Goal: Task Accomplishment & Management: Manage account settings

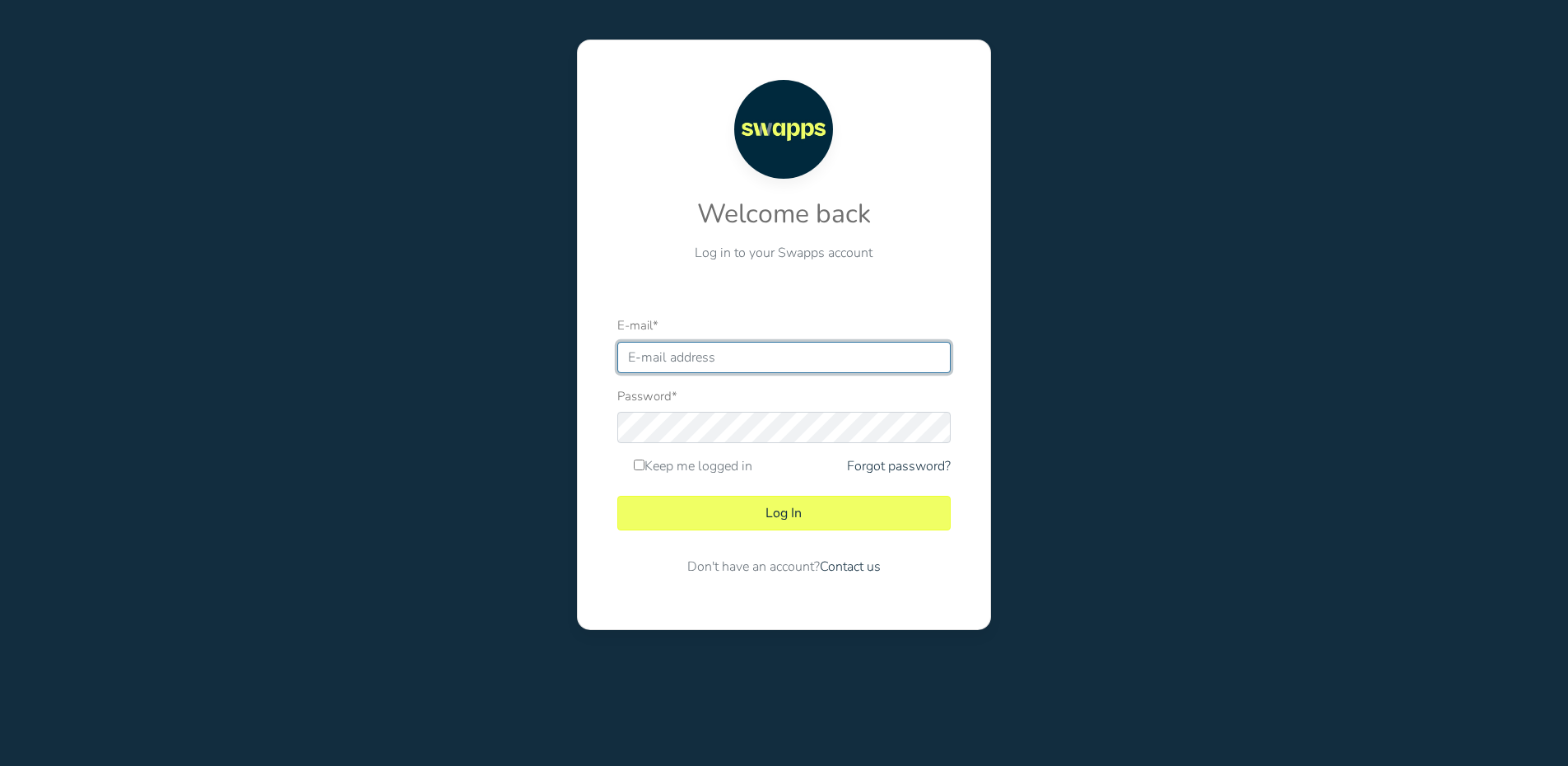
type input "contabilidad@swapps.co"
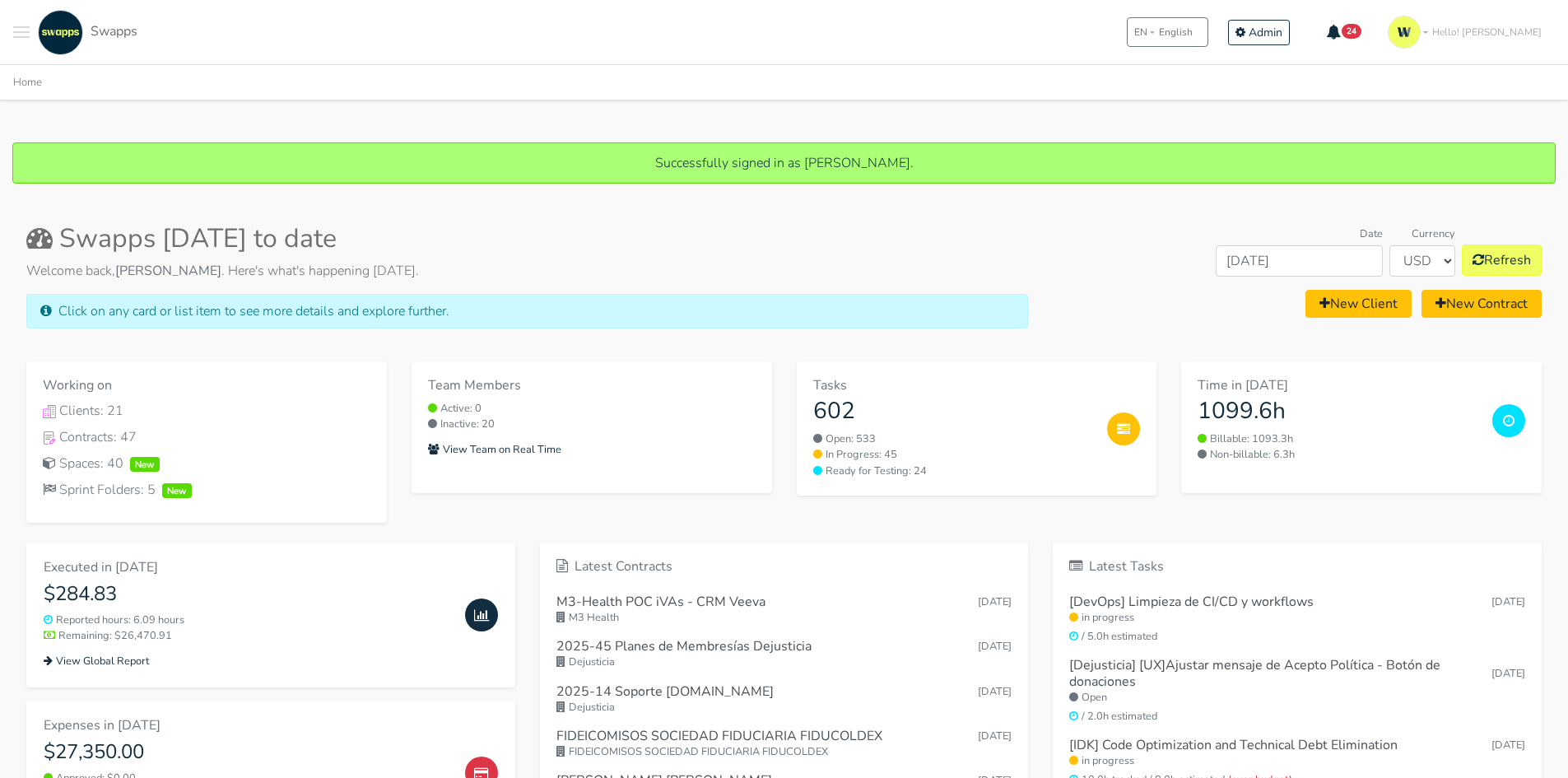
click at [23, 32] on span "Toggle navigation menu" at bounding box center [21, 32] width 16 height 2
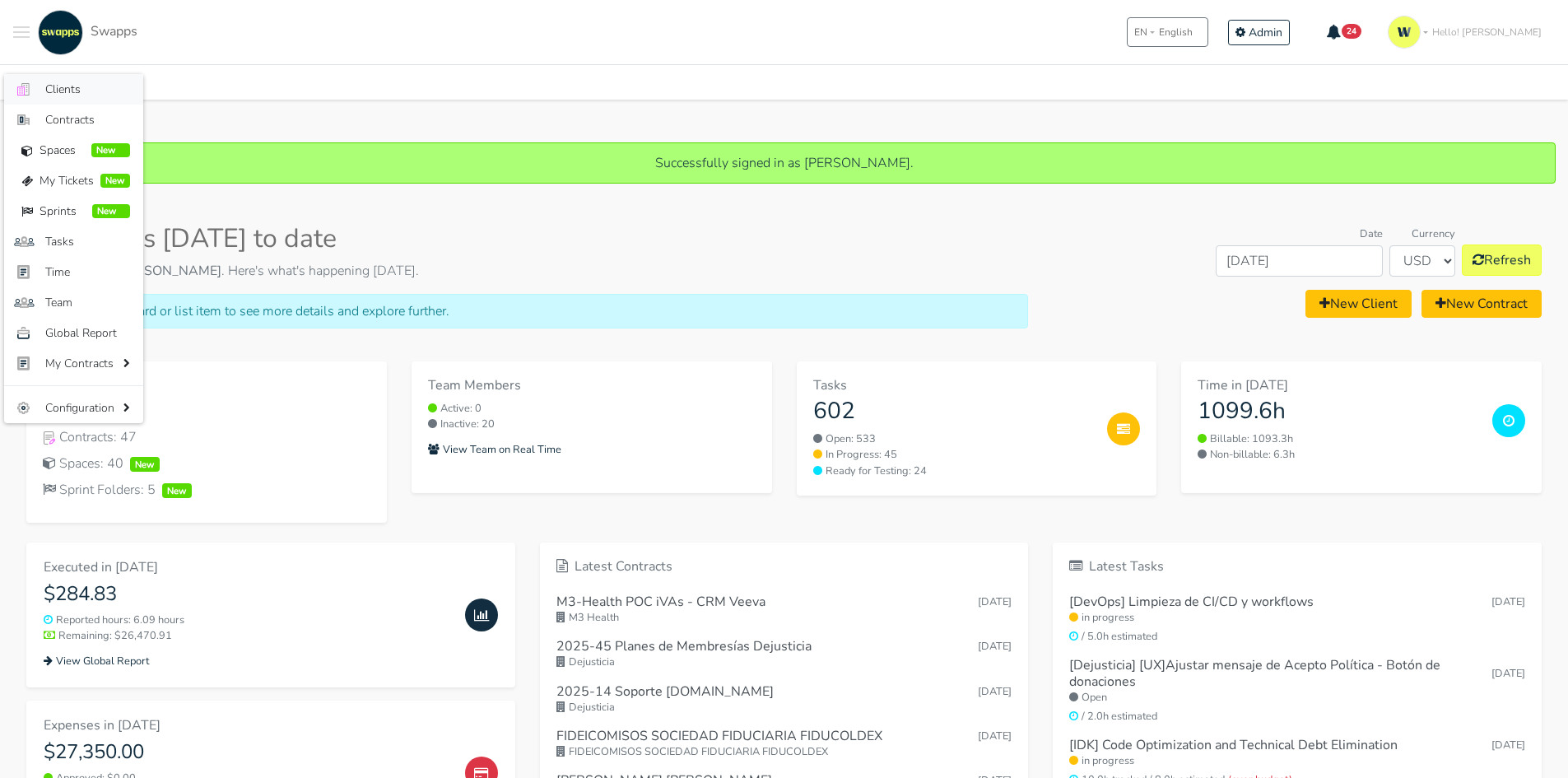
click at [87, 87] on span "Clients" at bounding box center [88, 89] width 85 height 17
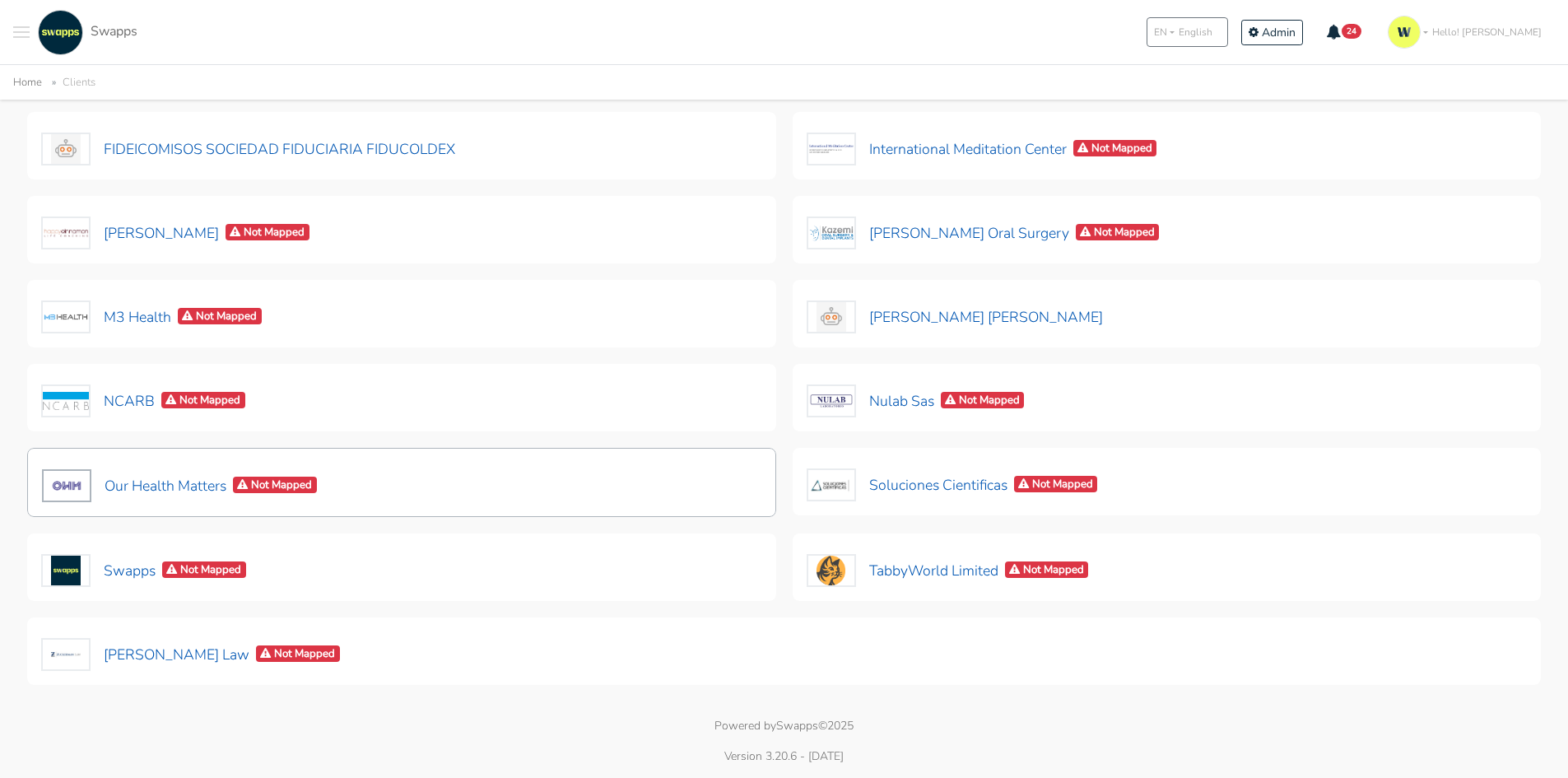
scroll to position [484, 0]
click at [179, 486] on button "Our Health Matters Not Mapped" at bounding box center [179, 486] width 277 height 35
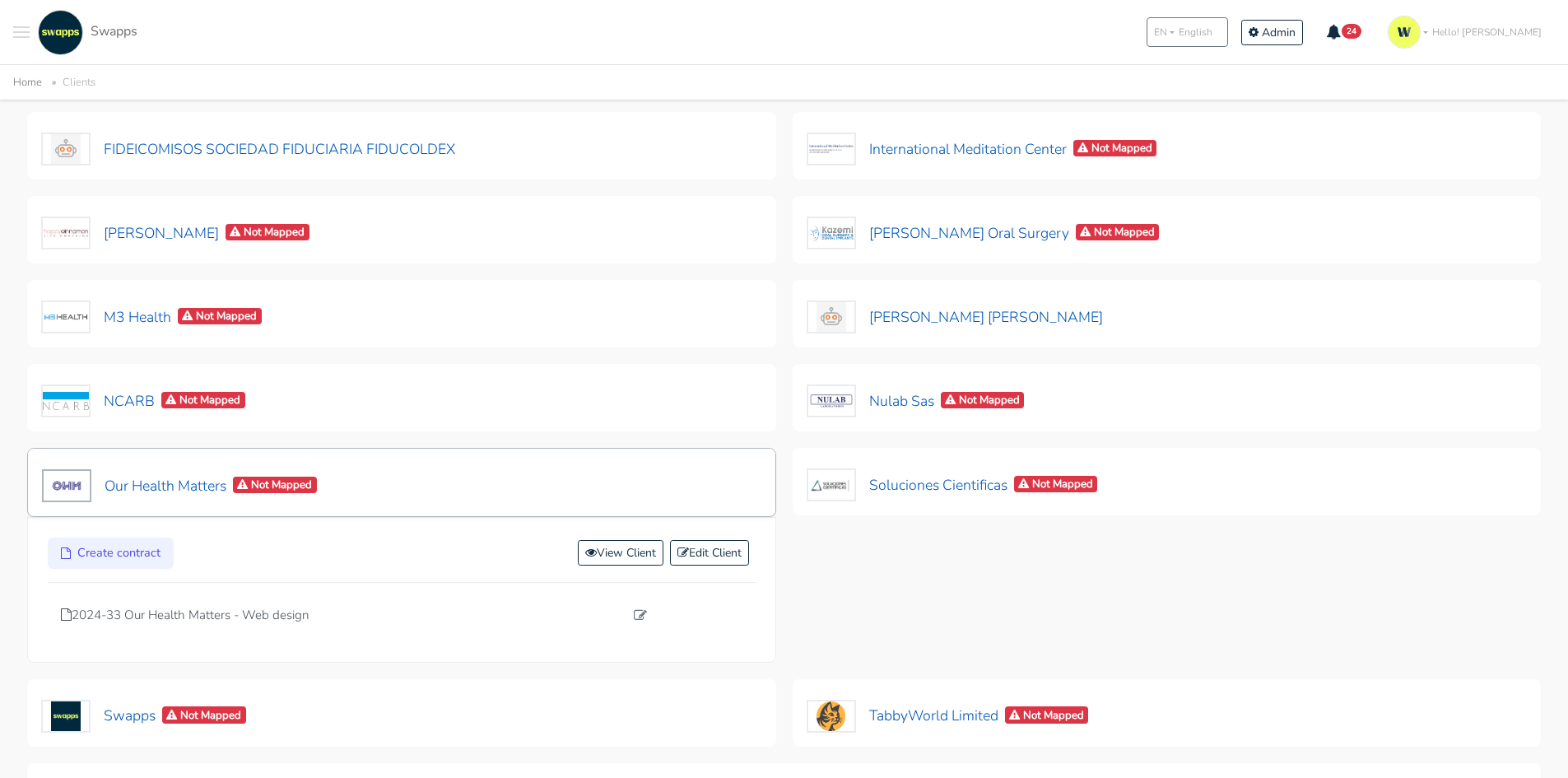
click at [439, 485] on div "Our Health Matters Not Mapped" at bounding box center [402, 483] width 749 height 69
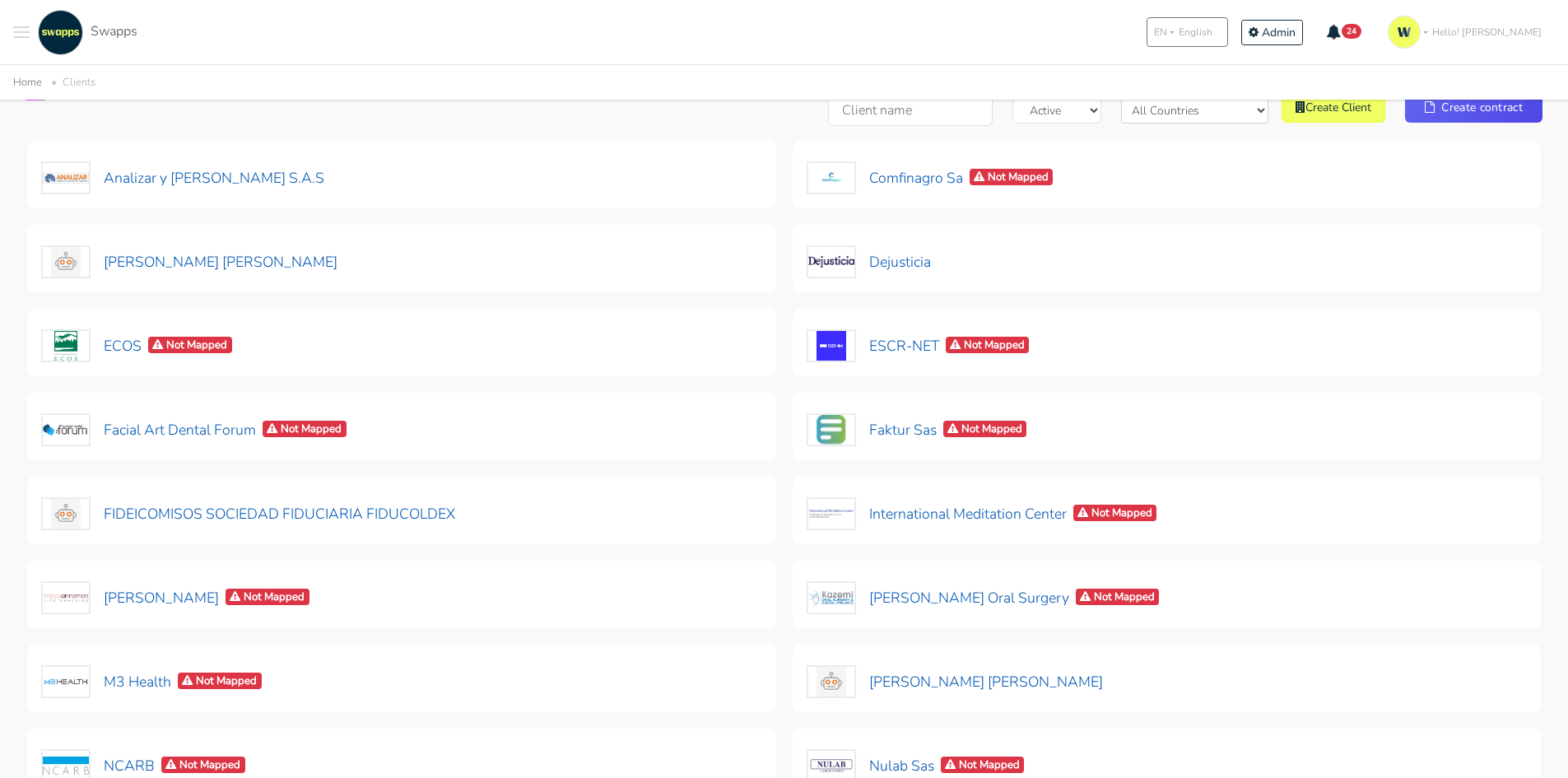
scroll to position [0, 0]
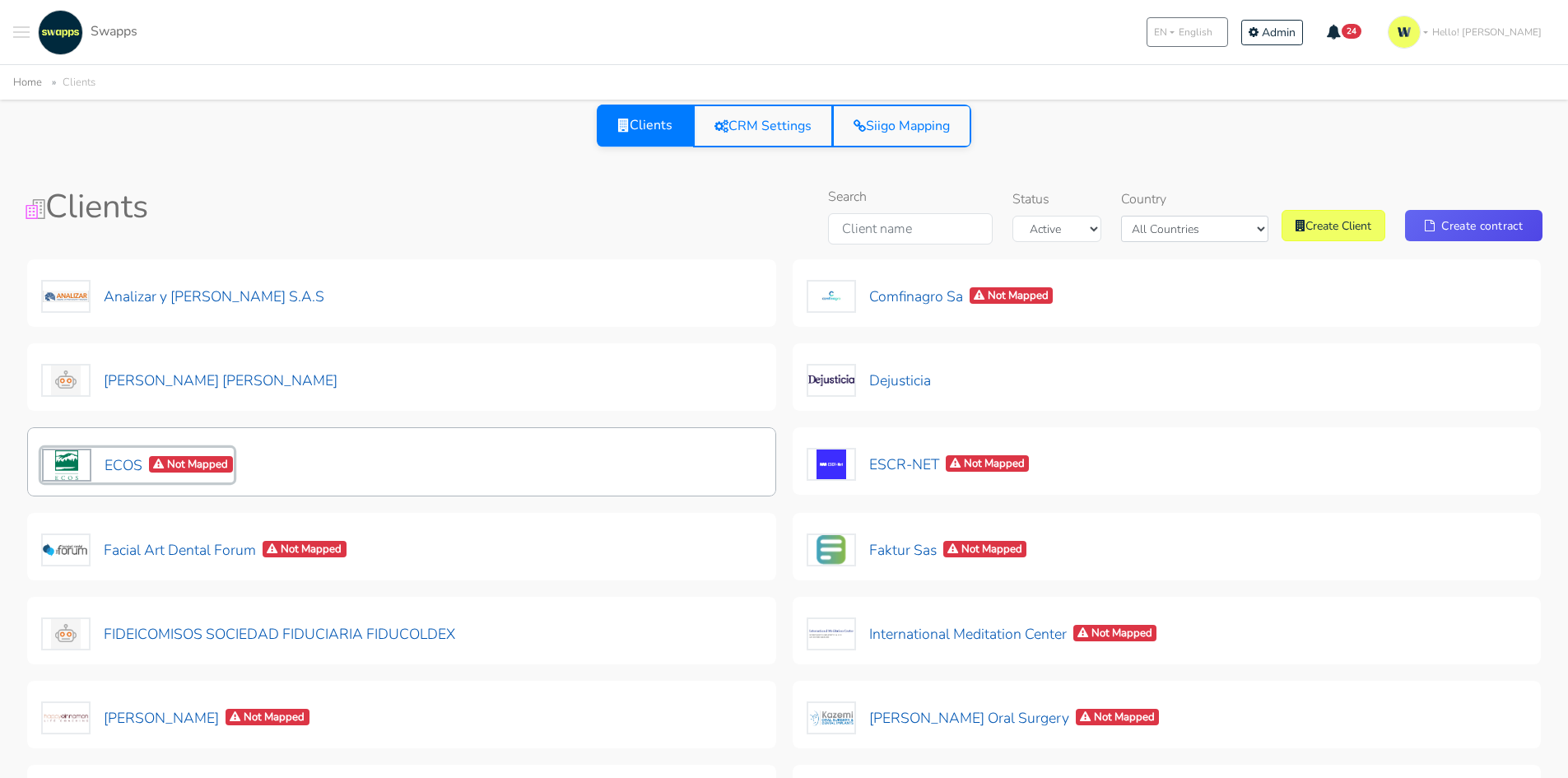
click at [220, 453] on button "ECOS Not Mapped" at bounding box center [137, 465] width 193 height 35
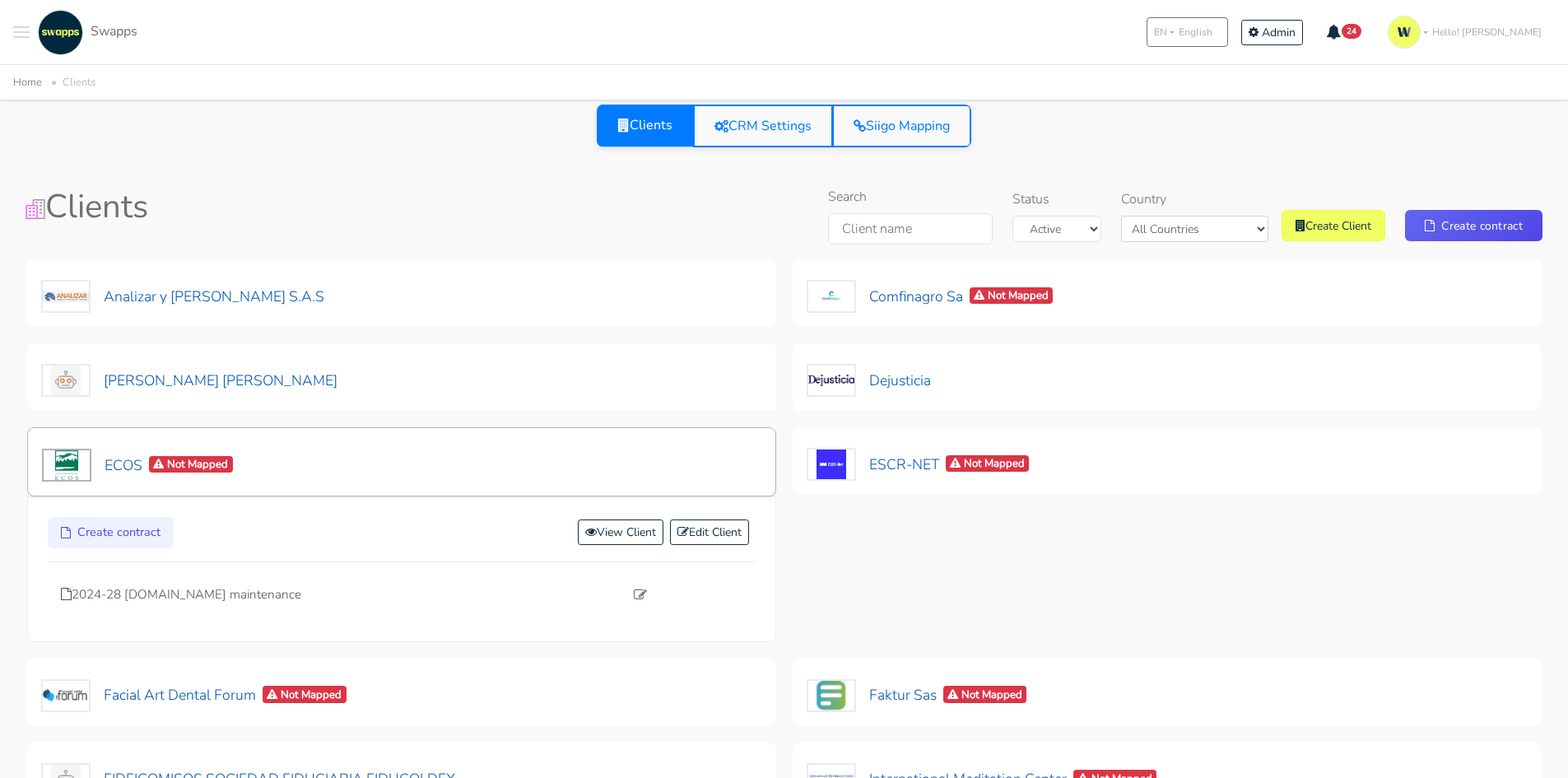
click at [394, 463] on div "ECOS Not Mapped" at bounding box center [402, 463] width 749 height 69
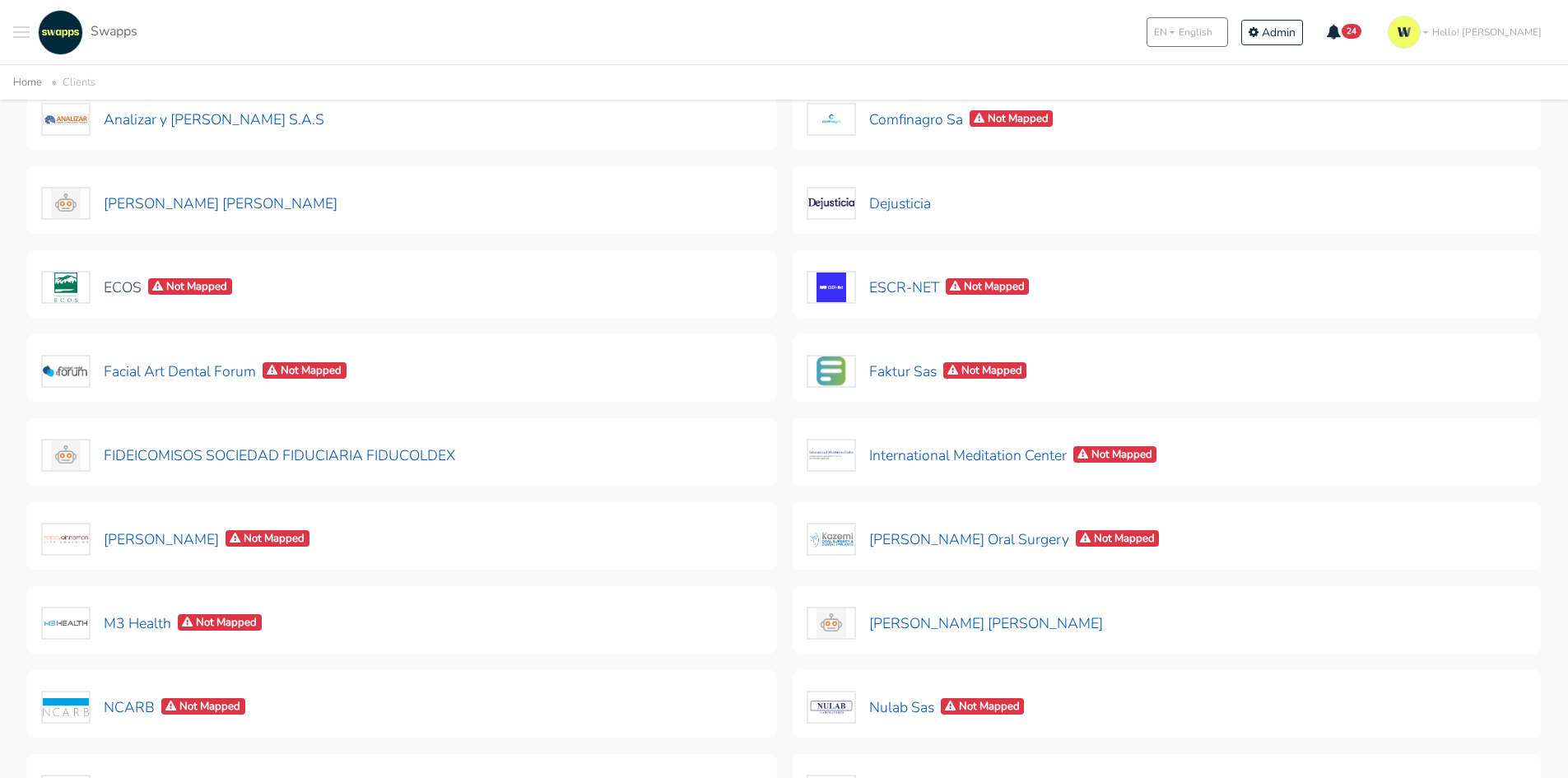
scroll to position [247, 0]
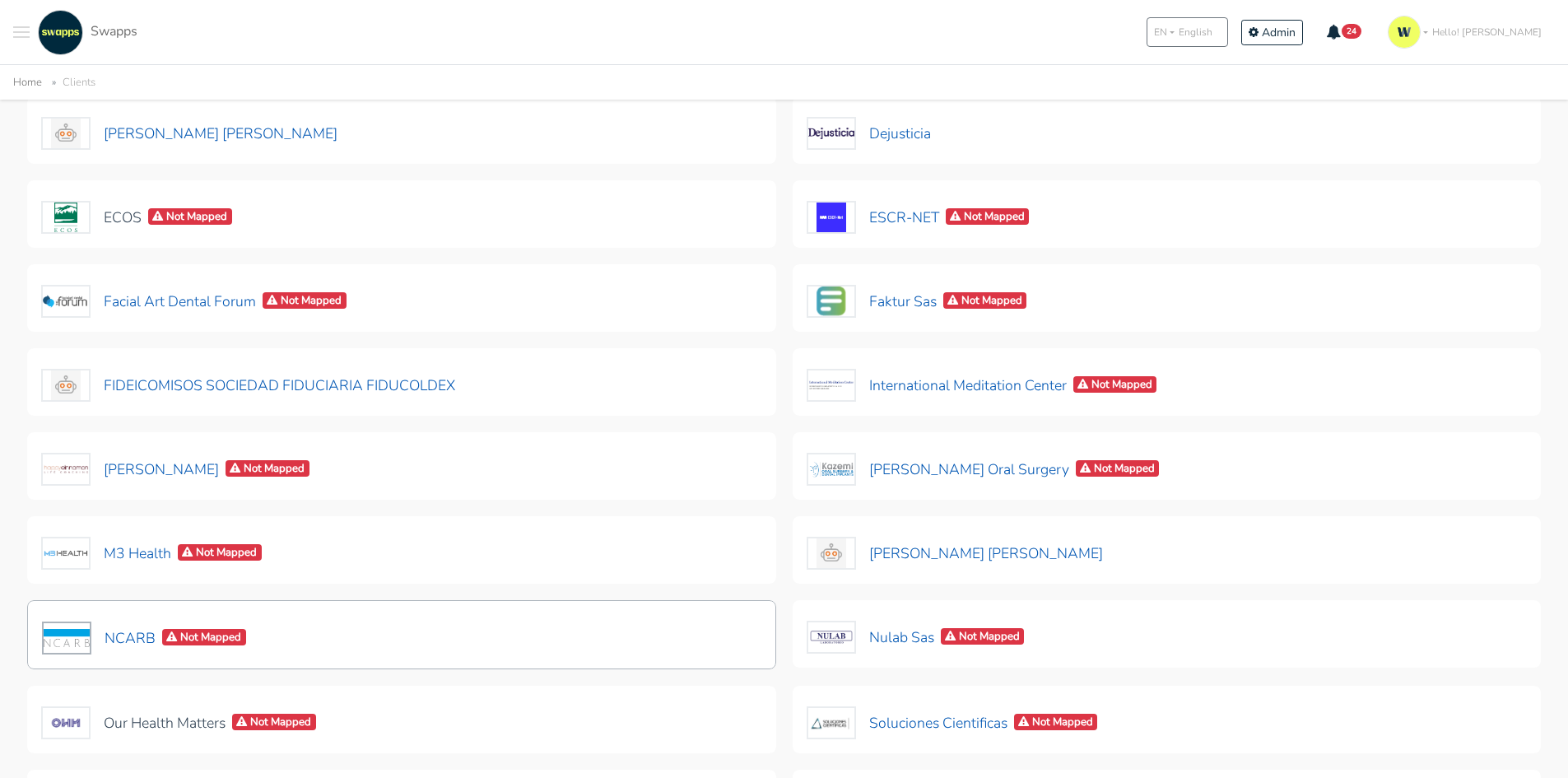
click at [359, 623] on div "NCARB Not Mapped" at bounding box center [402, 635] width 749 height 69
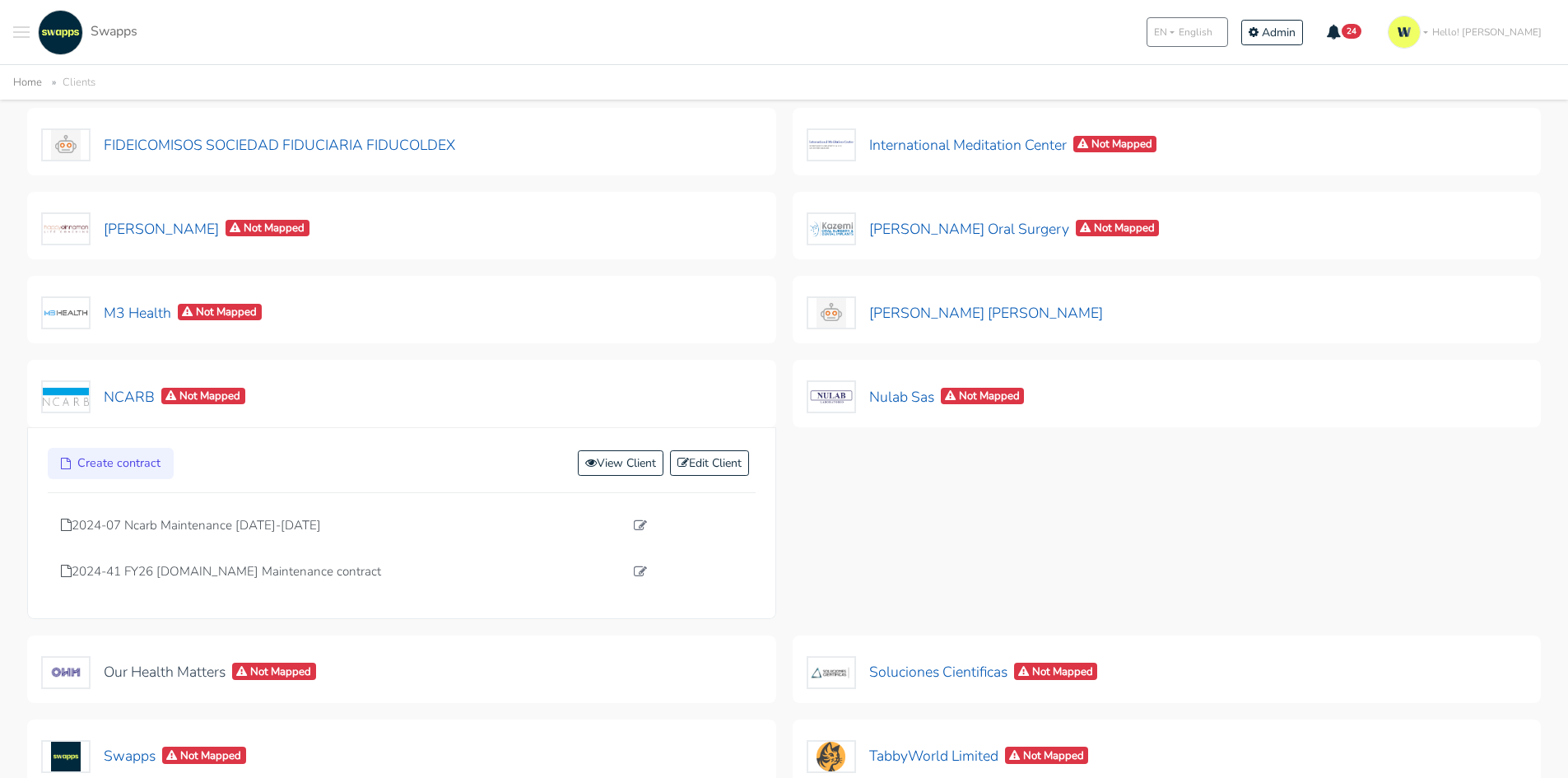
scroll to position [494, 0]
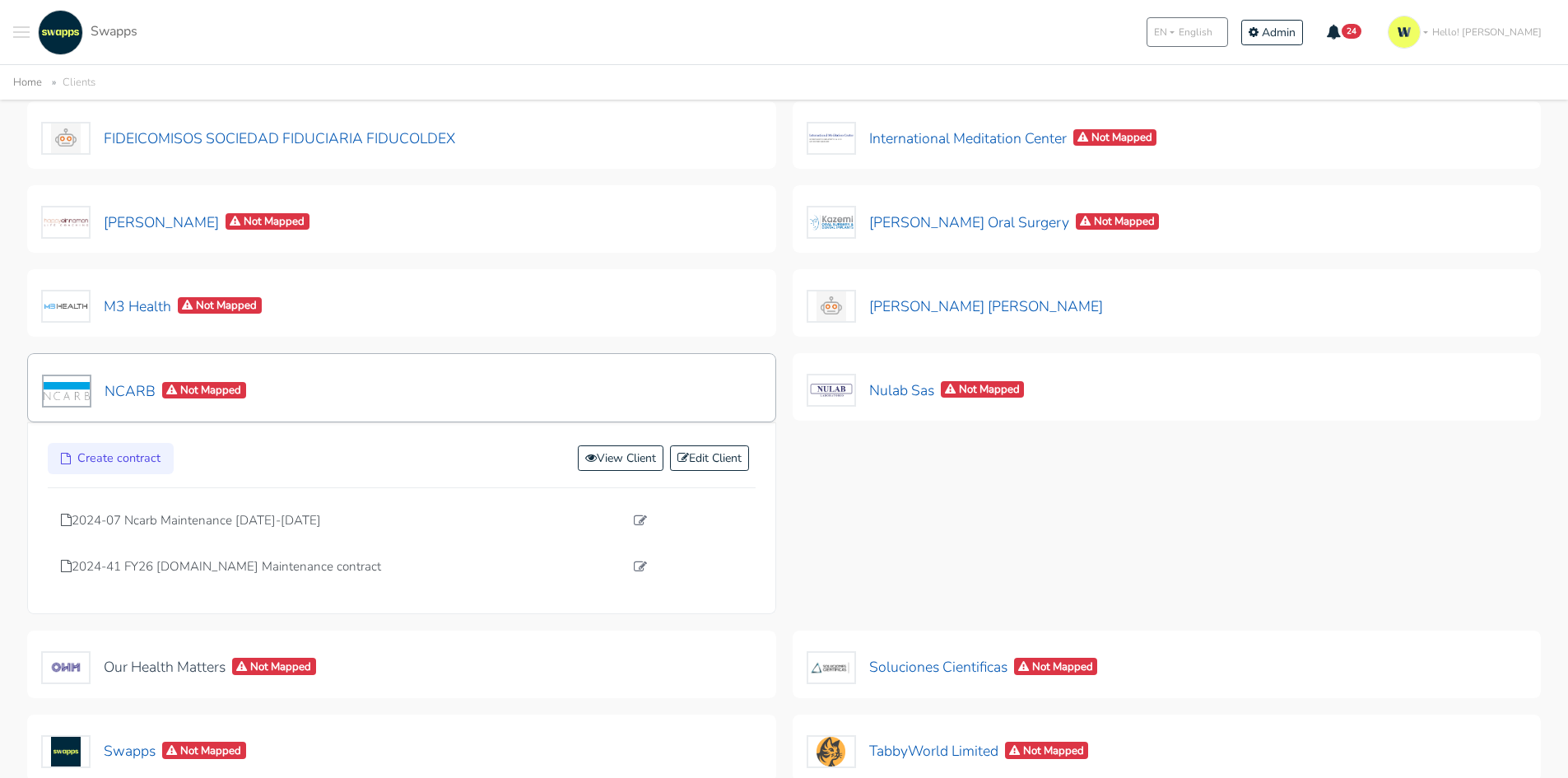
click at [315, 389] on div "NCARB Not Mapped" at bounding box center [402, 388] width 749 height 69
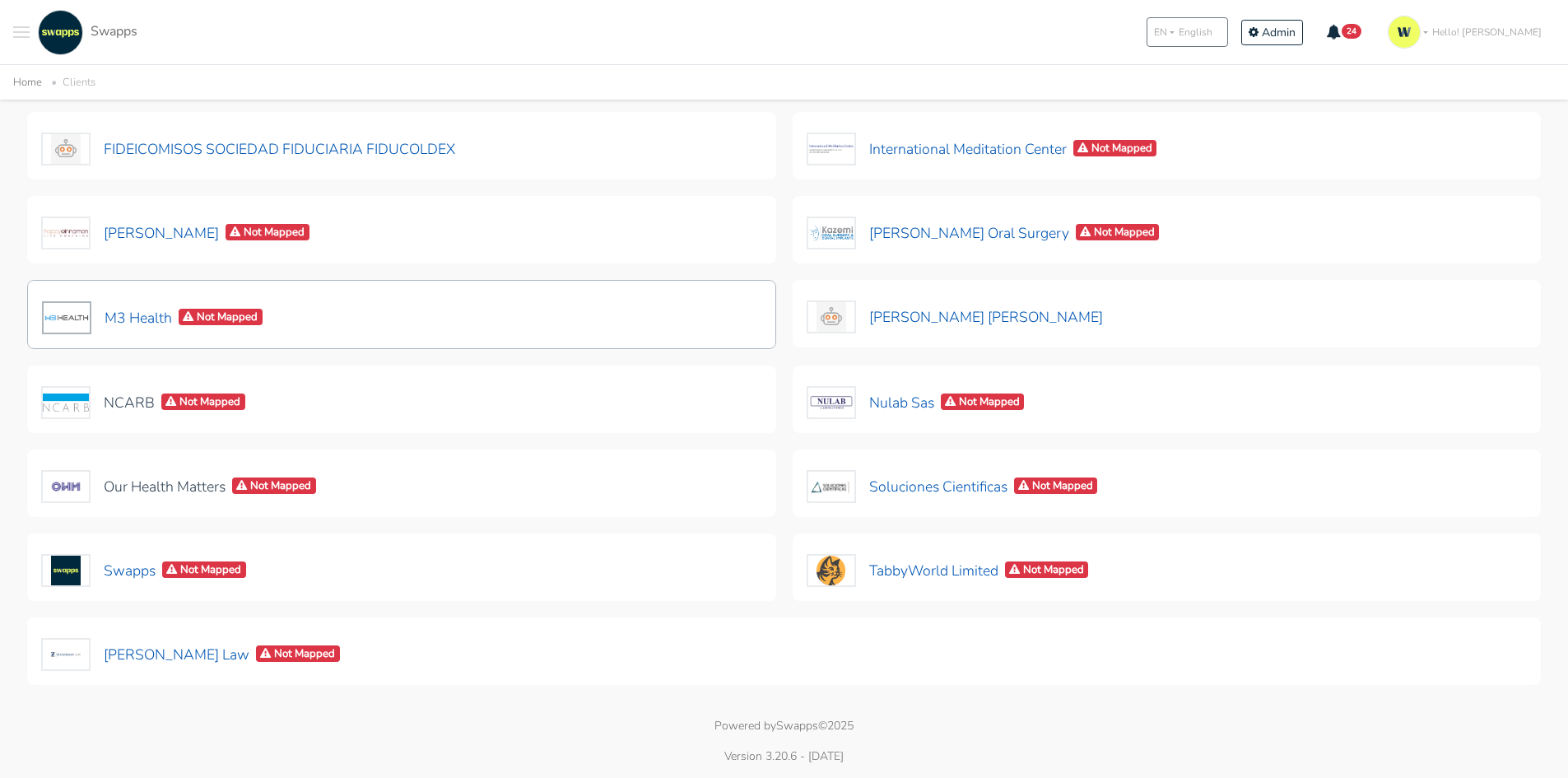
click at [396, 300] on div "M3 Health Not Mapped" at bounding box center [402, 314] width 749 height 69
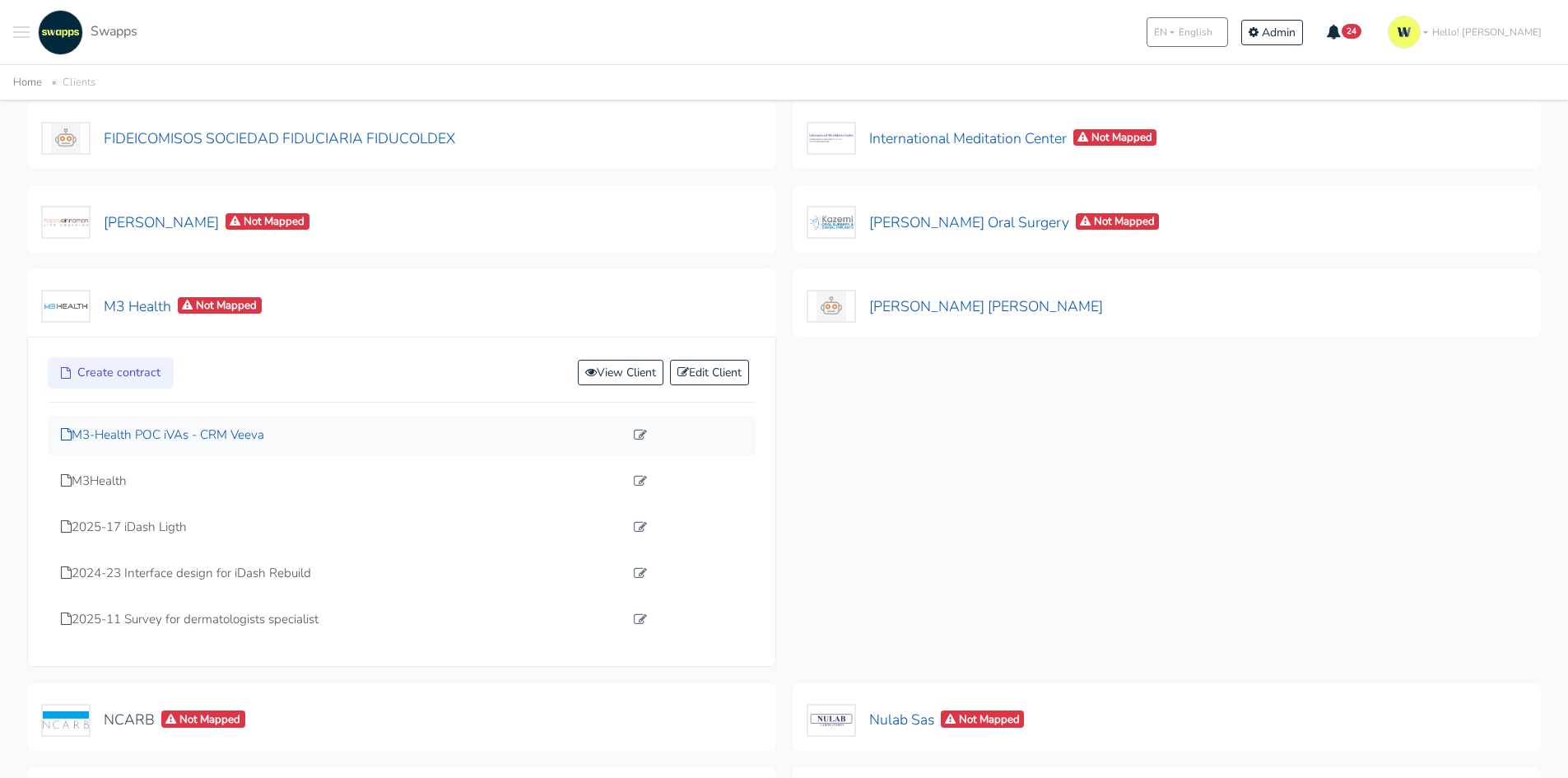
click at [199, 437] on p "M3-Health POC iVAs - CRM Veeva" at bounding box center [343, 435] width 563 height 19
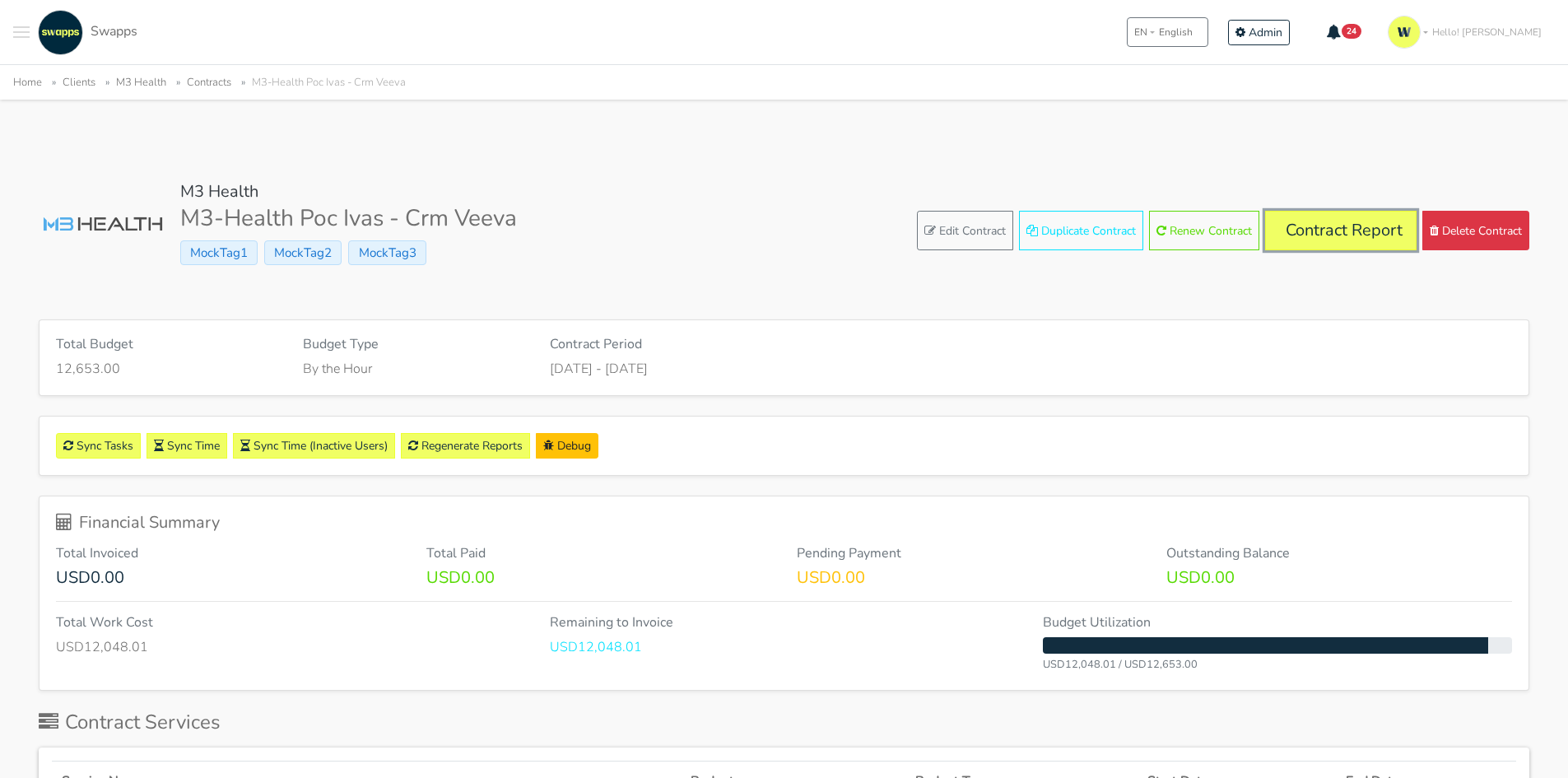
click at [1292, 230] on link "Contract Report" at bounding box center [1340, 230] width 152 height 39
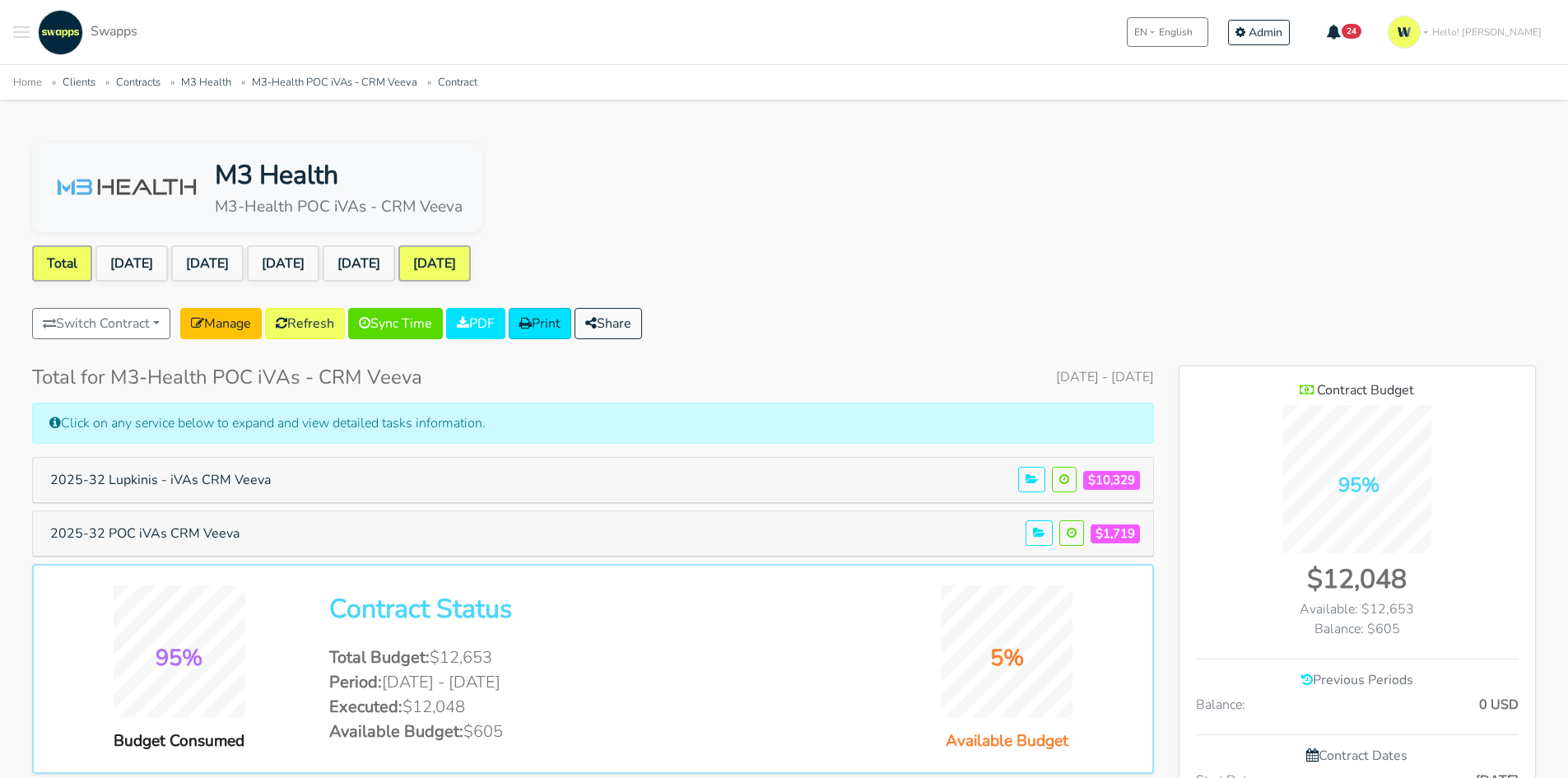
click at [456, 264] on link "[DATE]" at bounding box center [434, 263] width 72 height 37
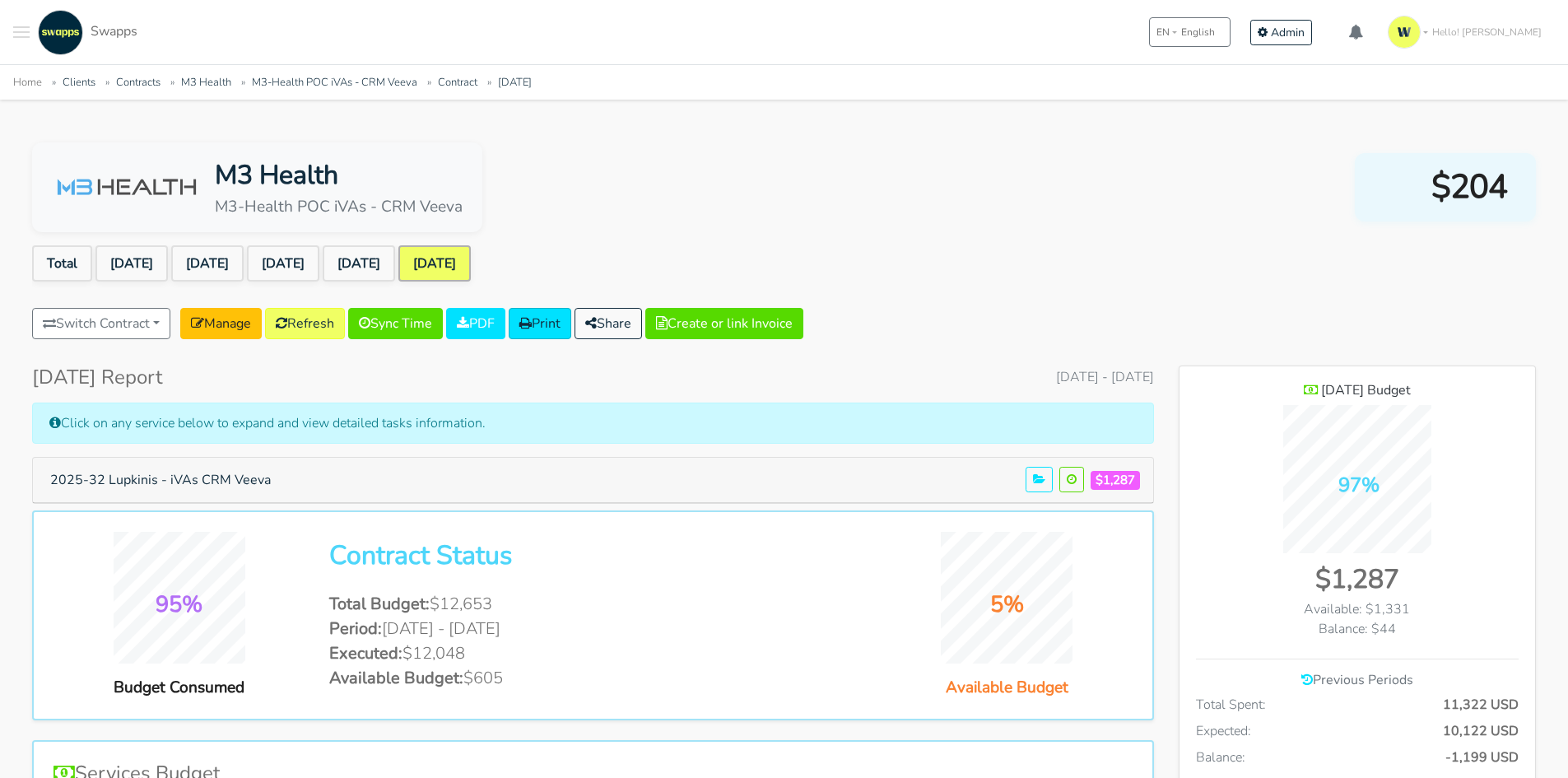
scroll to position [1200, 356]
click at [231, 466] on button "2025-32 Lupkinis - iVAs CRM Veeva" at bounding box center [160, 480] width 242 height 31
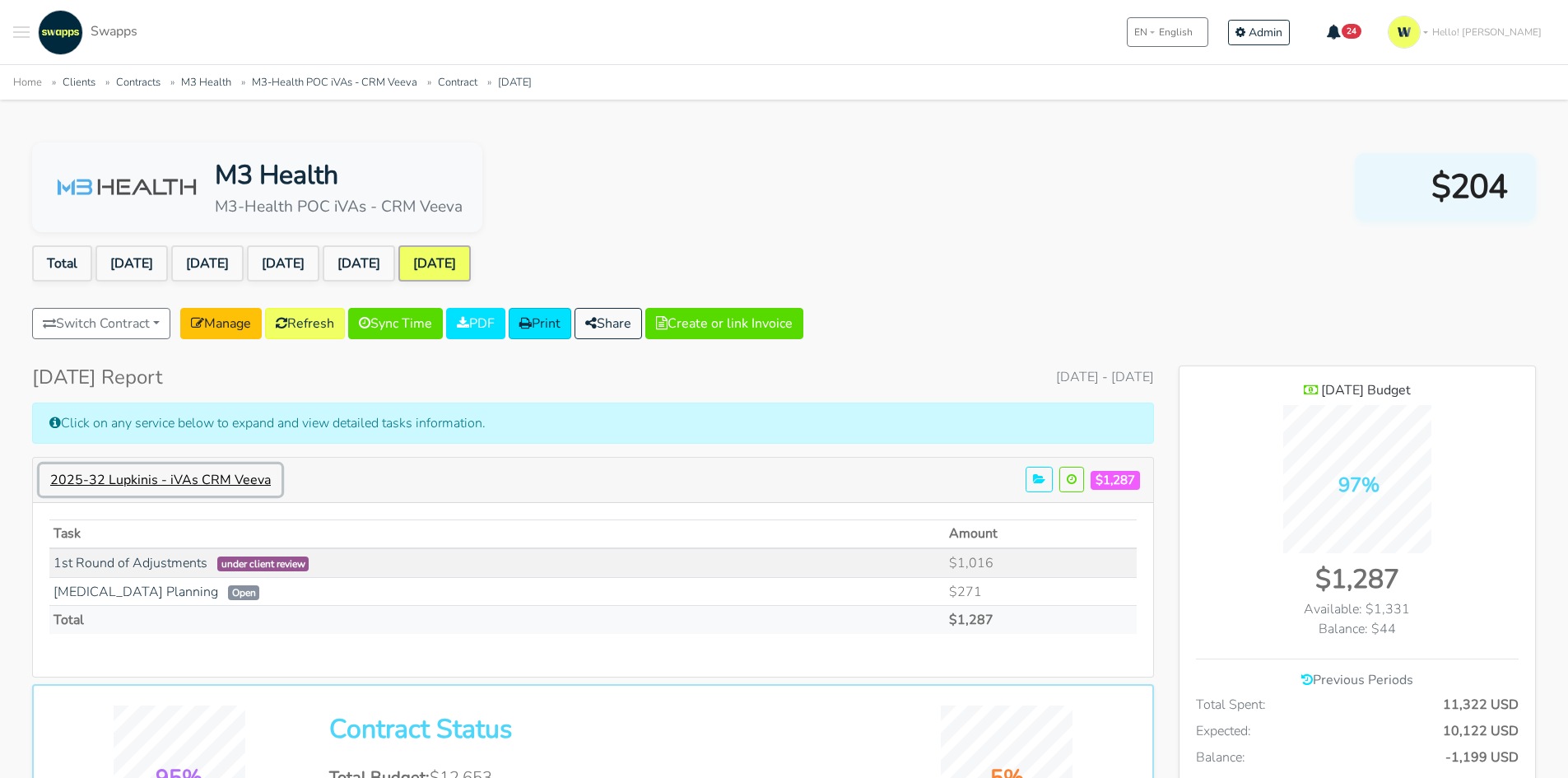
scroll to position [1225, 356]
click at [395, 260] on link "[DATE]" at bounding box center [358, 263] width 72 height 37
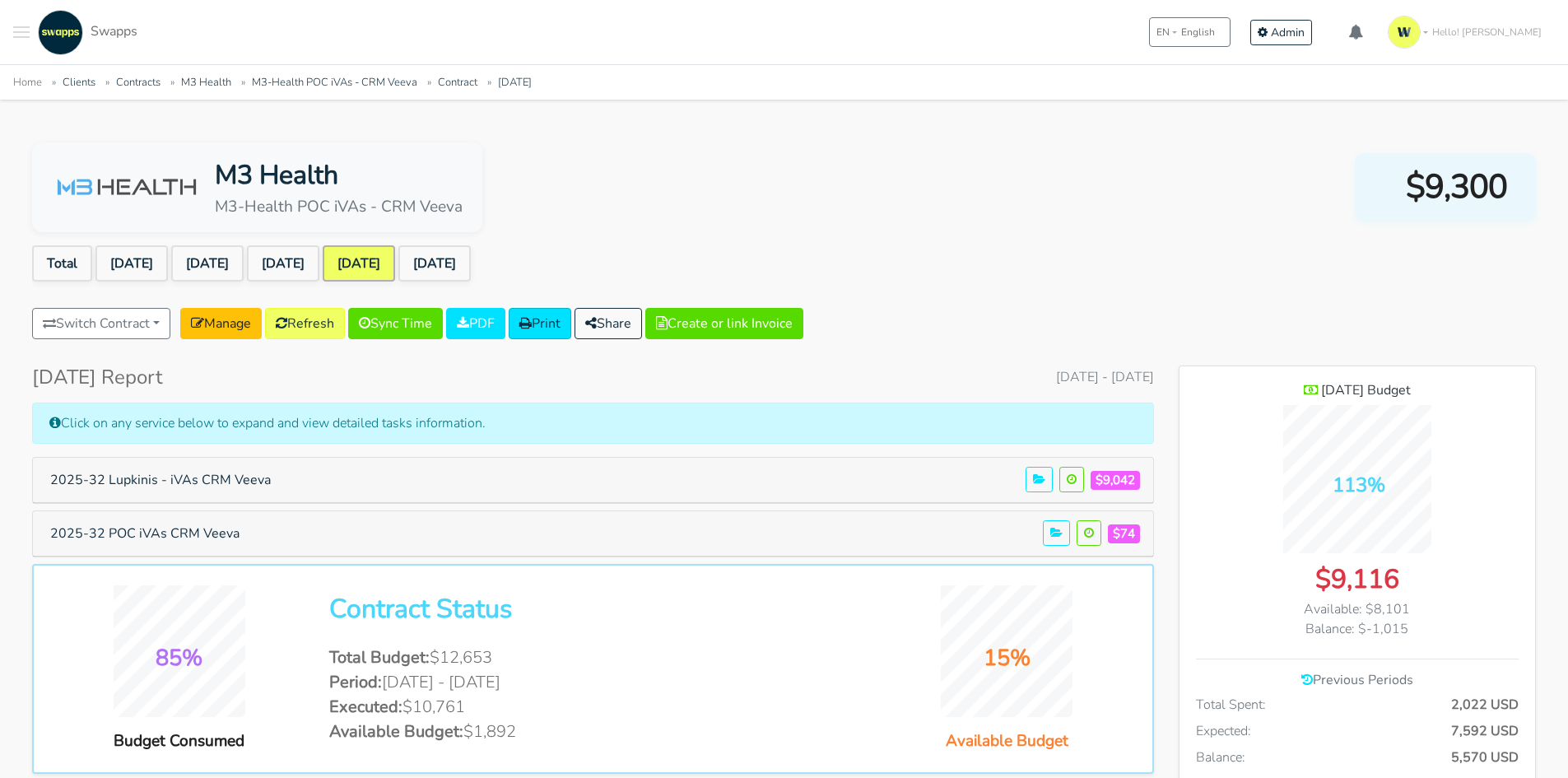
scroll to position [1200, 356]
click at [471, 246] on link "[DATE]" at bounding box center [434, 263] width 72 height 37
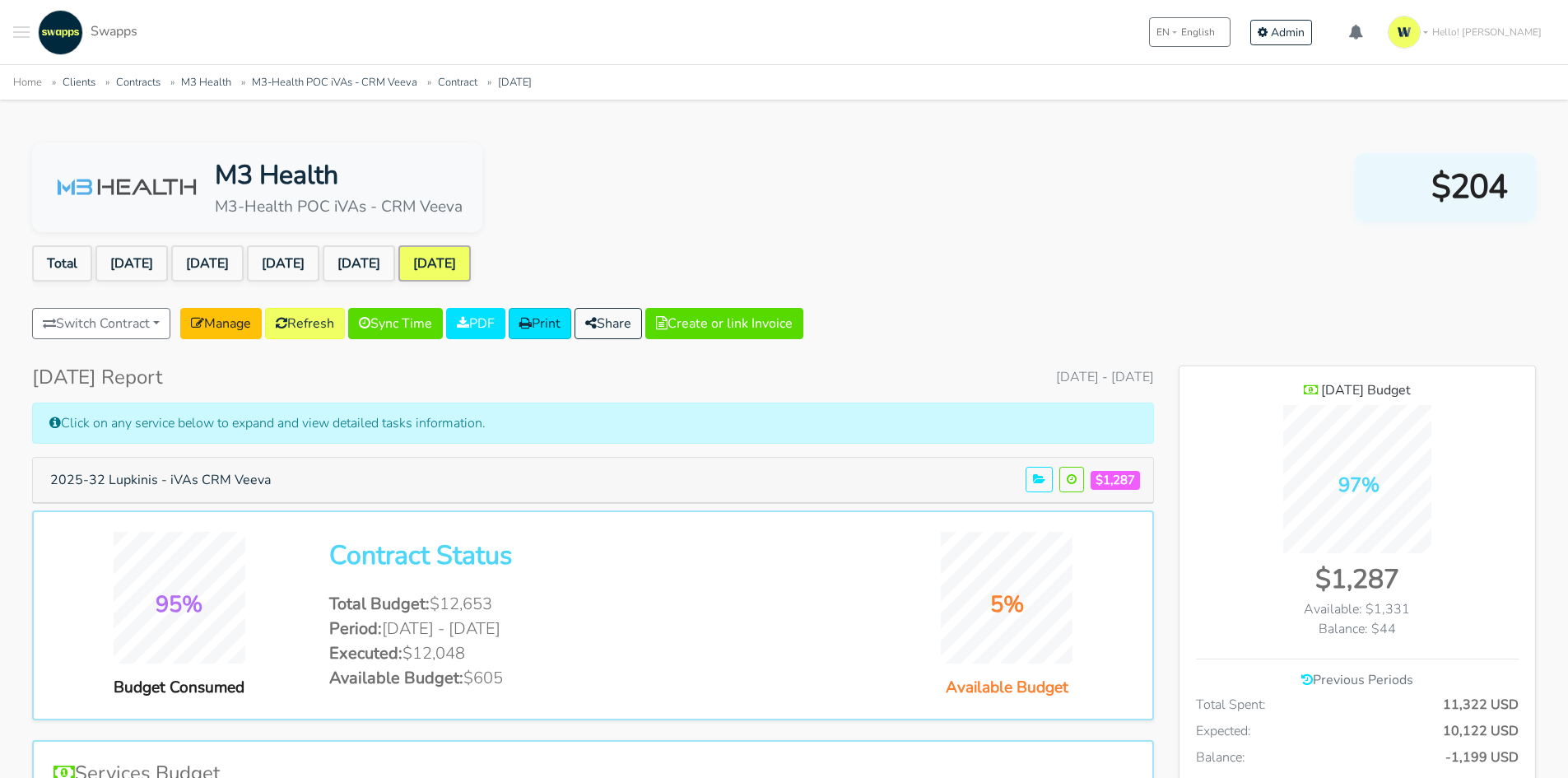
scroll to position [1200, 356]
click at [241, 481] on button "2025-32 Lupkinis - iVAs CRM Veeva" at bounding box center [160, 480] width 242 height 31
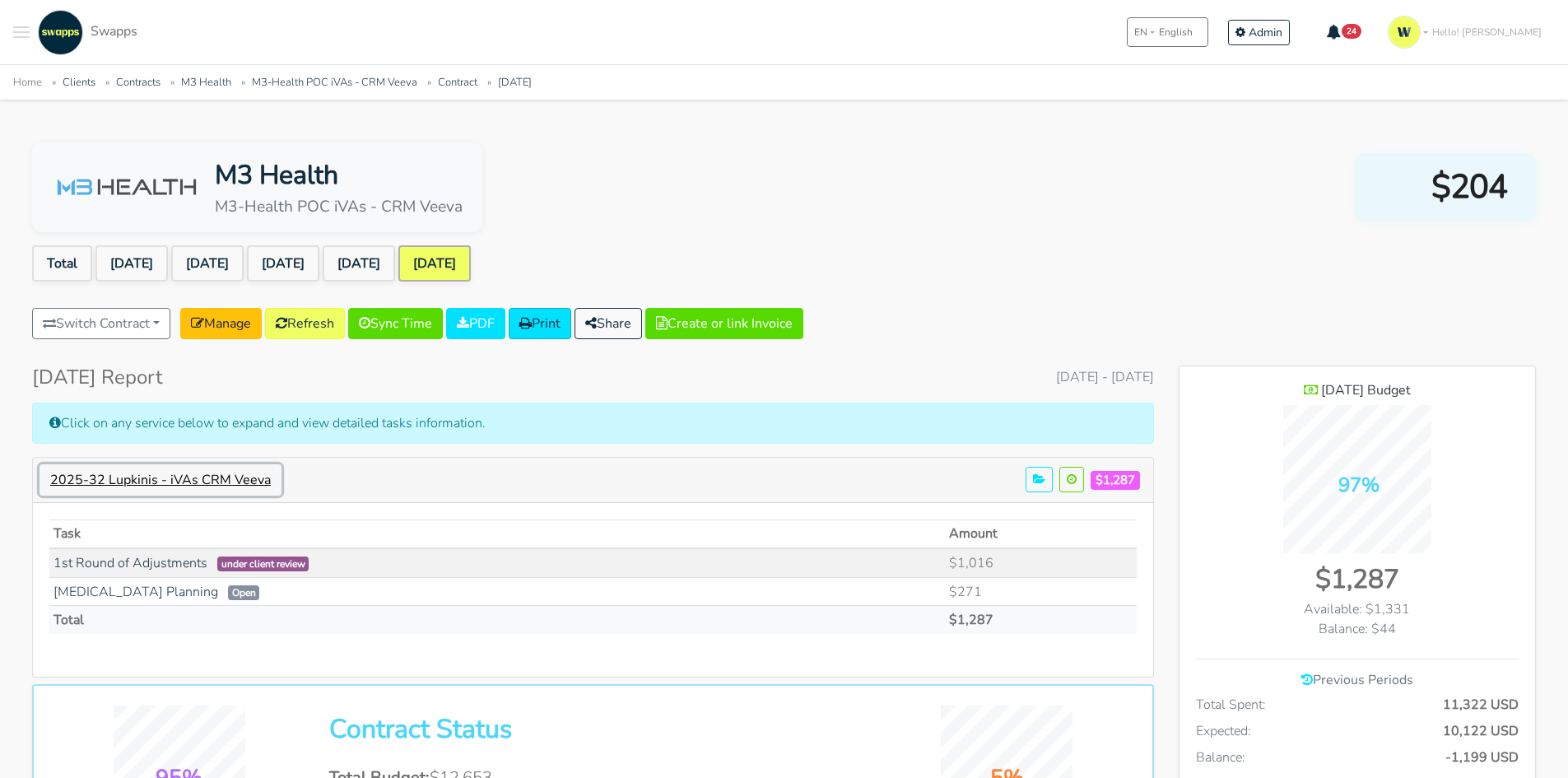
scroll to position [1226, 356]
click at [334, 321] on link "Refresh" at bounding box center [304, 324] width 79 height 31
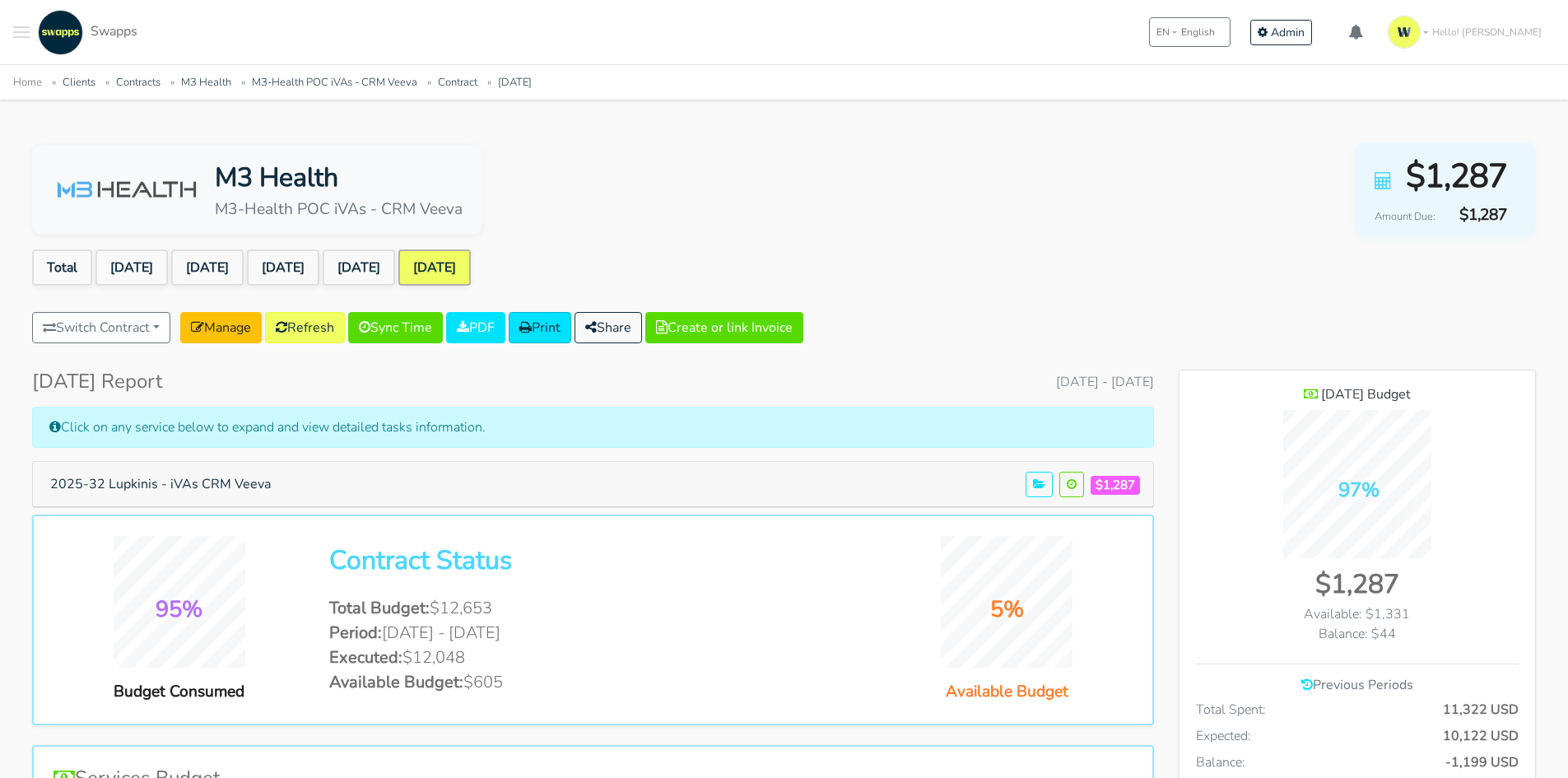
scroll to position [1200, 356]
click at [243, 474] on button "2025-32 Lupkinis - iVAs CRM Veeva" at bounding box center [160, 485] width 242 height 31
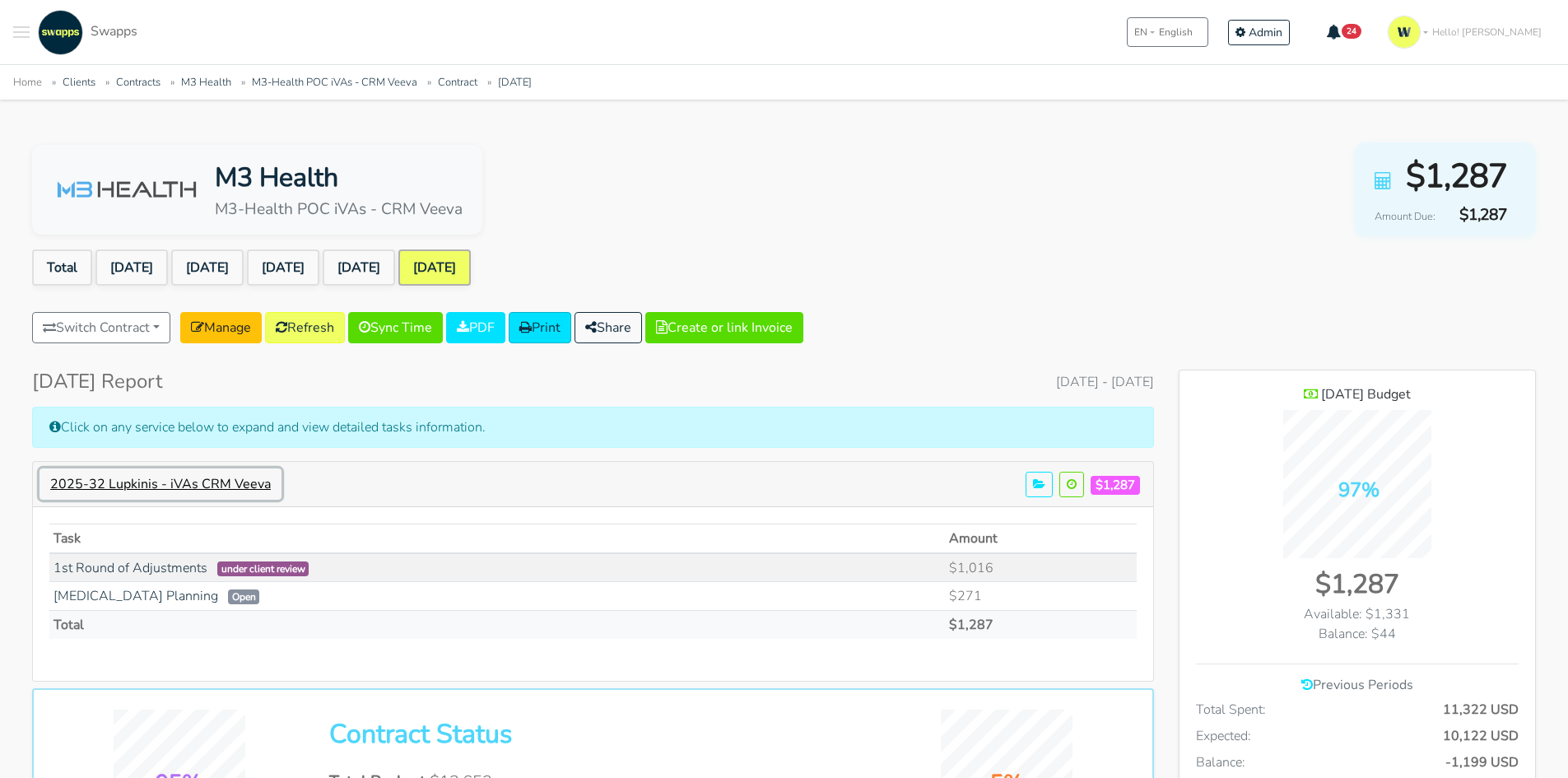
scroll to position [1225, 356]
click at [395, 281] on link "[DATE]" at bounding box center [358, 268] width 72 height 37
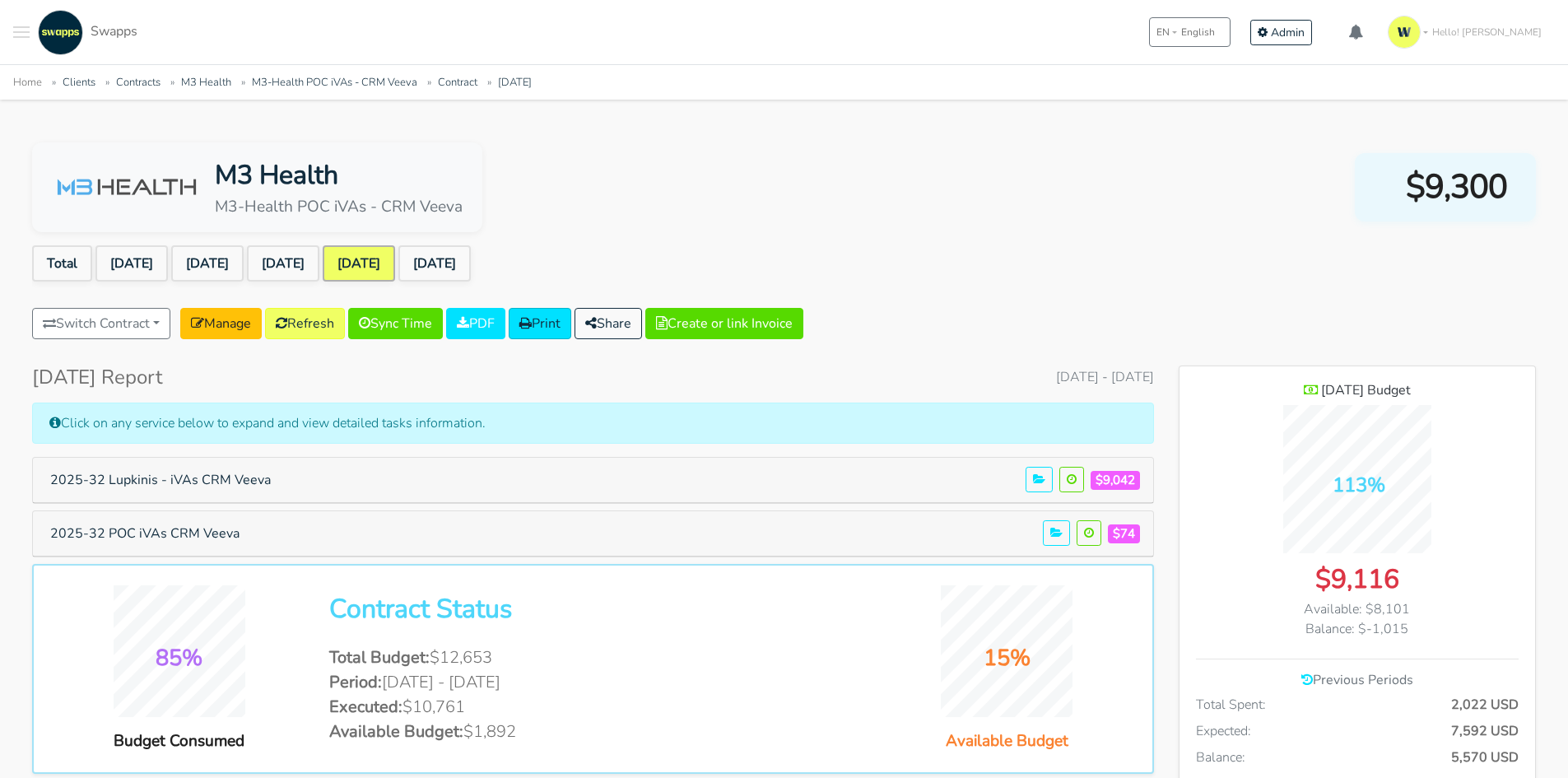
scroll to position [1200, 356]
click at [203, 470] on button "2025-32 Lupkinis - iVAs CRM Veeva" at bounding box center [160, 480] width 242 height 31
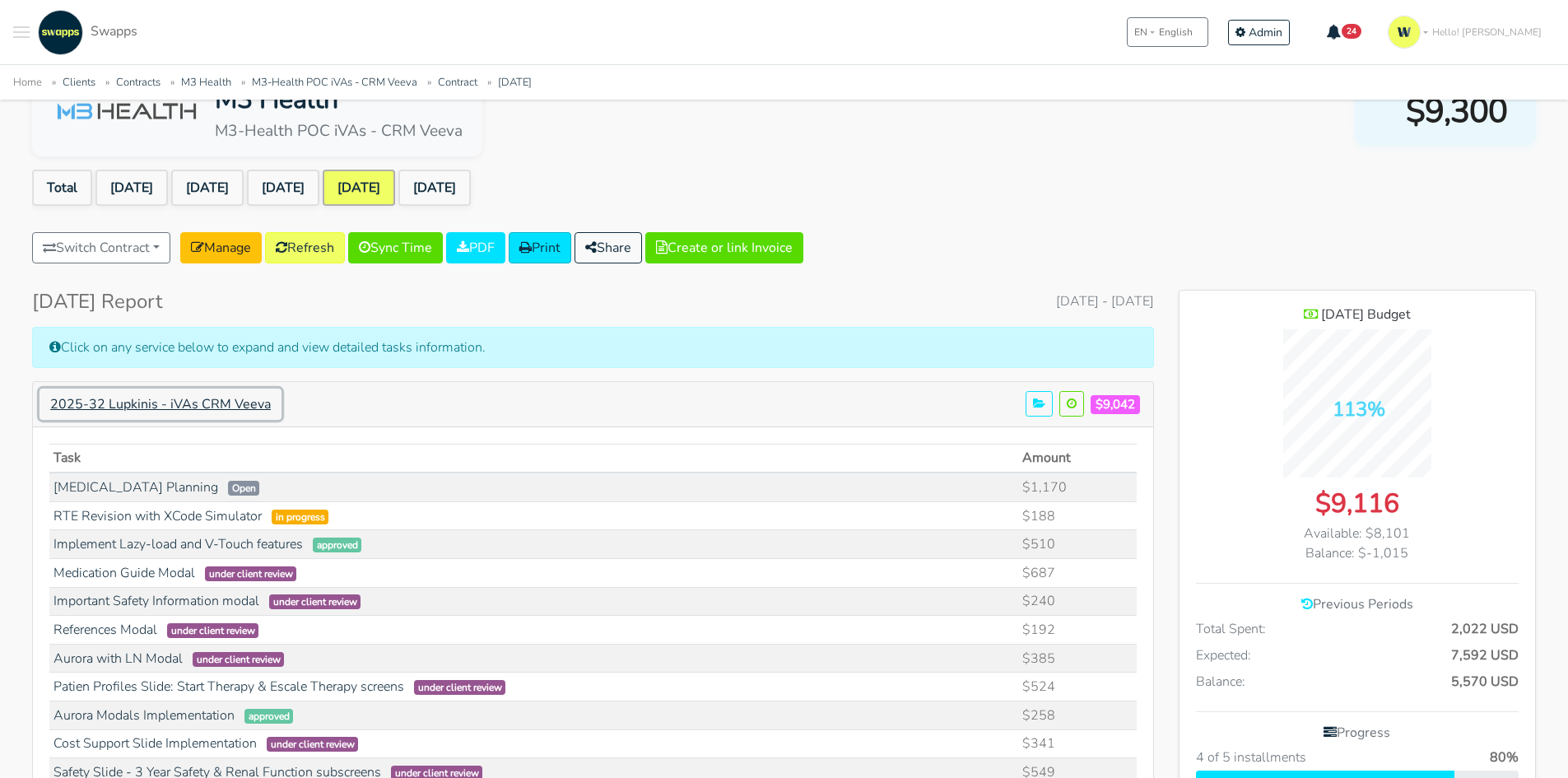
scroll to position [165, 0]
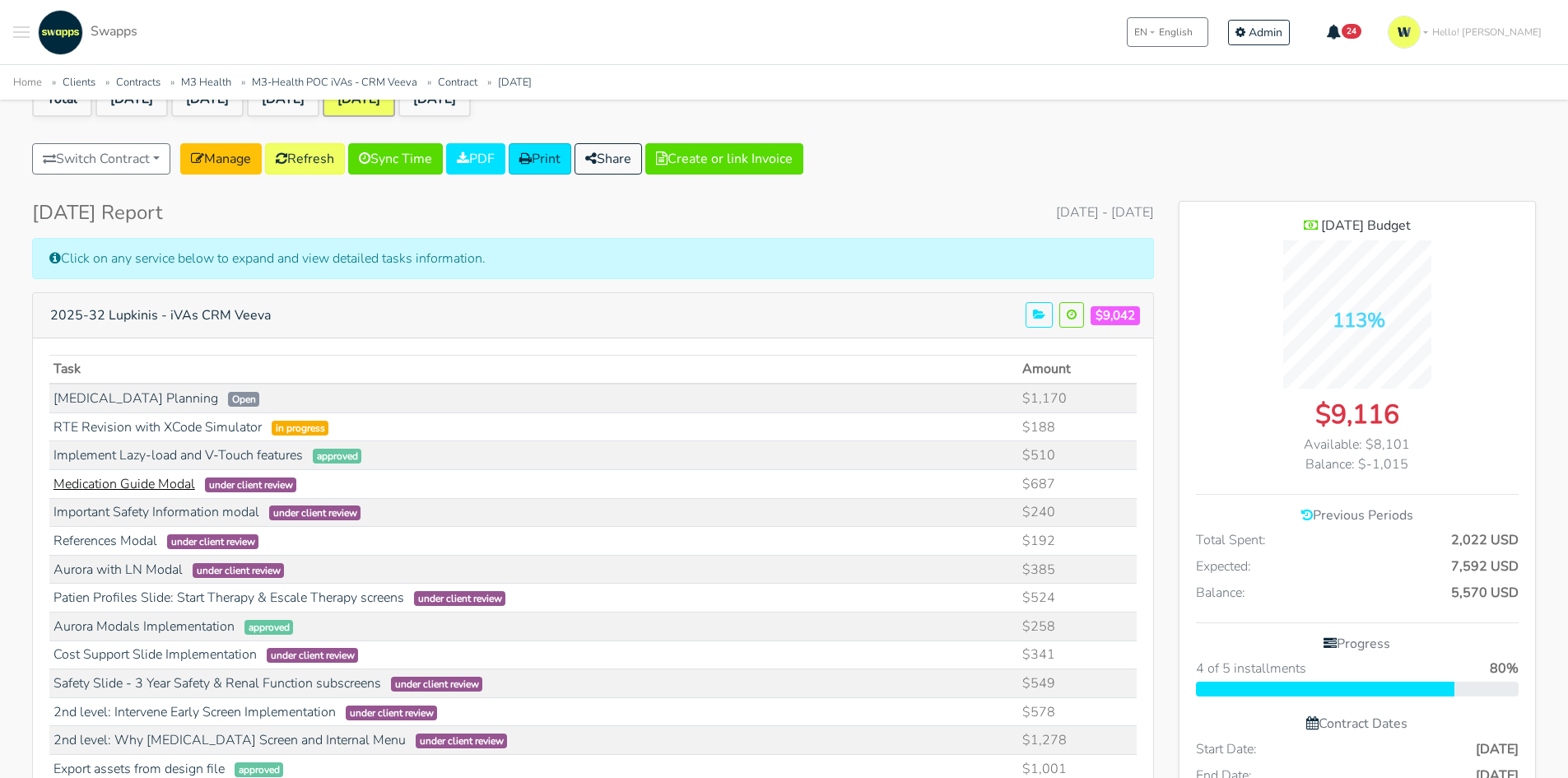
click at [169, 483] on link "Medication Guide Modal" at bounding box center [124, 485] width 142 height 18
click at [311, 154] on link "Refresh" at bounding box center [304, 159] width 79 height 31
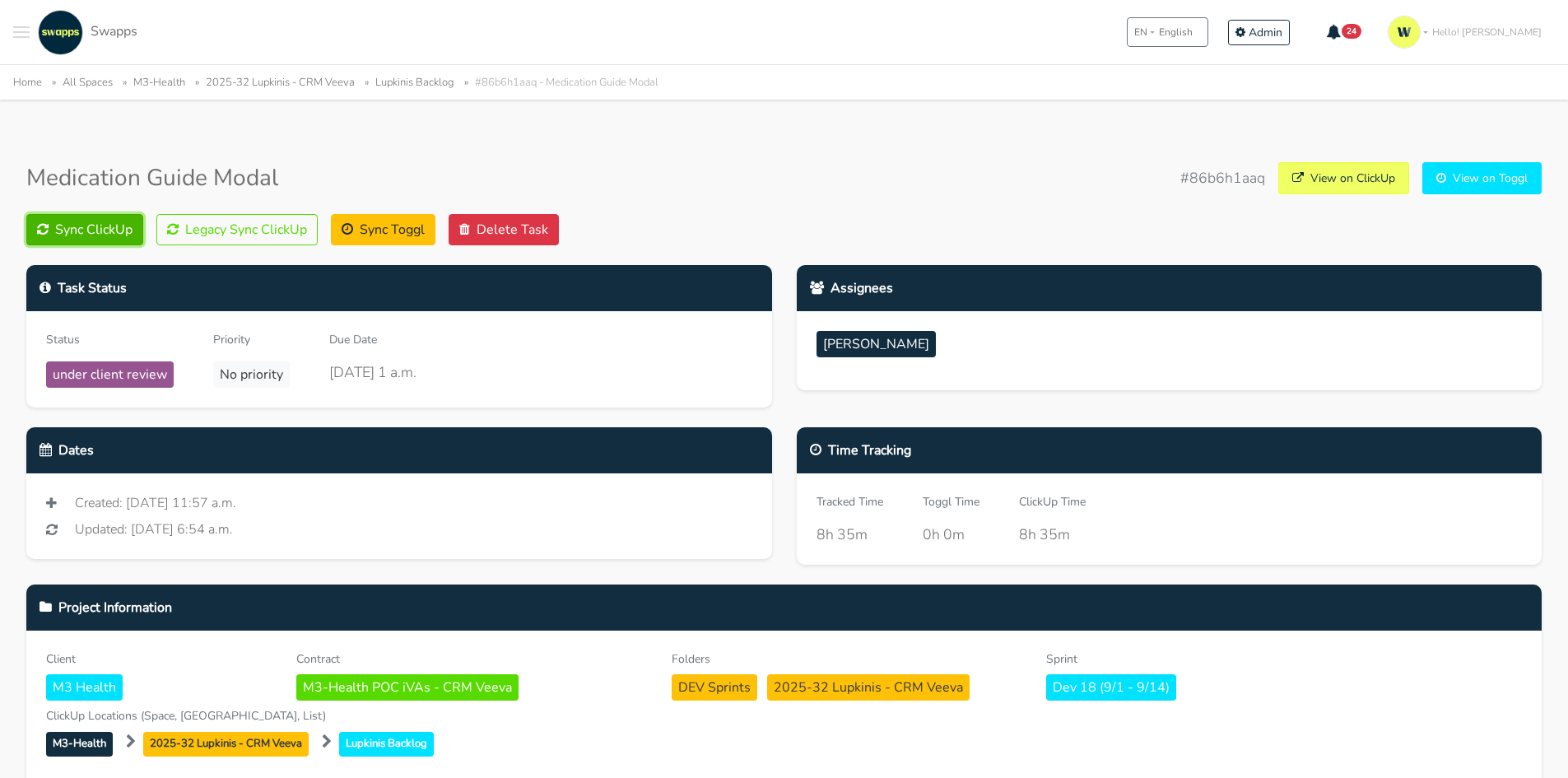
click at [103, 225] on button "Sync ClickUp" at bounding box center [85, 229] width 117 height 31
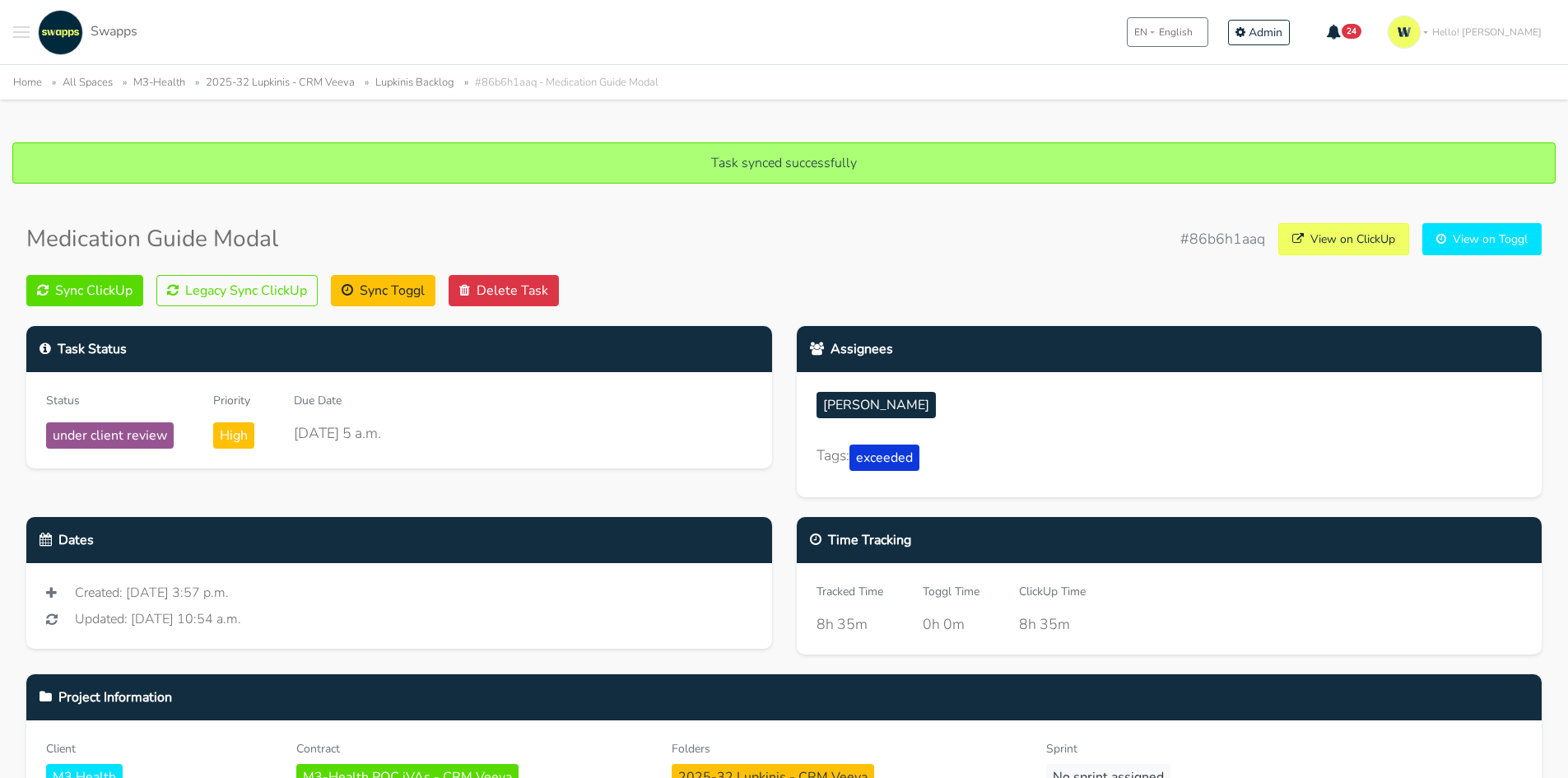
click at [22, 29] on button "Toggle navigation menu" at bounding box center [21, 33] width 16 height 46
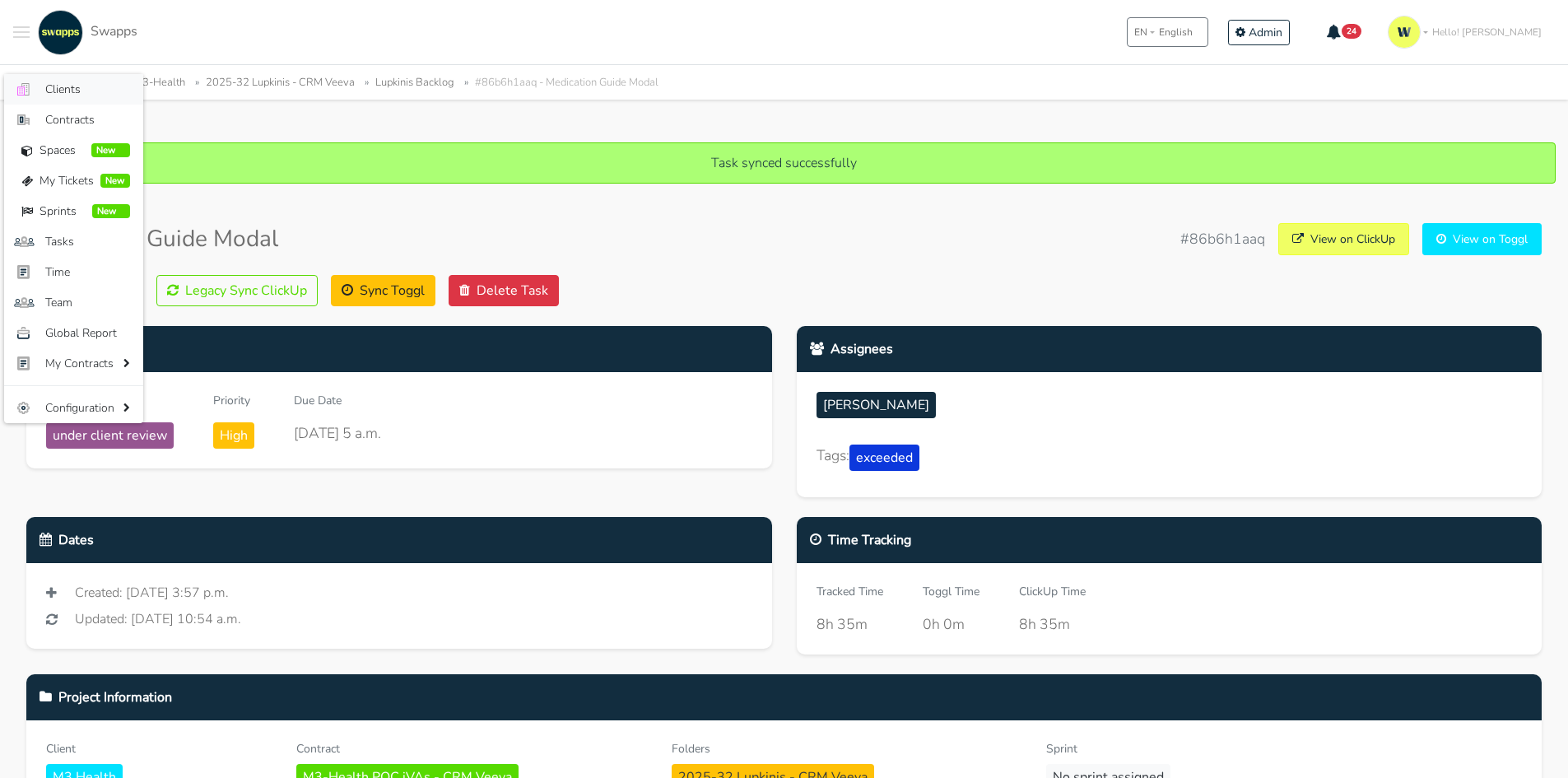
click at [63, 81] on span "Clients" at bounding box center [88, 89] width 85 height 17
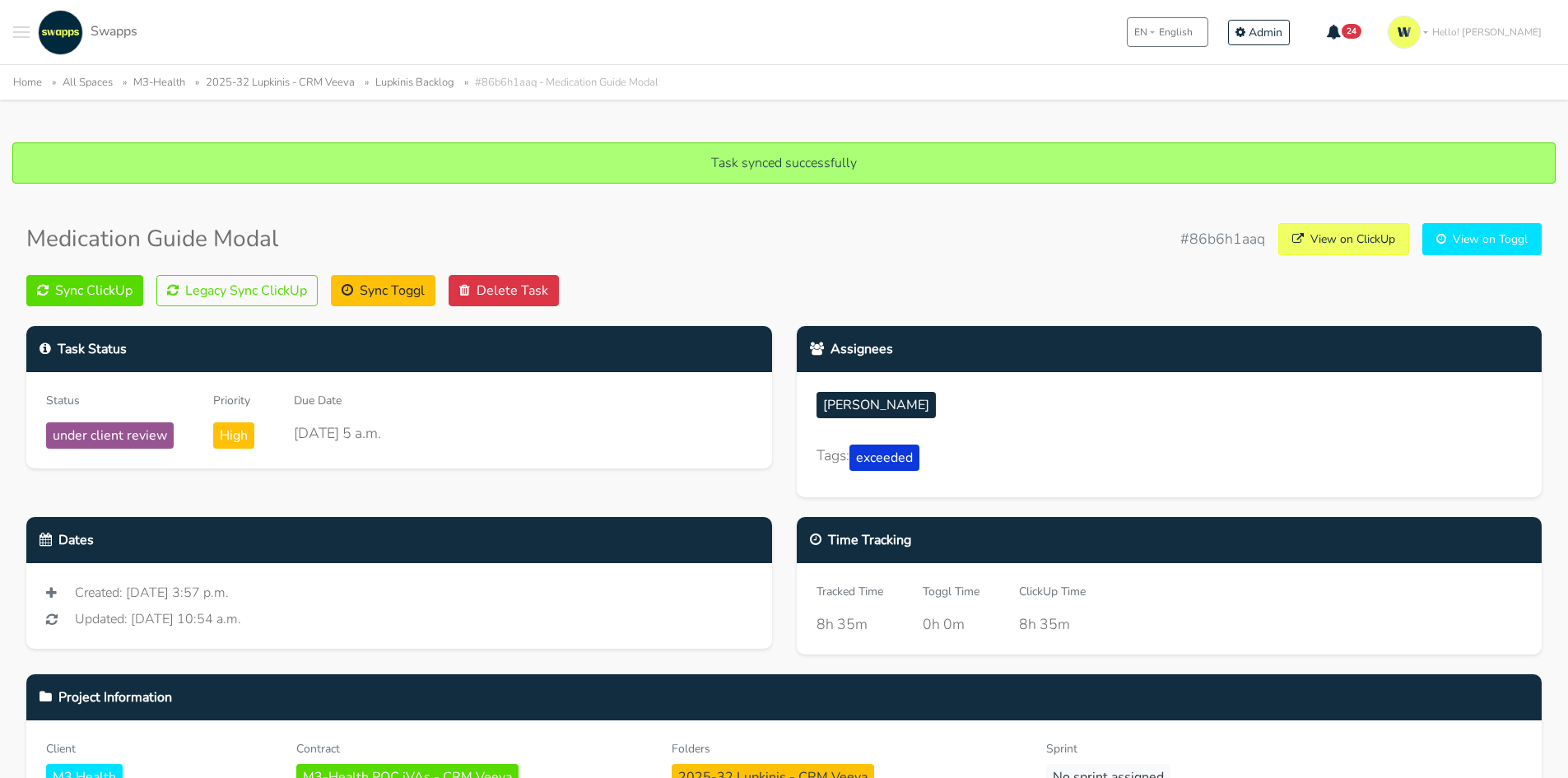
click at [13, 37] on span "Toggle navigation menu" at bounding box center [21, 37] width 16 height 2
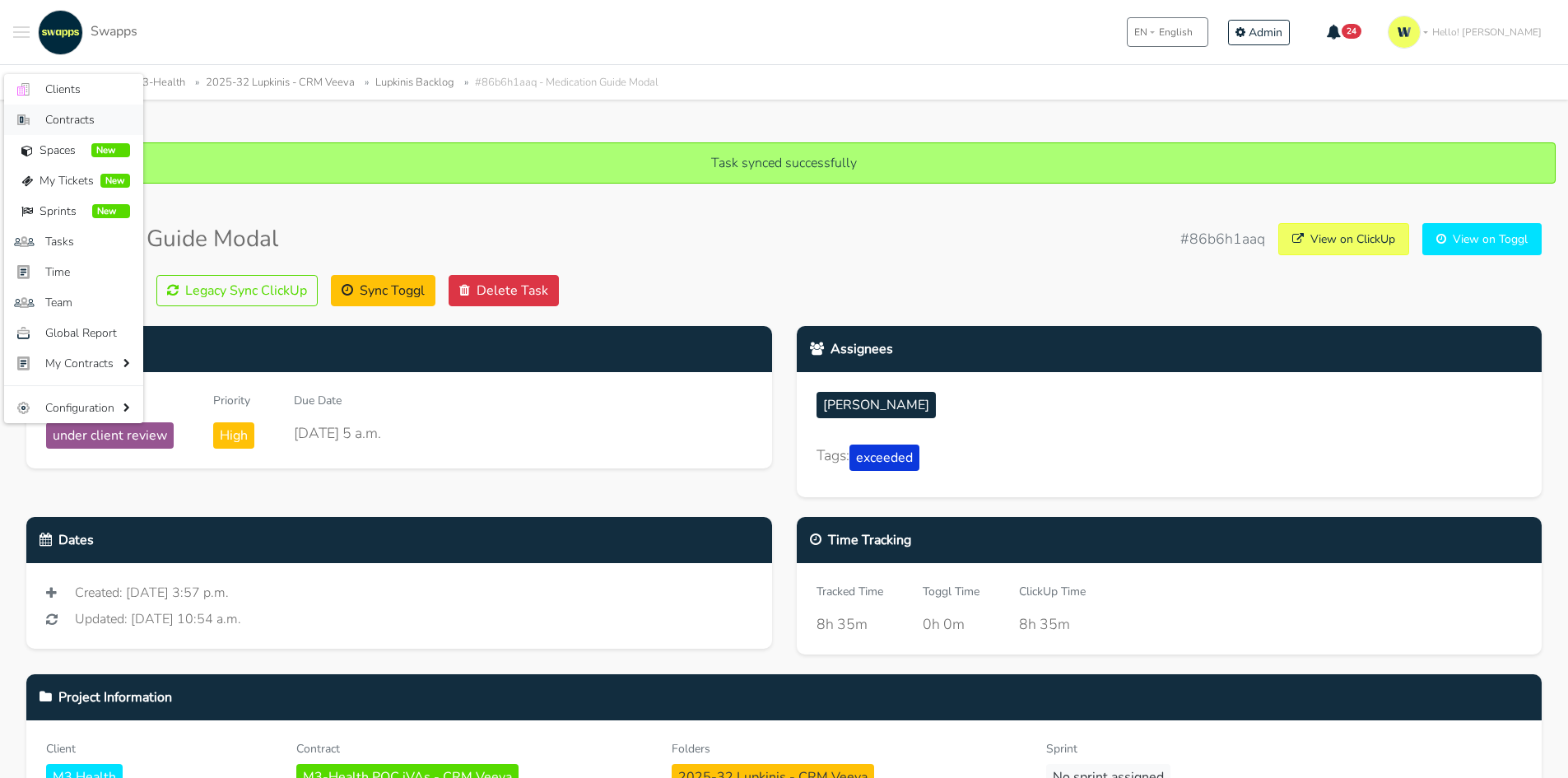
click at [77, 105] on link "Contracts" at bounding box center [74, 119] width 139 height 30
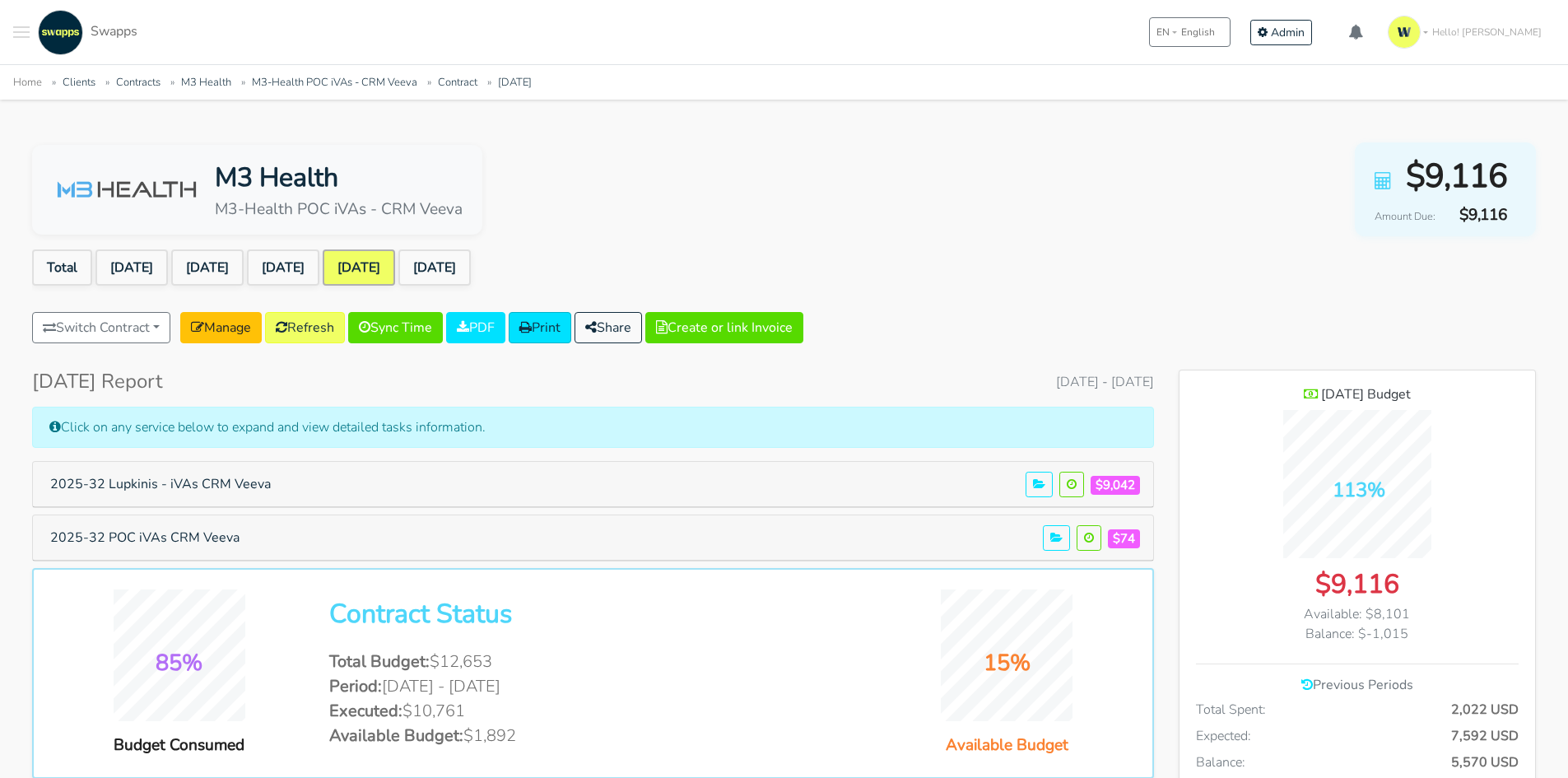
scroll to position [1200, 356]
click at [197, 478] on button "2025-32 Lupkinis - iVAs CRM Veeva" at bounding box center [160, 485] width 242 height 31
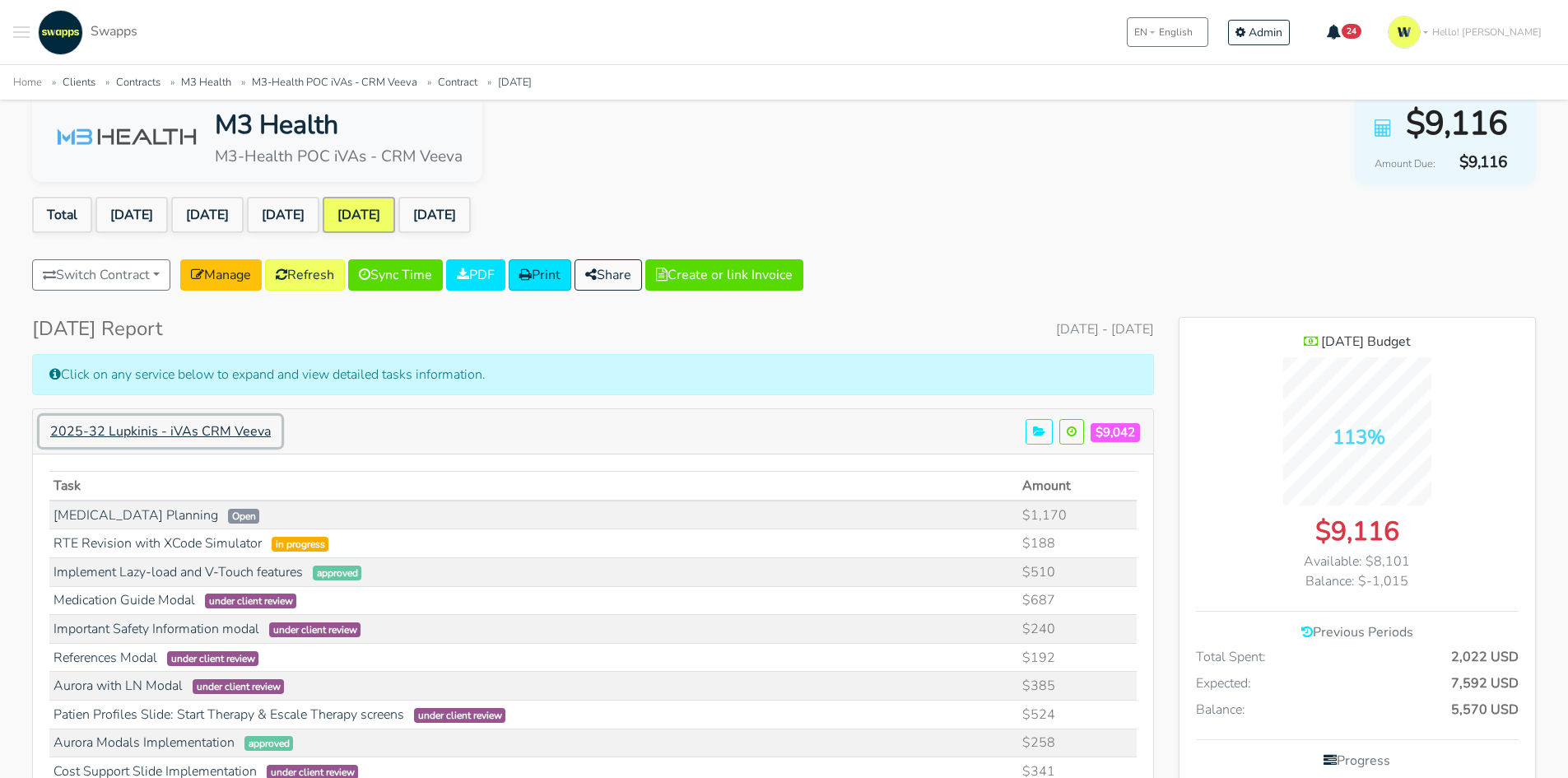
scroll to position [82, 0]
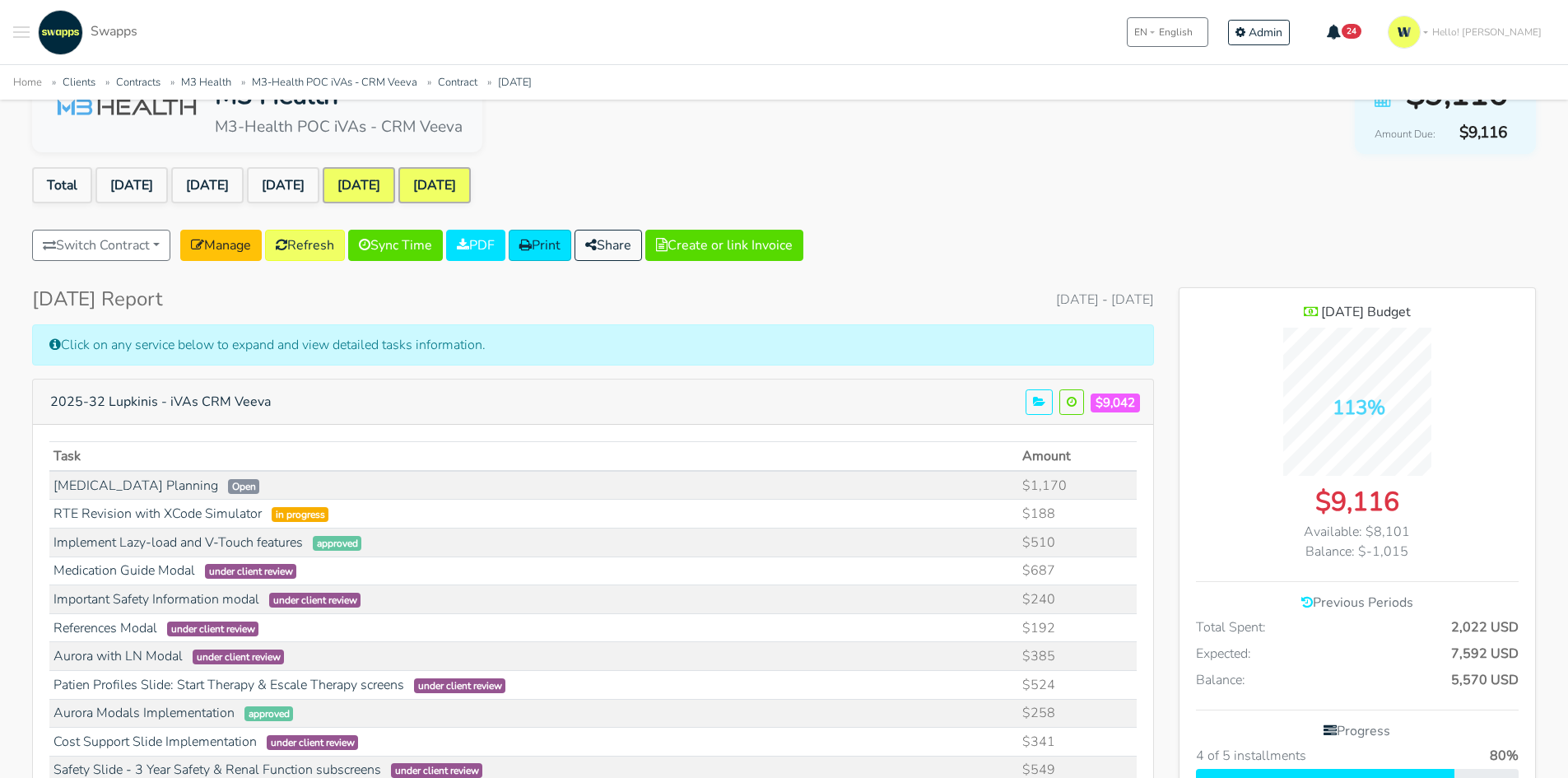
click at [471, 174] on link "[DATE]" at bounding box center [434, 186] width 72 height 37
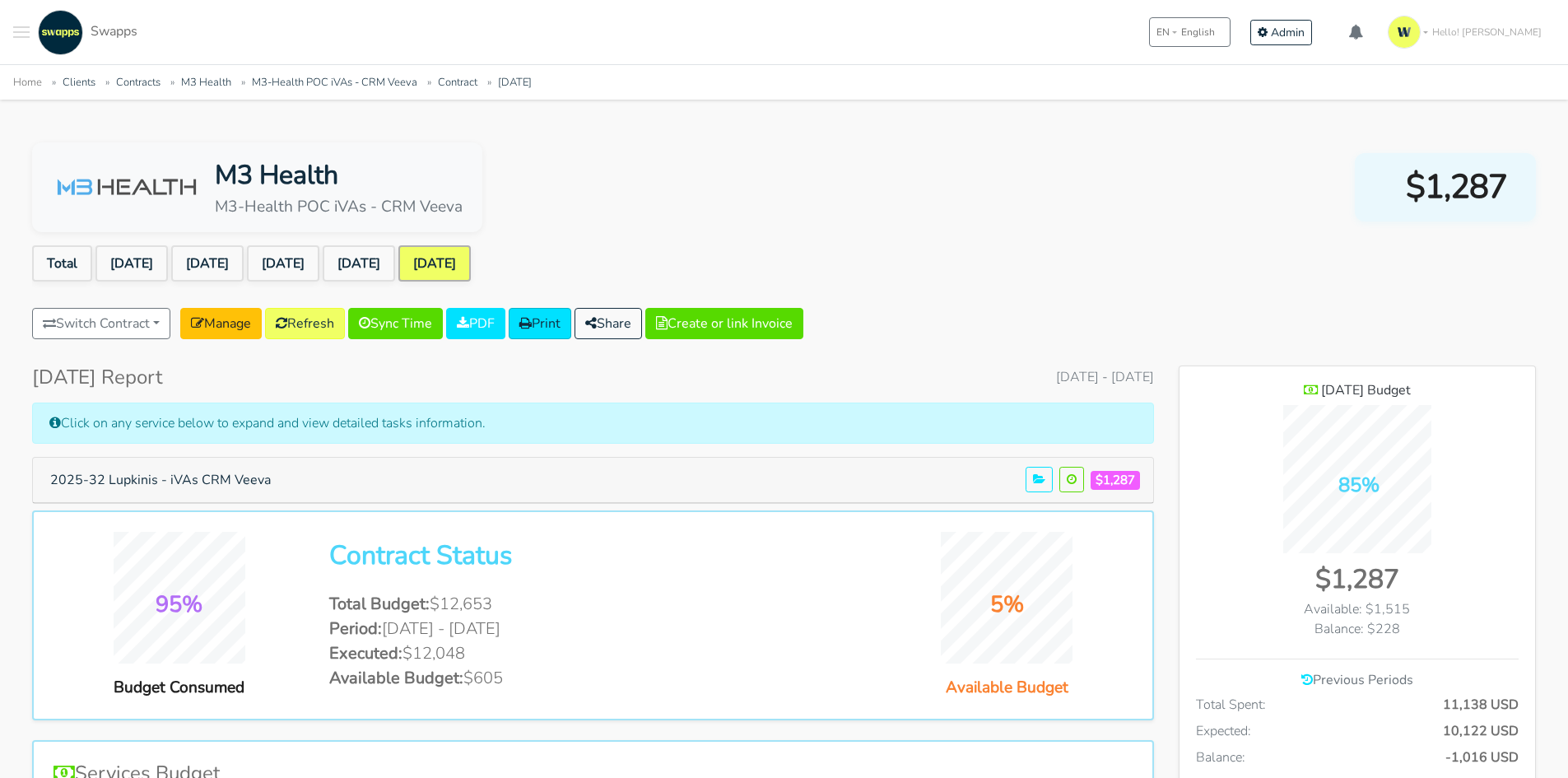
scroll to position [1200, 356]
click at [232, 478] on button "2025-32 Lupkinis - iVAs CRM Veeva" at bounding box center [160, 480] width 242 height 31
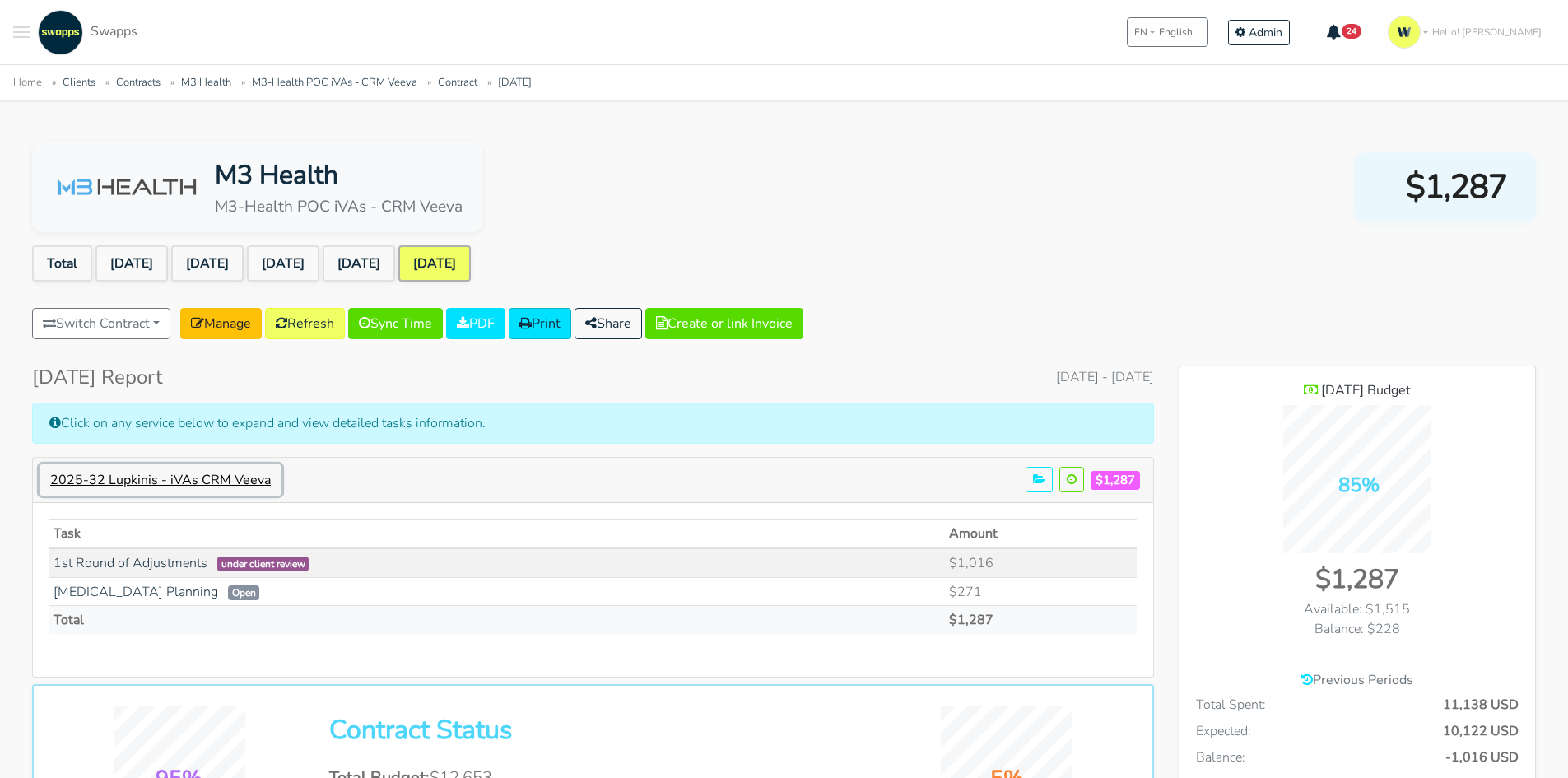
scroll to position [1225, 356]
click at [334, 320] on link "Refresh" at bounding box center [304, 324] width 79 height 31
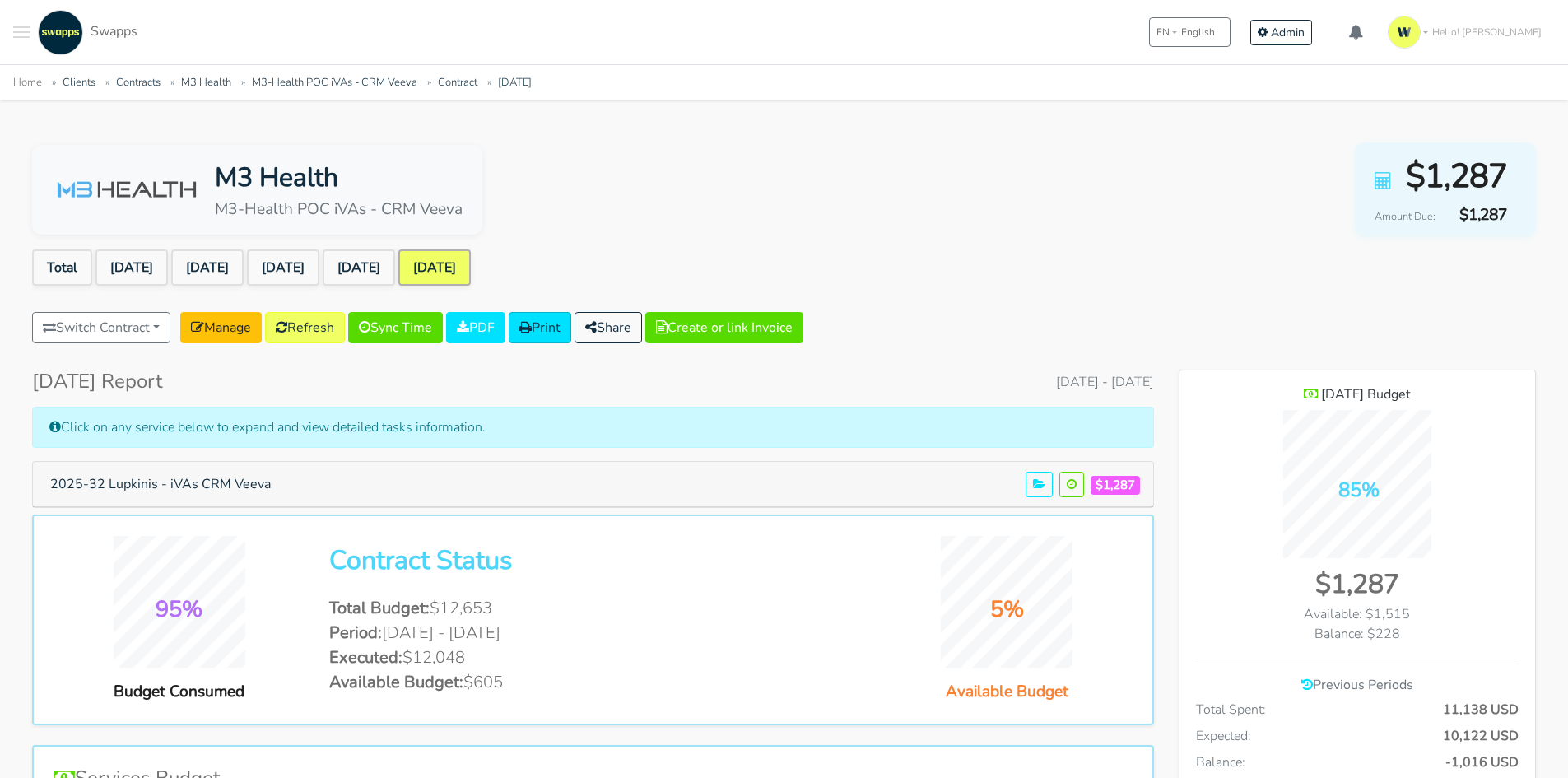
scroll to position [1200, 356]
click at [266, 485] on button "2025-32 Lupkinis - iVAs CRM Veeva" at bounding box center [160, 485] width 242 height 31
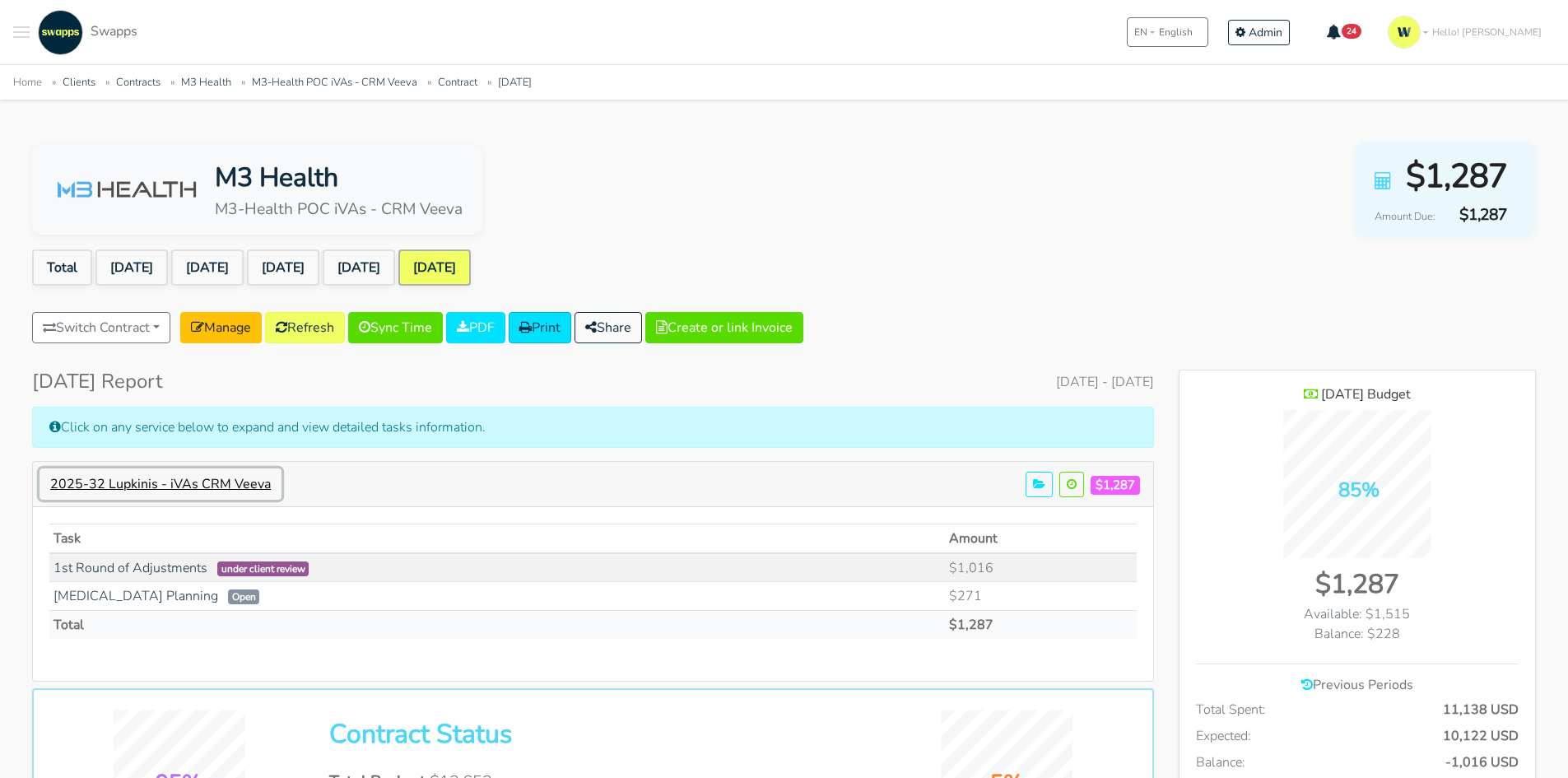
scroll to position [1225, 356]
click at [401, 331] on link "Sync Time" at bounding box center [396, 327] width 95 height 31
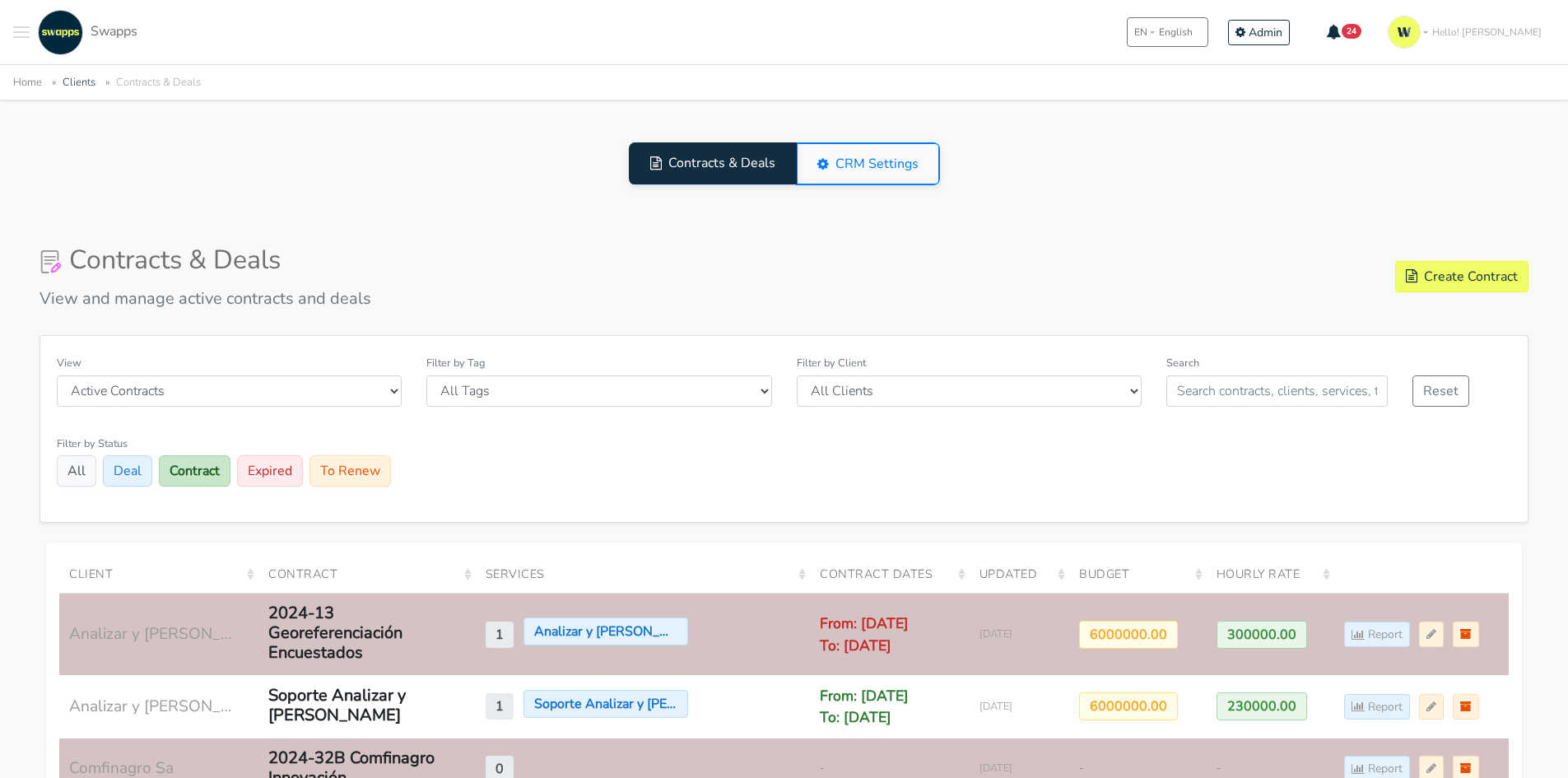
click at [18, 34] on button "Toggle navigation menu" at bounding box center [21, 33] width 16 height 46
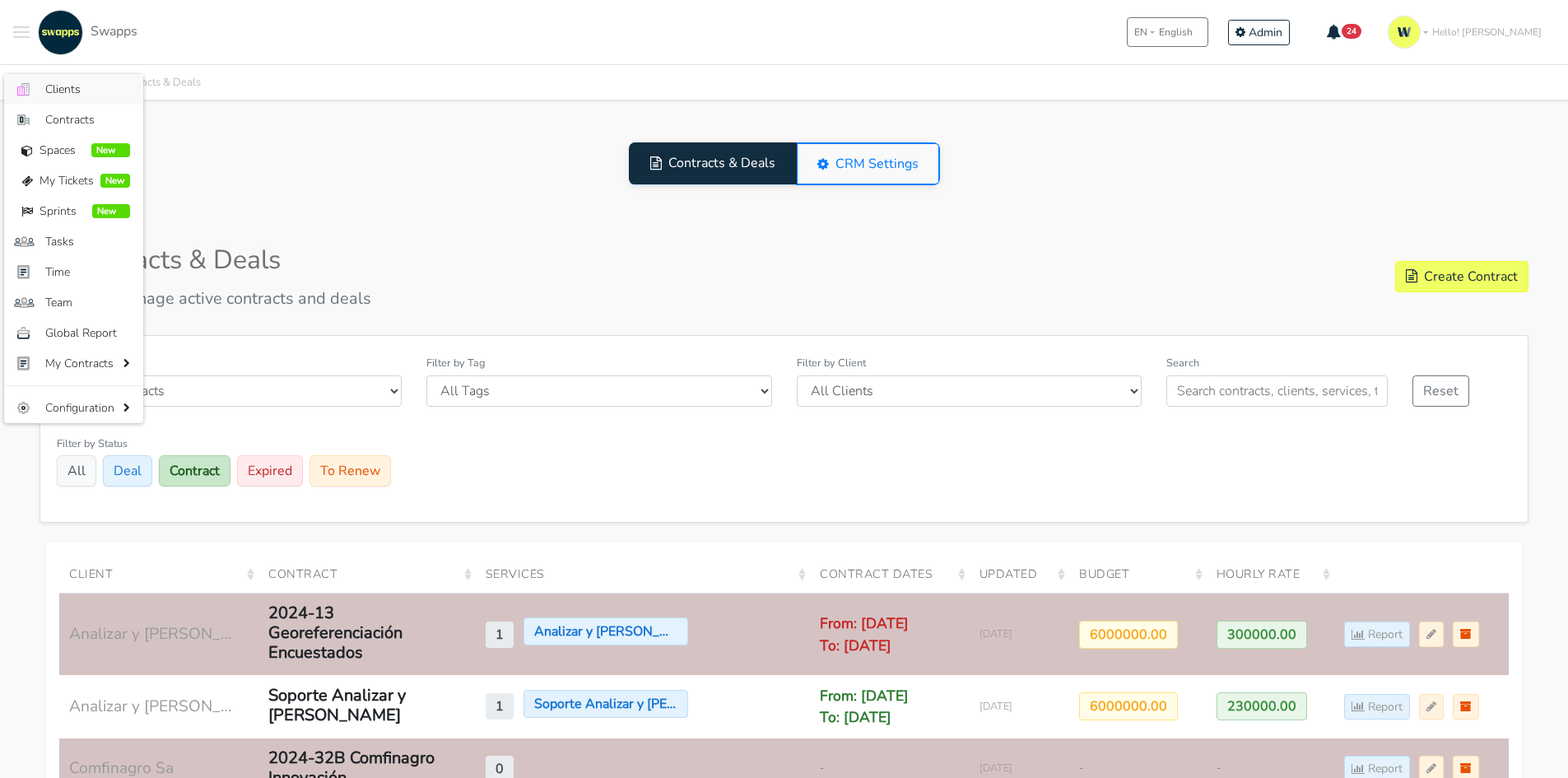
click at [72, 87] on span "Clients" at bounding box center [88, 89] width 85 height 17
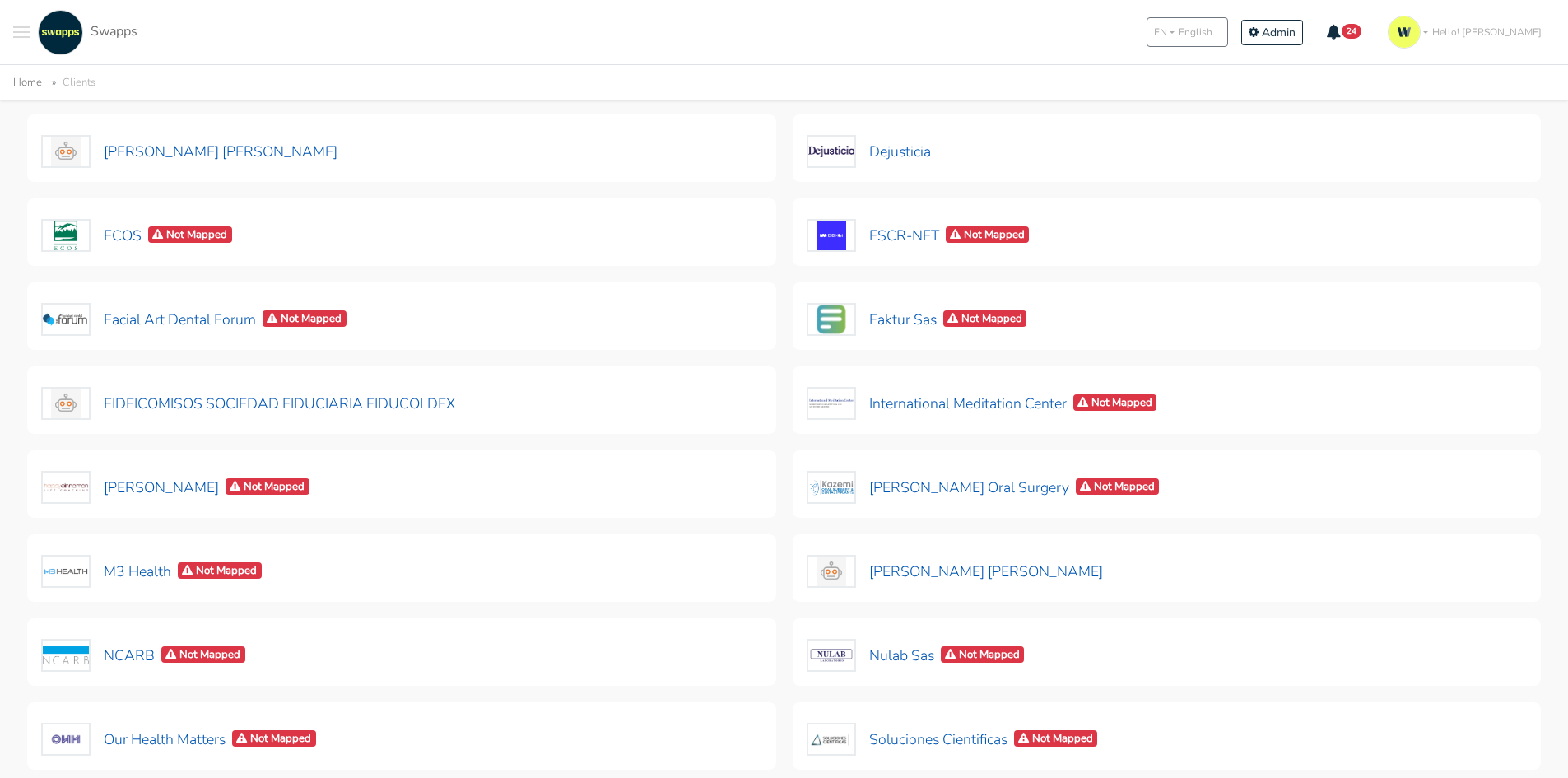
scroll to position [247, 0]
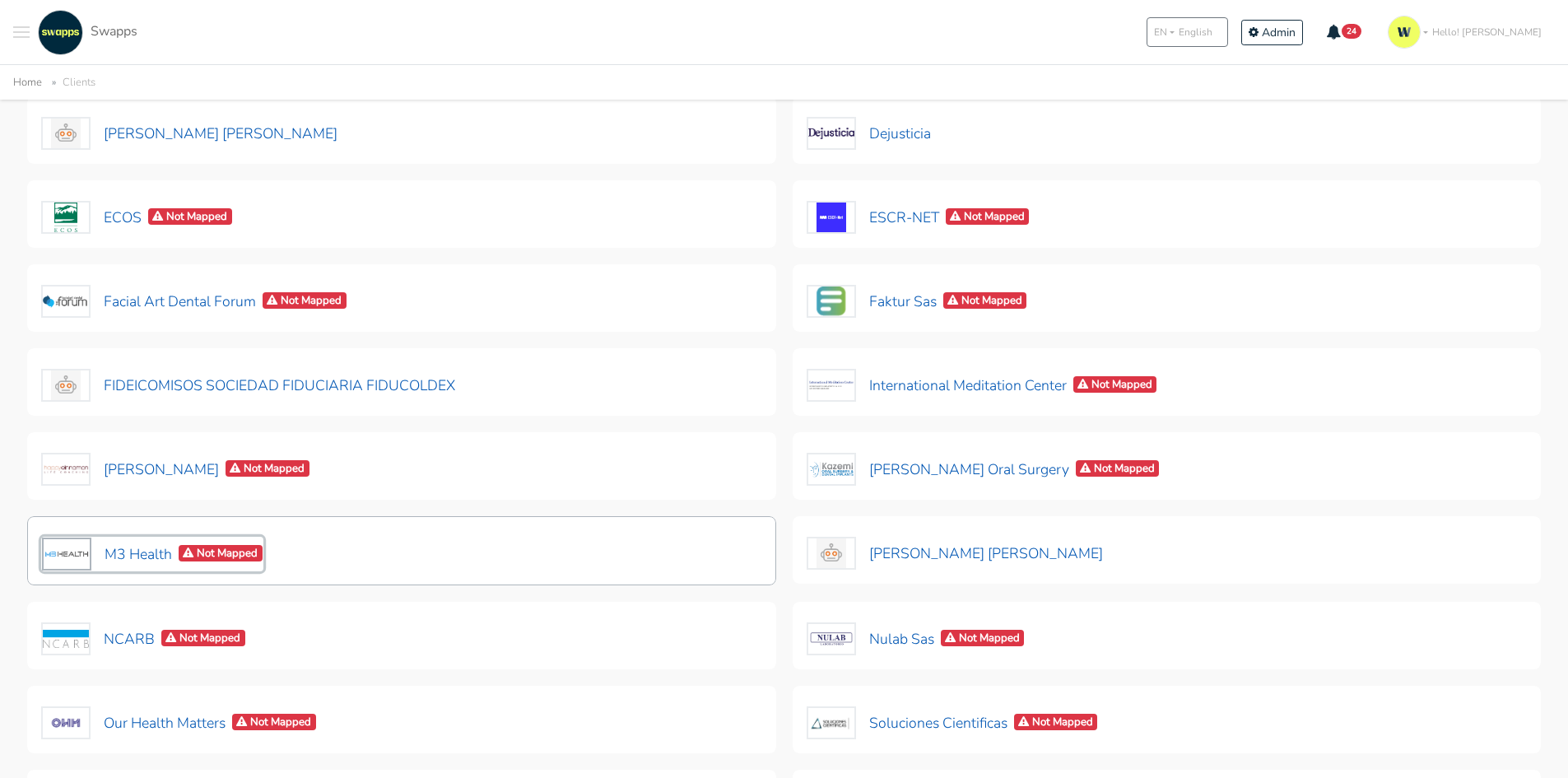
click at [152, 551] on button "M3 Health Not Mapped" at bounding box center [152, 554] width 222 height 35
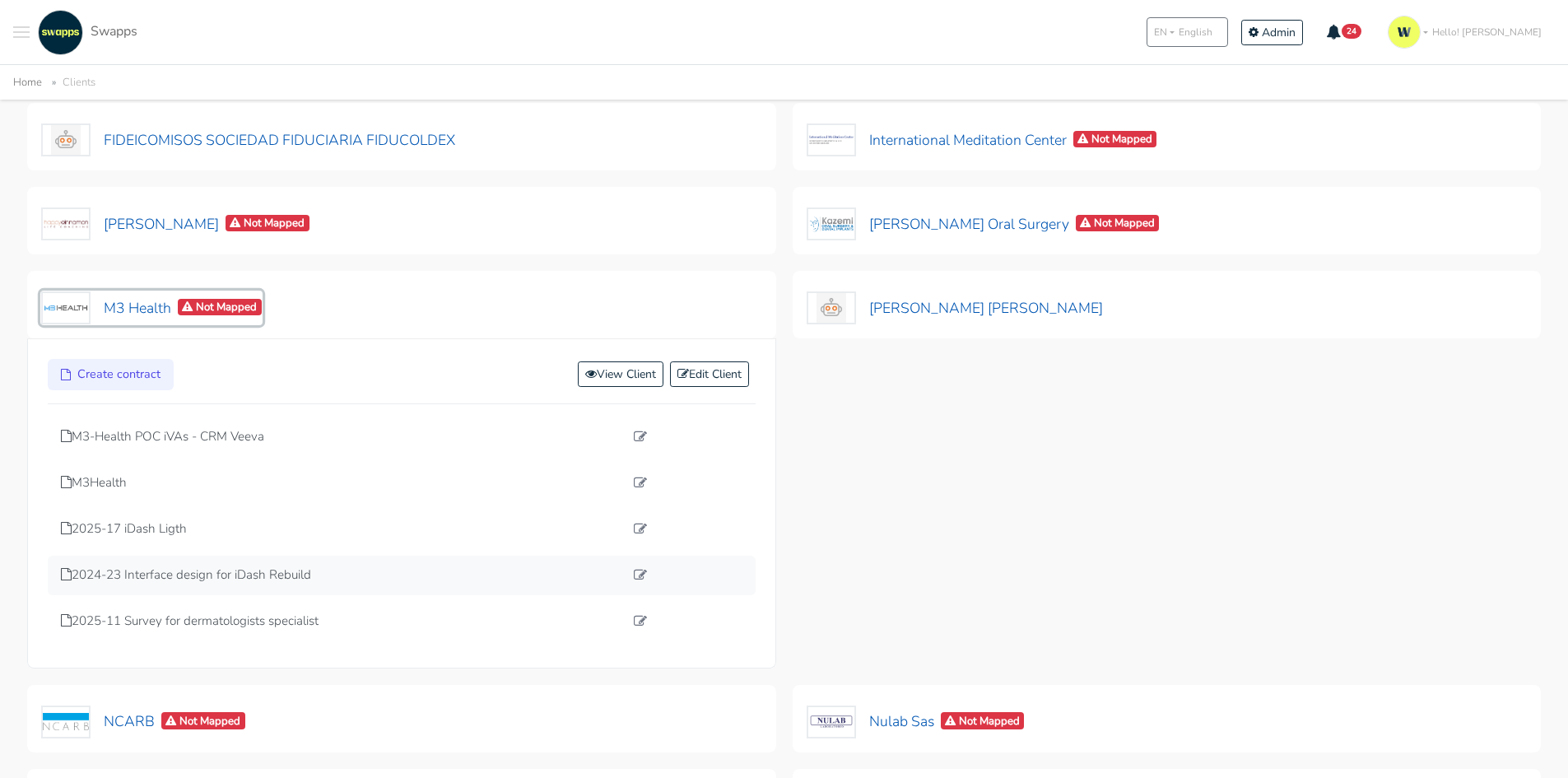
scroll to position [494, 0]
click at [218, 432] on p "M3-Health POC iVAs - CRM Veeva" at bounding box center [343, 435] width 563 height 19
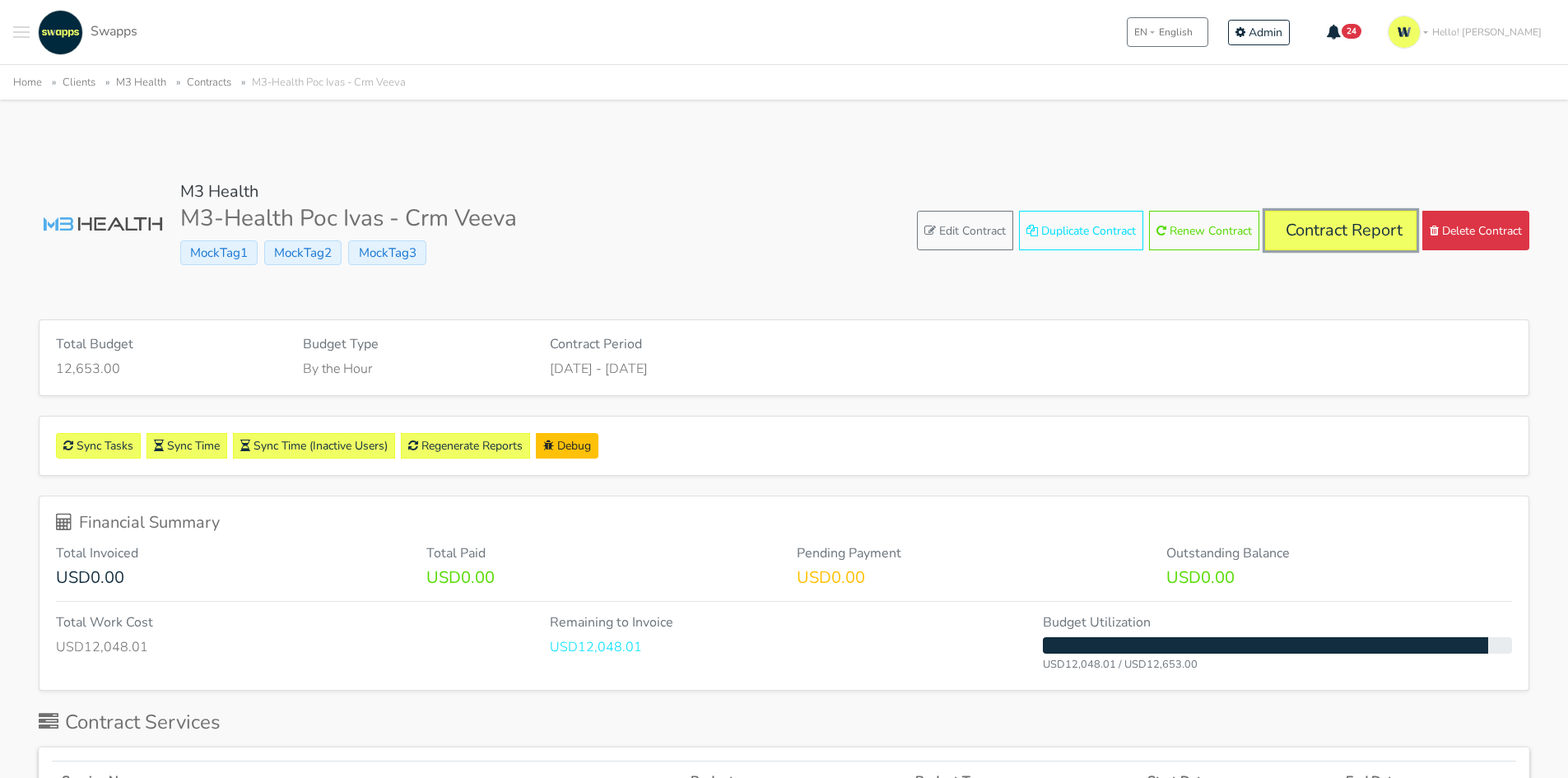
click at [1351, 224] on link "Contract Report" at bounding box center [1340, 230] width 152 height 39
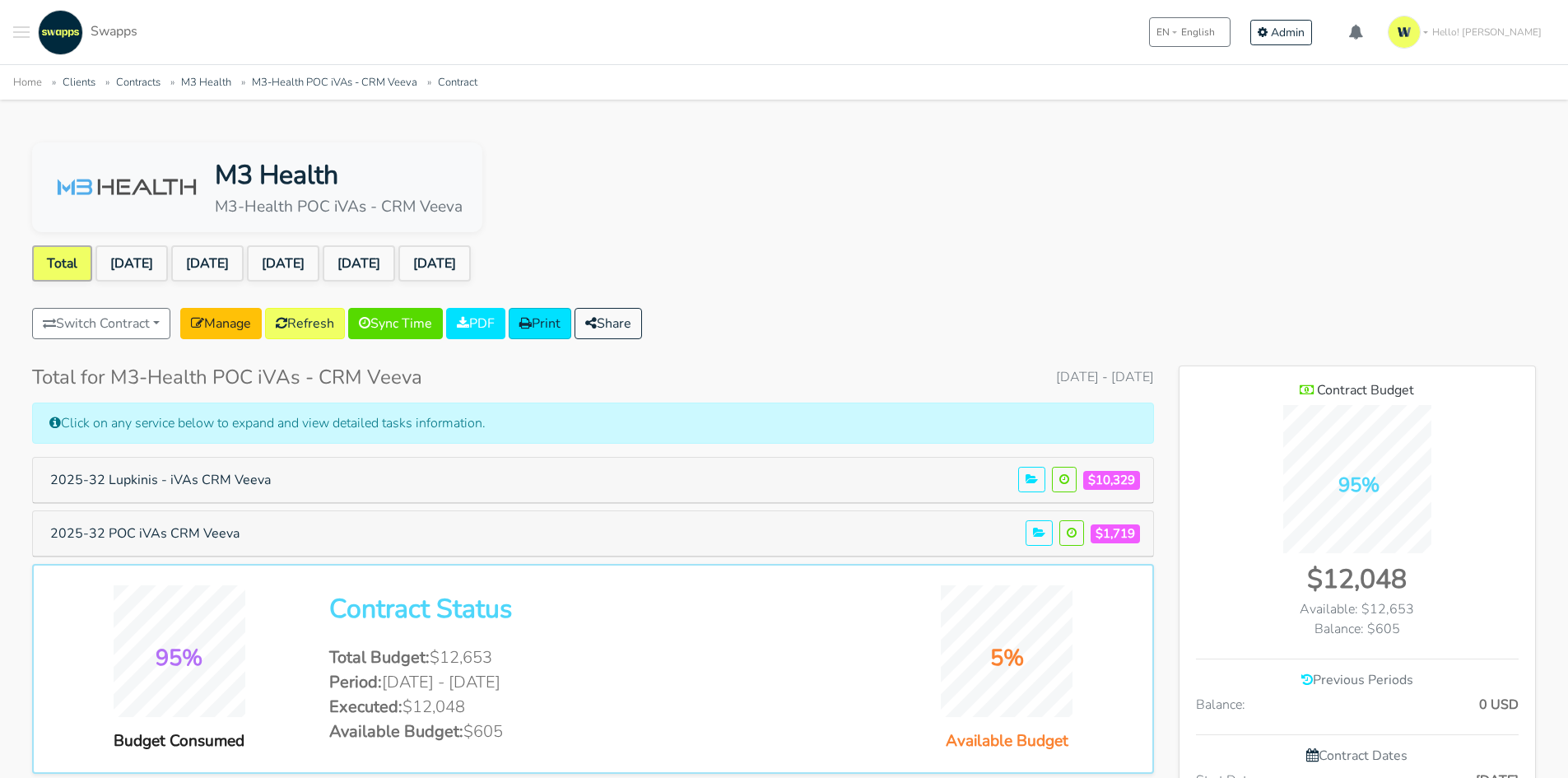
scroll to position [1105, 356]
click at [471, 263] on link "[DATE]" at bounding box center [434, 263] width 72 height 37
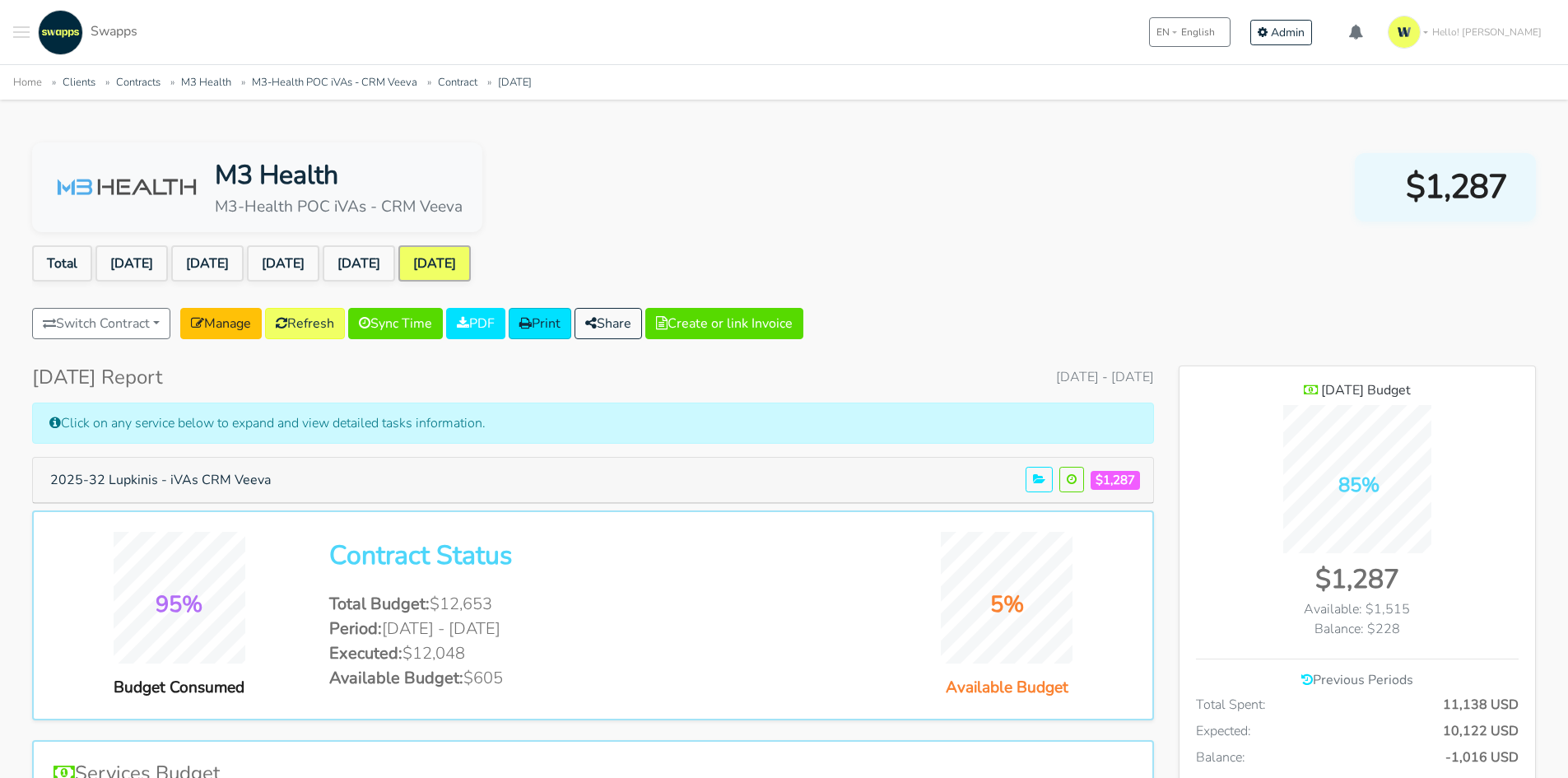
scroll to position [1200, 356]
click at [395, 261] on link "[DATE]" at bounding box center [358, 263] width 72 height 37
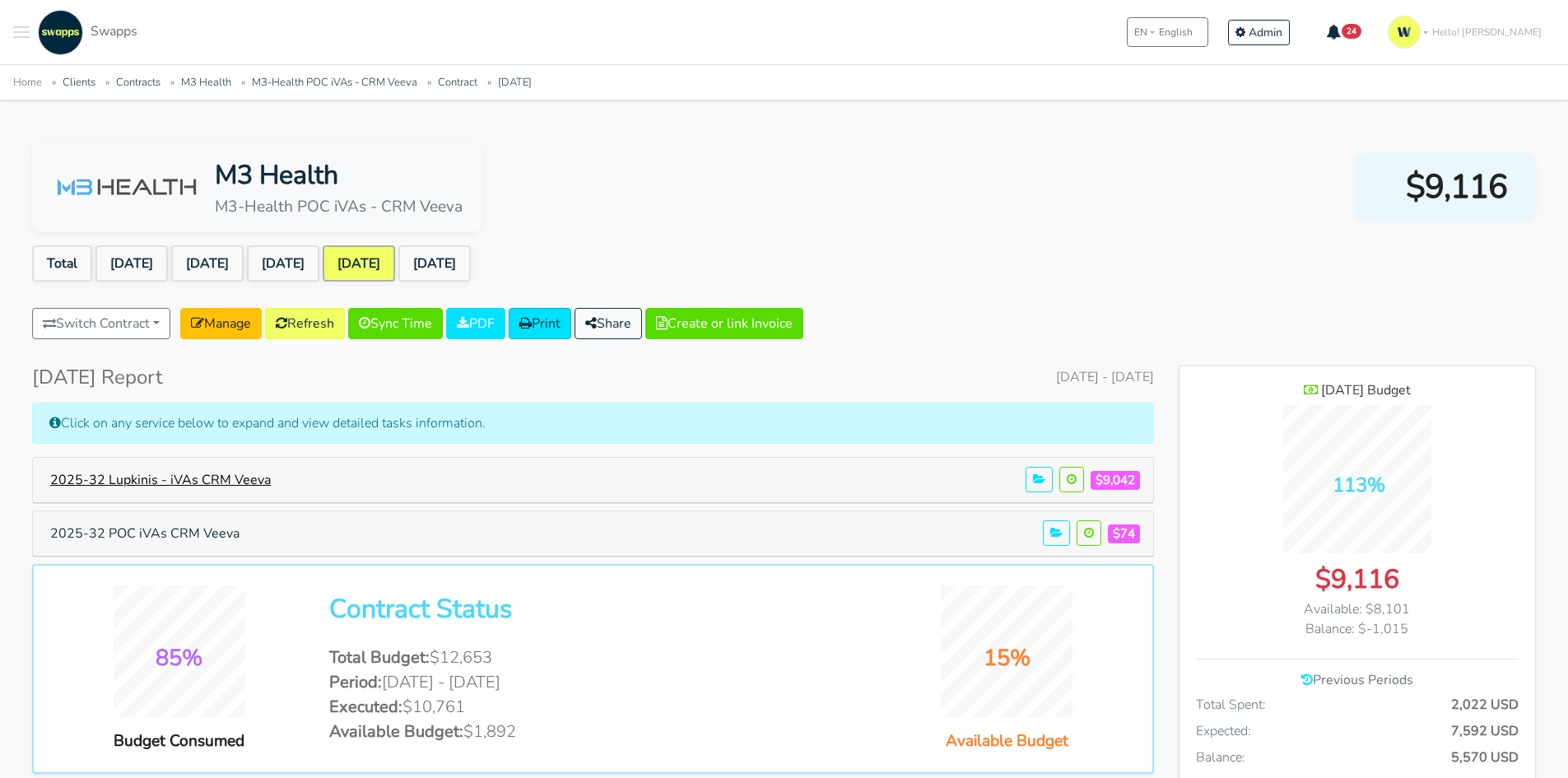
scroll to position [1200, 356]
click at [228, 320] on link "Manage" at bounding box center [220, 324] width 81 height 31
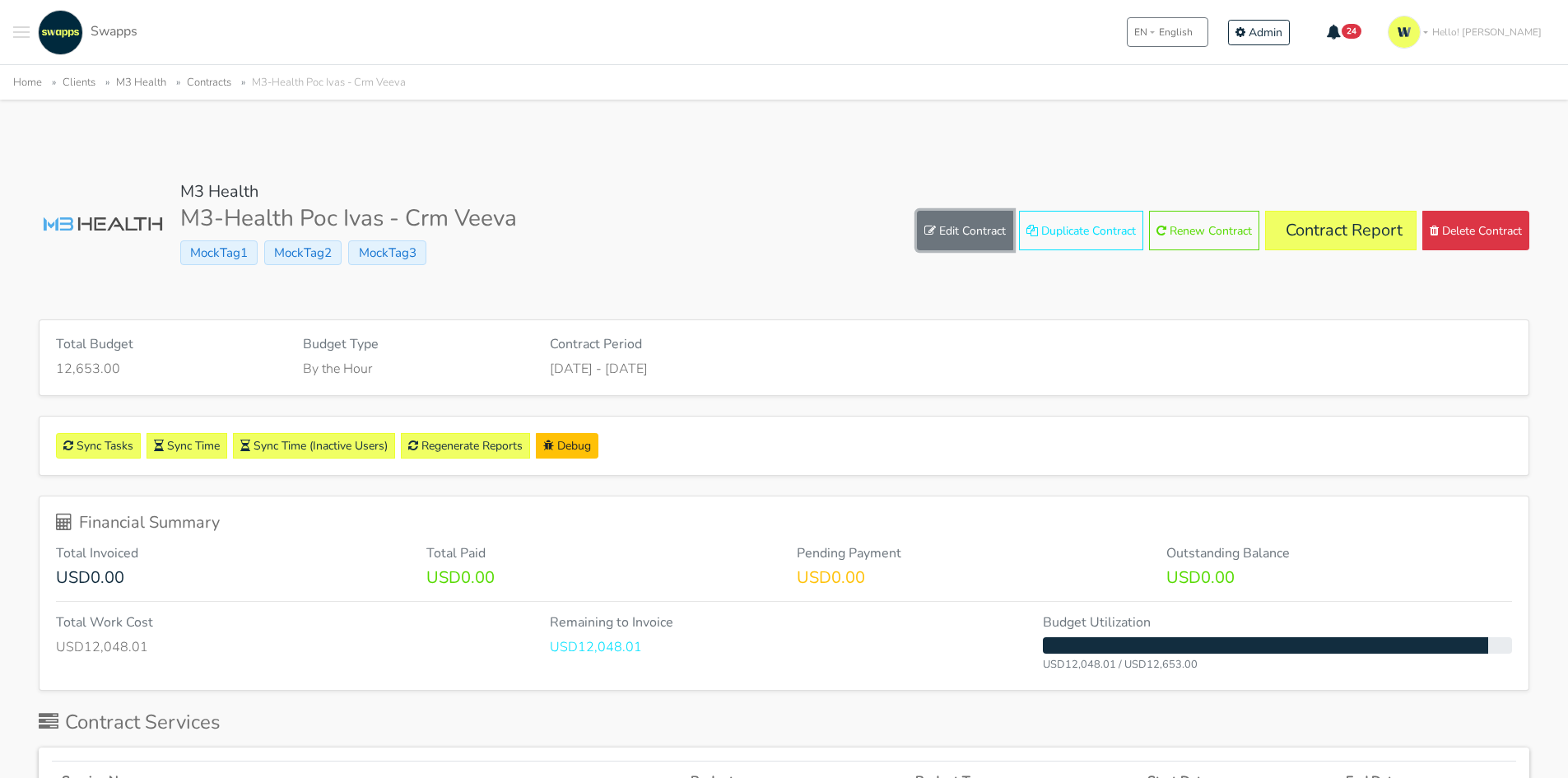
click at [975, 226] on link "Edit Contract" at bounding box center [964, 230] width 96 height 39
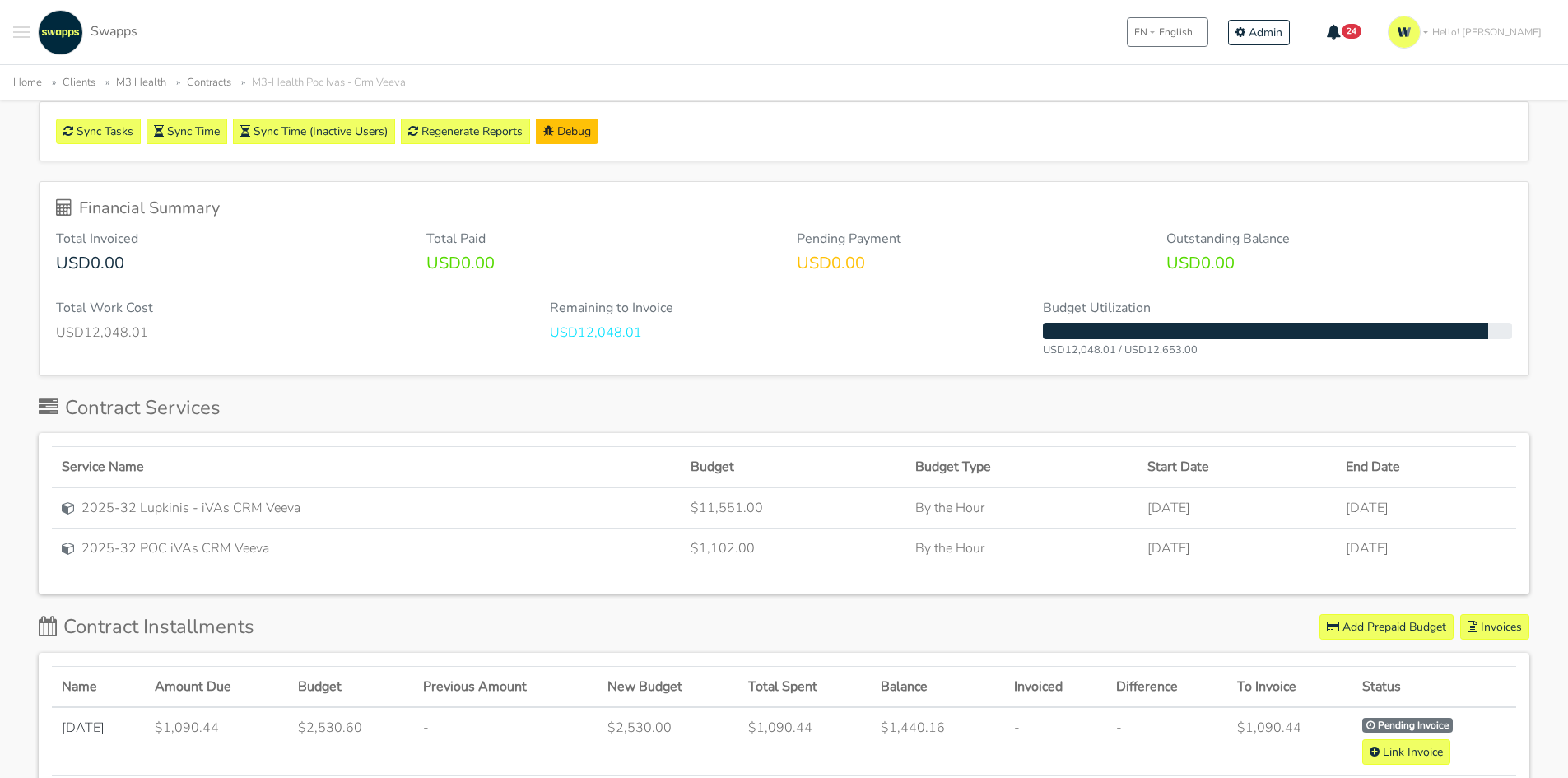
scroll to position [329, 0]
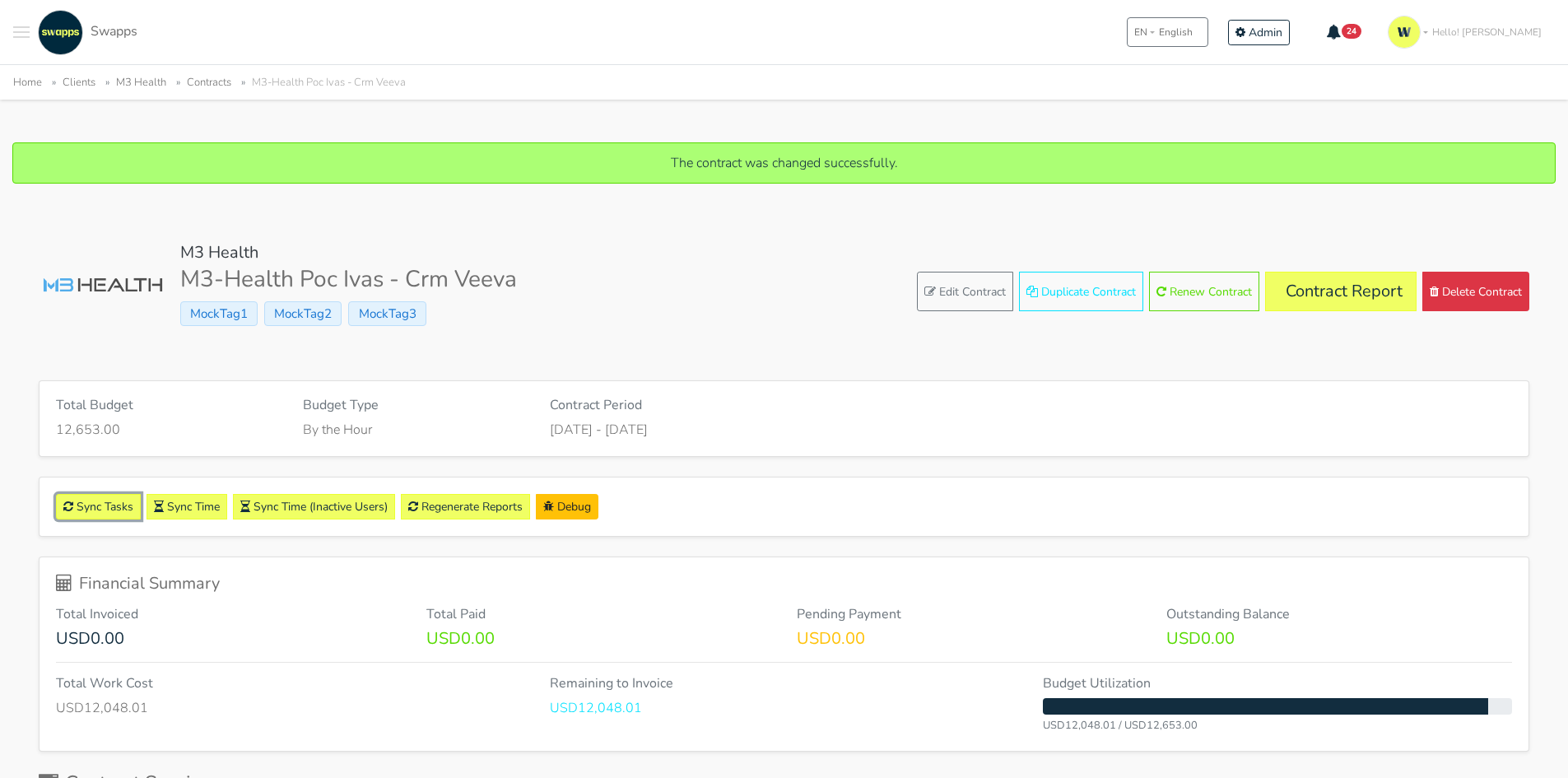
click at [95, 503] on link "Sync Tasks" at bounding box center [98, 506] width 85 height 26
drag, startPoint x: 834, startPoint y: 160, endPoint x: 921, endPoint y: 166, distance: 87.2
click at [921, 166] on p "Successfully synced 33 tasks. Deleted 0 tasks." at bounding box center [783, 164] width 1509 height 20
click at [203, 504] on link "Sync Time" at bounding box center [186, 506] width 80 height 26
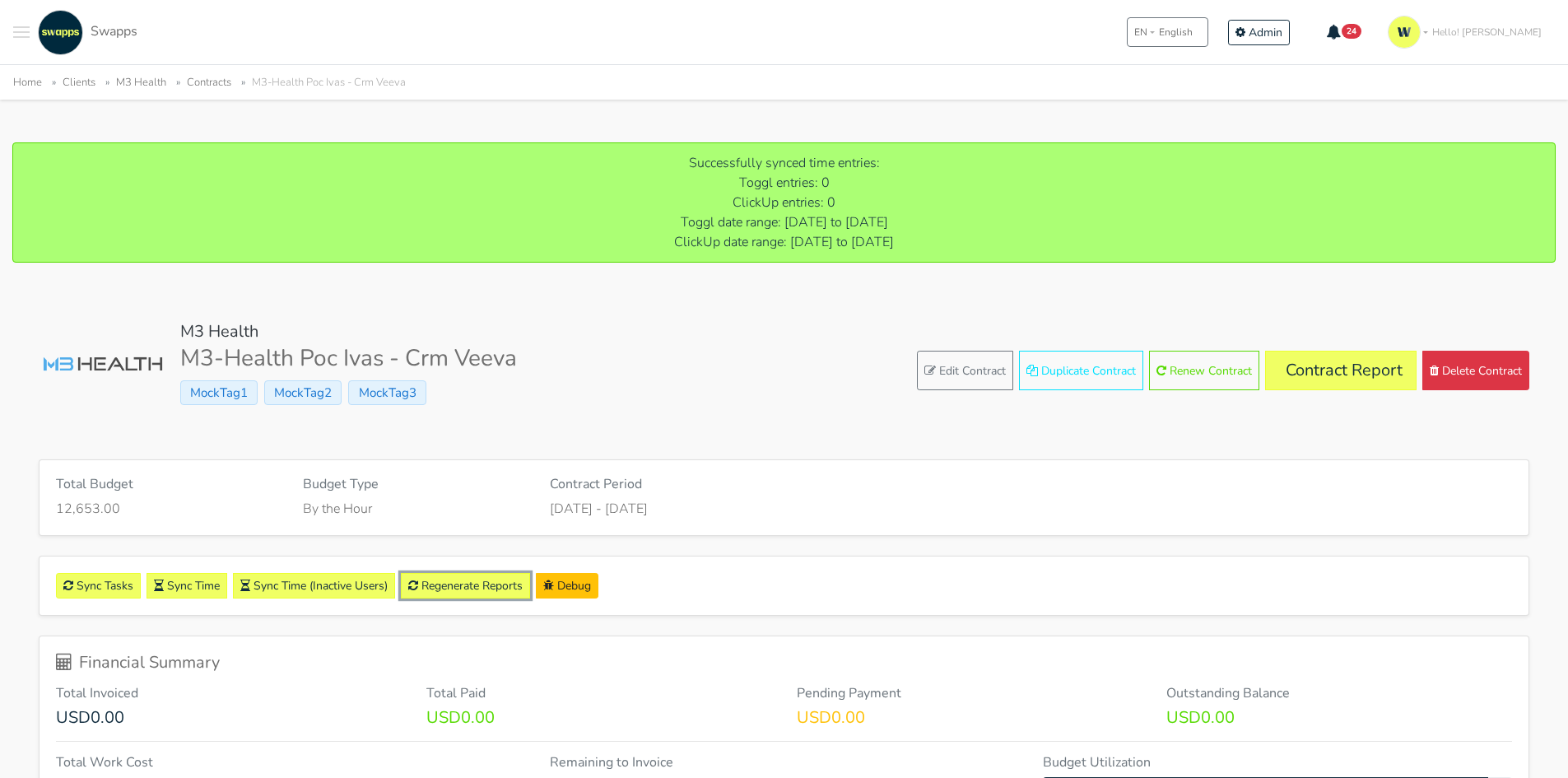
click at [491, 587] on link "Regenerate Reports" at bounding box center [465, 586] width 129 height 26
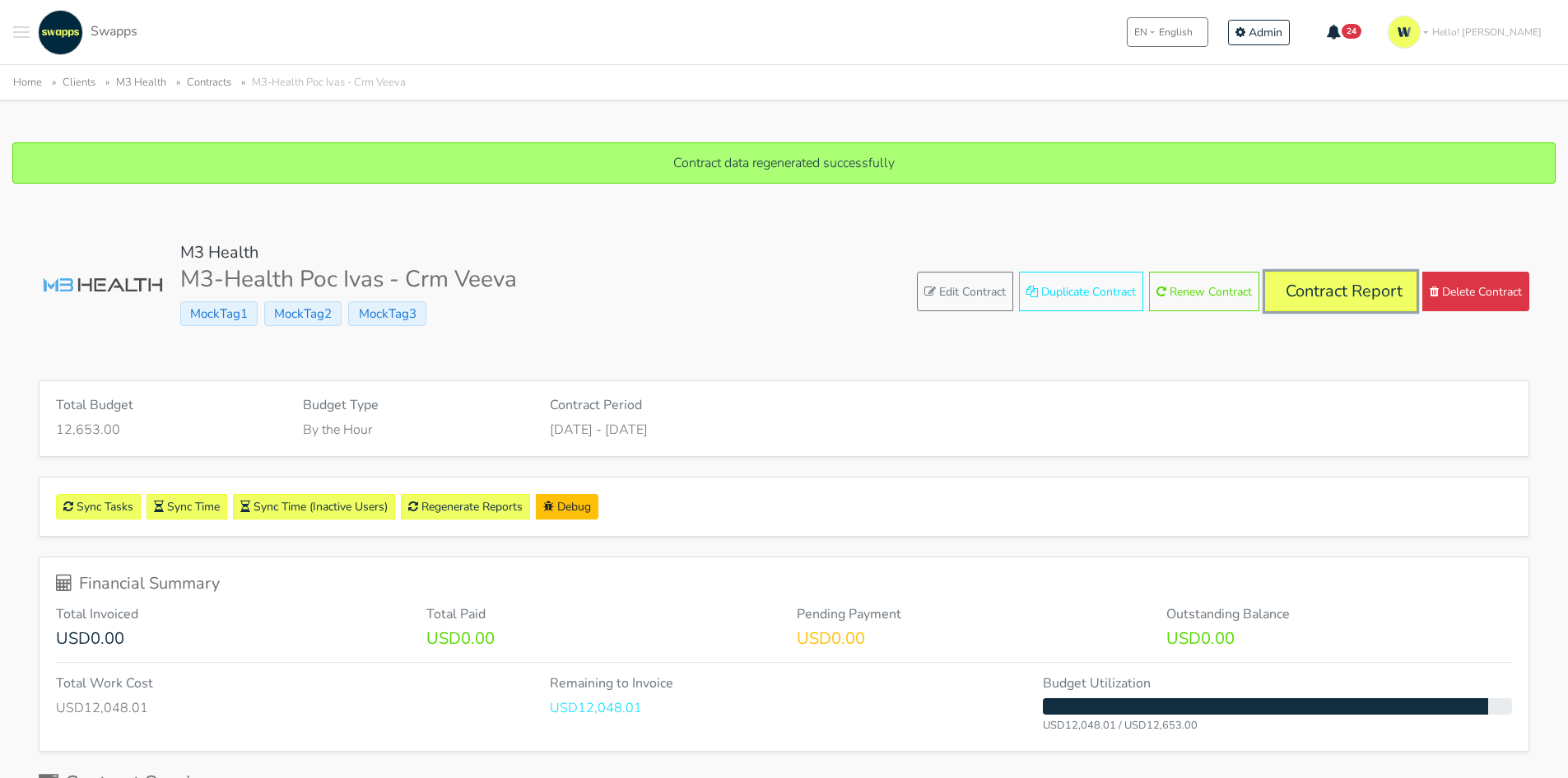
click at [1342, 284] on link "Contract Report" at bounding box center [1340, 291] width 152 height 39
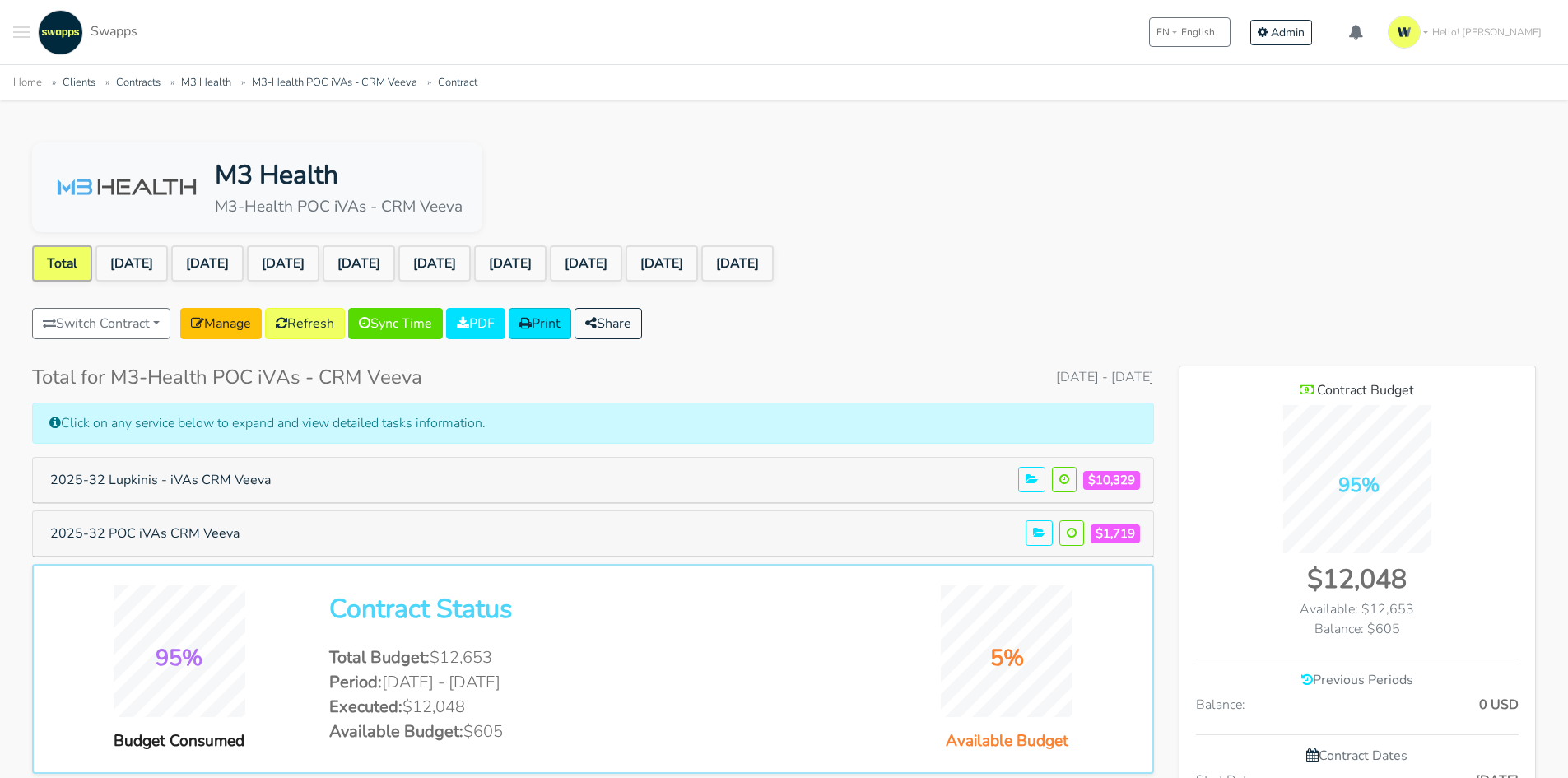
scroll to position [1220, 356]
click at [217, 328] on link "Manage" at bounding box center [220, 324] width 81 height 31
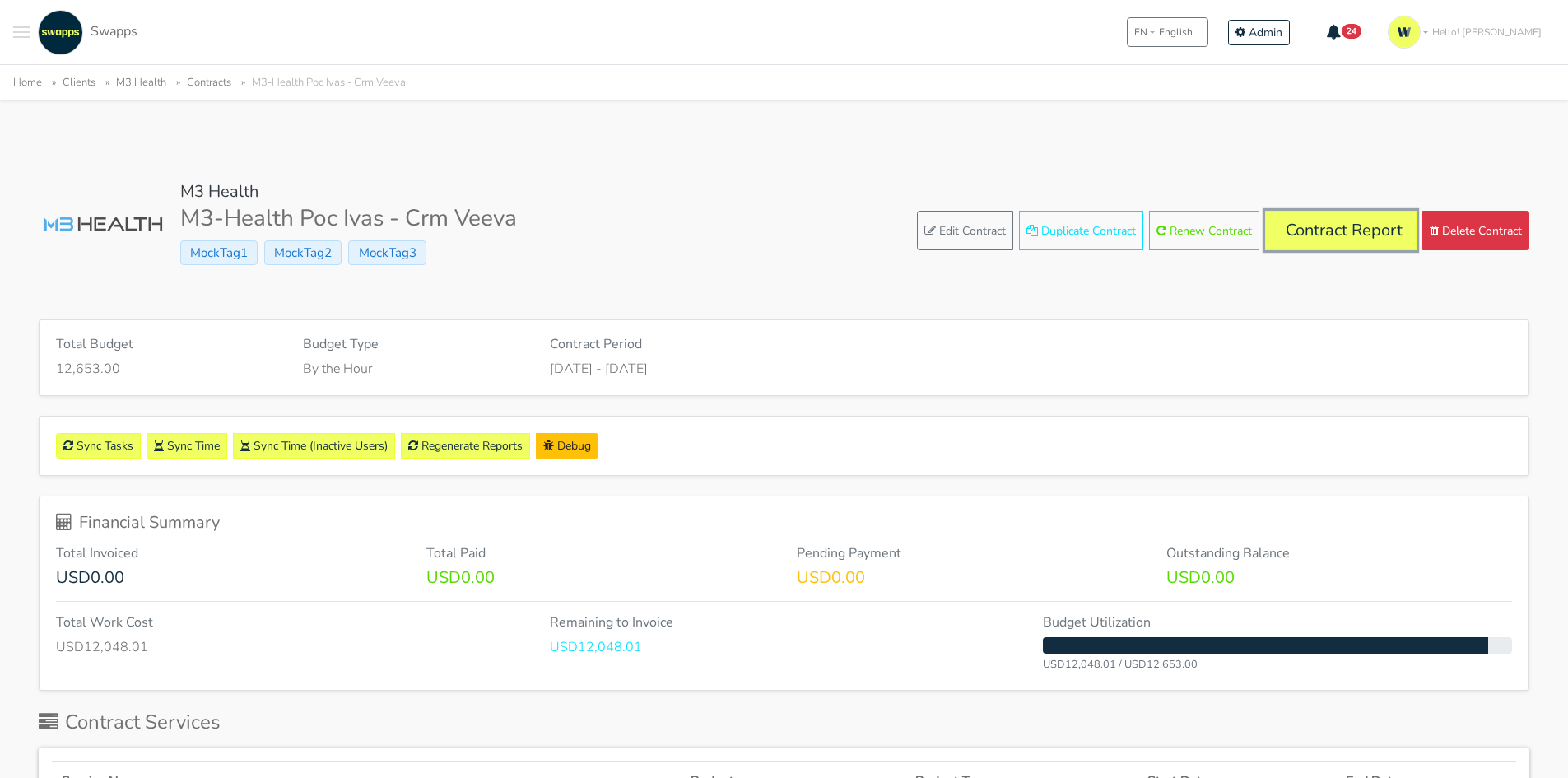
click at [1362, 230] on link "Contract Report" at bounding box center [1340, 230] width 152 height 39
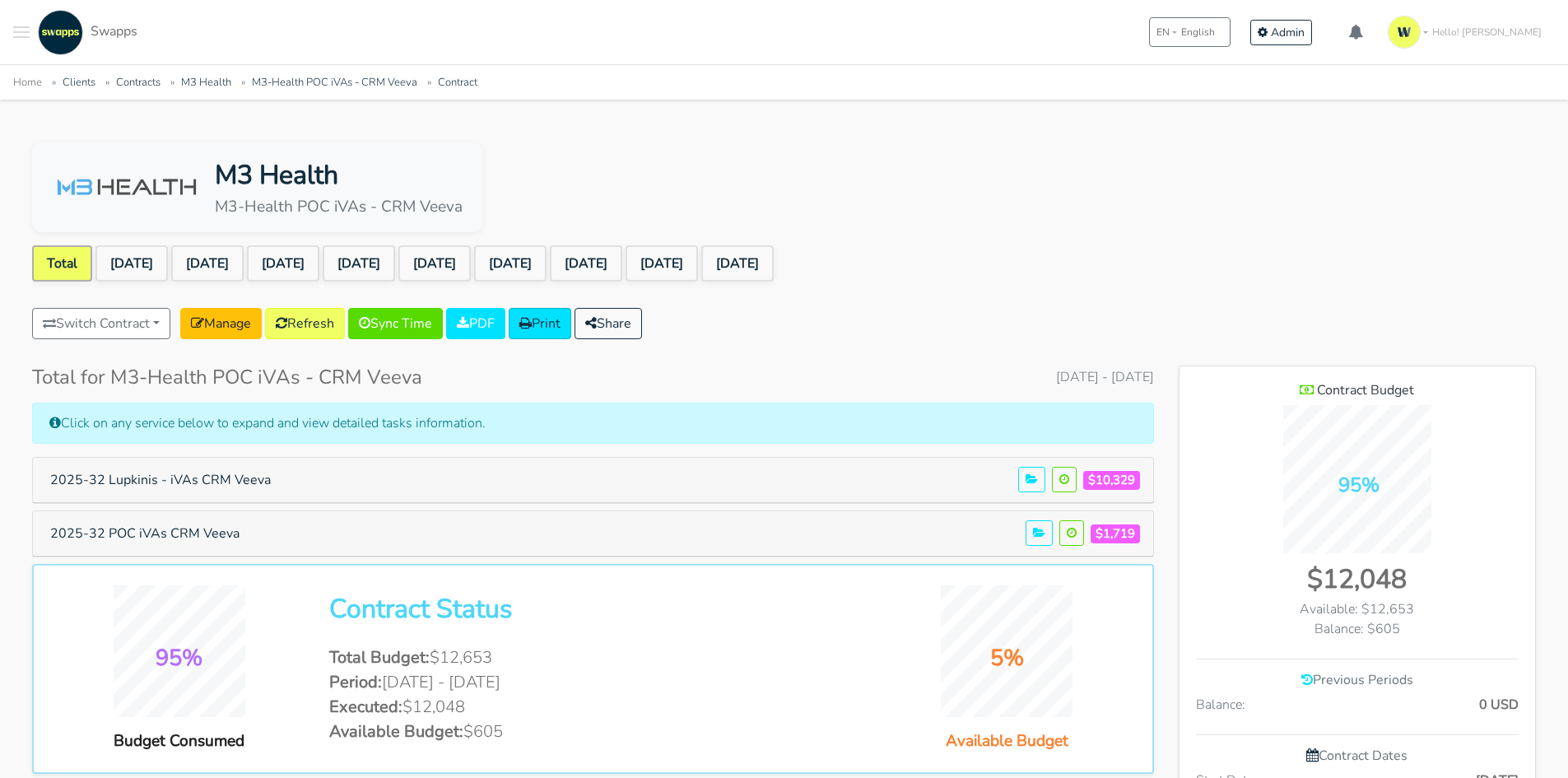
scroll to position [1220, 356]
click at [774, 261] on link "[DATE]" at bounding box center [736, 263] width 72 height 37
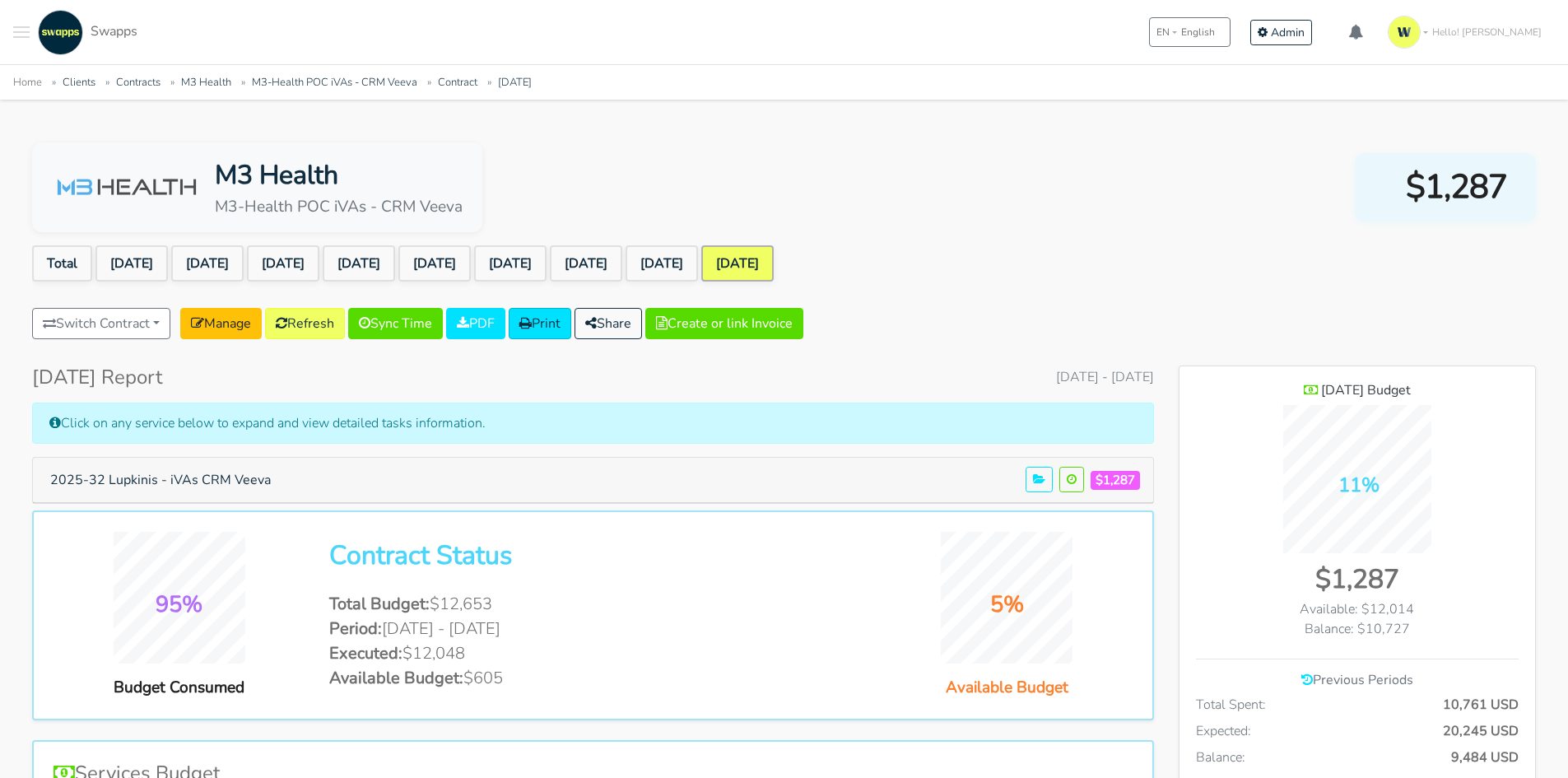
scroll to position [1200, 356]
click at [228, 477] on button "2025-32 Lupkinis - iVAs CRM Veeva" at bounding box center [160, 480] width 242 height 31
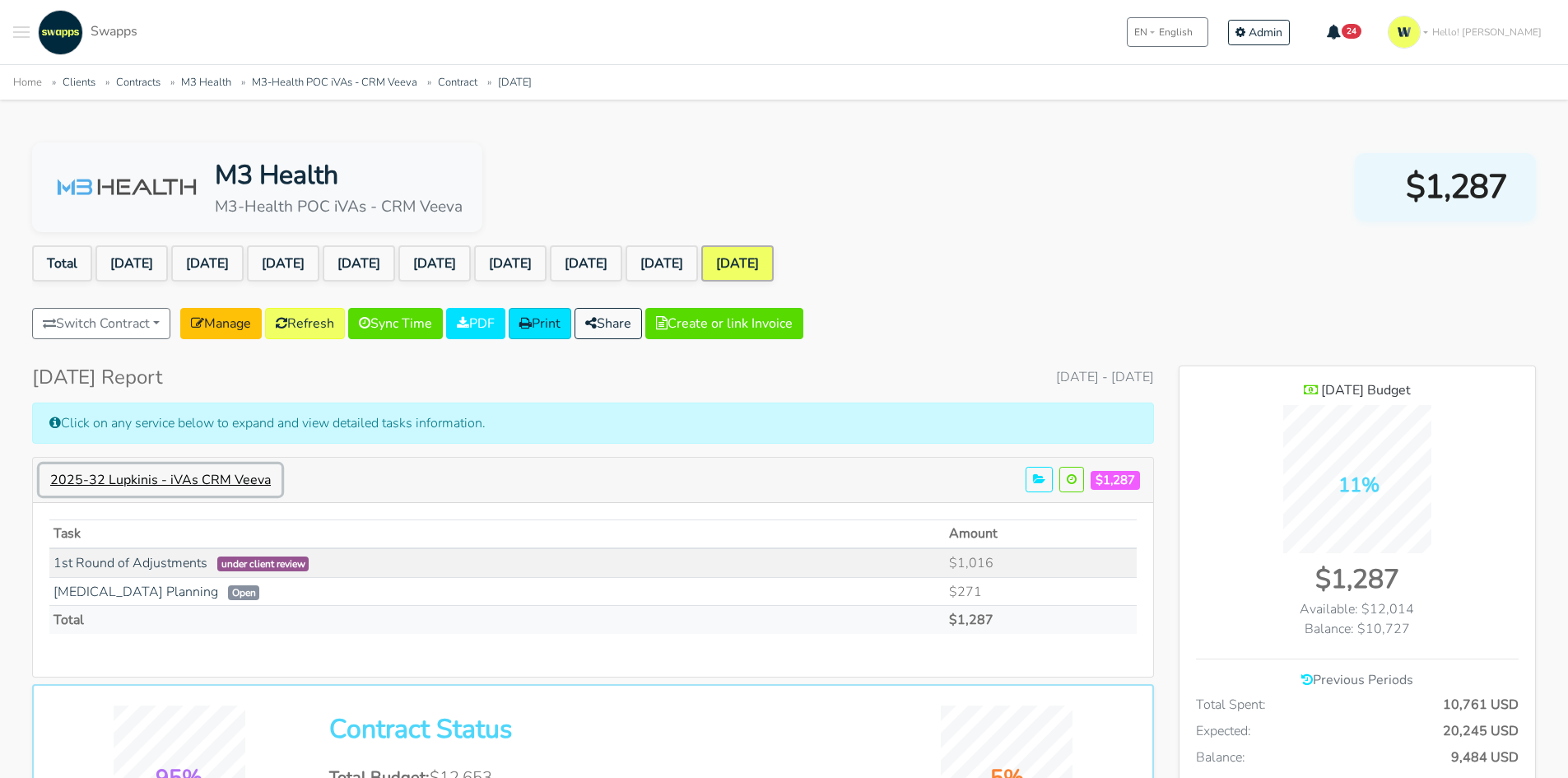
scroll to position [1340, 356]
click at [698, 261] on link "[DATE]" at bounding box center [662, 263] width 72 height 37
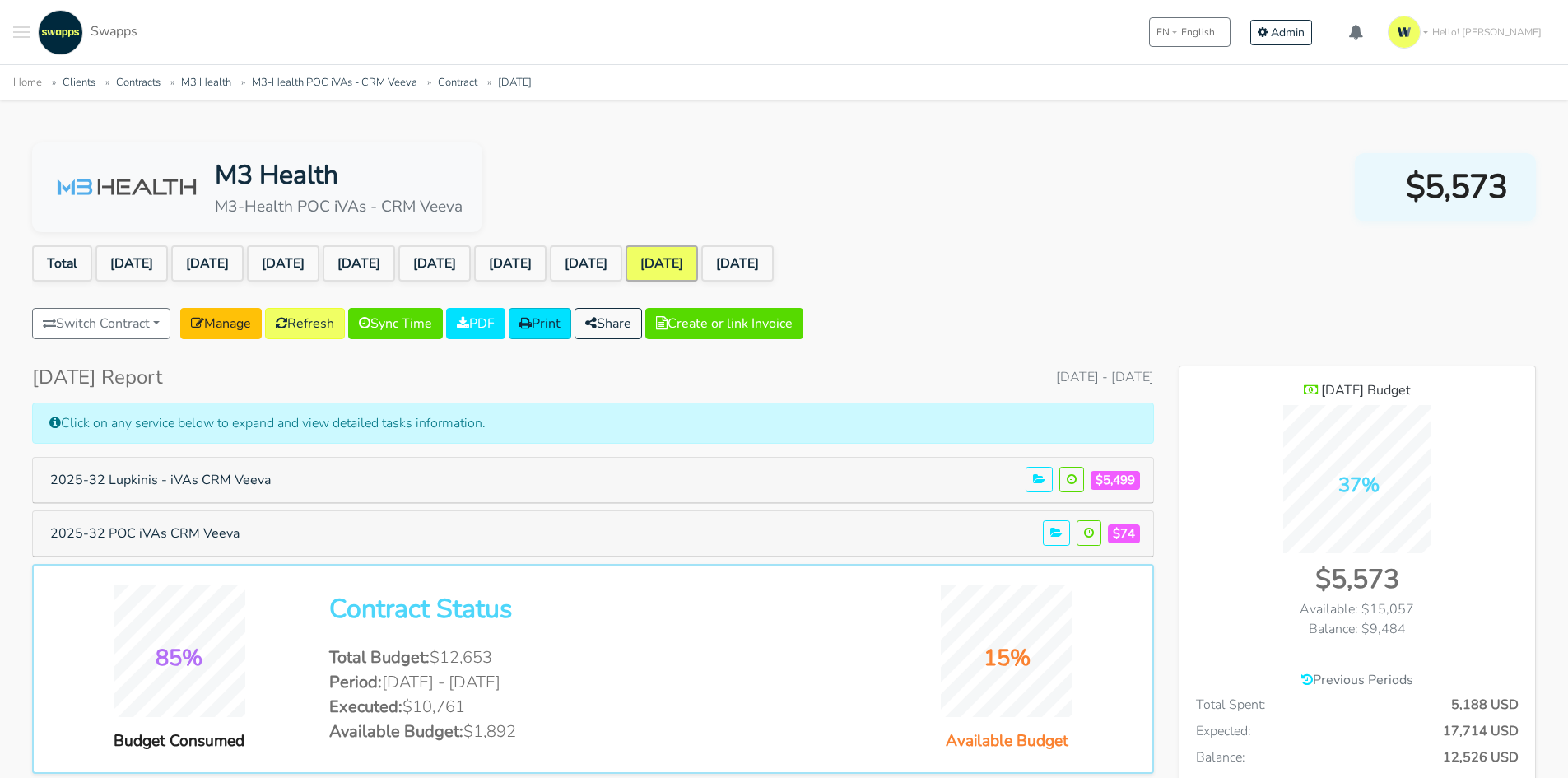
scroll to position [1220, 356]
click at [170, 474] on button "2025-32 Lupkinis - iVAs CRM Veeva" at bounding box center [160, 480] width 242 height 31
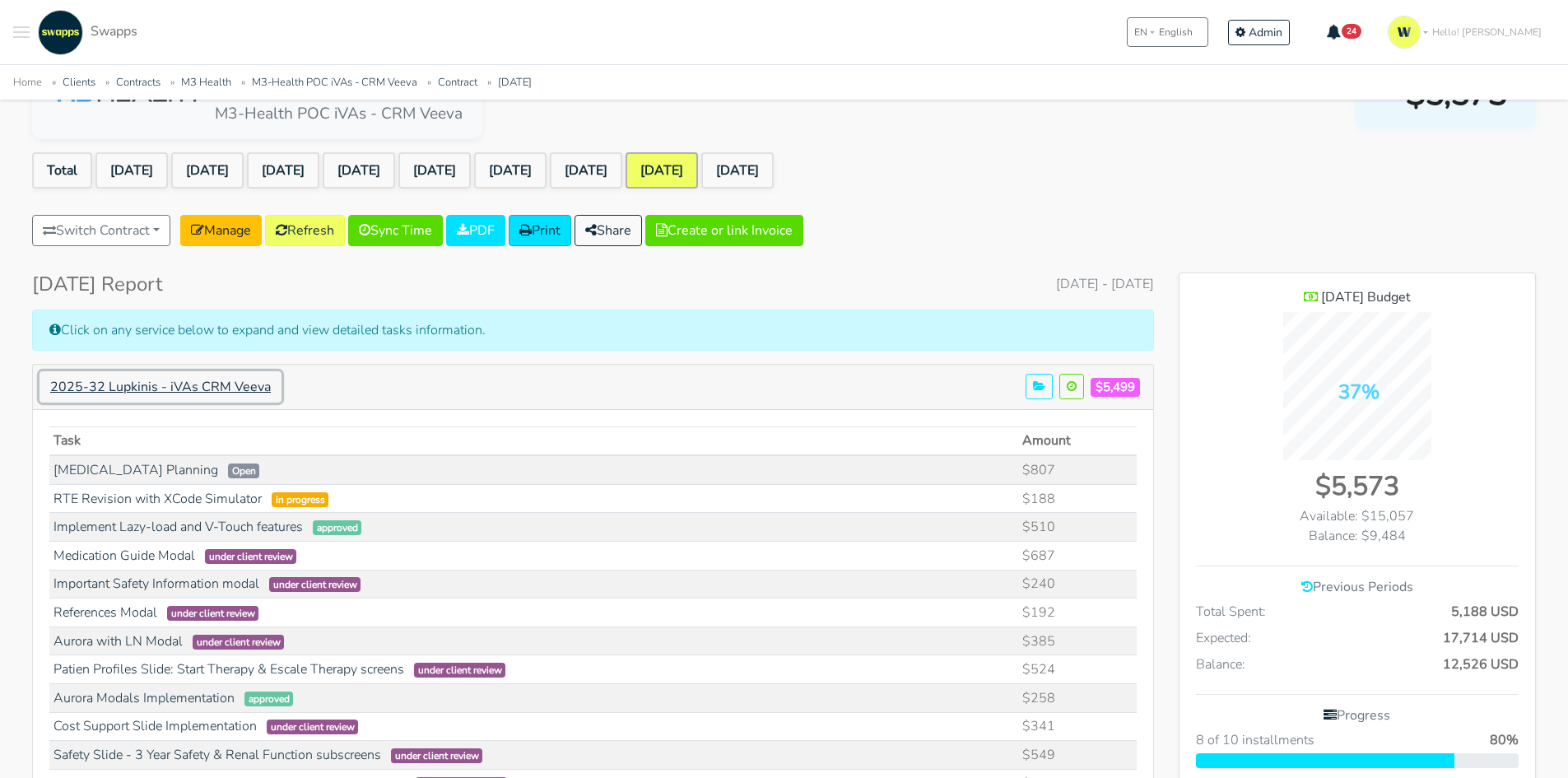
scroll to position [0, 0]
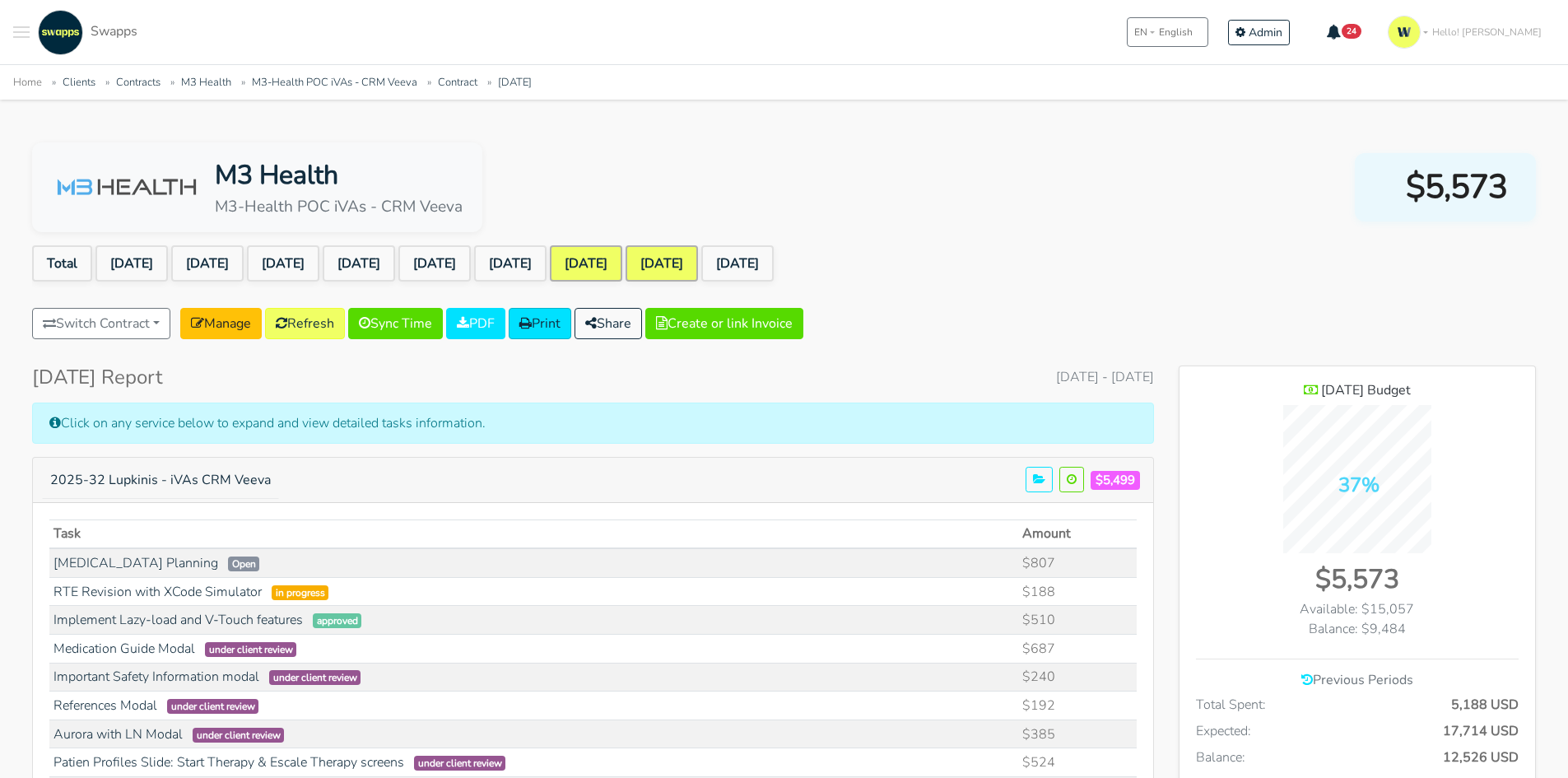
click at [622, 262] on link "[DATE]" at bounding box center [586, 263] width 72 height 37
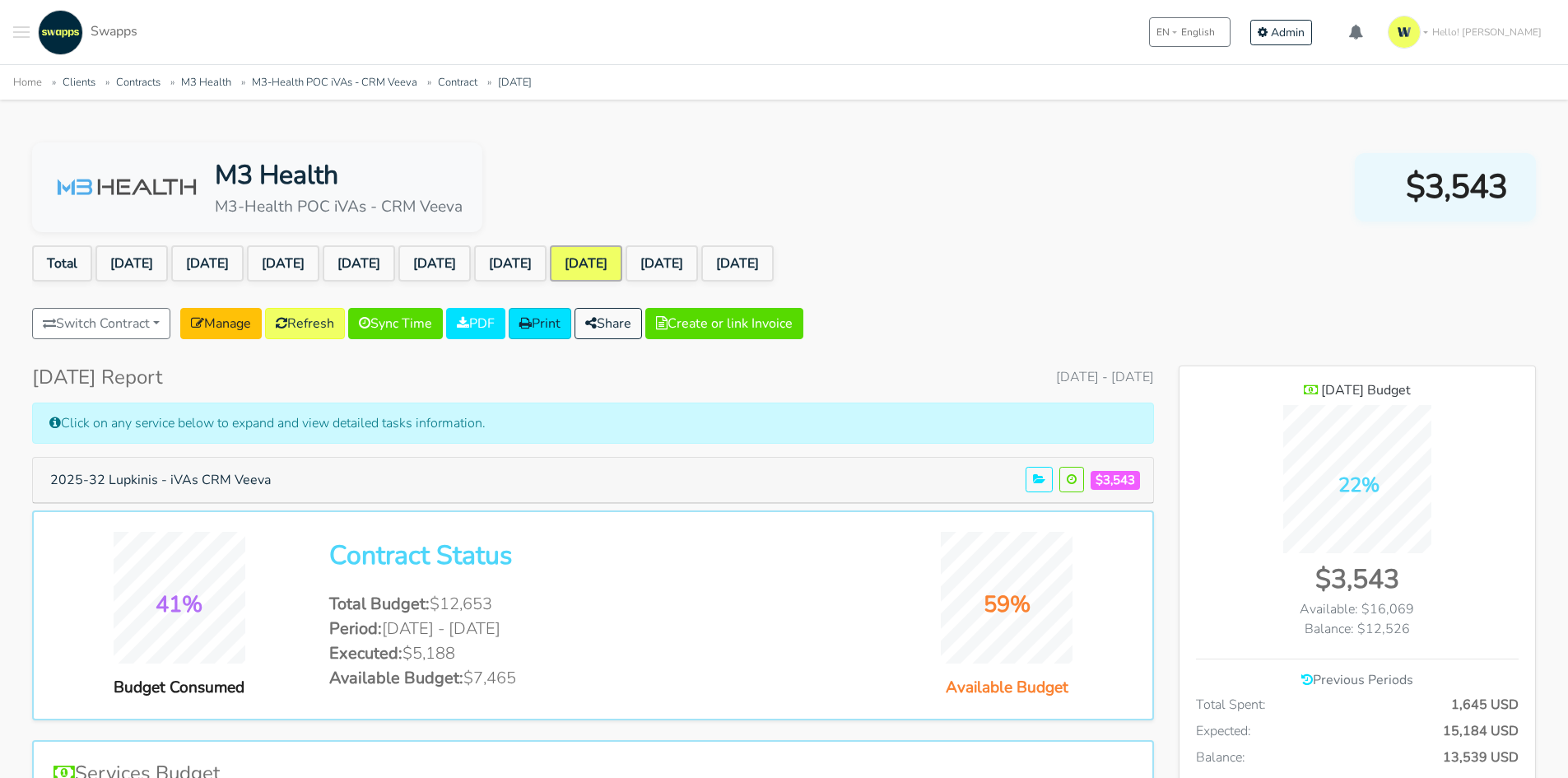
scroll to position [1200, 356]
click at [219, 483] on button "2025-32 Lupkinis - iVAs CRM Veeva" at bounding box center [160, 480] width 242 height 31
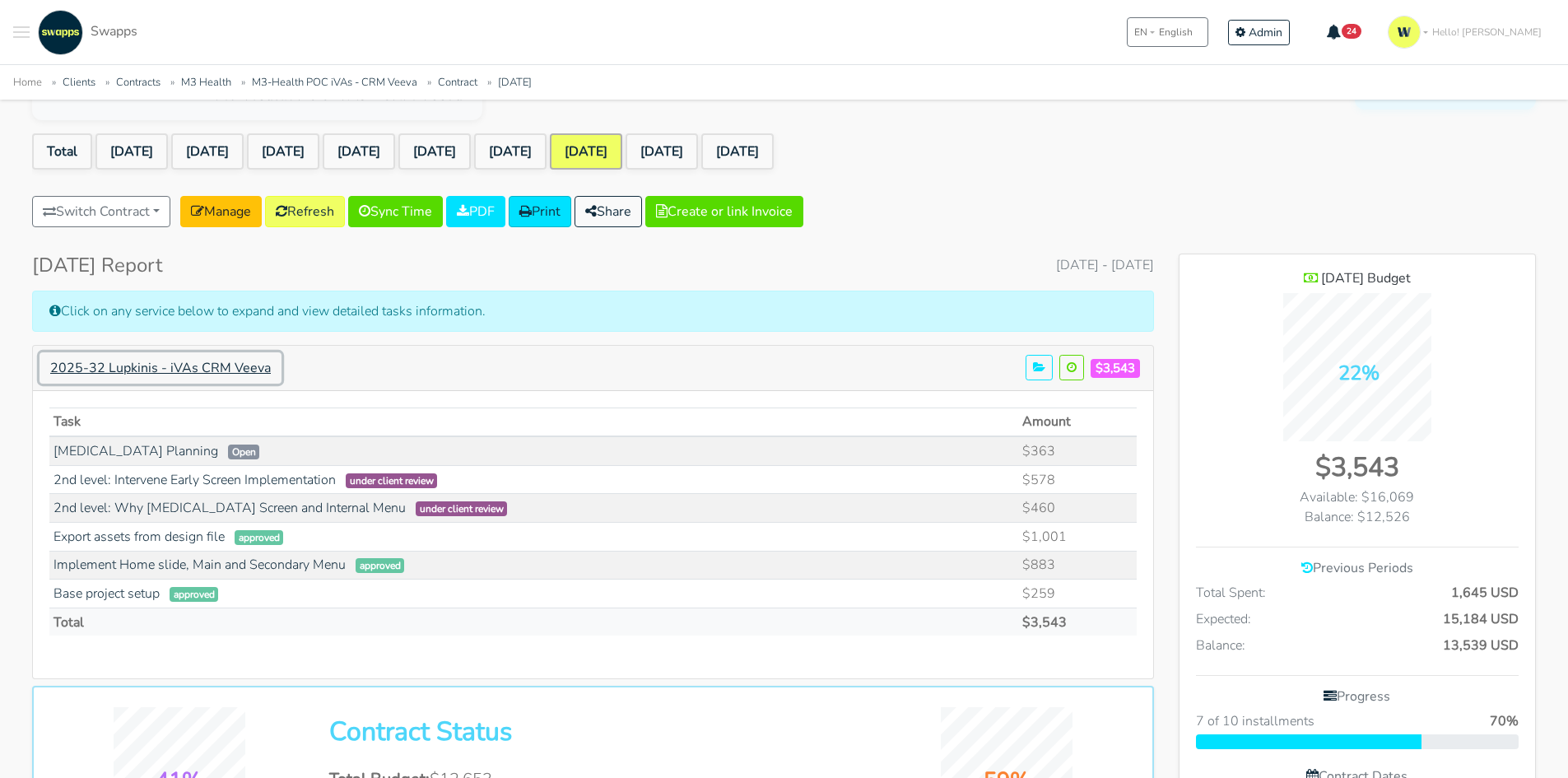
scroll to position [82, 0]
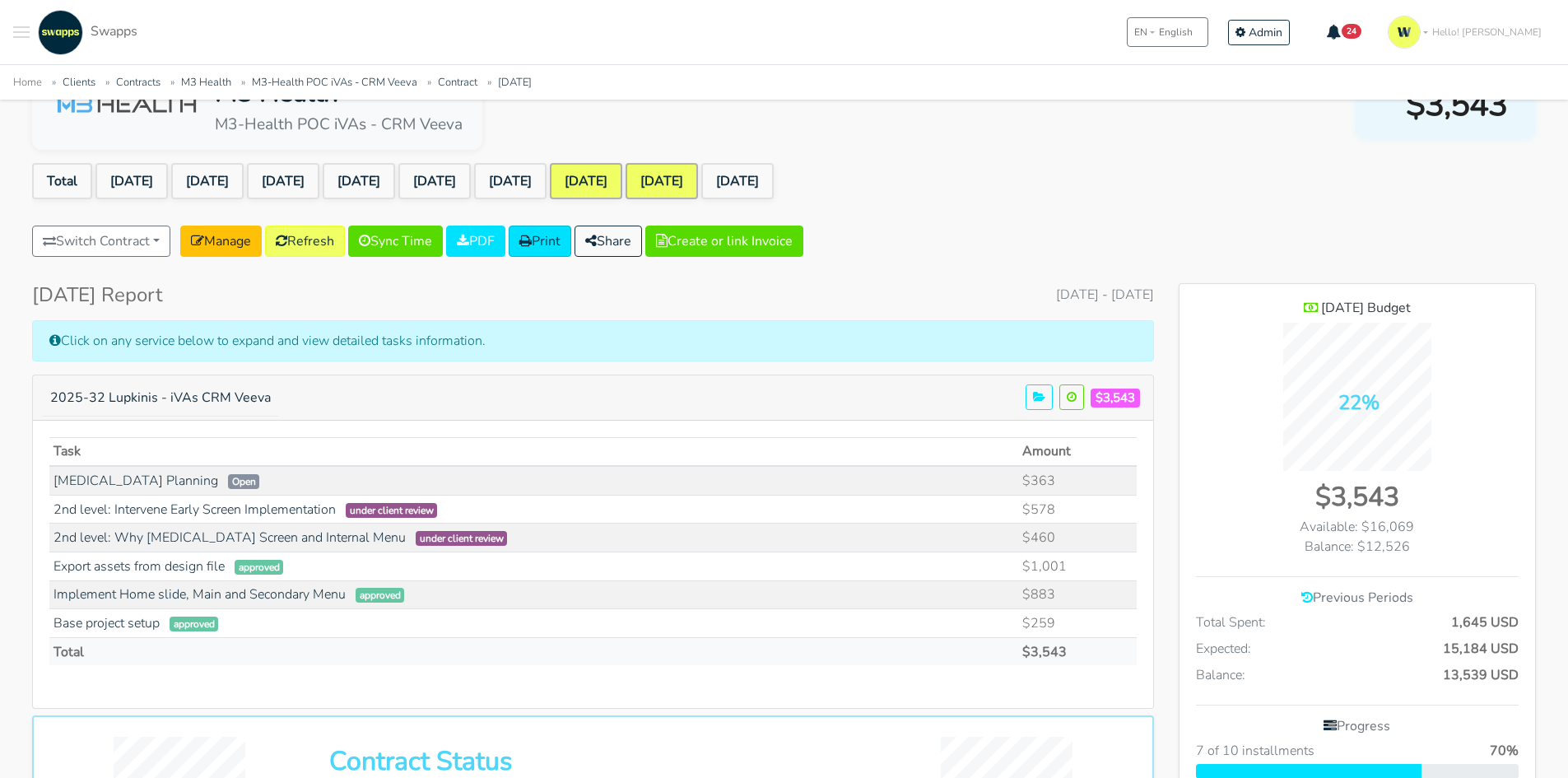
click at [698, 176] on link "[DATE]" at bounding box center [662, 181] width 72 height 37
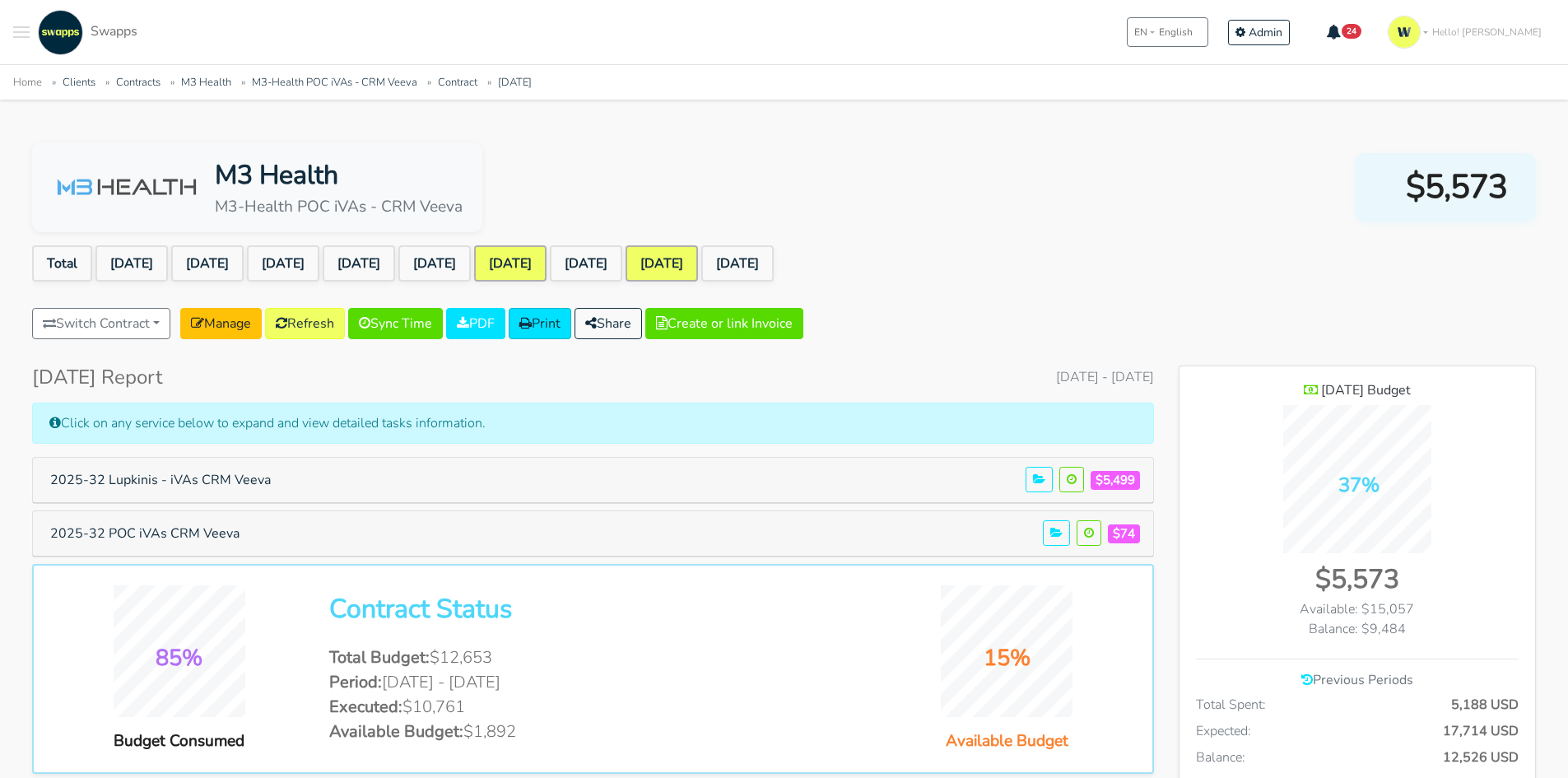
click at [546, 258] on link "[DATE]" at bounding box center [510, 263] width 72 height 37
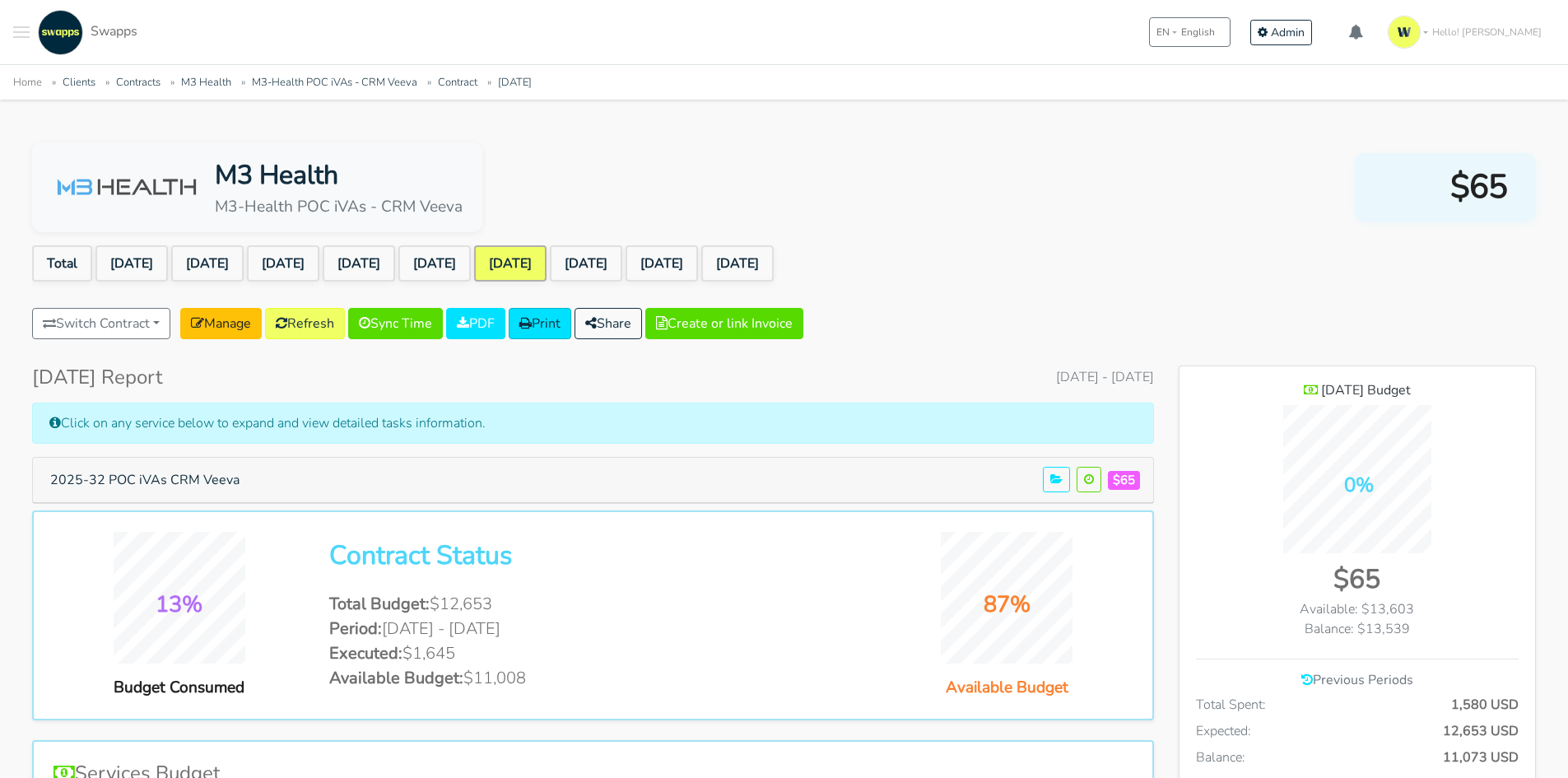
scroll to position [1200, 356]
click at [204, 317] on icon at bounding box center [197, 323] width 13 height 13
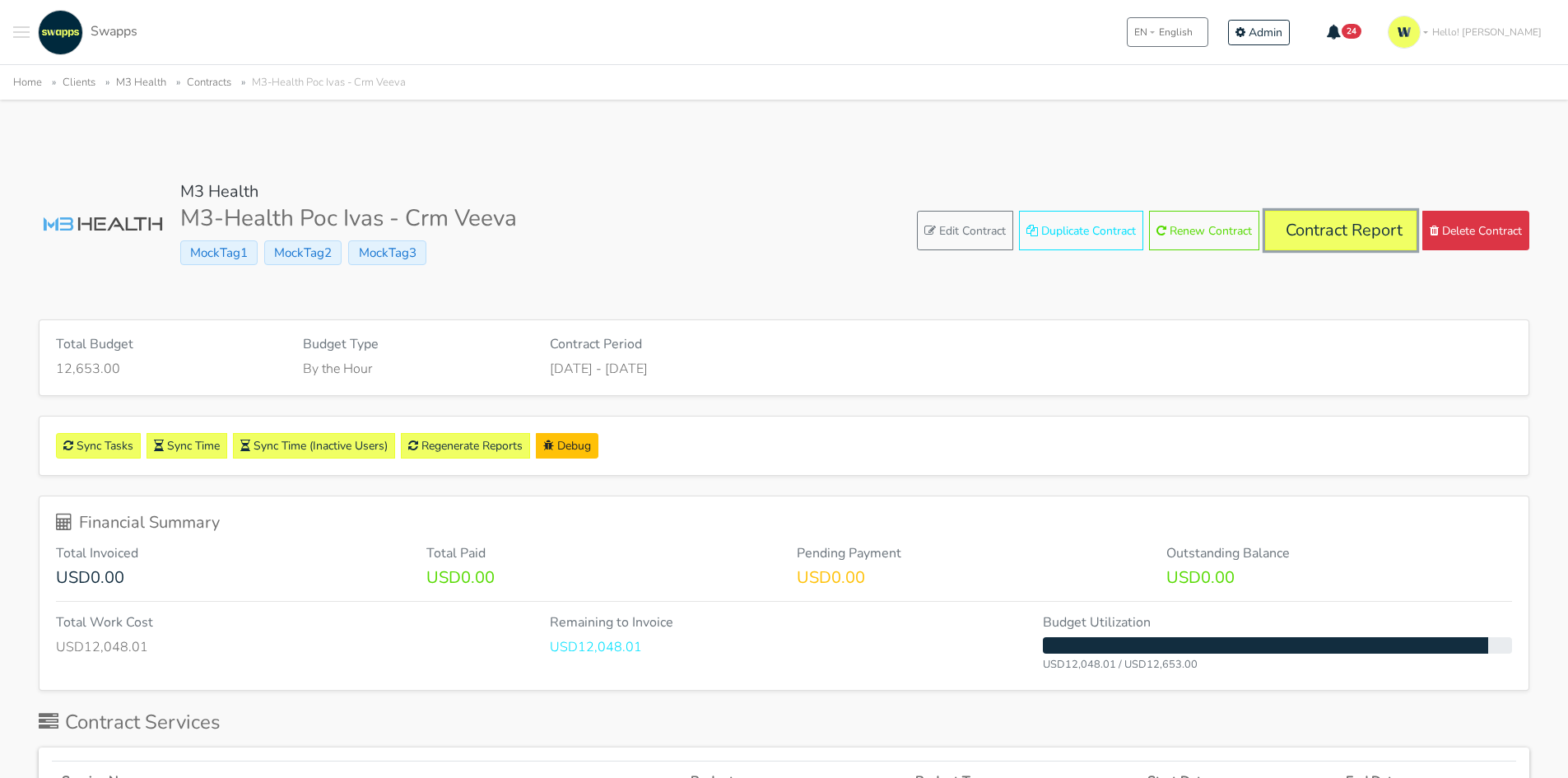
click at [1366, 213] on link "Contract Report" at bounding box center [1340, 230] width 152 height 39
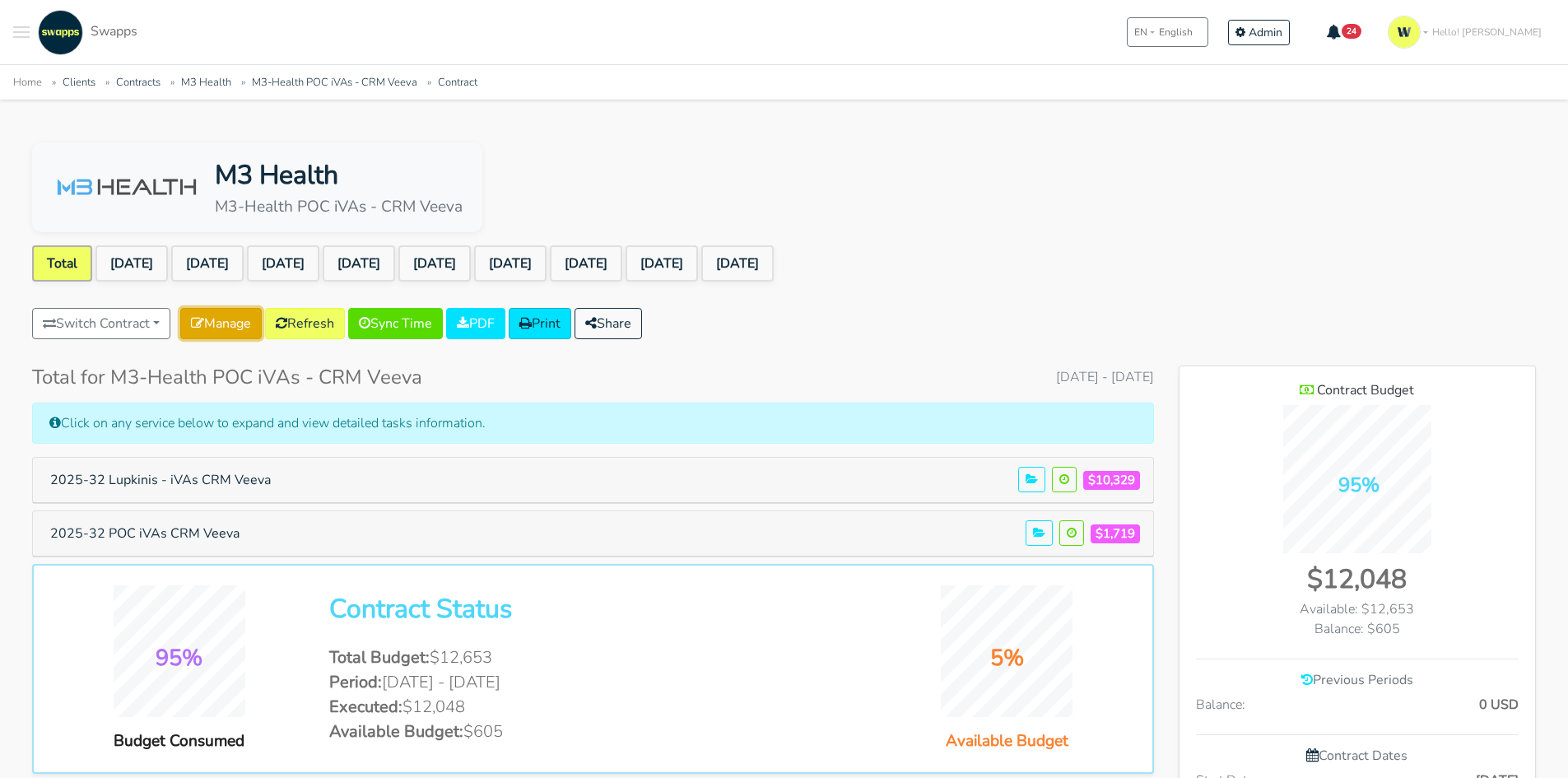
click at [211, 327] on link "Manage" at bounding box center [220, 324] width 81 height 31
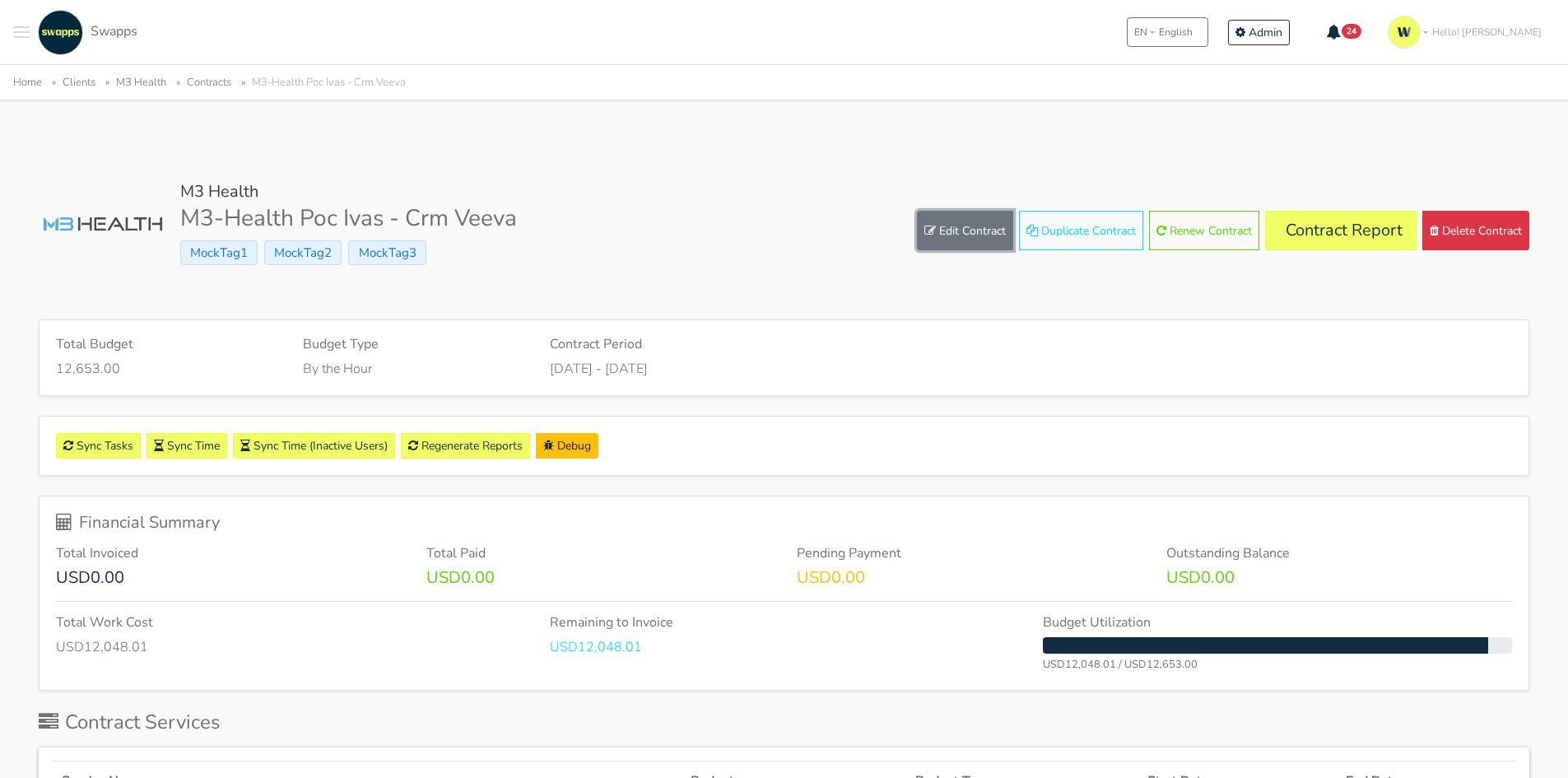
click at [954, 229] on link "Edit Contract" at bounding box center [964, 230] width 96 height 39
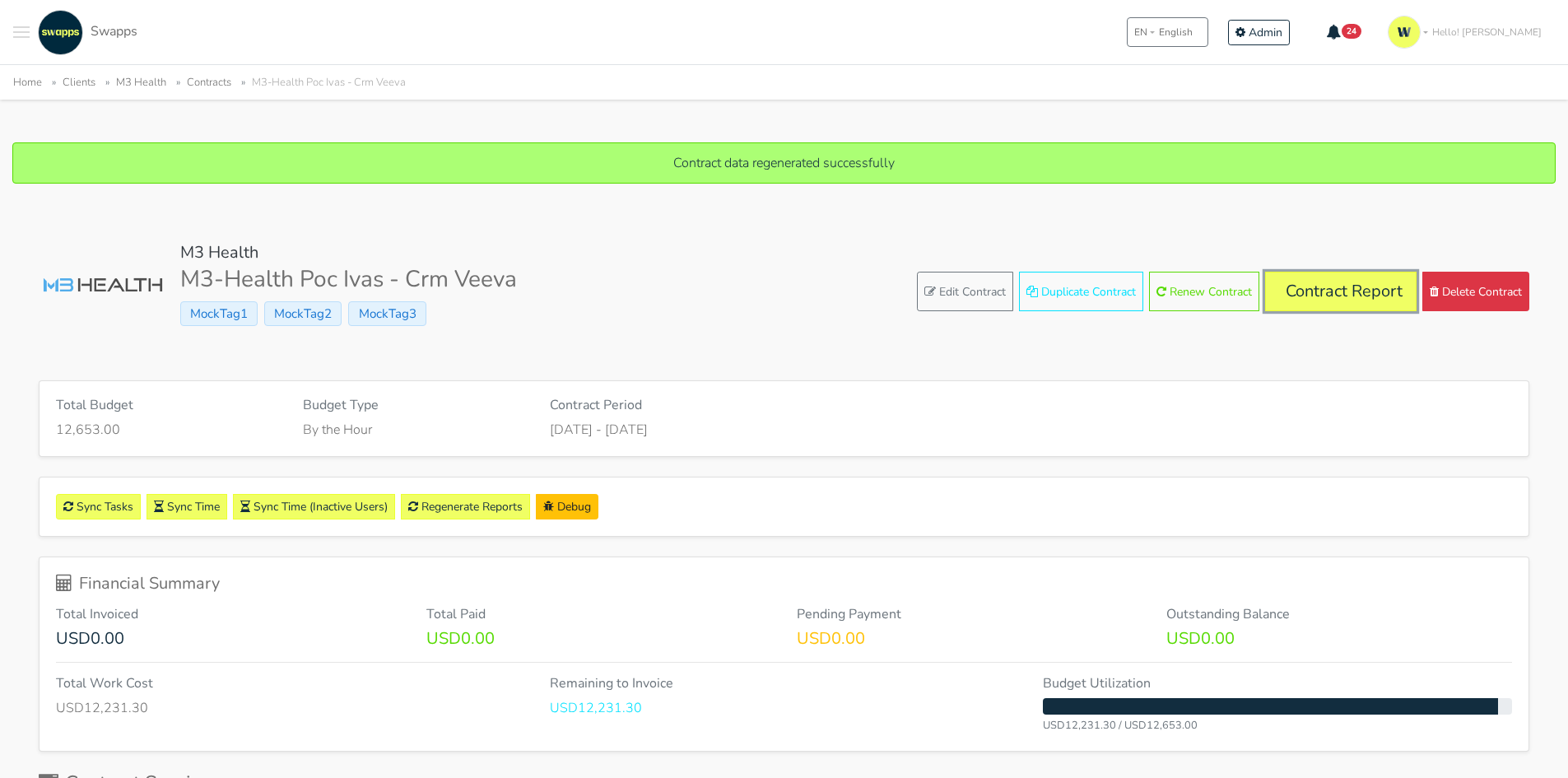
click at [1359, 286] on link "Contract Report" at bounding box center [1340, 291] width 152 height 39
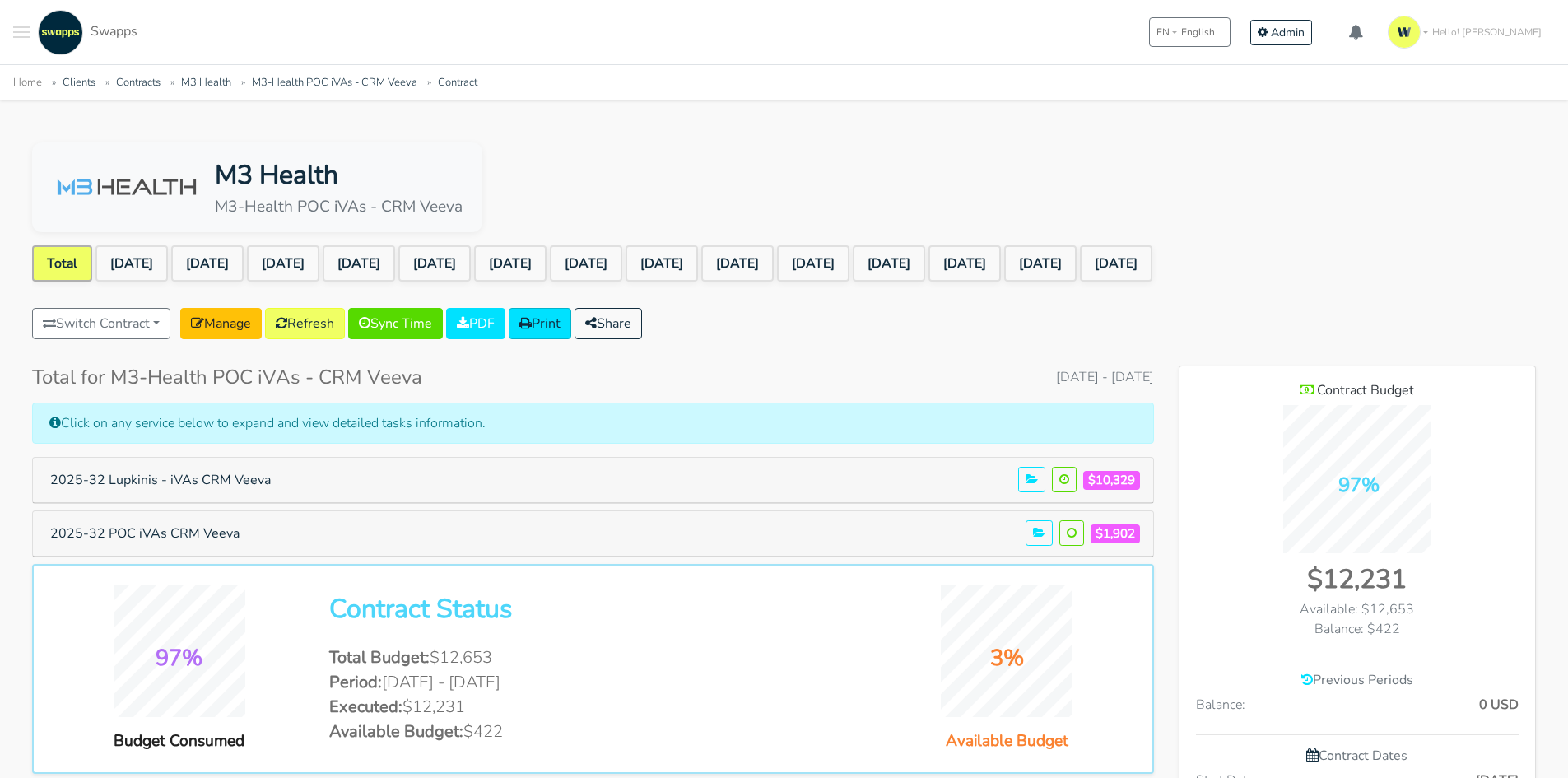
scroll to position [1362, 356]
click at [1076, 259] on link "Sep 2025" at bounding box center [1040, 263] width 72 height 37
click at [1076, 258] on link "Sep 2025" at bounding box center [1040, 263] width 72 height 37
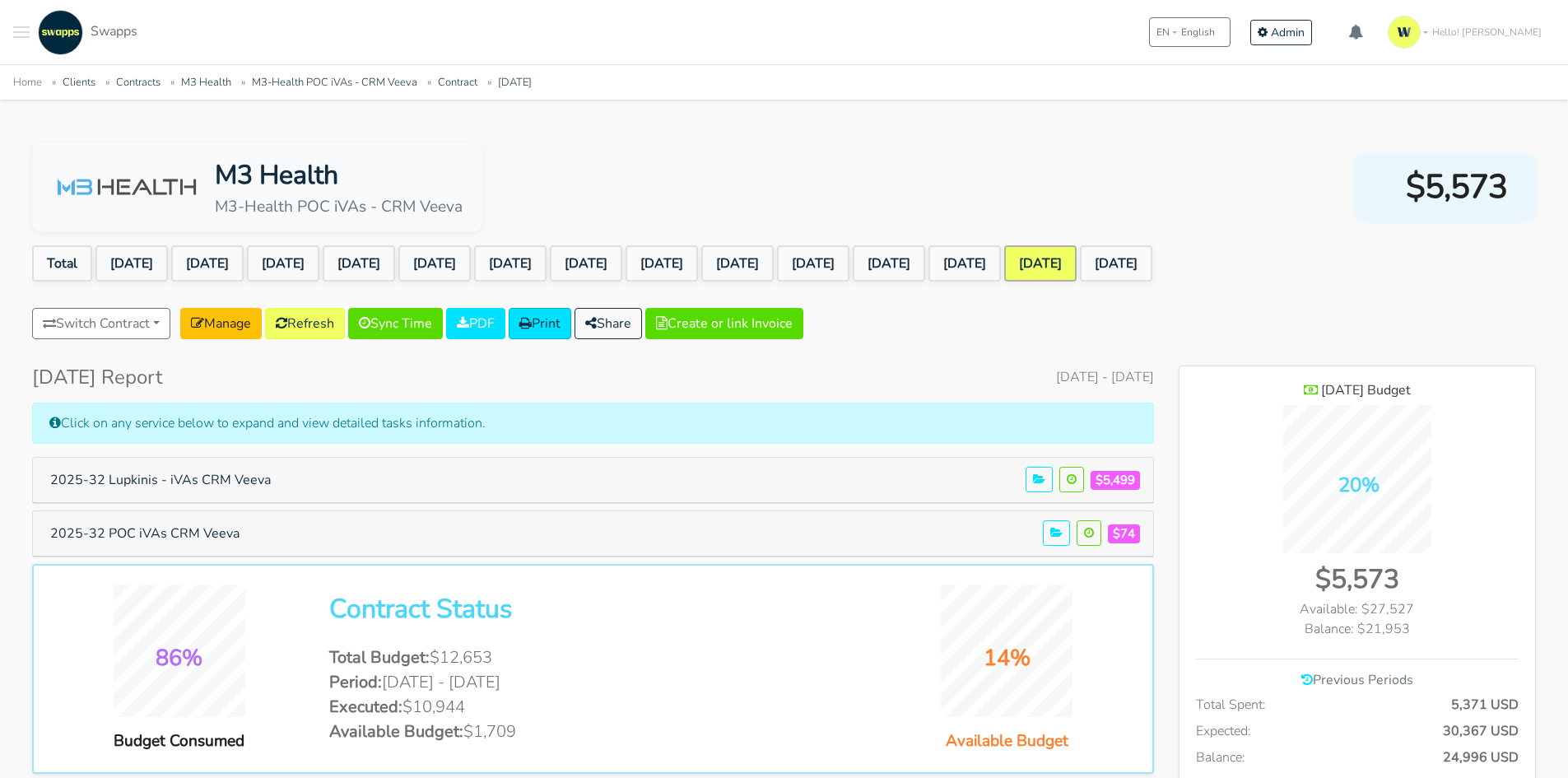
scroll to position [1362, 356]
click at [114, 480] on button "2025-32 Lupkinis - iVAs CRM Veeva" at bounding box center [160, 480] width 242 height 31
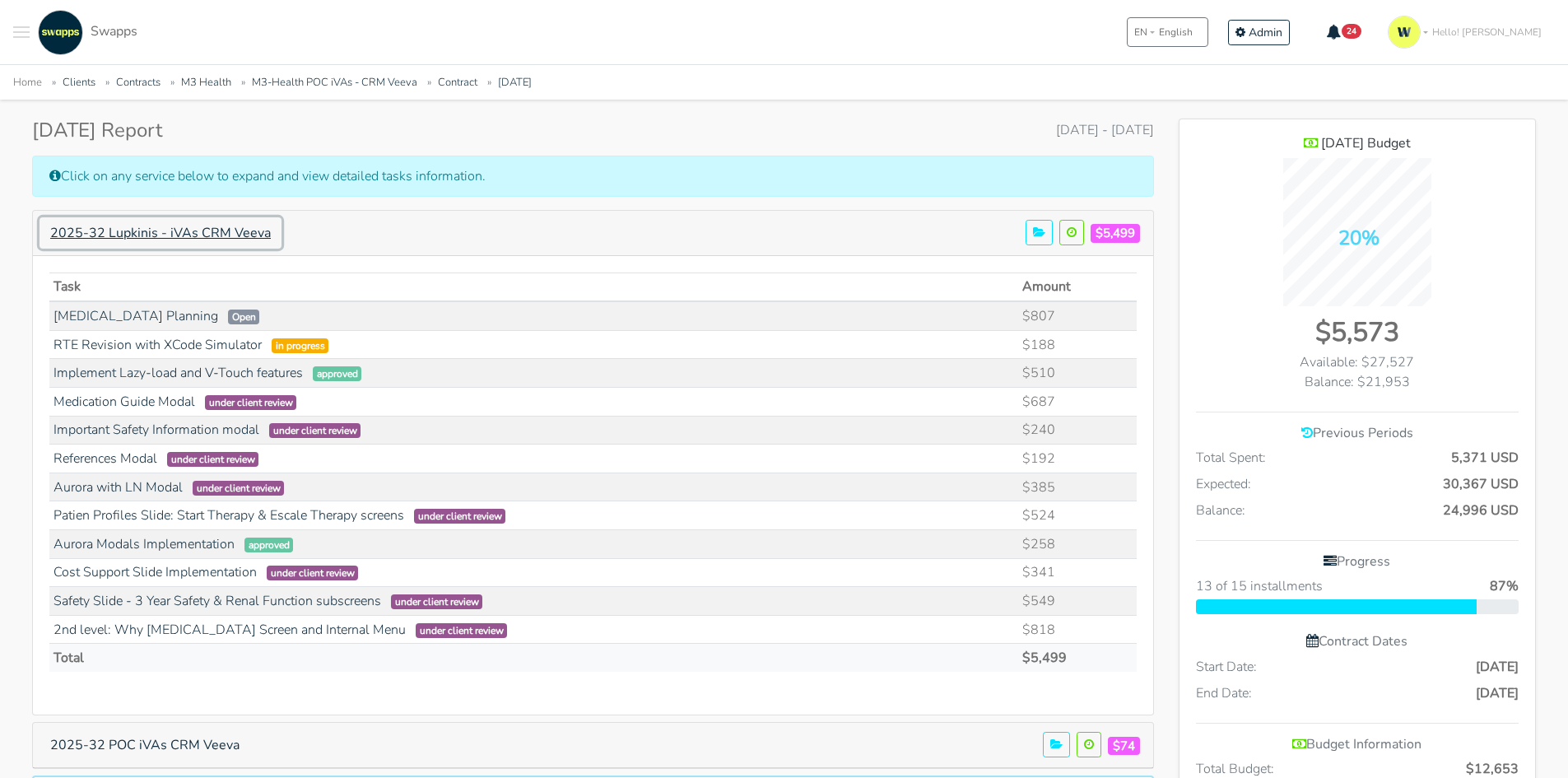
scroll to position [0, 0]
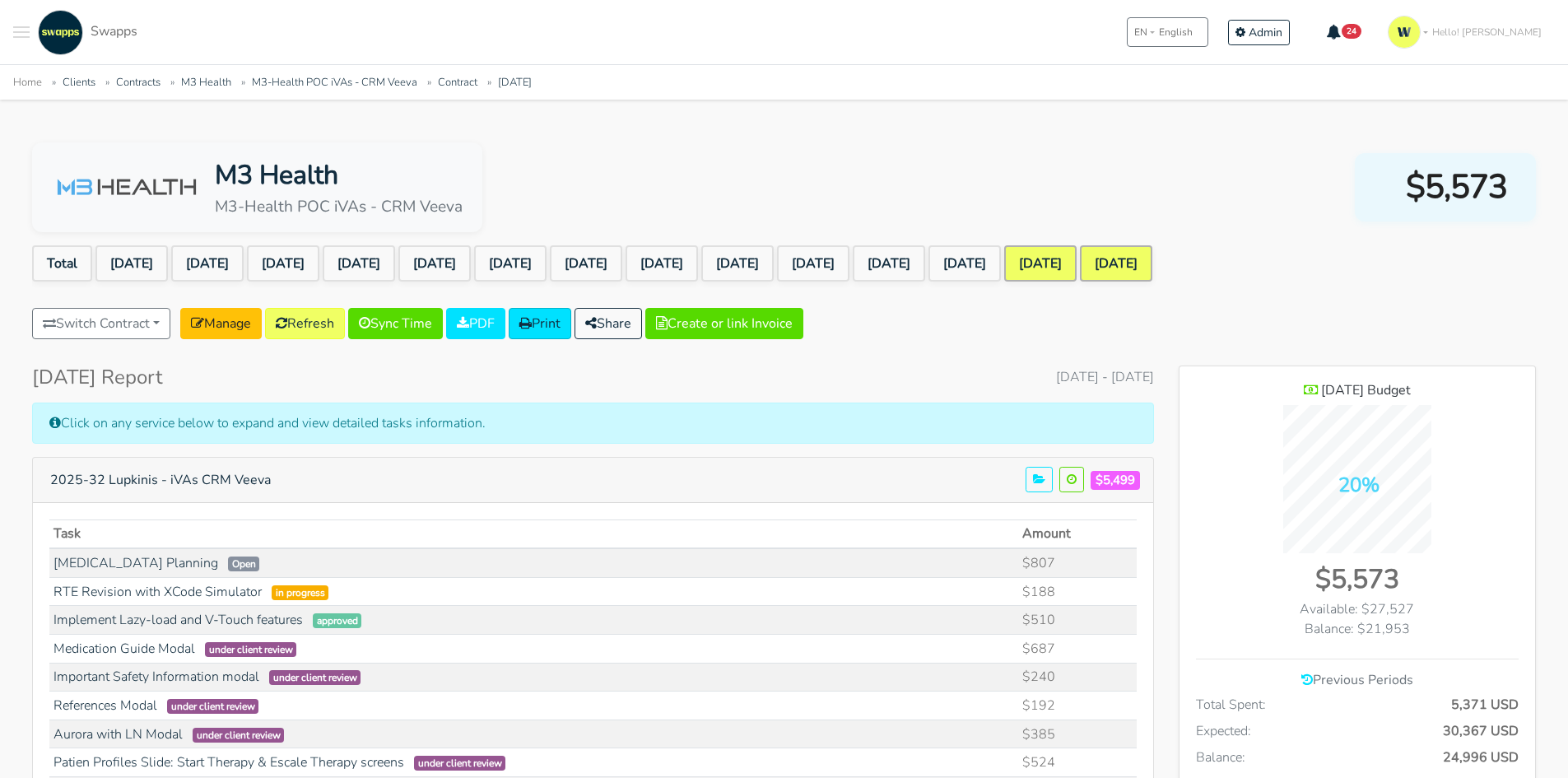
click at [1152, 246] on link "[DATE]" at bounding box center [1116, 263] width 72 height 37
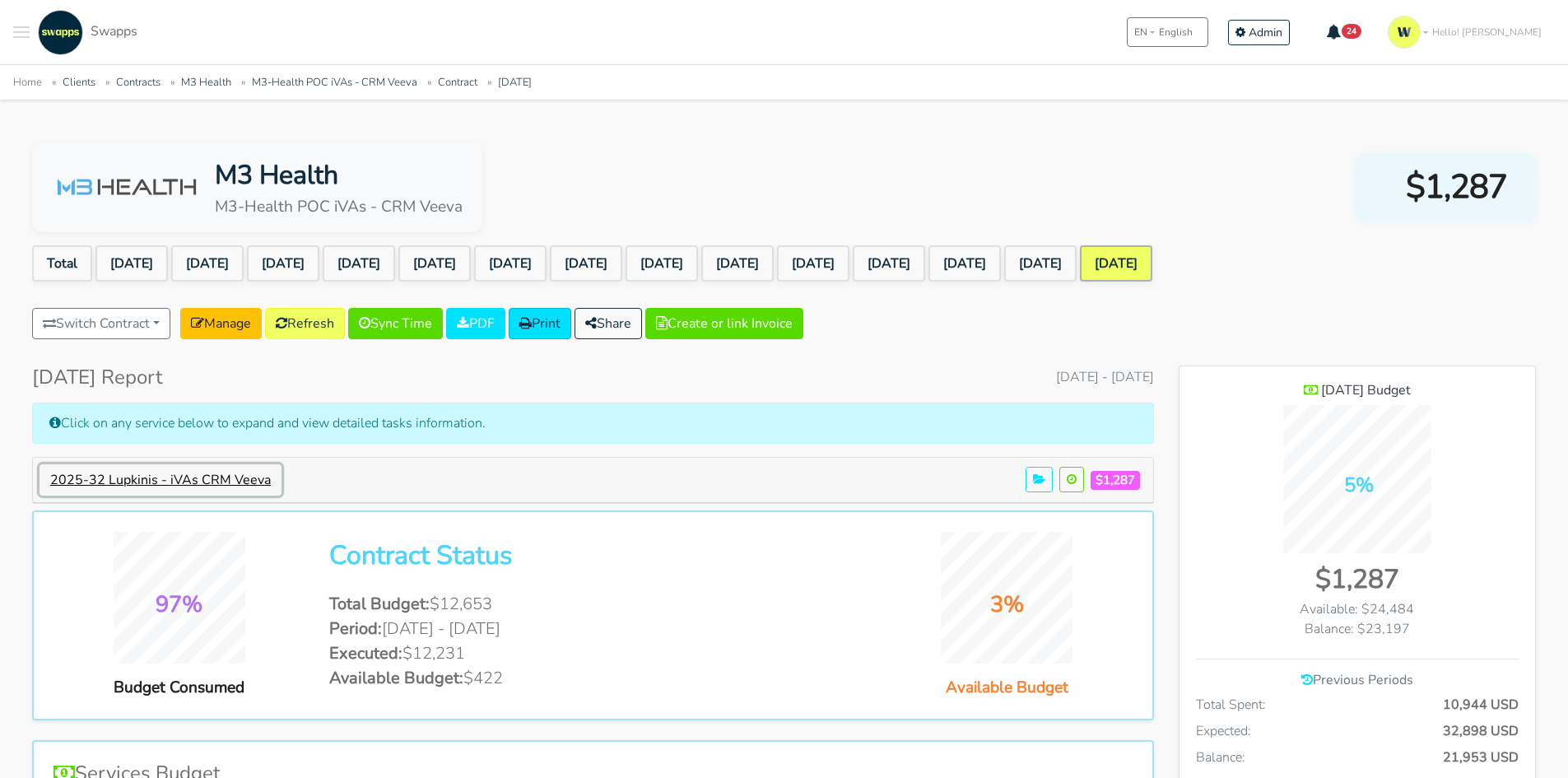
click at [63, 480] on button "2025-32 Lupkinis - iVAs CRM Veeva" at bounding box center [160, 480] width 242 height 31
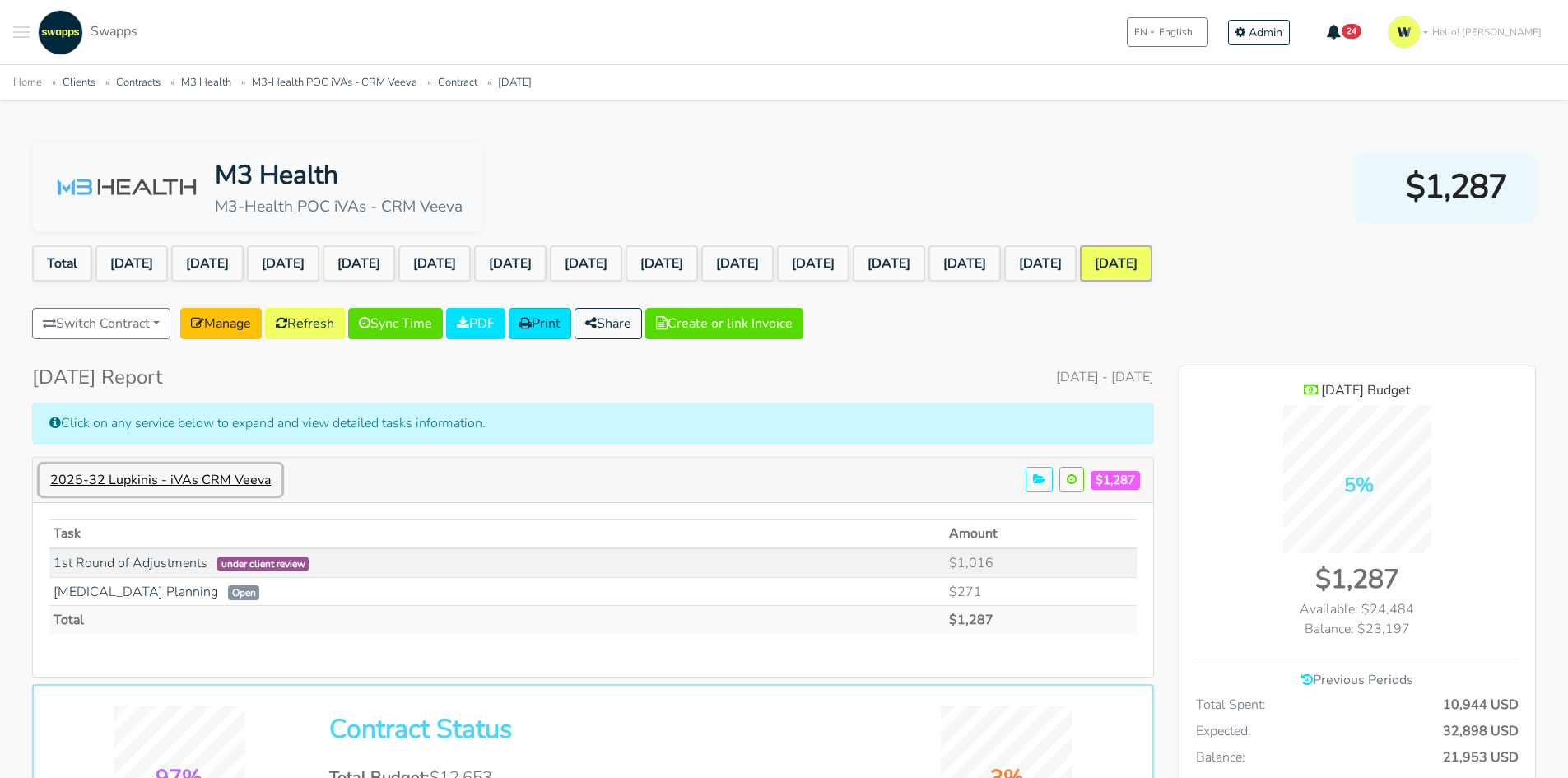
scroll to position [1482, 356]
click at [211, 313] on link "Manage" at bounding box center [220, 324] width 81 height 31
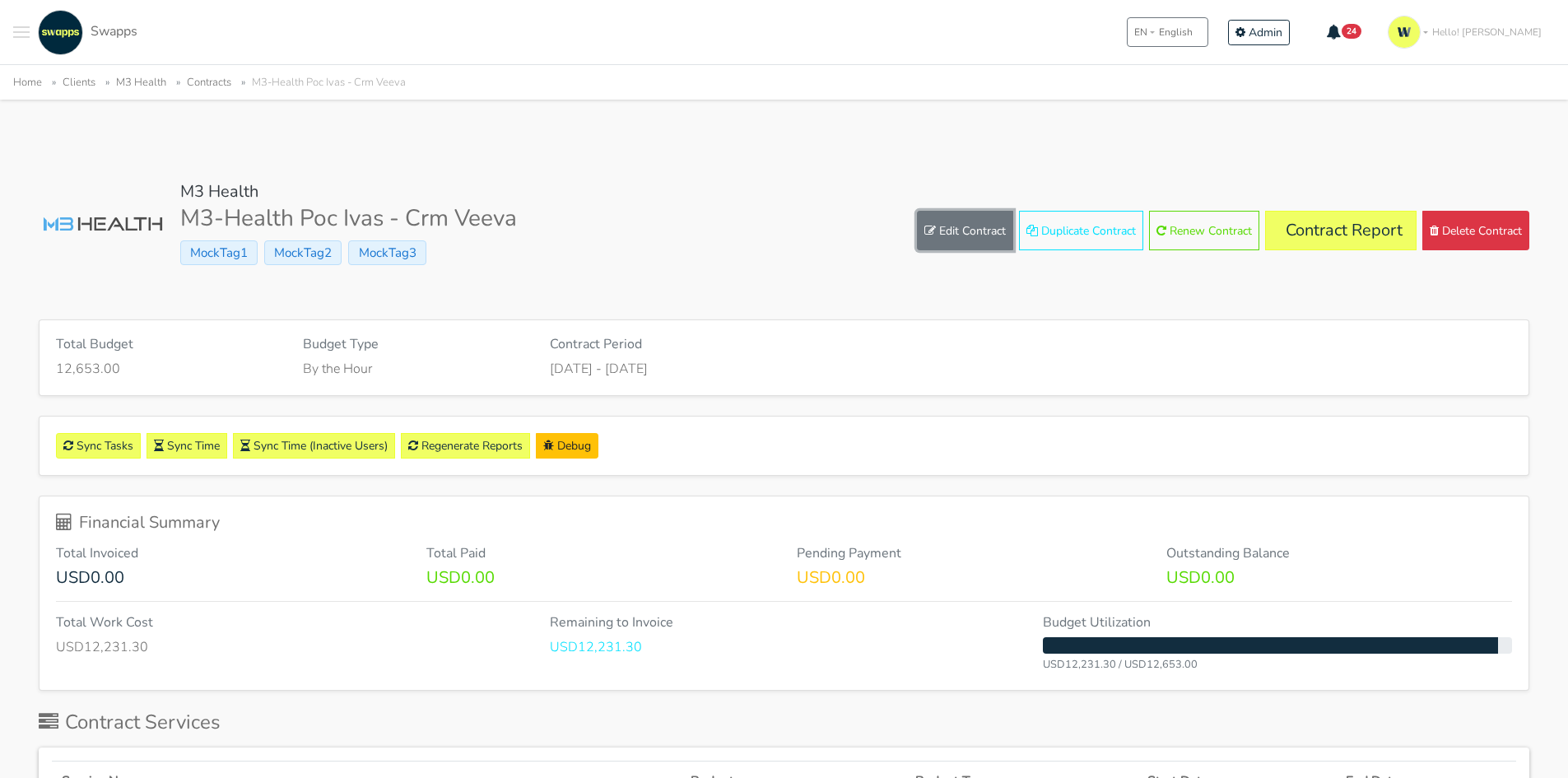
click at [954, 228] on link "Edit Contract" at bounding box center [964, 230] width 96 height 39
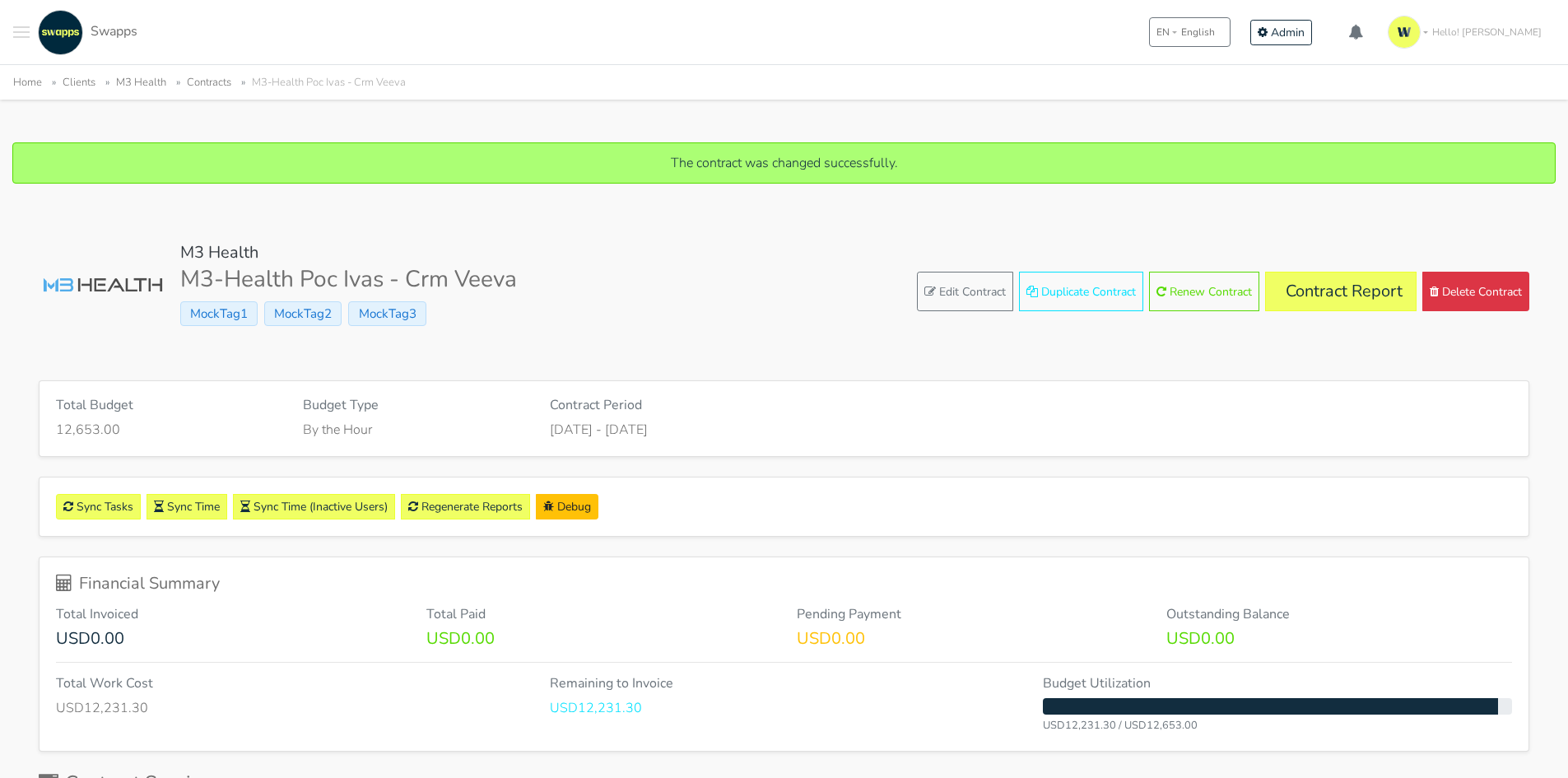
drag, startPoint x: 461, startPoint y: 529, endPoint x: 477, endPoint y: 507, distance: 27.2
click at [461, 529] on div "Sync Tasks Sync Time Sync Time (Inactive Users) Regenerate Reports Debug" at bounding box center [784, 506] width 1489 height 59
click at [482, 505] on link "Regenerate Reports" at bounding box center [465, 506] width 129 height 26
drag, startPoint x: 1372, startPoint y: 253, endPoint x: 1372, endPoint y: 271, distance: 18.0
click at [1372, 270] on div "M3 Health M3-Health Poc Ivas - Crm Veeva MockTag1 MockTag2 MockTag3 Edit Contra…" at bounding box center [783, 292] width 1490 height 98
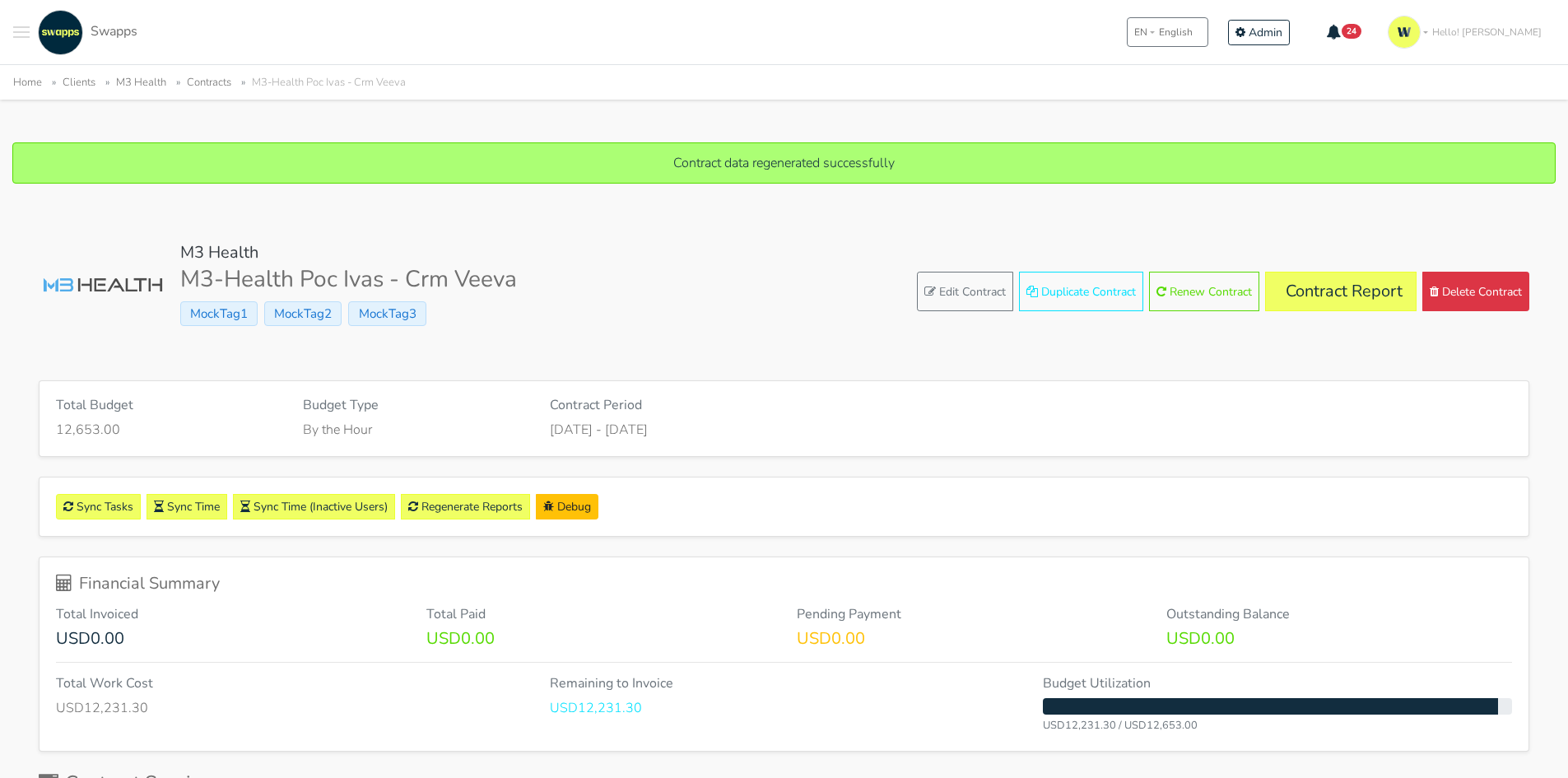
click at [1372, 271] on div "M3 Health M3-Health Poc Ivas - Crm Veeva MockTag1 MockTag2 MockTag3 Edit Contra…" at bounding box center [783, 292] width 1490 height 98
click at [1353, 291] on link "Contract Report" at bounding box center [1340, 291] width 152 height 39
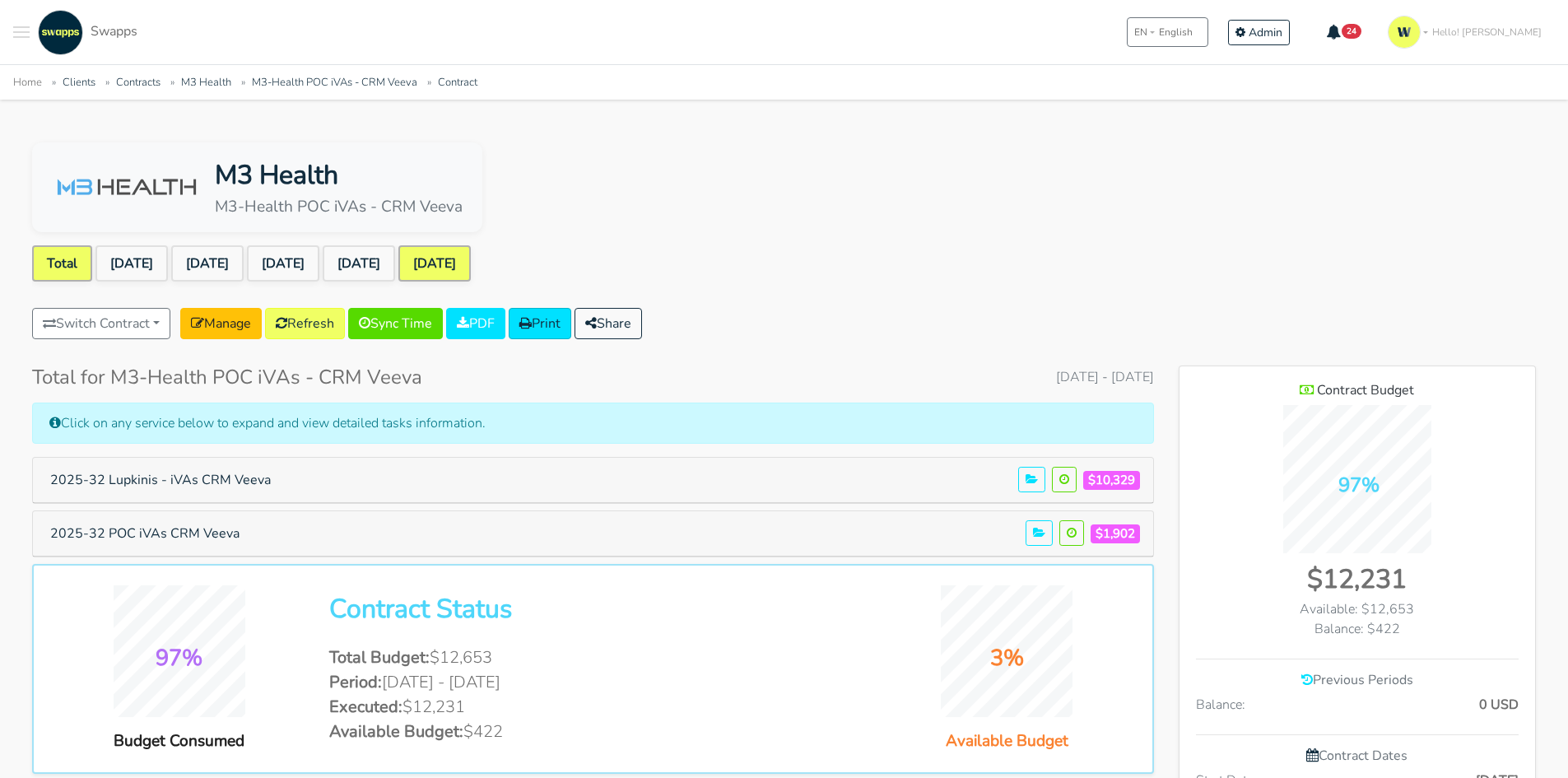
click at [471, 261] on link "[DATE]" at bounding box center [434, 263] width 72 height 37
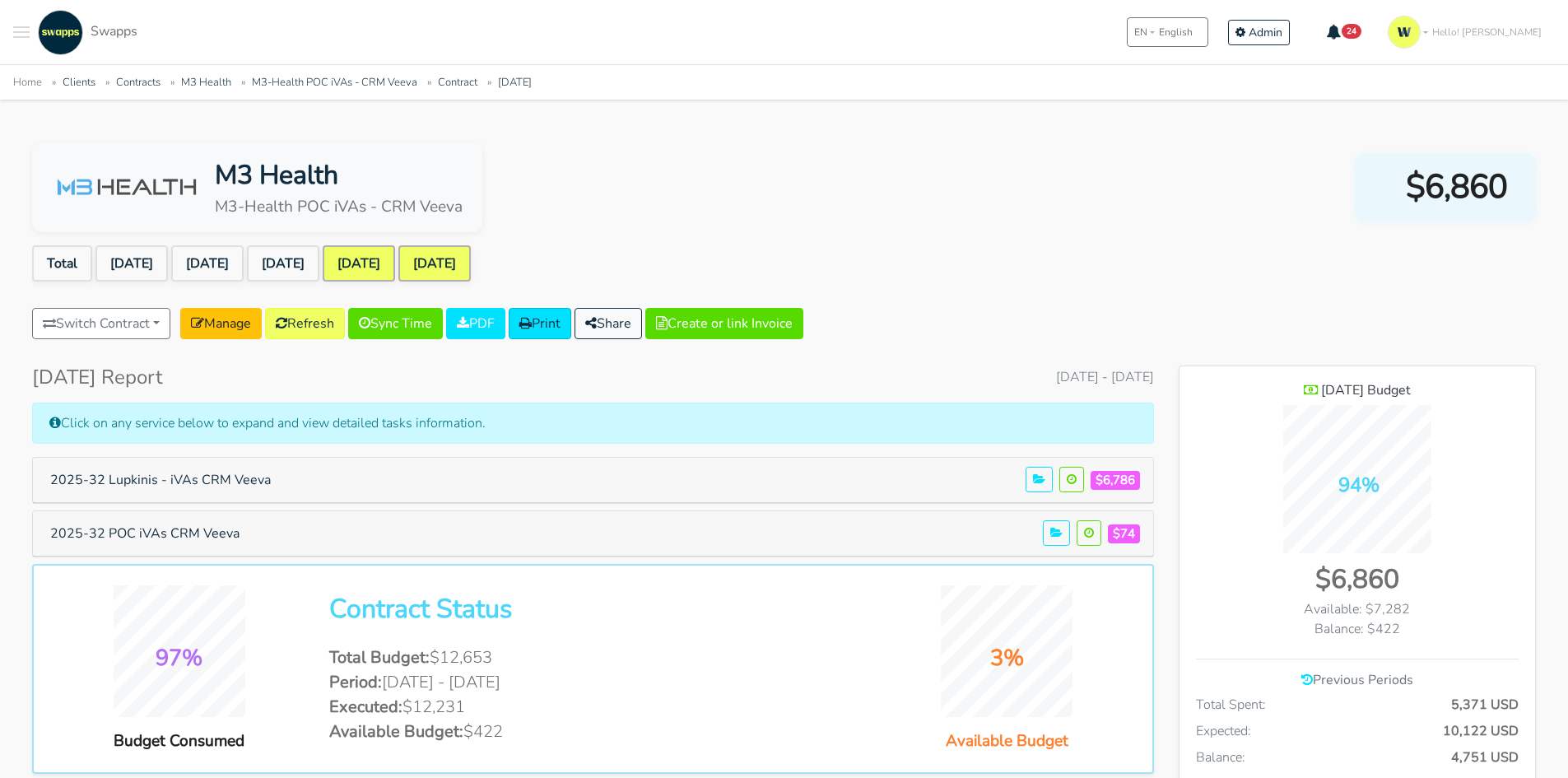
click at [395, 261] on link "Aug 2025" at bounding box center [358, 263] width 72 height 37
click at [54, 261] on link "Total" at bounding box center [62, 263] width 60 height 37
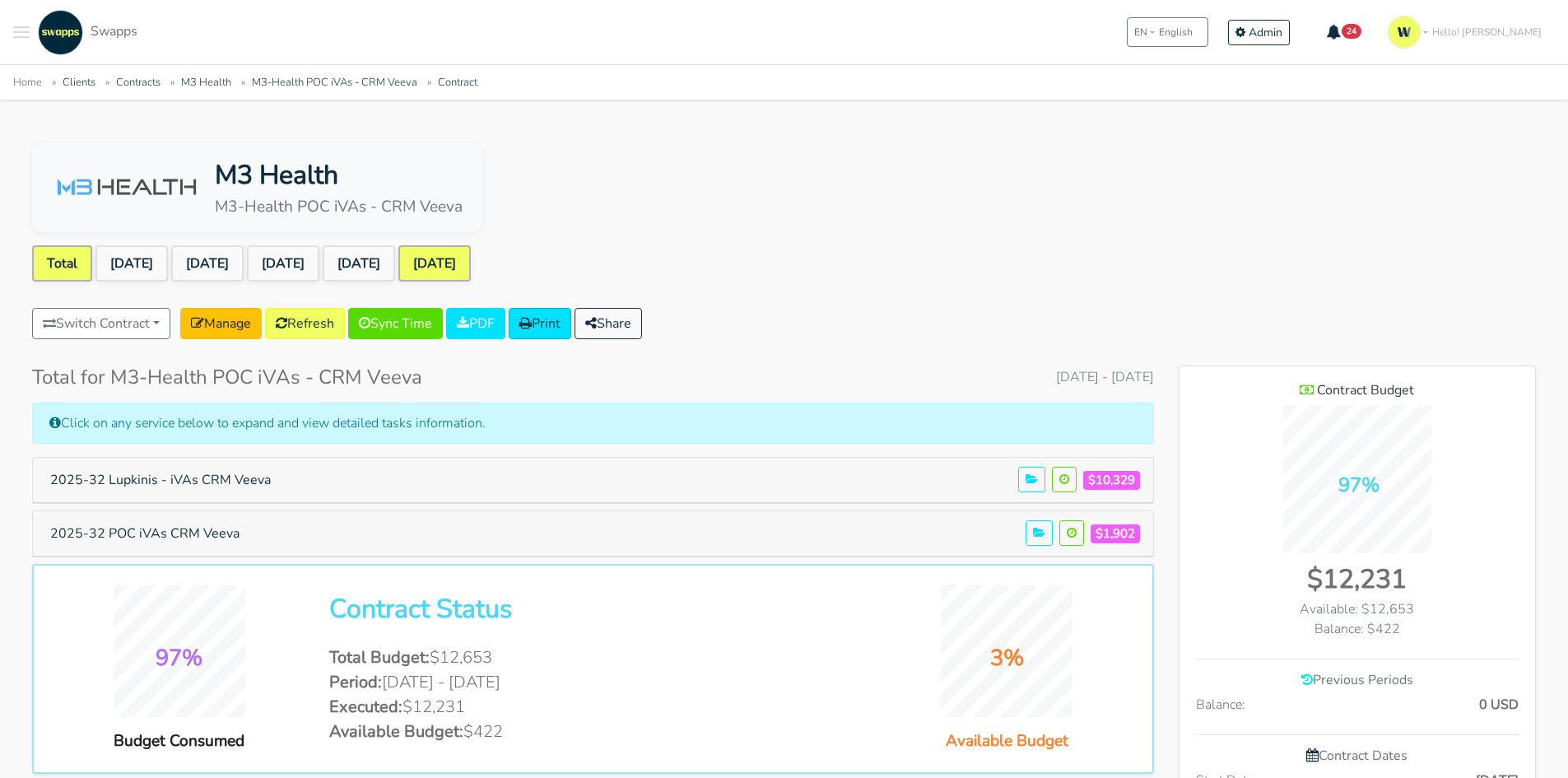
click at [471, 261] on link "[DATE]" at bounding box center [434, 263] width 72 height 37
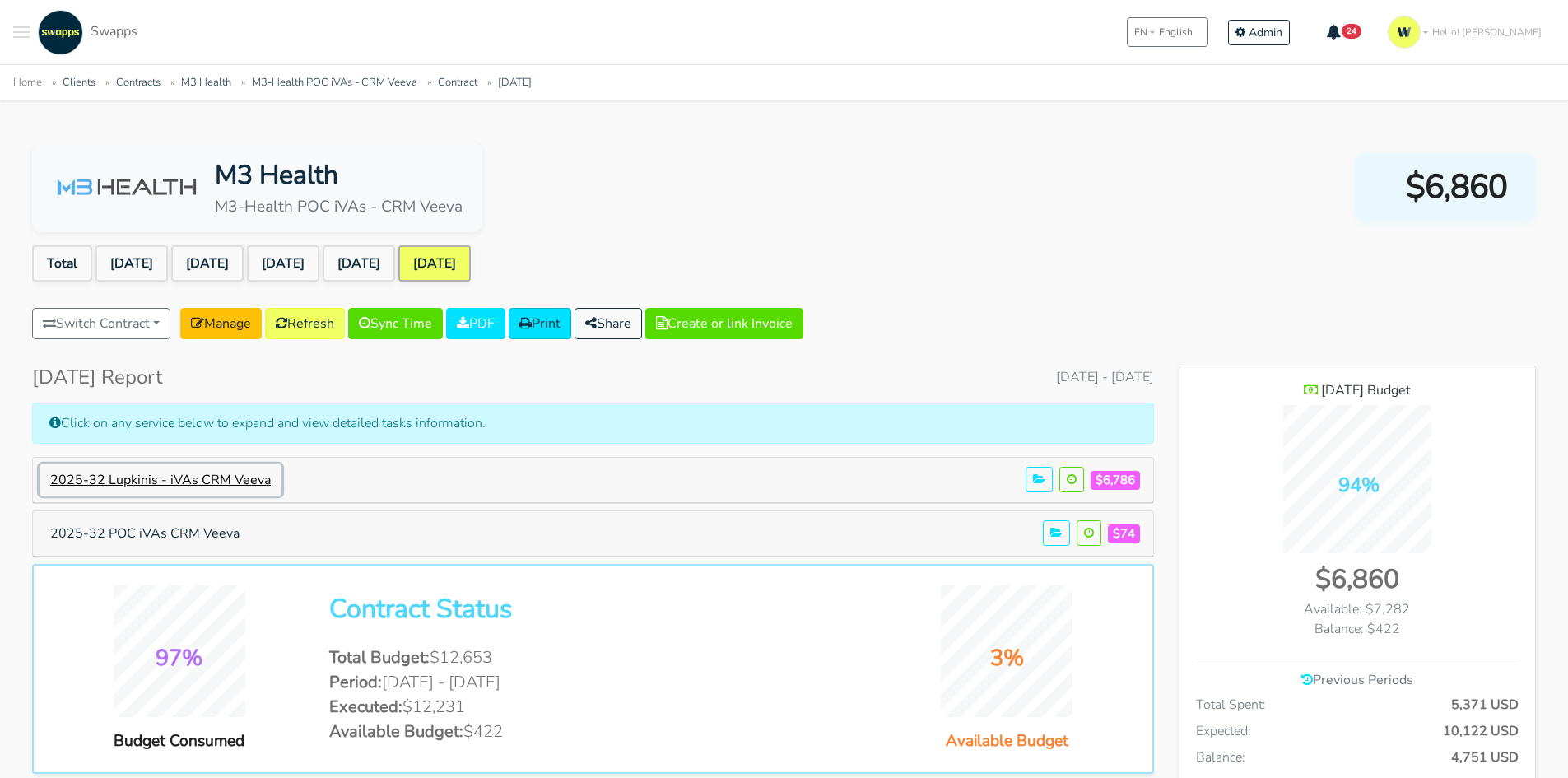
click at [247, 479] on button "2025-32 Lupkinis - iVAs CRM Veeva" at bounding box center [160, 480] width 242 height 31
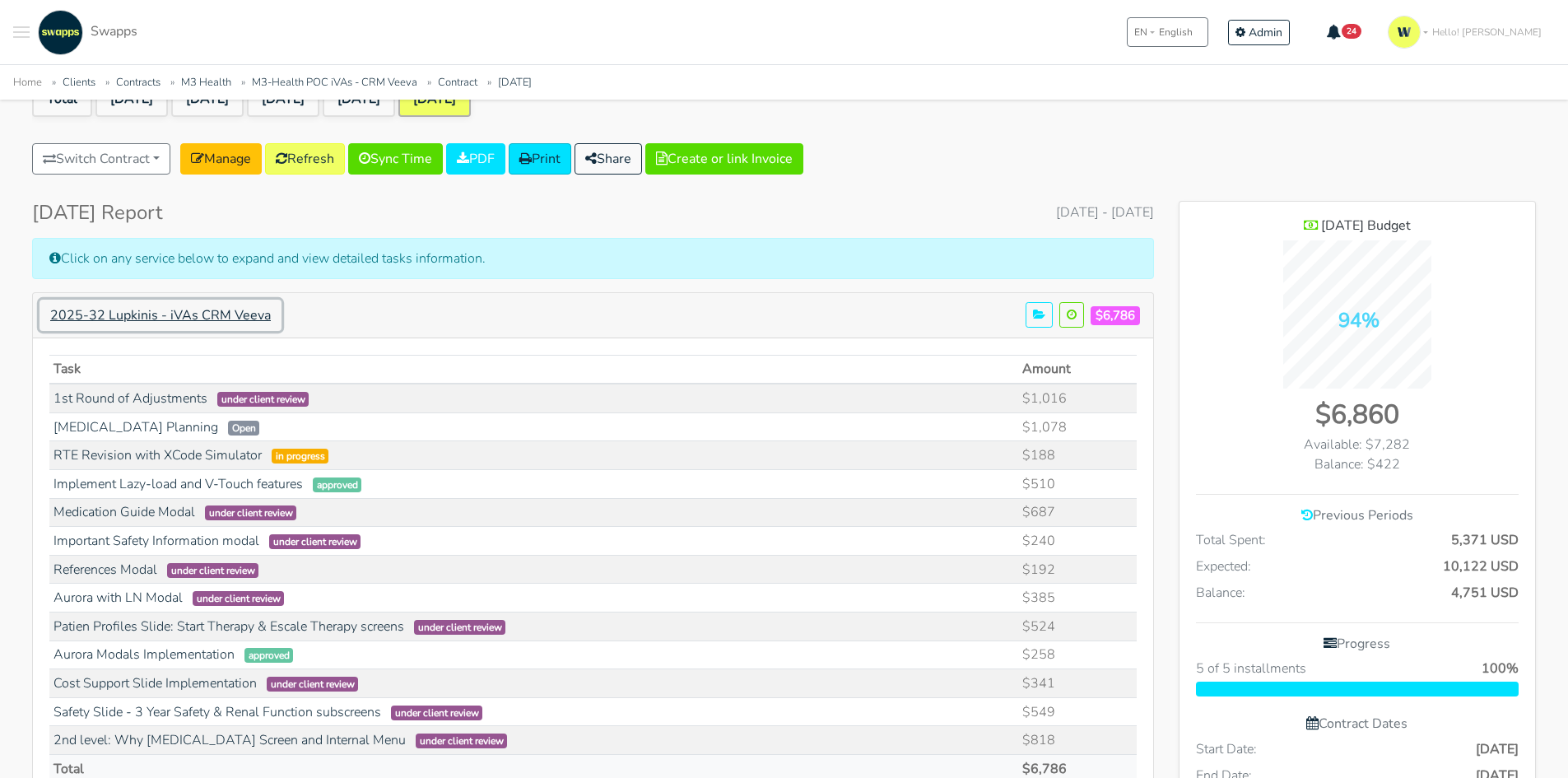
scroll to position [247, 0]
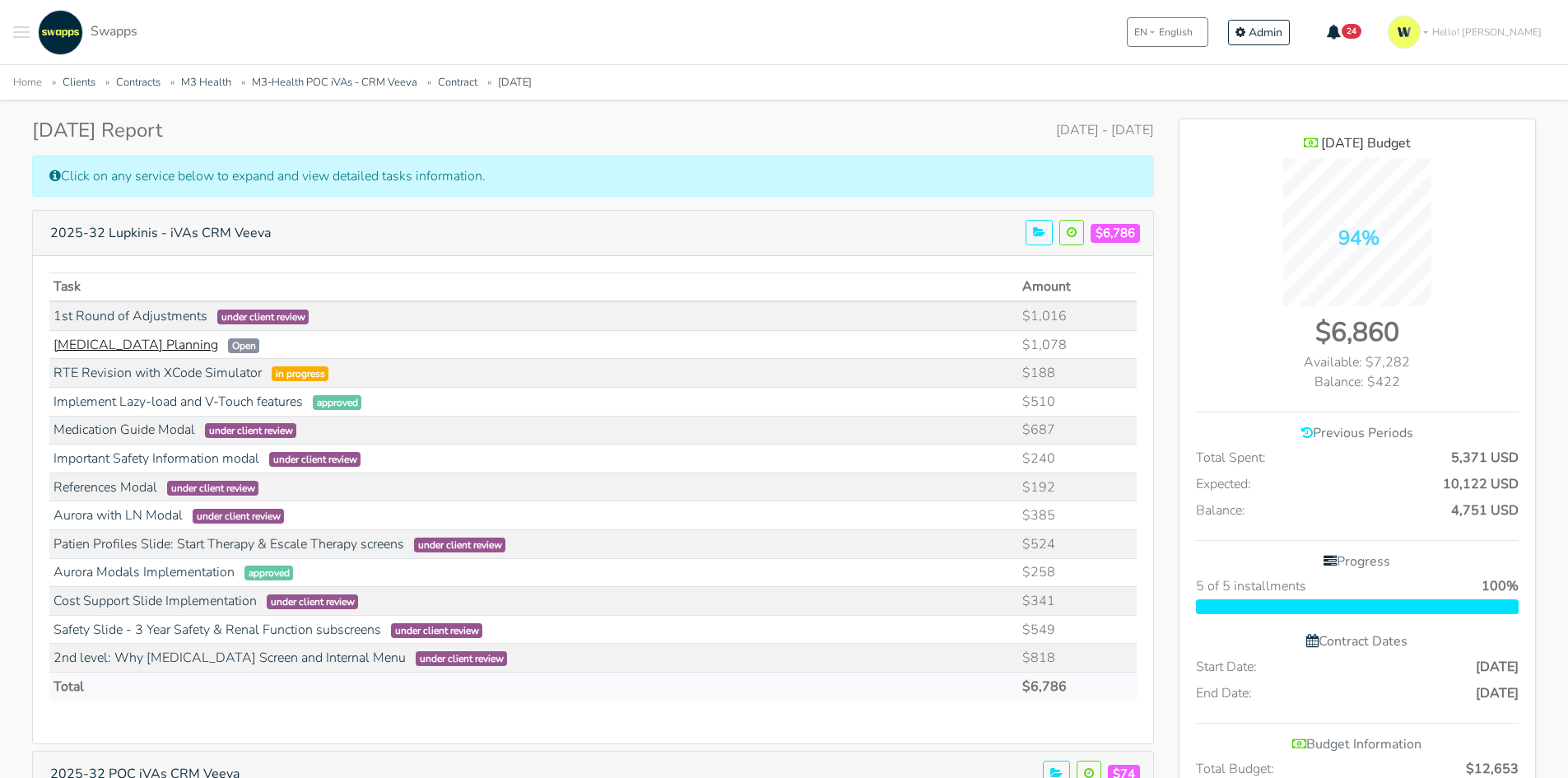
click at [122, 352] on link "[MEDICAL_DATA] Planning" at bounding box center [136, 346] width 164 height 18
click at [130, 343] on link "[MEDICAL_DATA] Planning" at bounding box center [136, 346] width 164 height 18
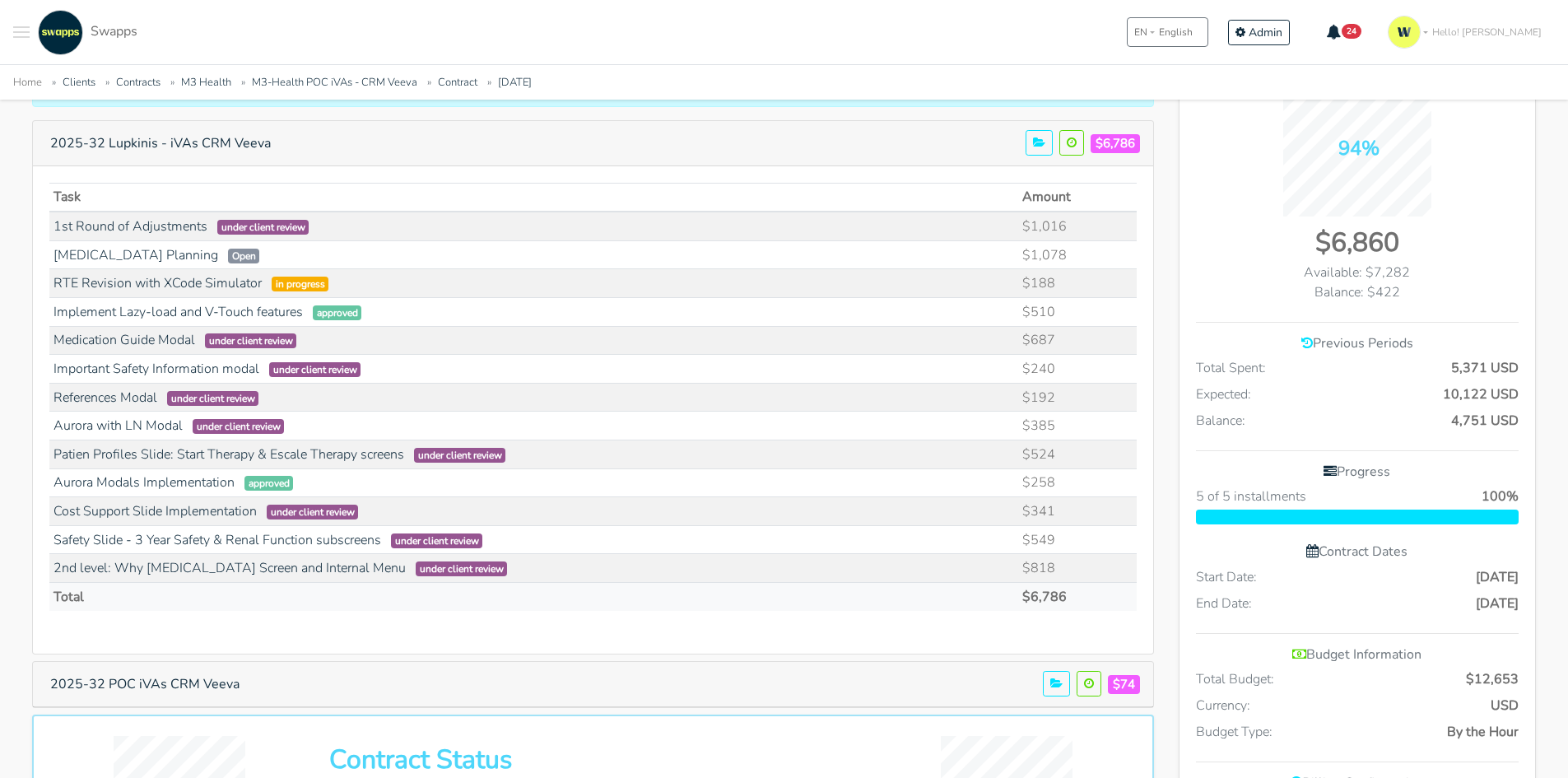
scroll to position [165, 0]
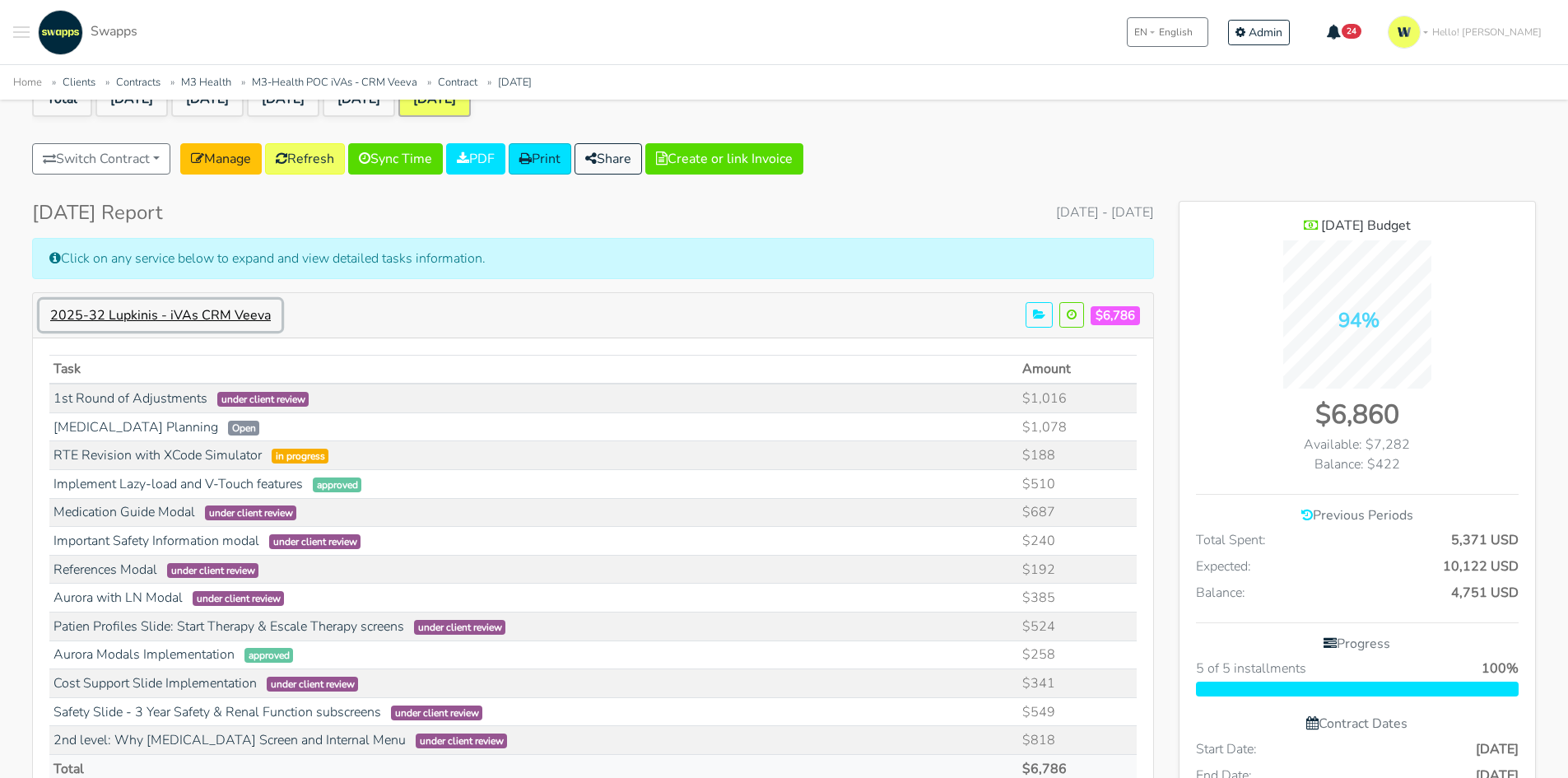
click at [167, 326] on button "2025-32 Lupkinis - iVAs CRM Veeva" at bounding box center [160, 315] width 242 height 31
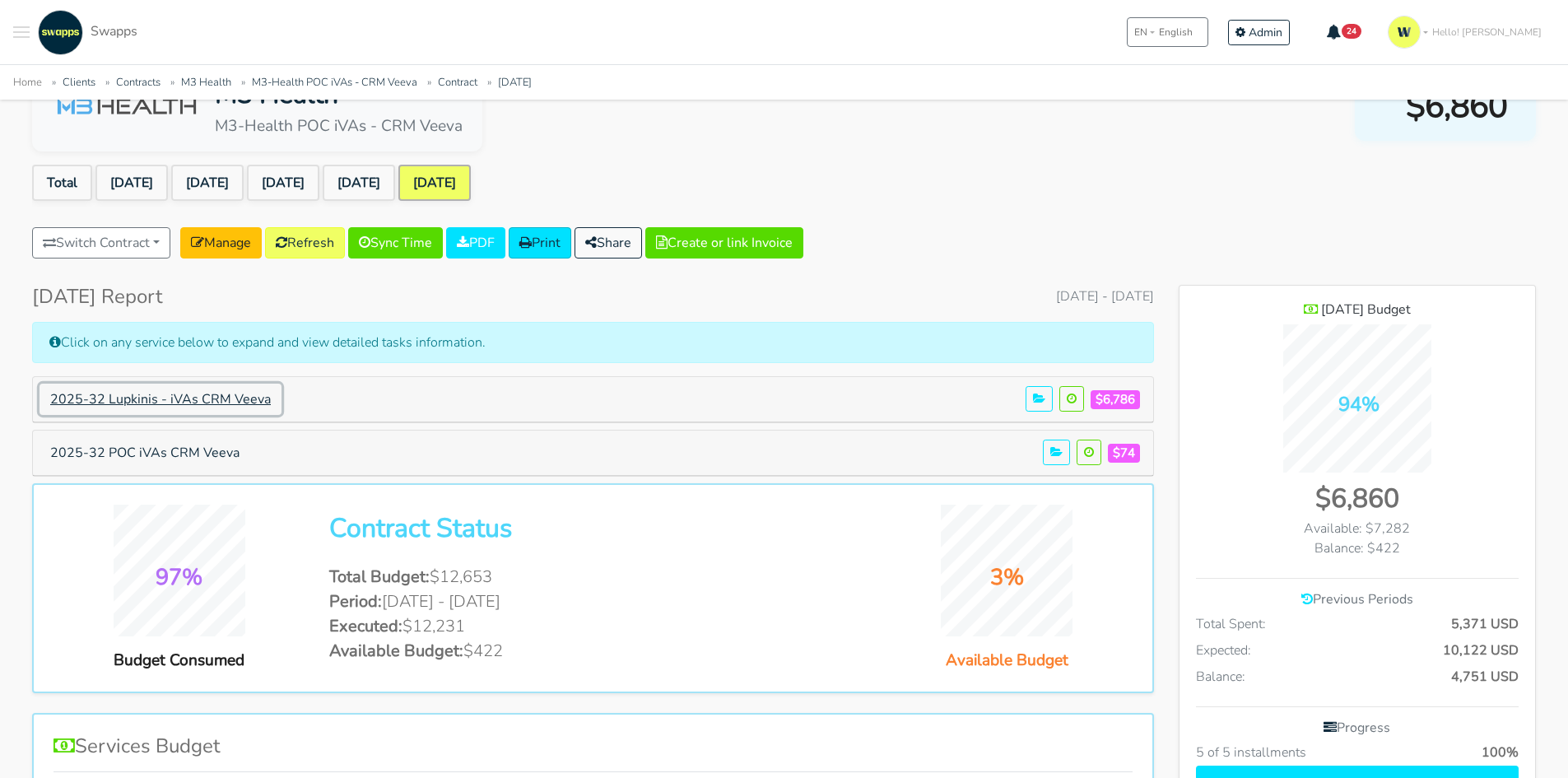
scroll to position [0, 0]
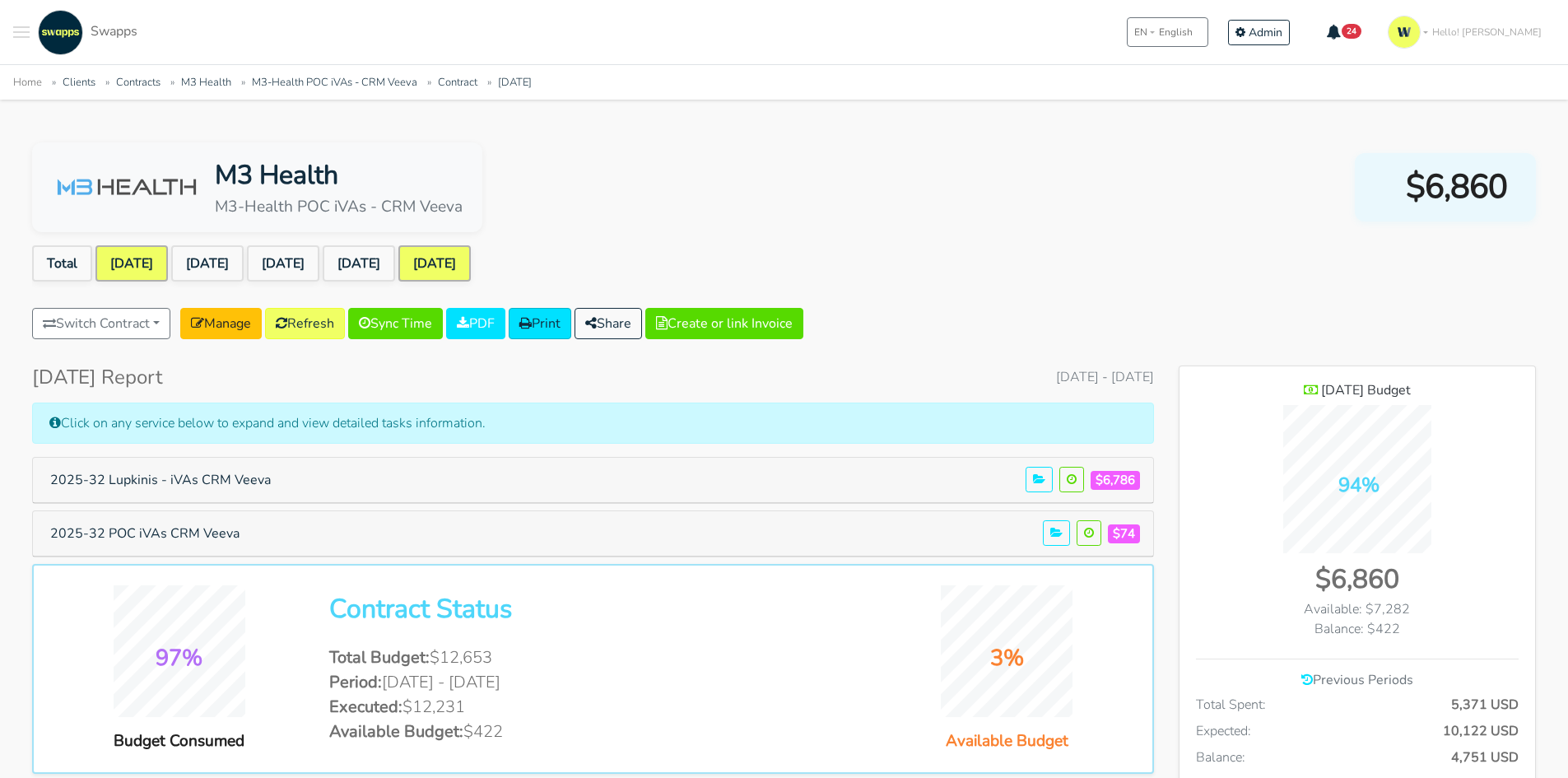
click at [158, 257] on link "[DATE]" at bounding box center [131, 263] width 72 height 37
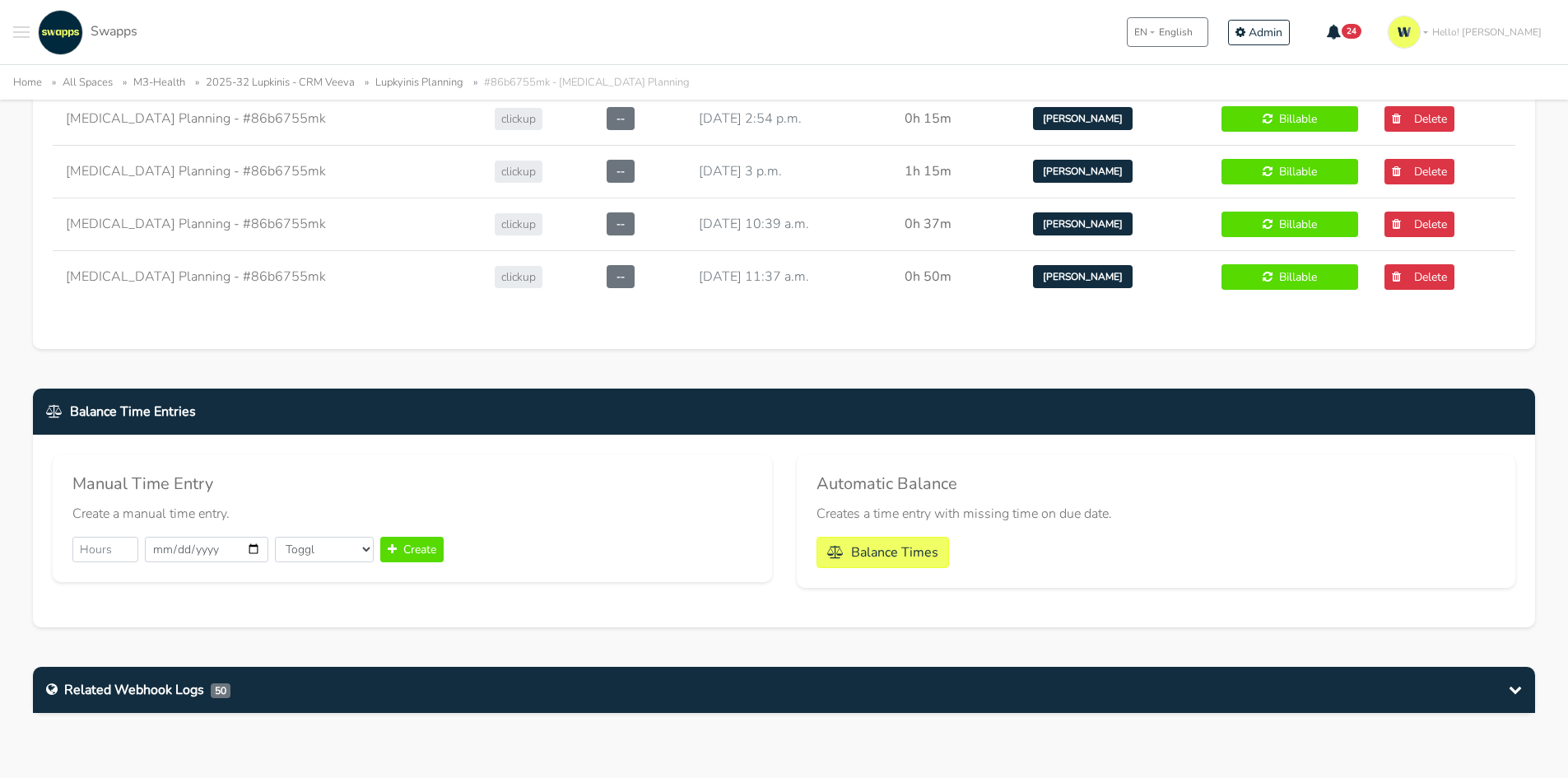
scroll to position [2470, 0]
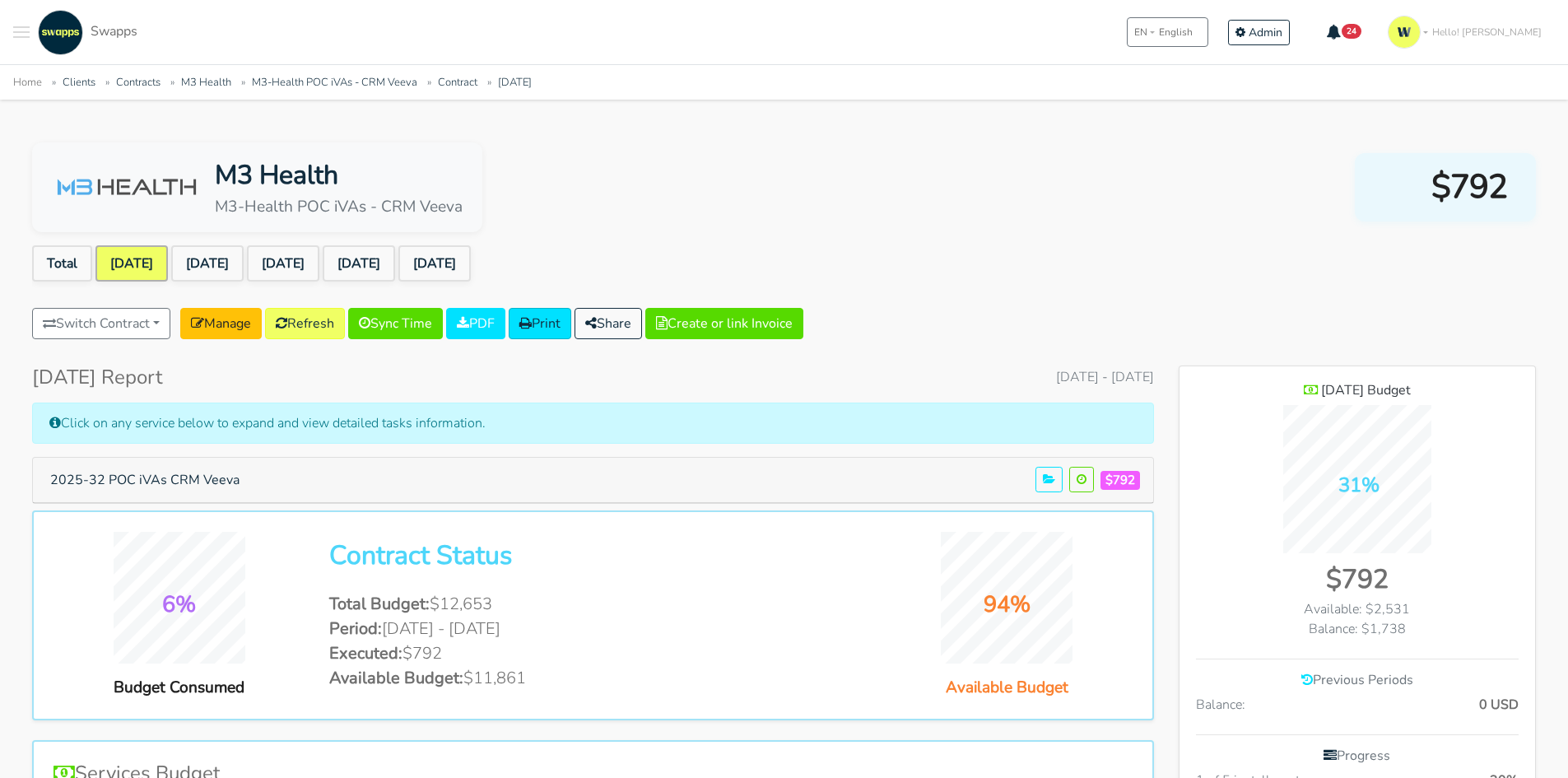
click at [1076, 314] on div "Switch Contract 2023-43 Notificaciones Faktur - Comprobantes Faktur Sas NCARB E…" at bounding box center [784, 326] width 1504 height 37
click at [471, 253] on link "[DATE]" at bounding box center [434, 263] width 72 height 37
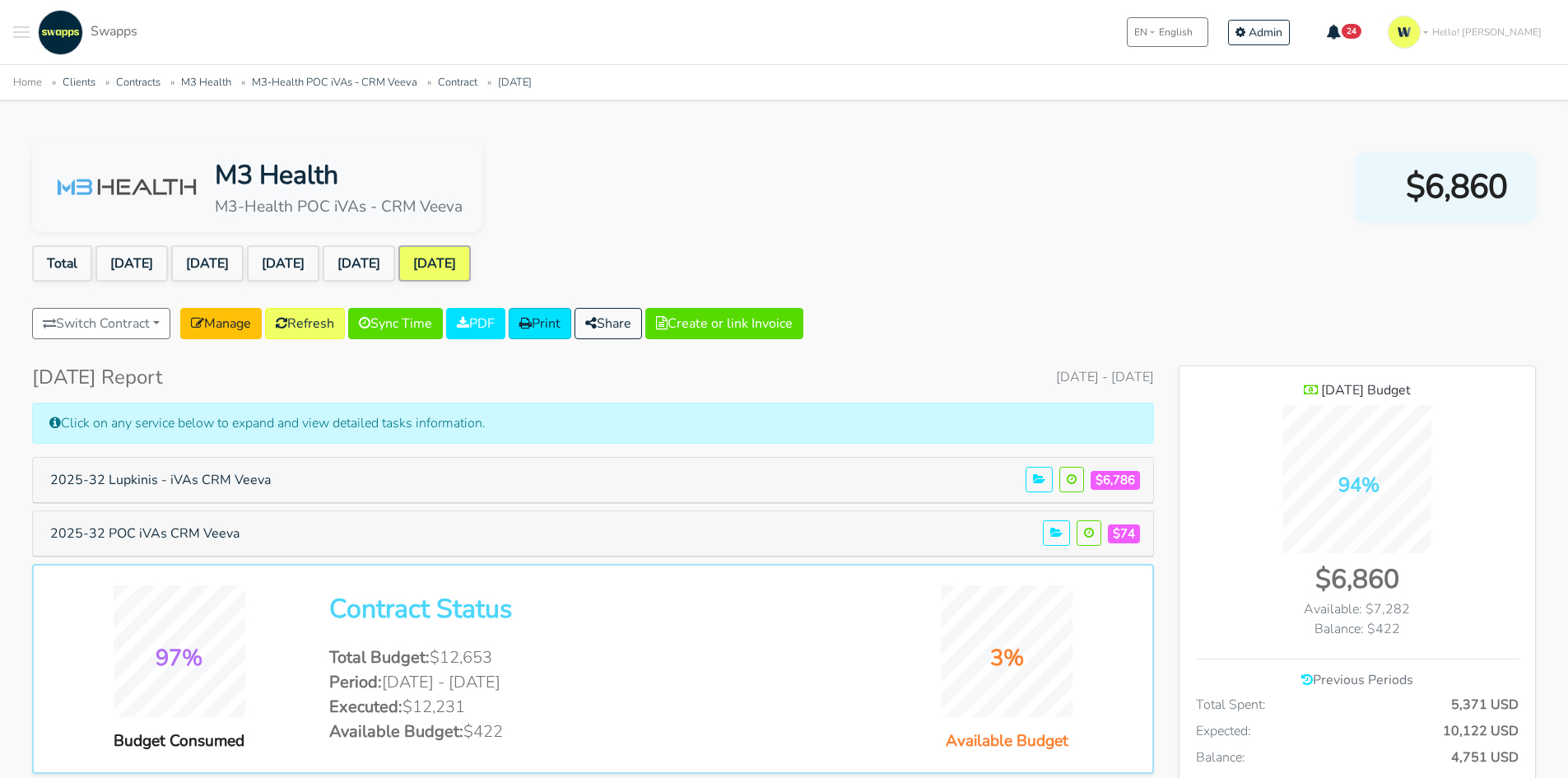
click at [21, 40] on button "Toggle navigation menu" at bounding box center [21, 33] width 16 height 46
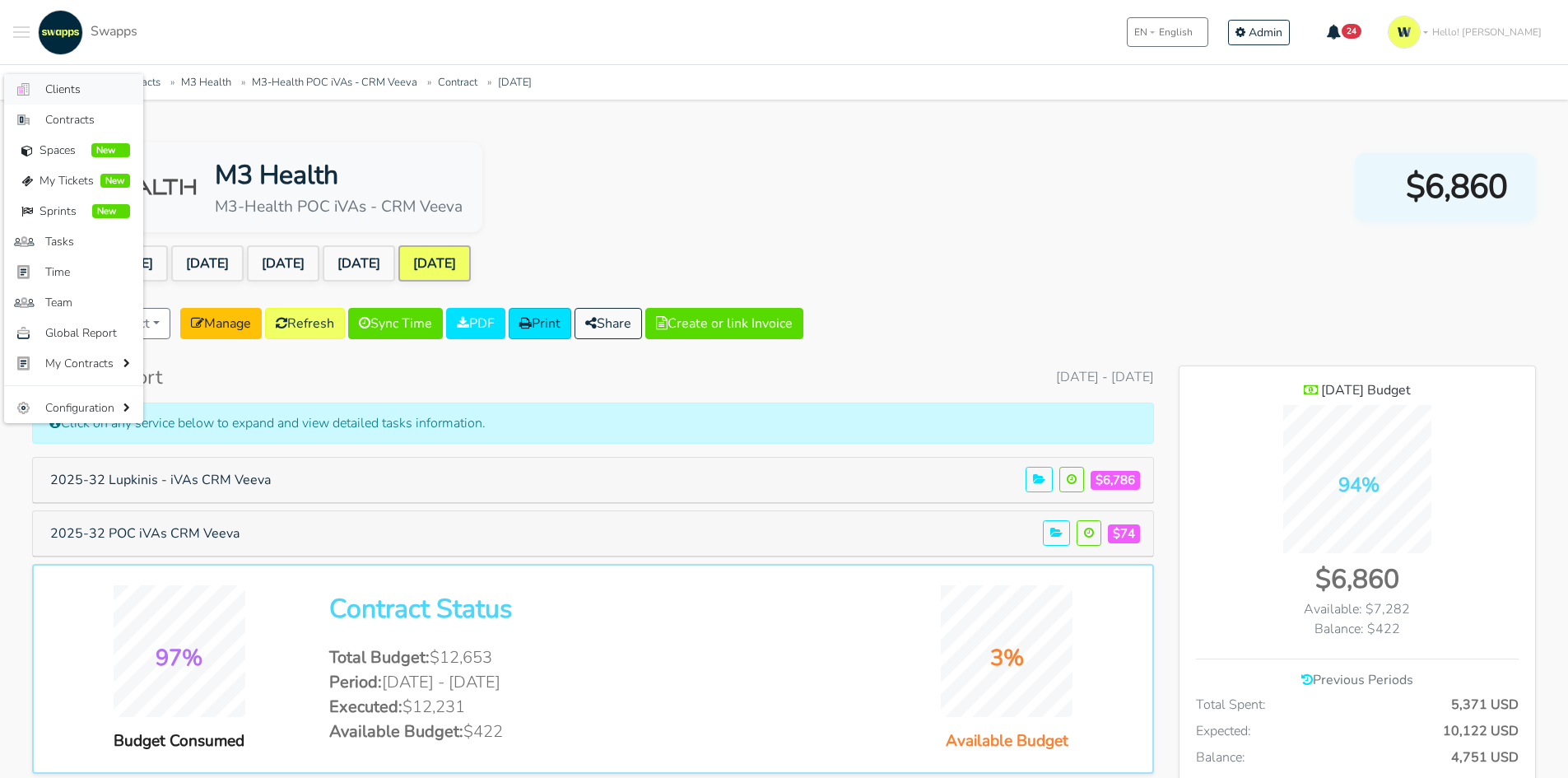
click at [62, 95] on span "Clients" at bounding box center [88, 89] width 85 height 17
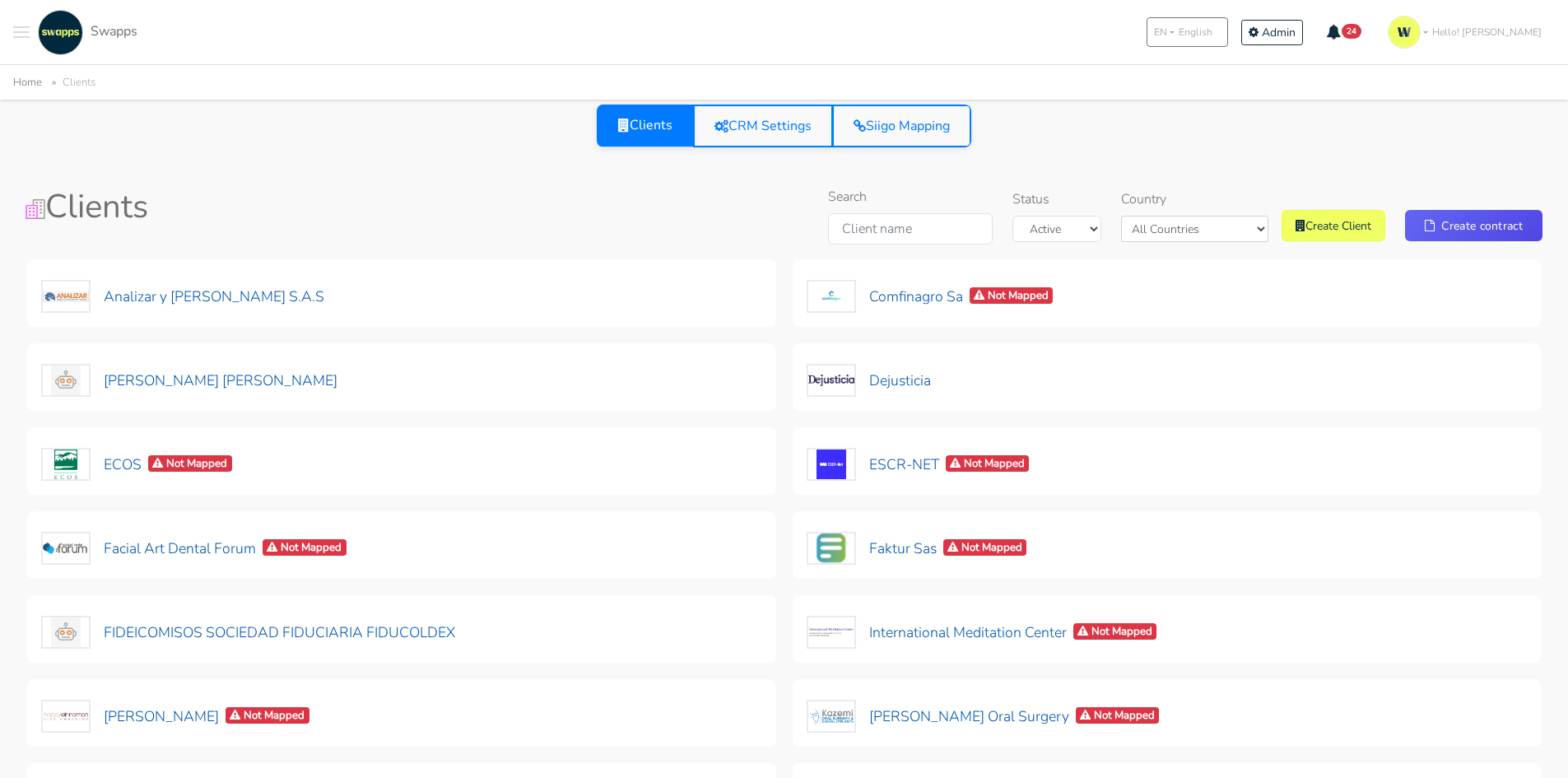
click at [1109, 34] on div ".cls-1 { fill: #F15CFF; } .cls-2 { fill: #9a9a9a; } Clients Contracts Spaces Ne…" at bounding box center [784, 32] width 1568 height 64
click at [786, 197] on div "Search Status Active Archived Country All Countries Colombia USA Create Client …" at bounding box center [1040, 218] width 1028 height 64
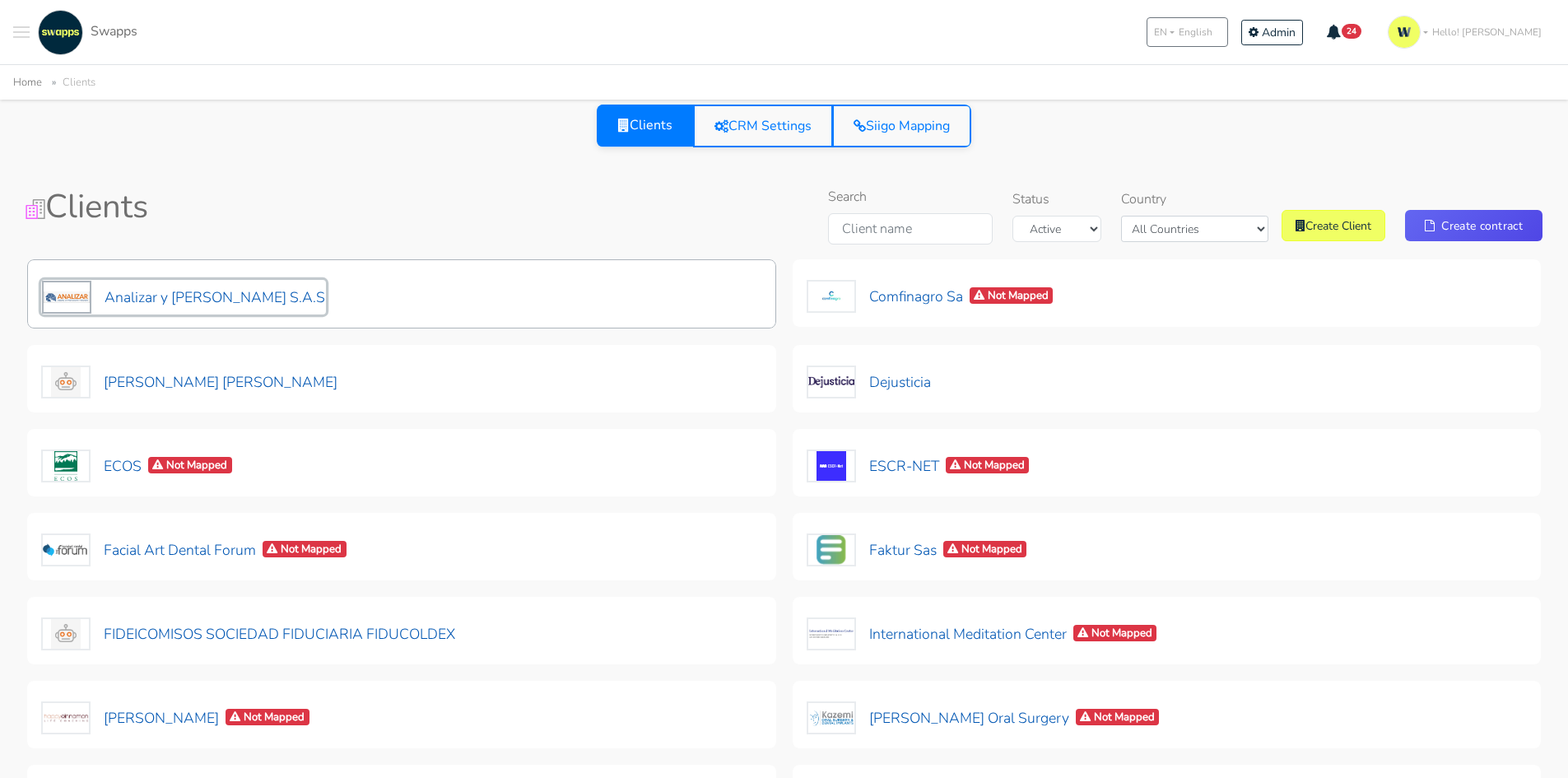
click at [255, 284] on button "Analizar y [PERSON_NAME] S.A.S" at bounding box center [184, 297] width 285 height 35
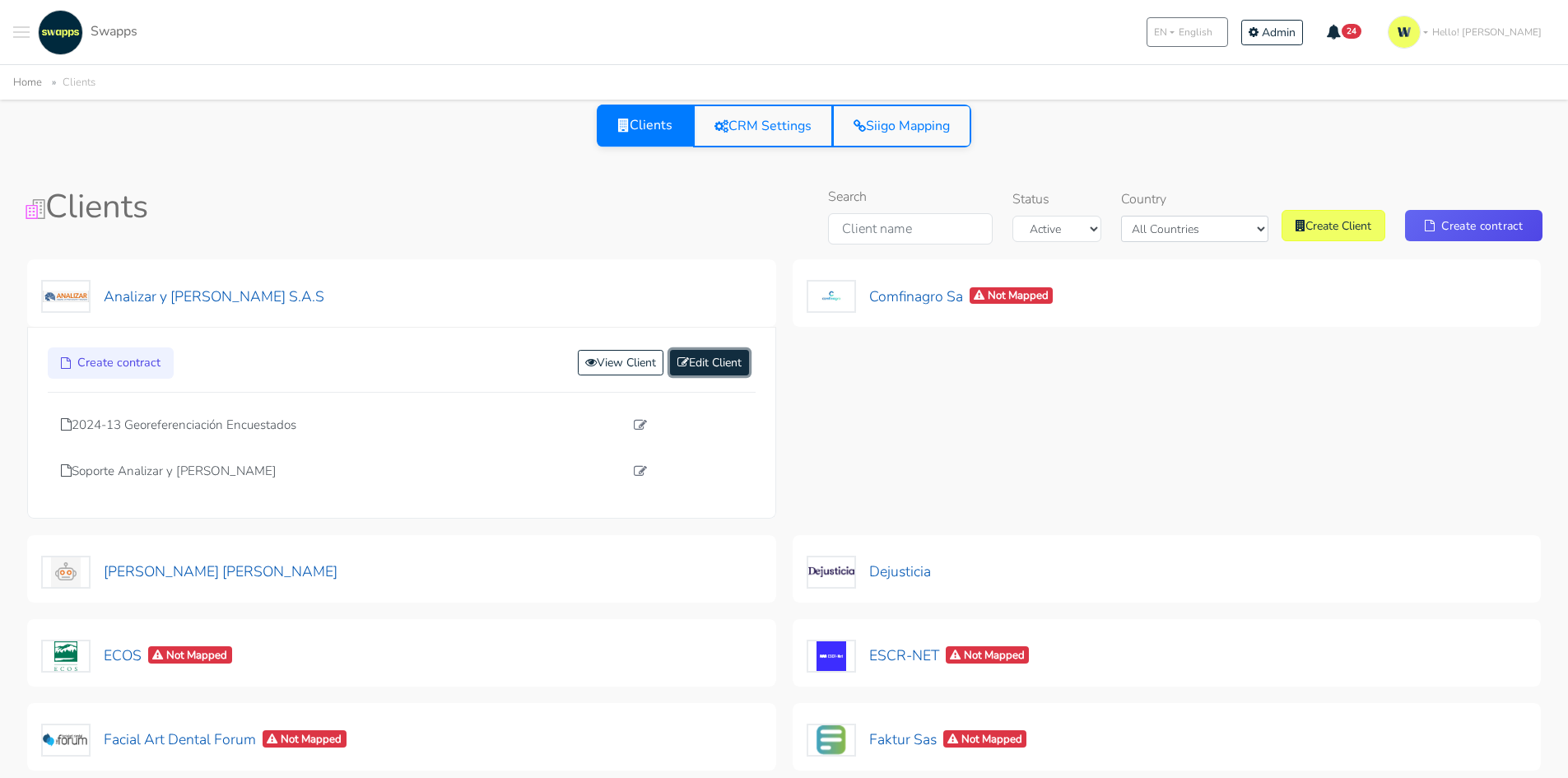
click at [709, 360] on link "Edit Client" at bounding box center [709, 363] width 79 height 26
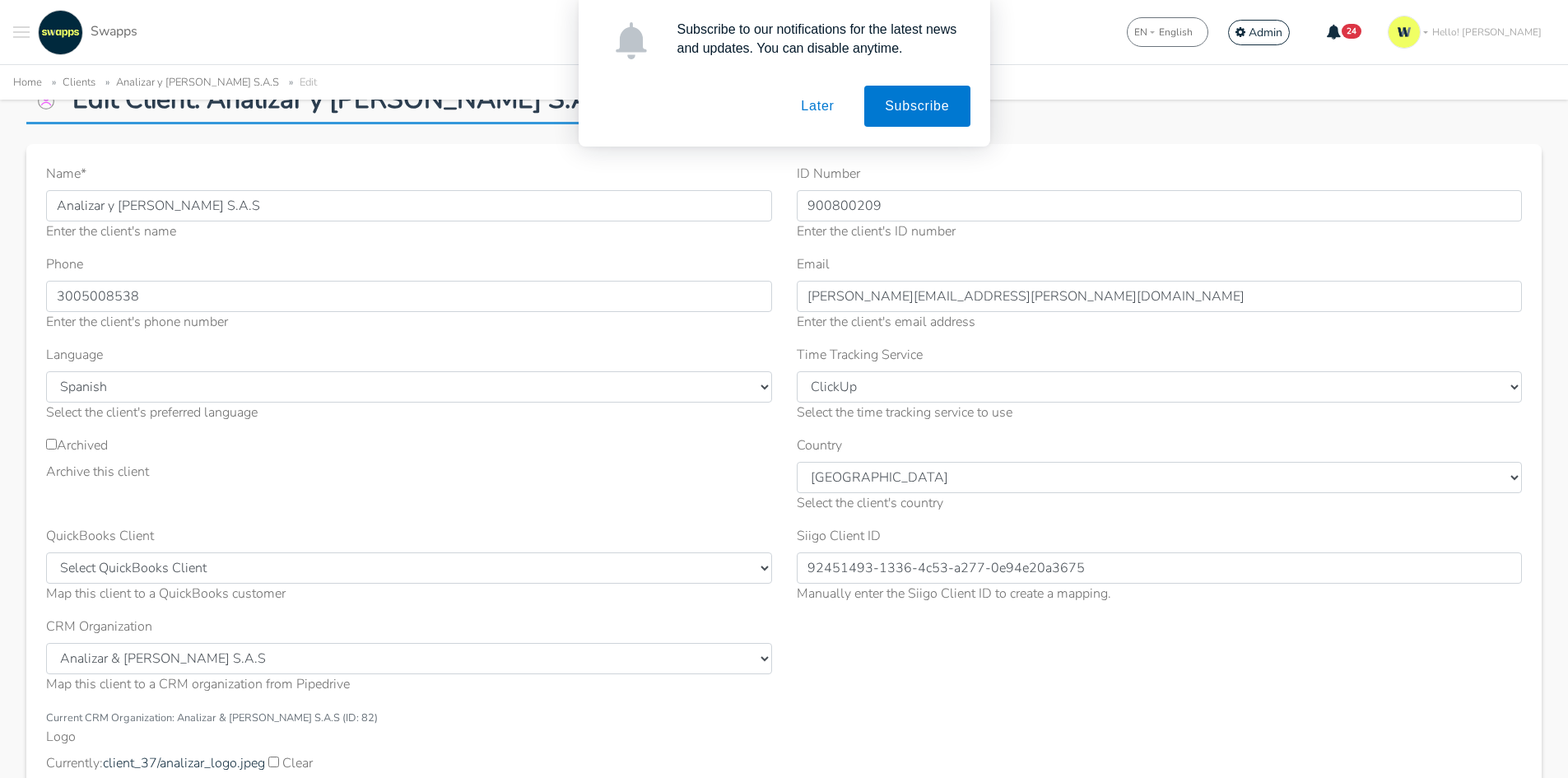
scroll to position [82, 0]
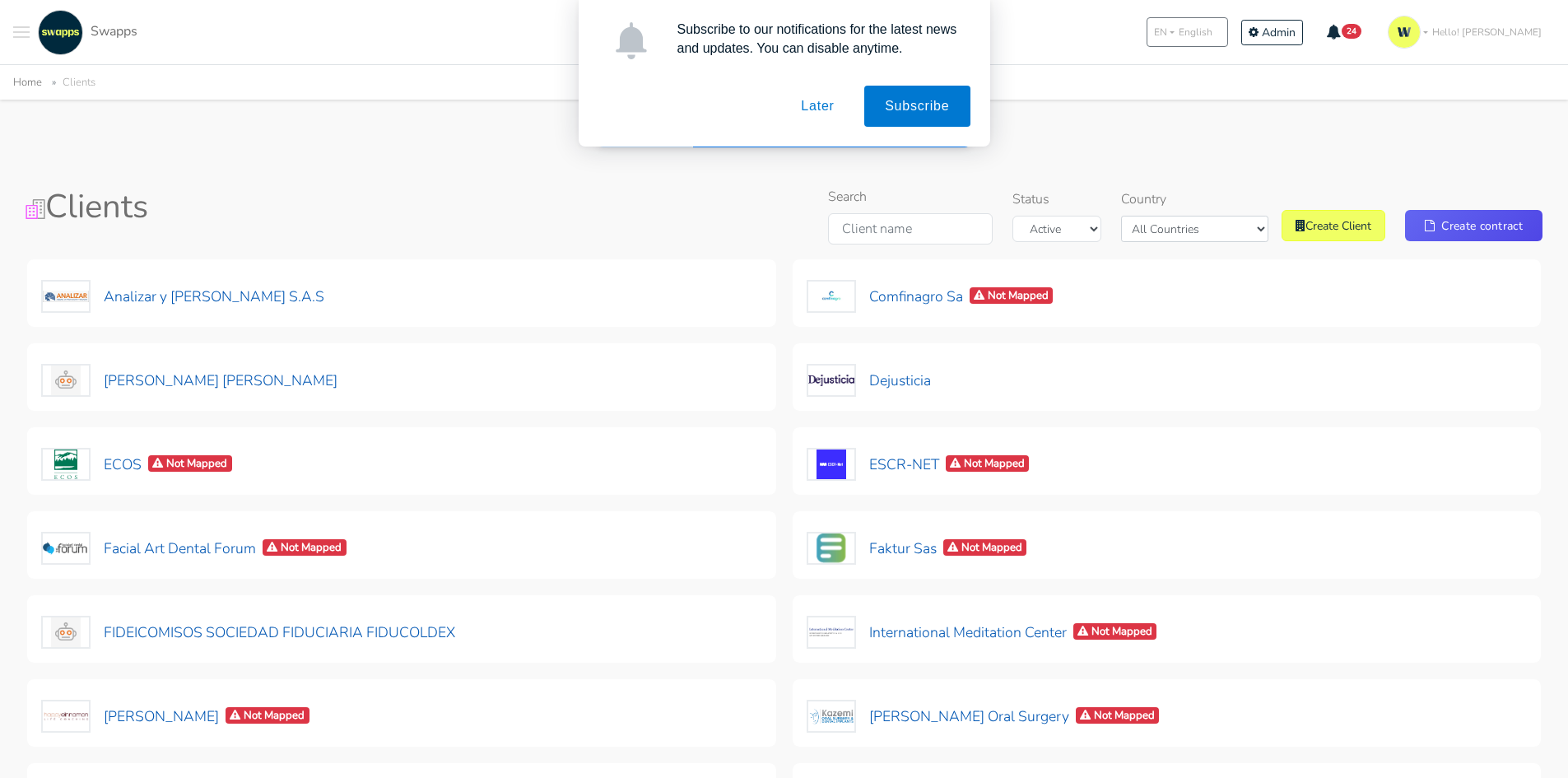
click at [829, 102] on button "Later" at bounding box center [817, 106] width 74 height 41
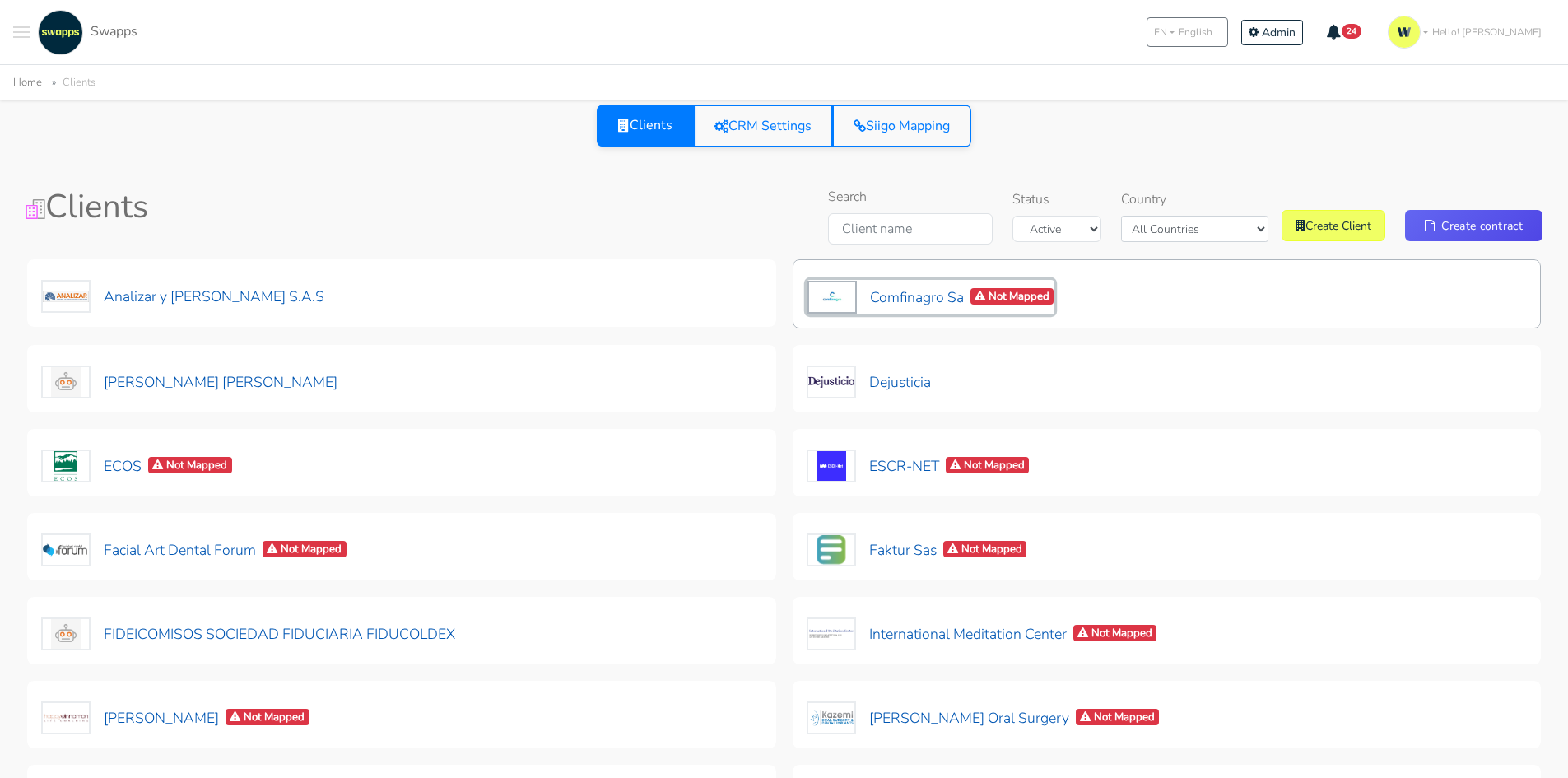
click at [941, 294] on button "Comfinagro Sa Not Mapped" at bounding box center [931, 297] width 249 height 35
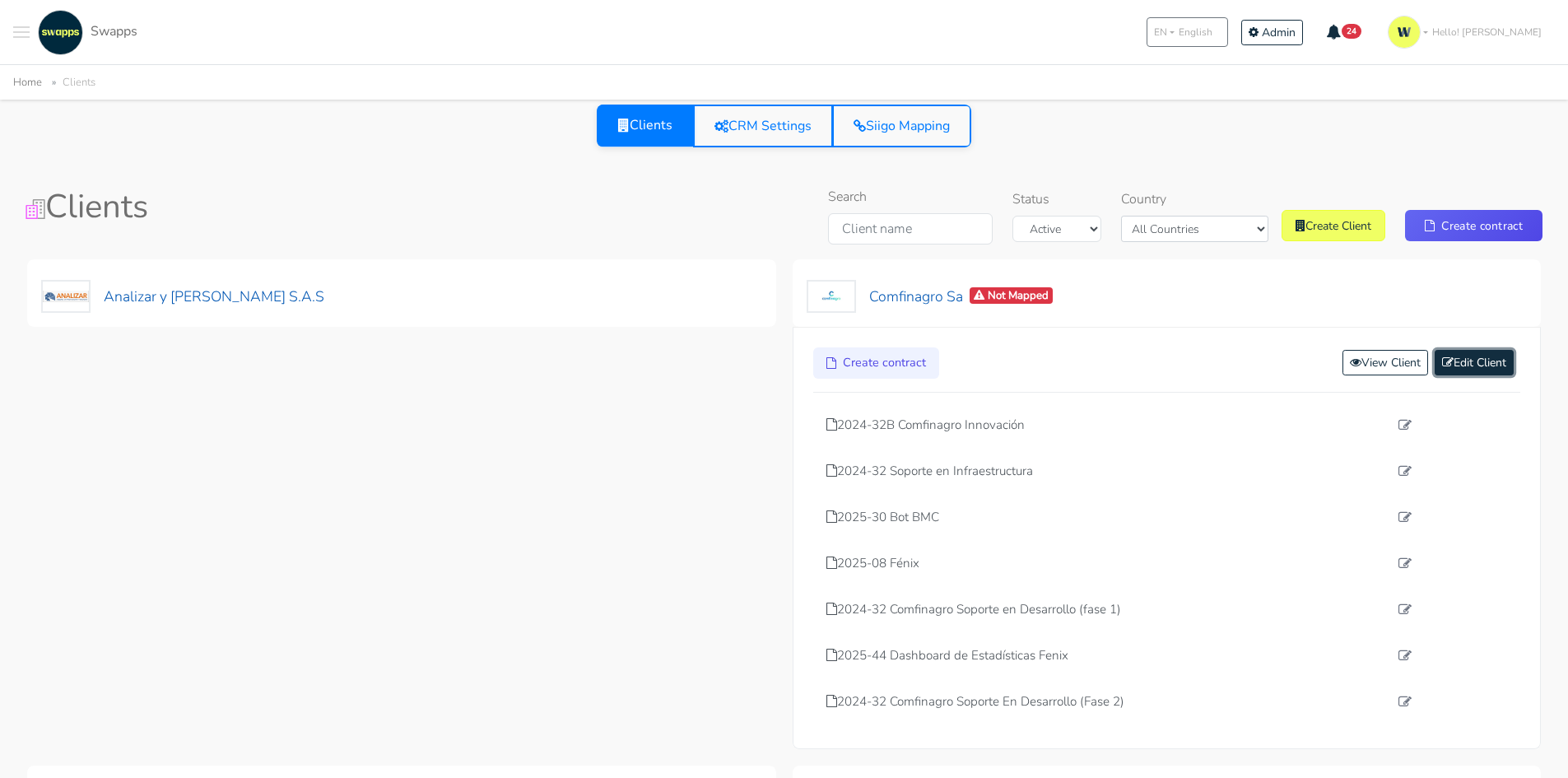
click at [1470, 361] on link "Edit Client" at bounding box center [1474, 363] width 79 height 26
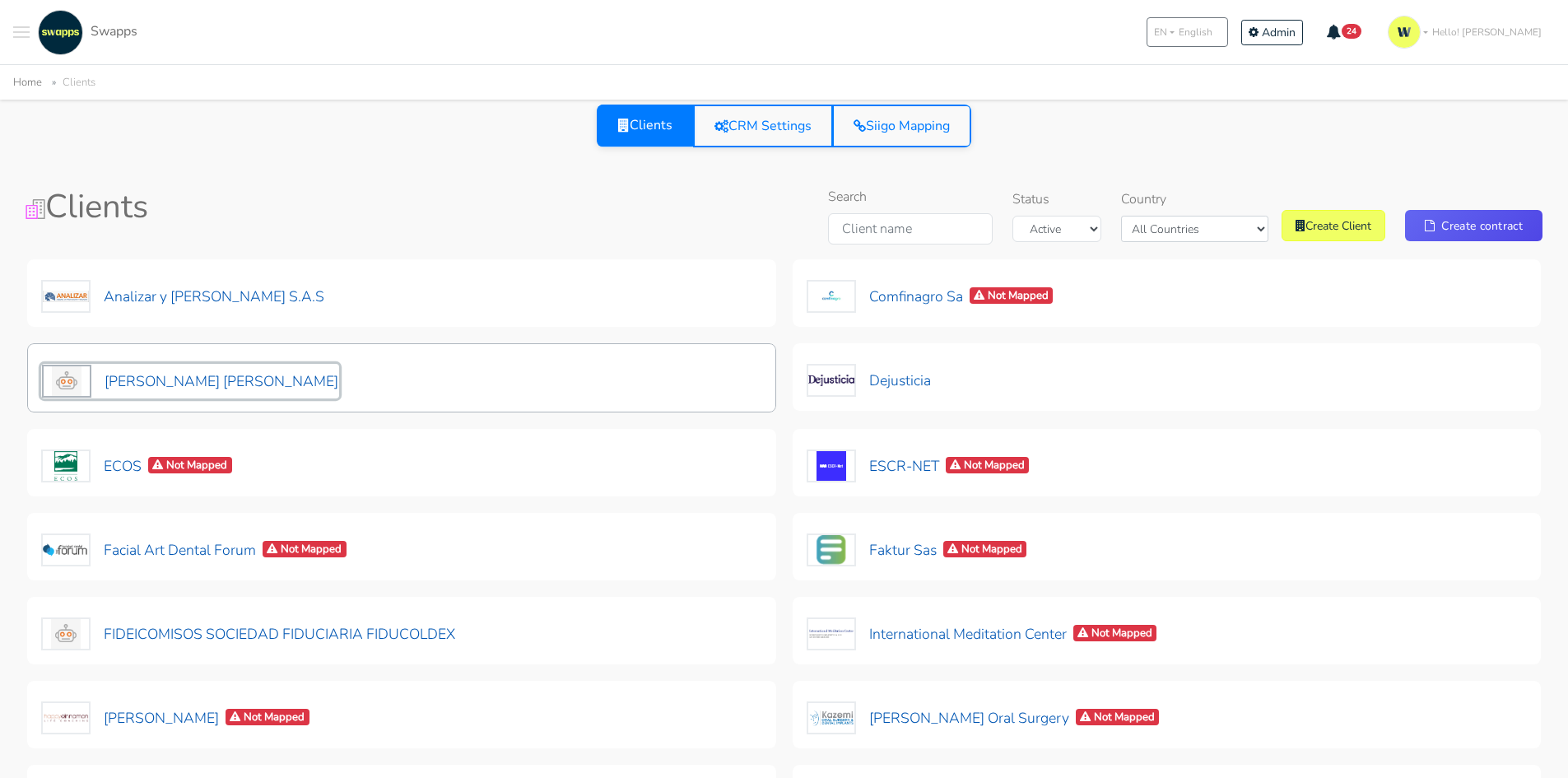
click at [242, 378] on button "[PERSON_NAME] [PERSON_NAME]" at bounding box center [190, 381] width 298 height 35
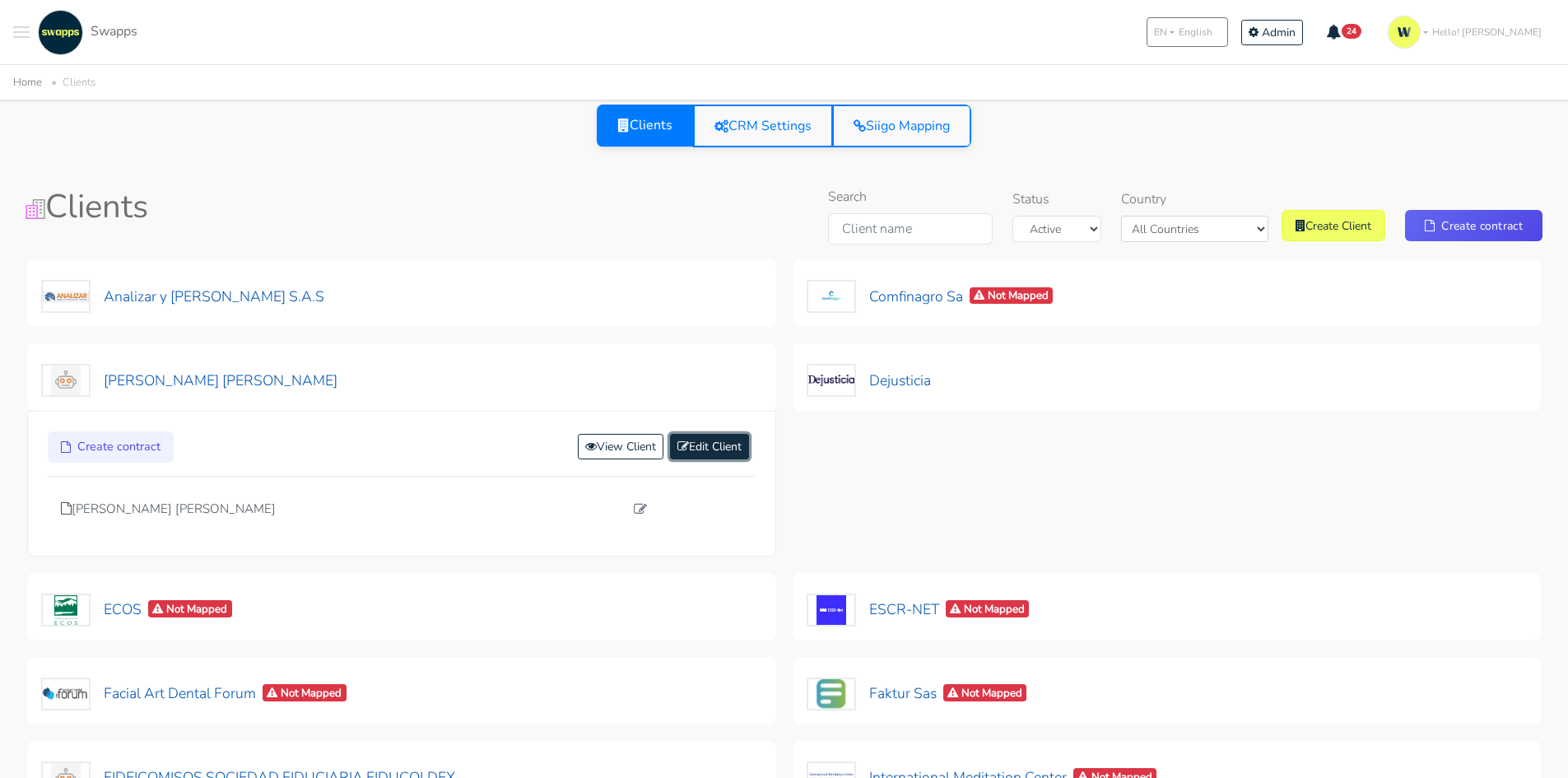
click at [721, 435] on link "Edit Client" at bounding box center [709, 447] width 79 height 26
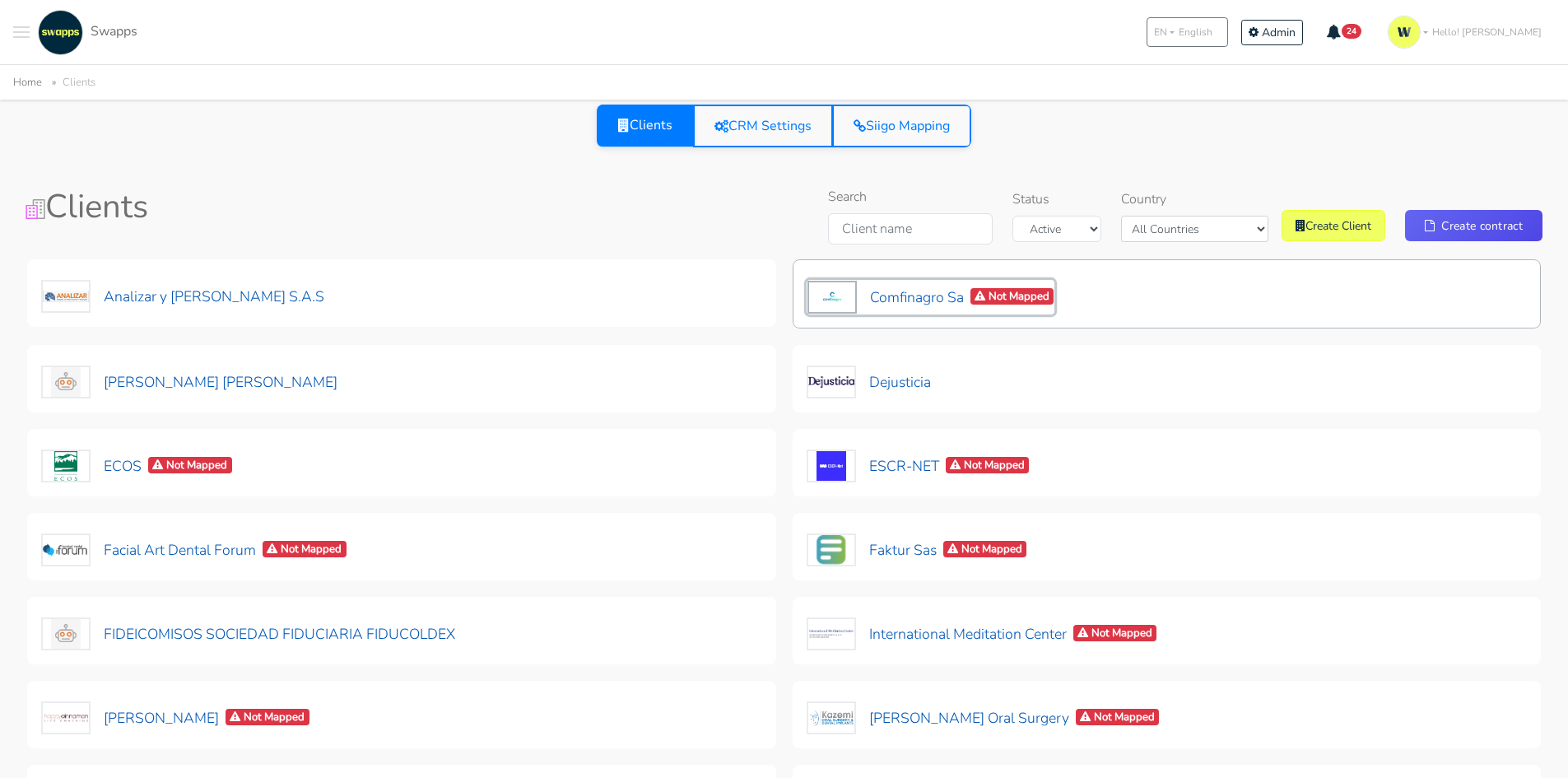
click at [931, 303] on button "Comfinagro Sa Not Mapped" at bounding box center [931, 297] width 249 height 35
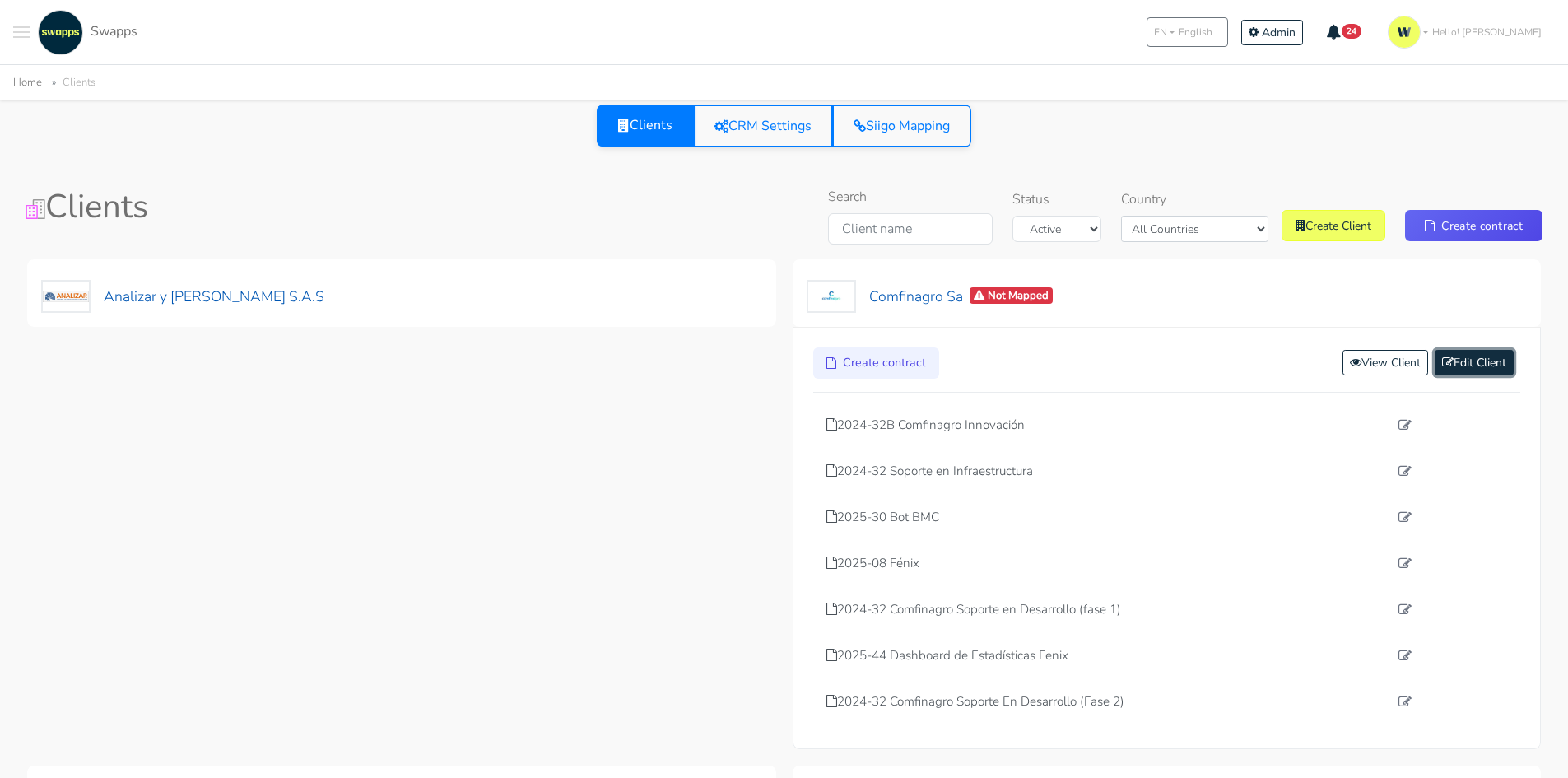
click at [1489, 361] on link "Edit Client" at bounding box center [1474, 363] width 79 height 26
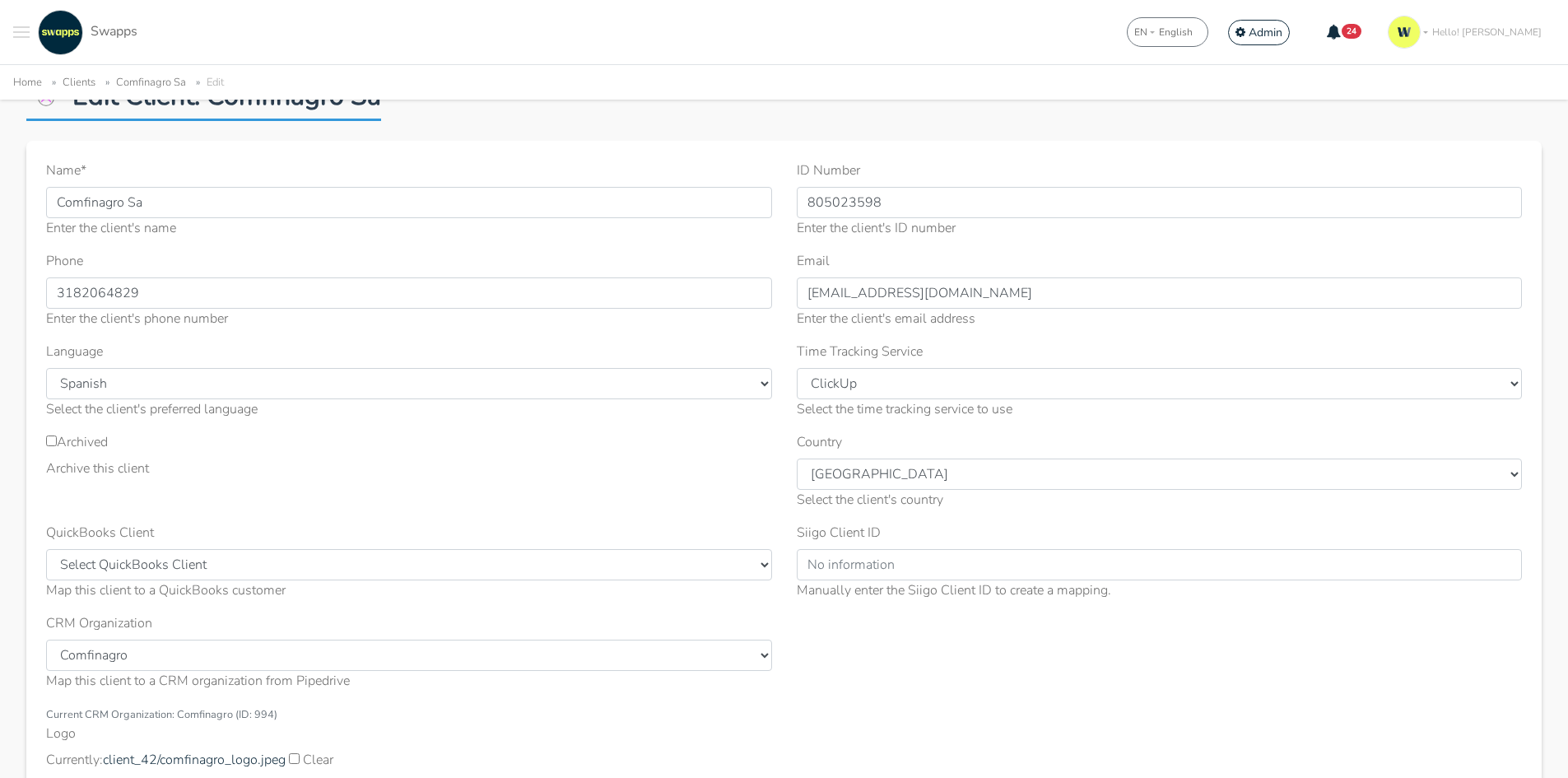
scroll to position [82, 0]
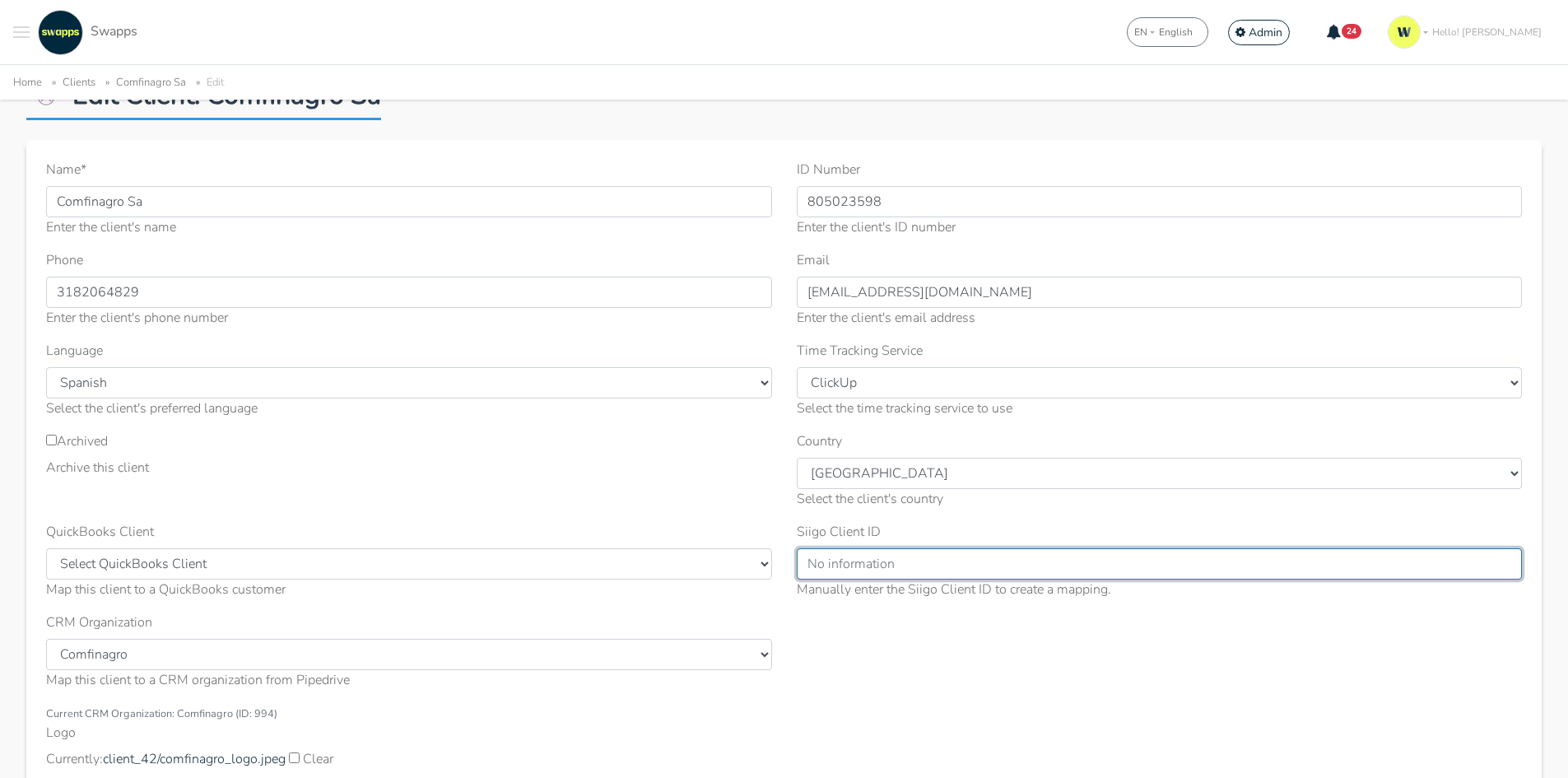
click at [912, 559] on input "Siigo Client ID" at bounding box center [1160, 564] width 726 height 31
paste input "34a42f08-886a-4228-b1e7-1bda19d7b0f9"
type input "34a42f08-886a-4228-b1e7-1bda19d7b0f9"
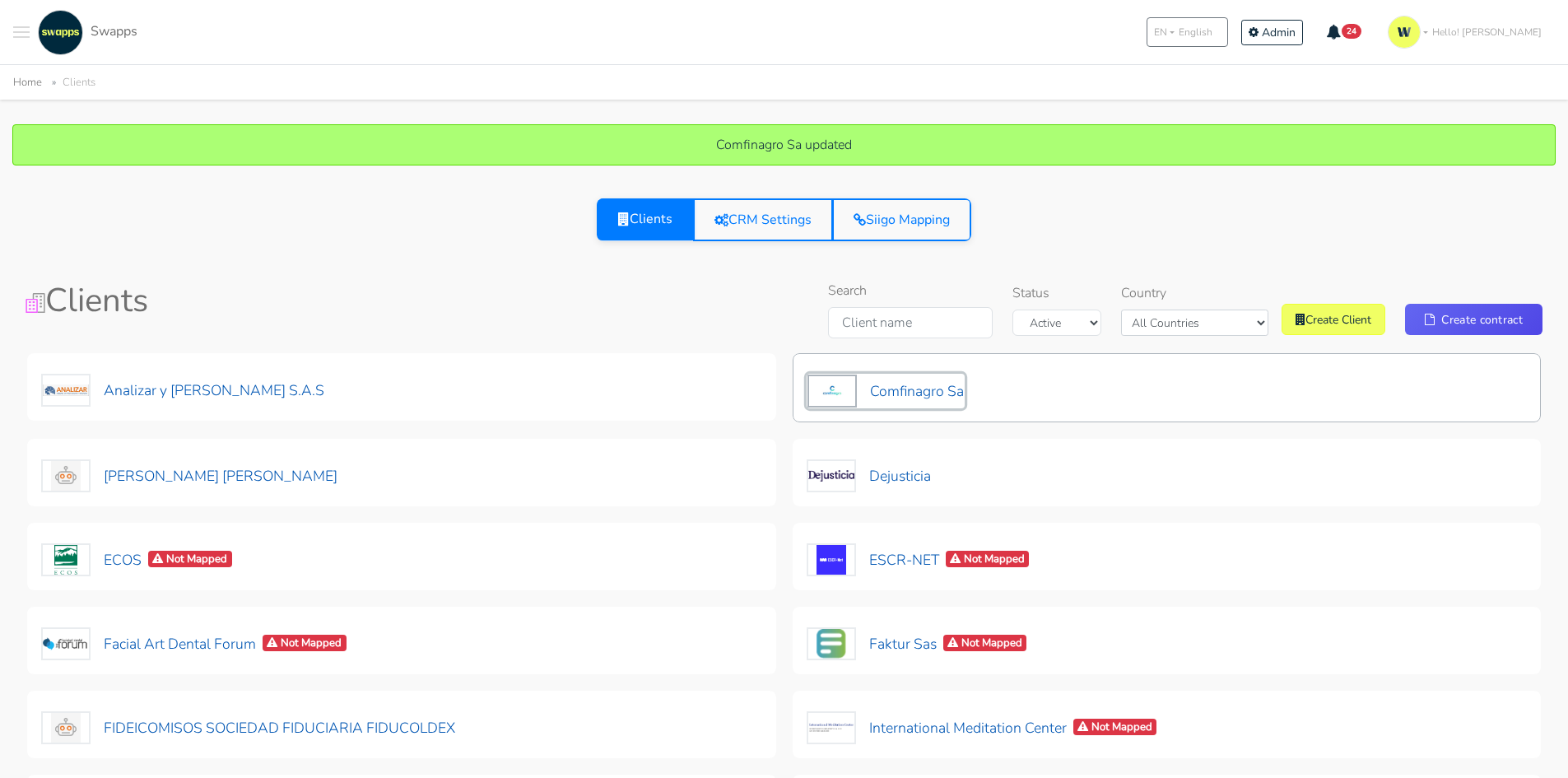
click at [896, 394] on button "Comfinagro Sa" at bounding box center [885, 391] width 158 height 35
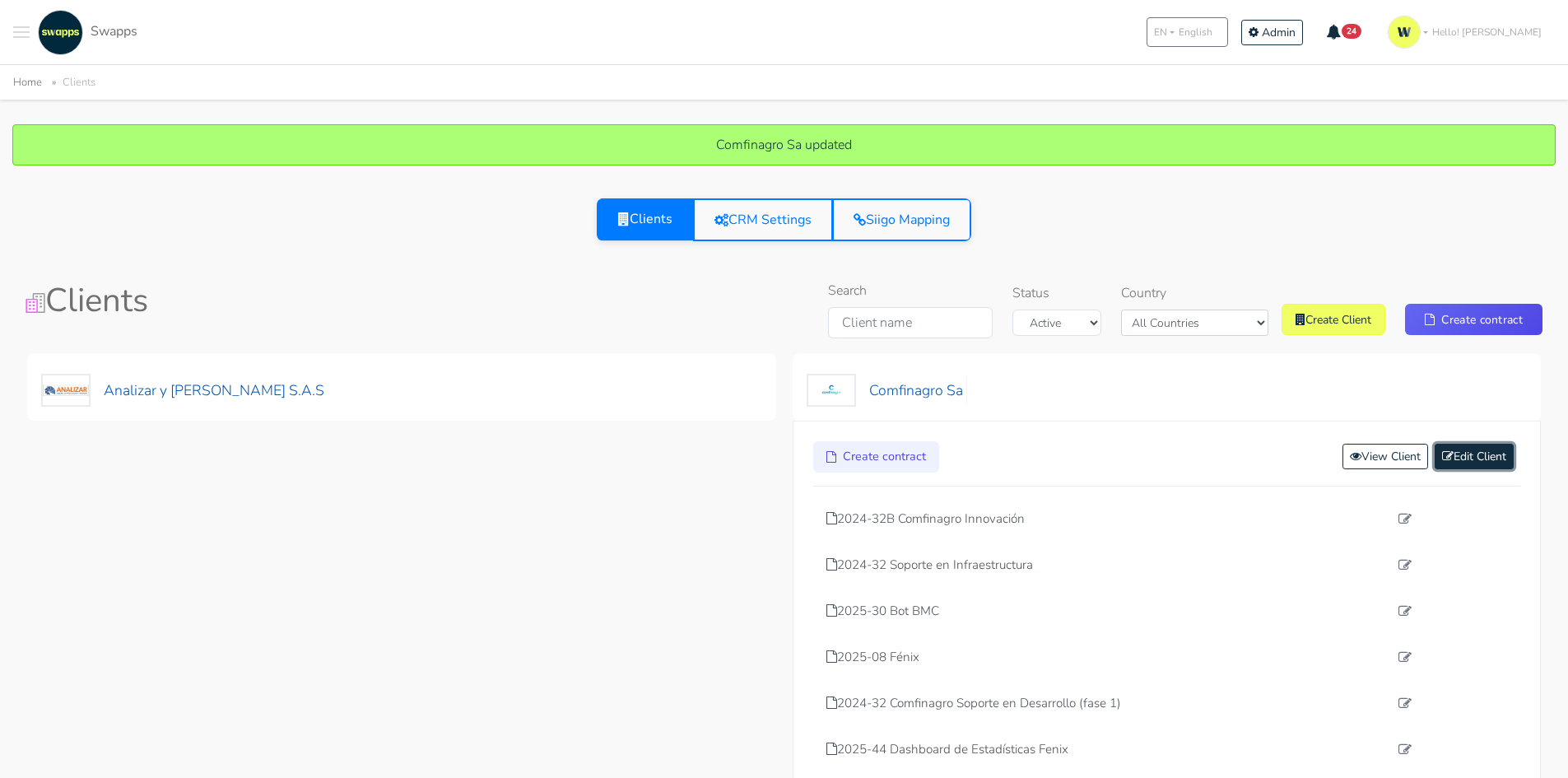
click at [1459, 455] on link "Edit Client" at bounding box center [1474, 457] width 79 height 26
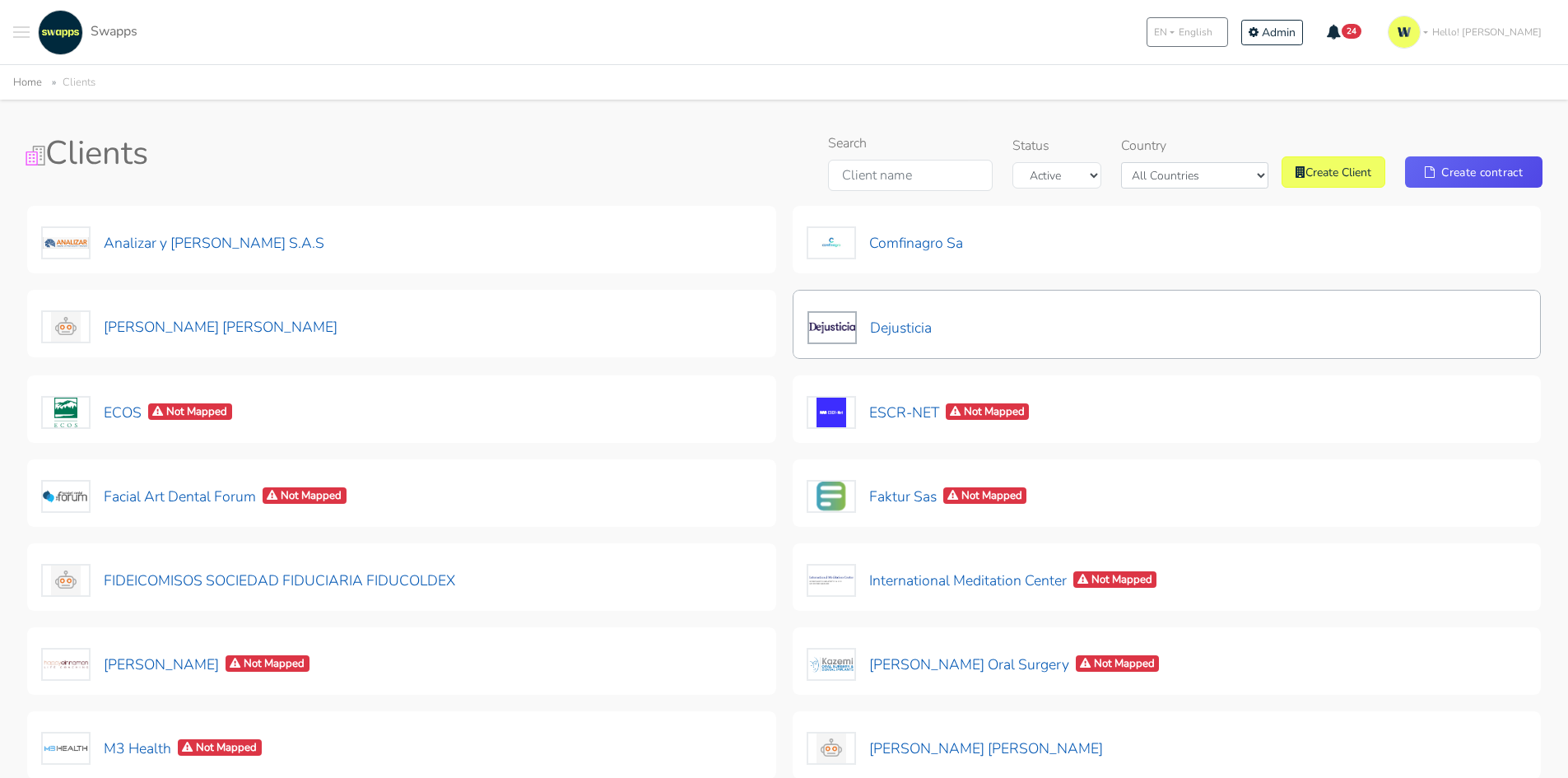
scroll to position [82, 0]
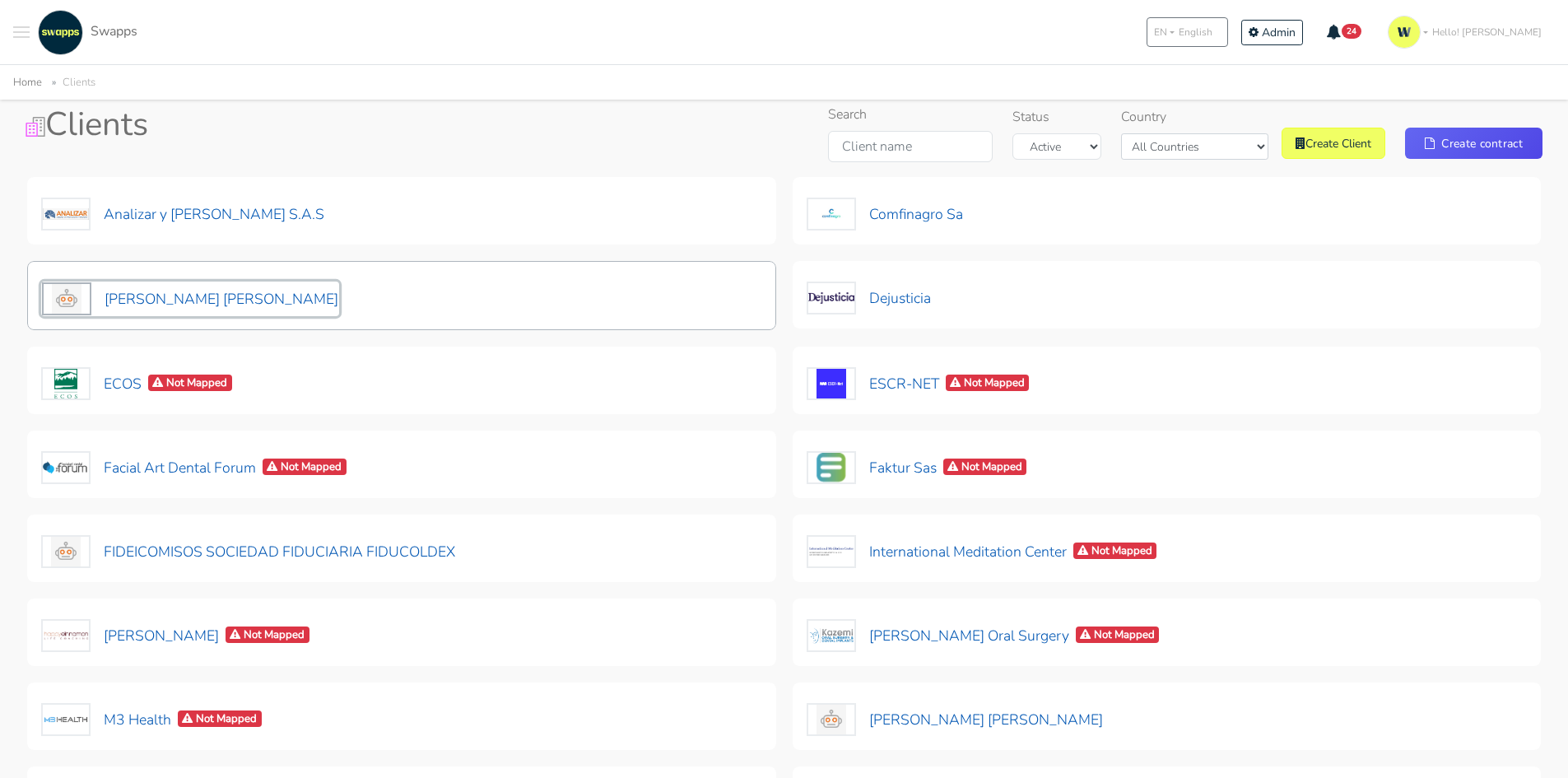
click at [207, 303] on button "[PERSON_NAME] [PERSON_NAME]" at bounding box center [190, 299] width 298 height 35
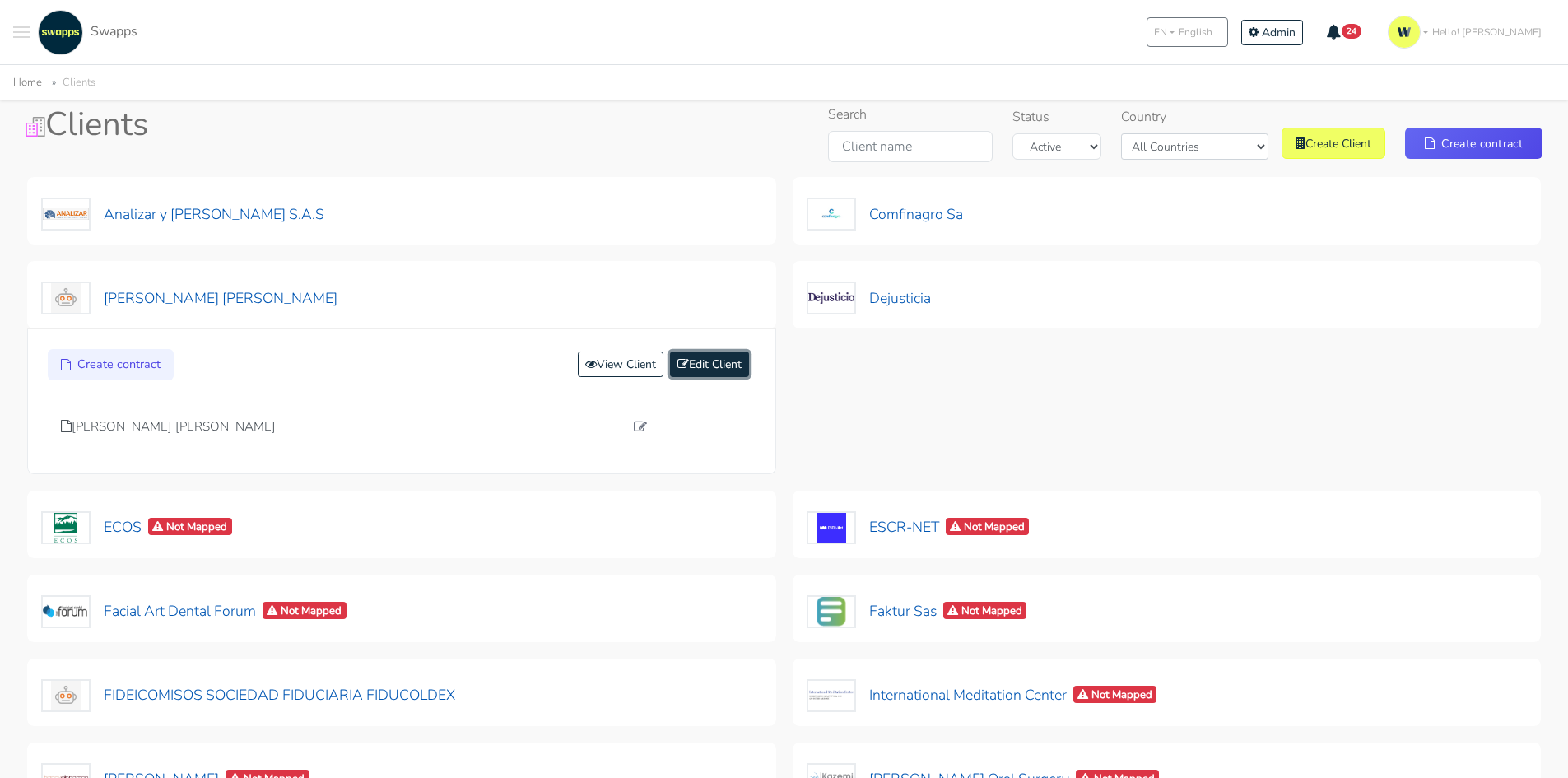
click at [691, 365] on link "Edit Client" at bounding box center [709, 365] width 79 height 26
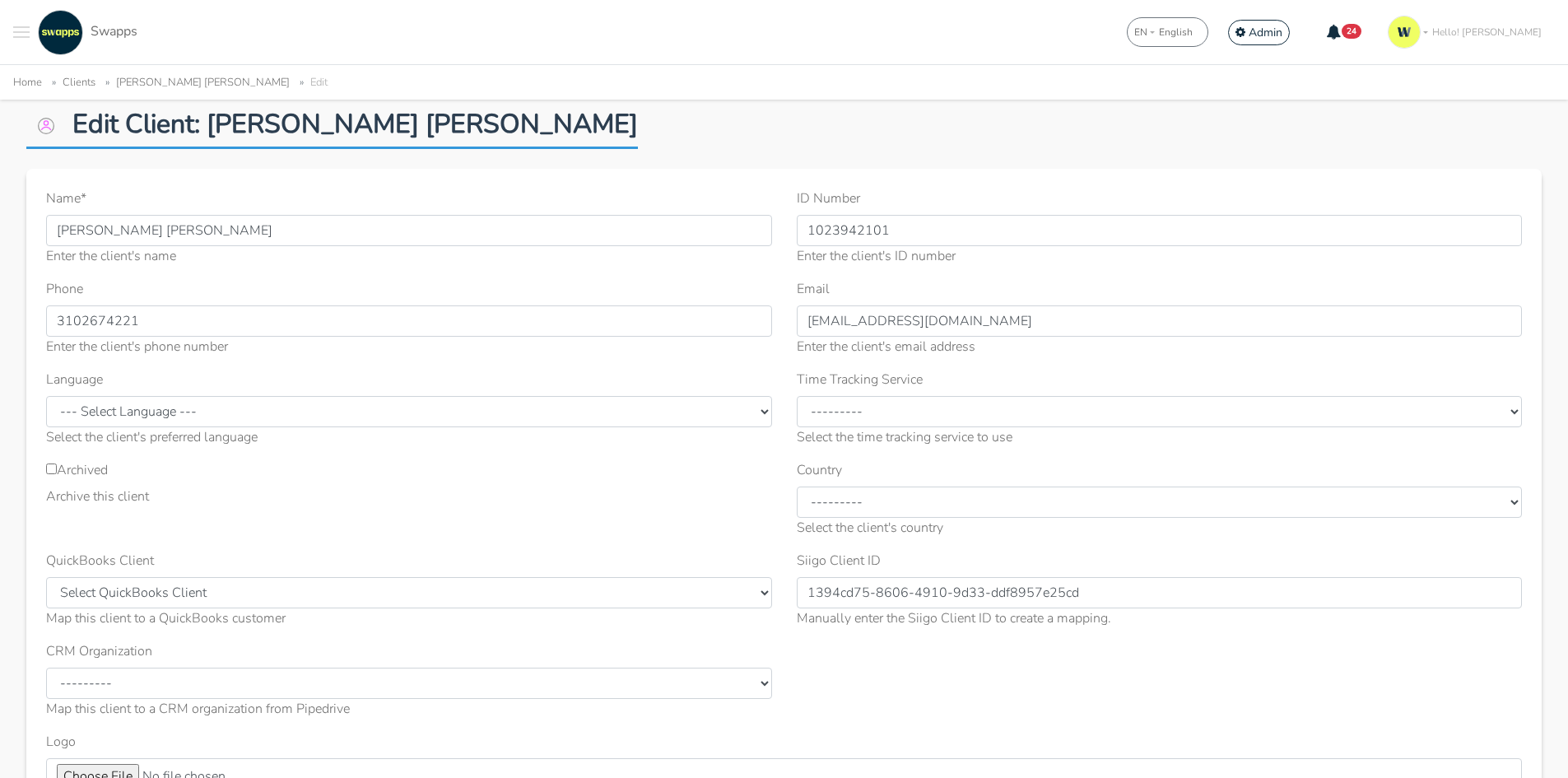
scroll to position [82, 0]
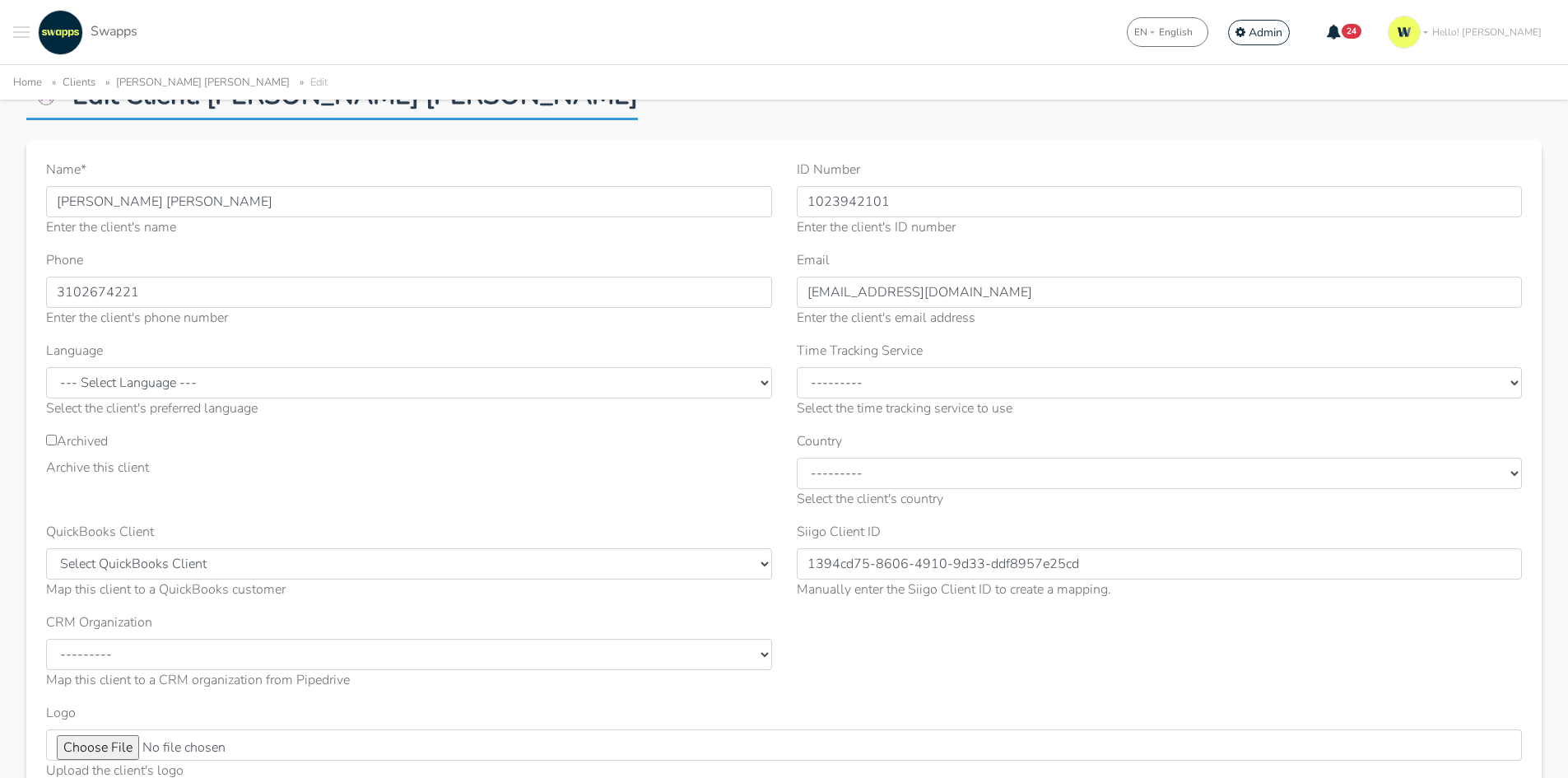
click at [49, 441] on input "Archived" at bounding box center [51, 441] width 11 height 11
checkbox input "true"
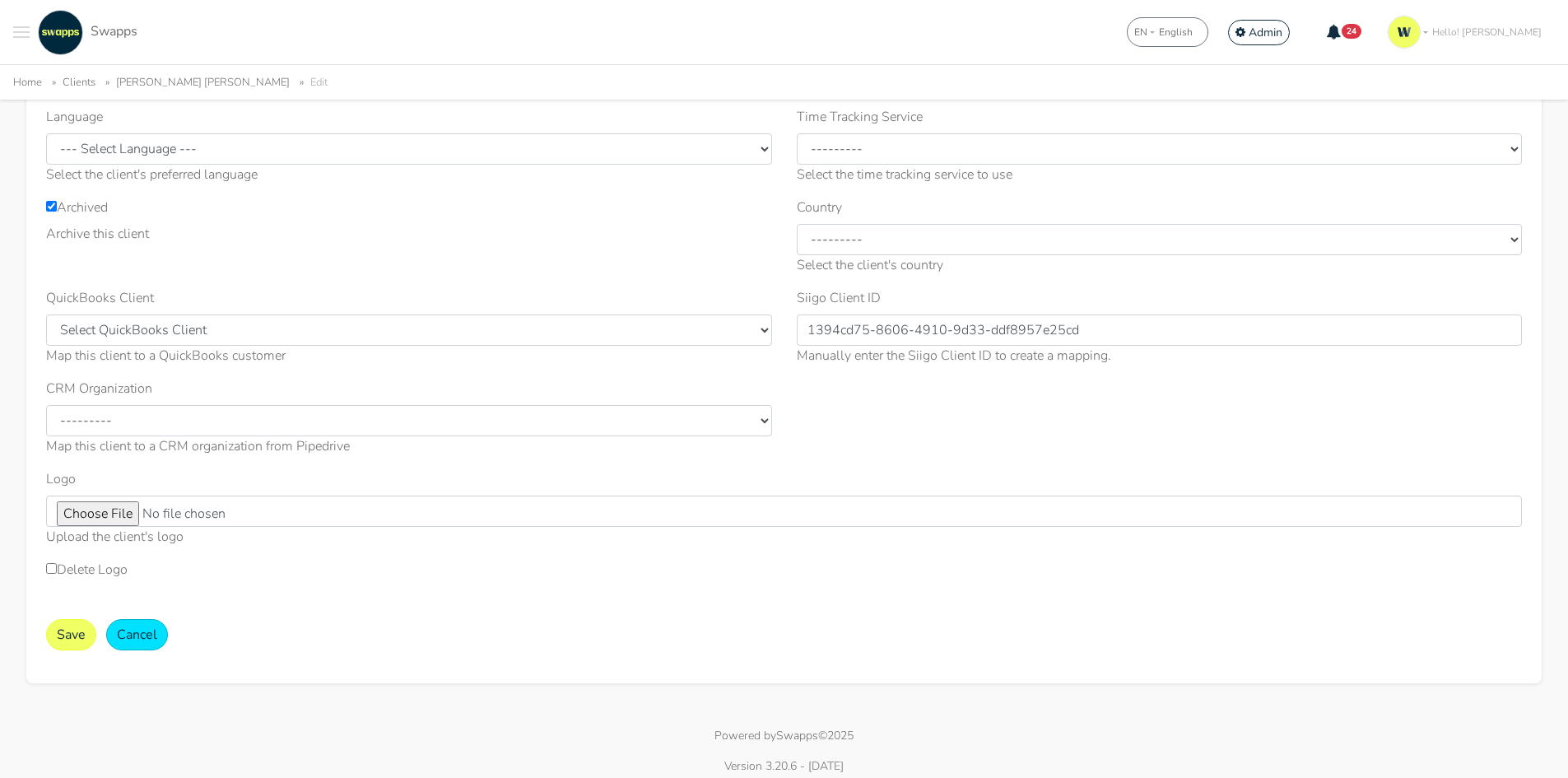
scroll to position [326, 0]
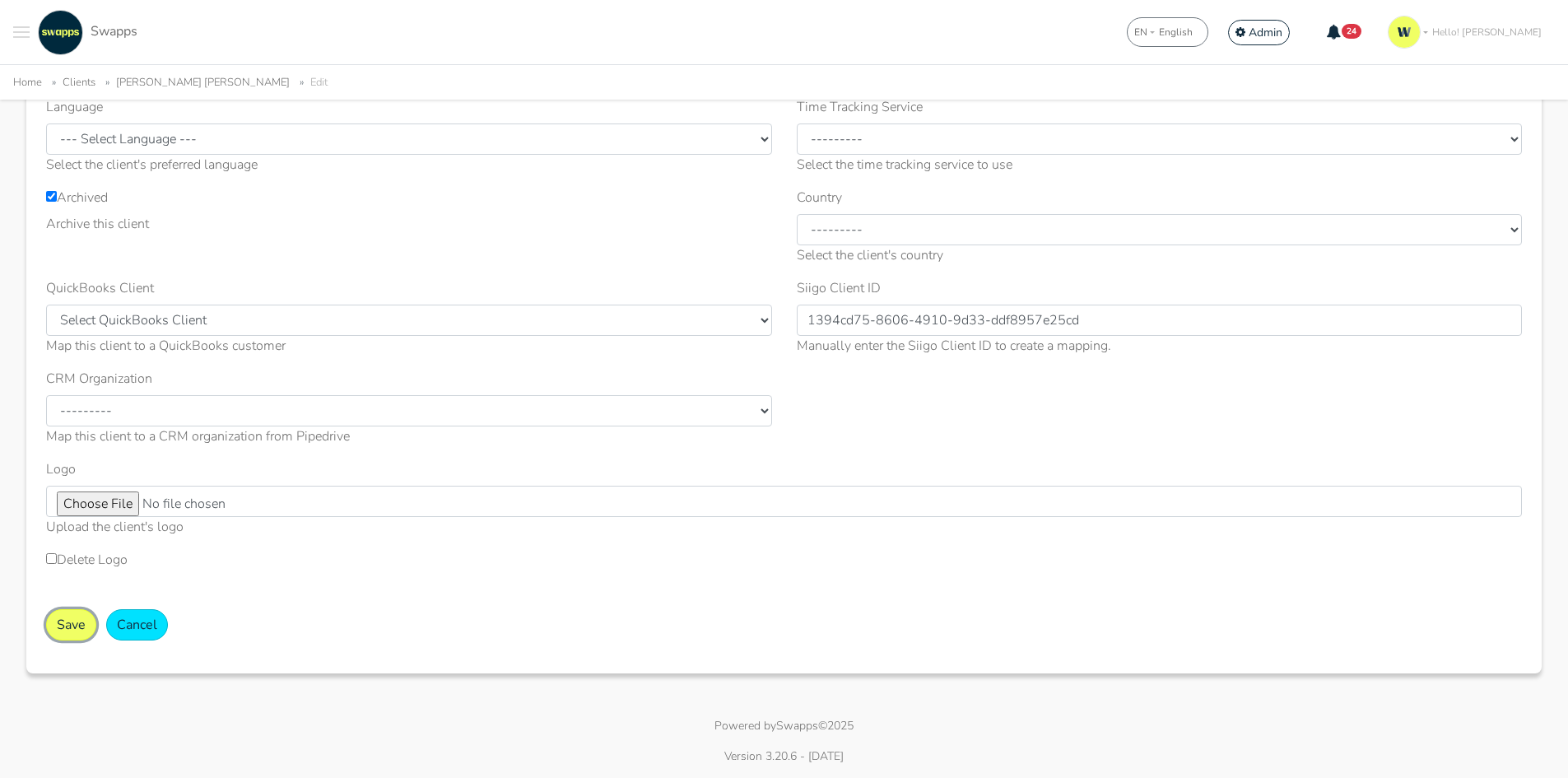
click at [77, 627] on button "Save" at bounding box center [70, 625] width 50 height 31
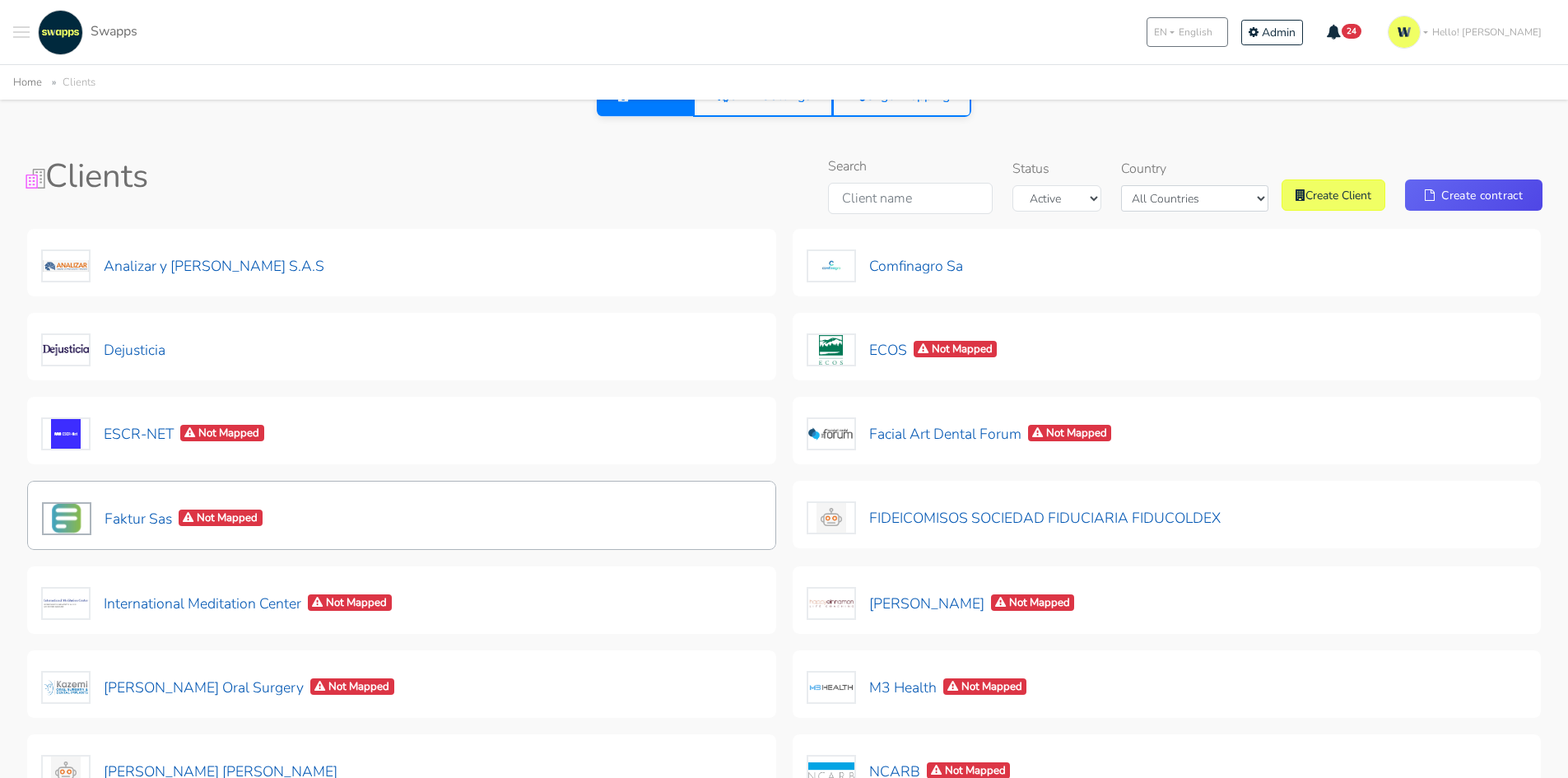
scroll to position [165, 0]
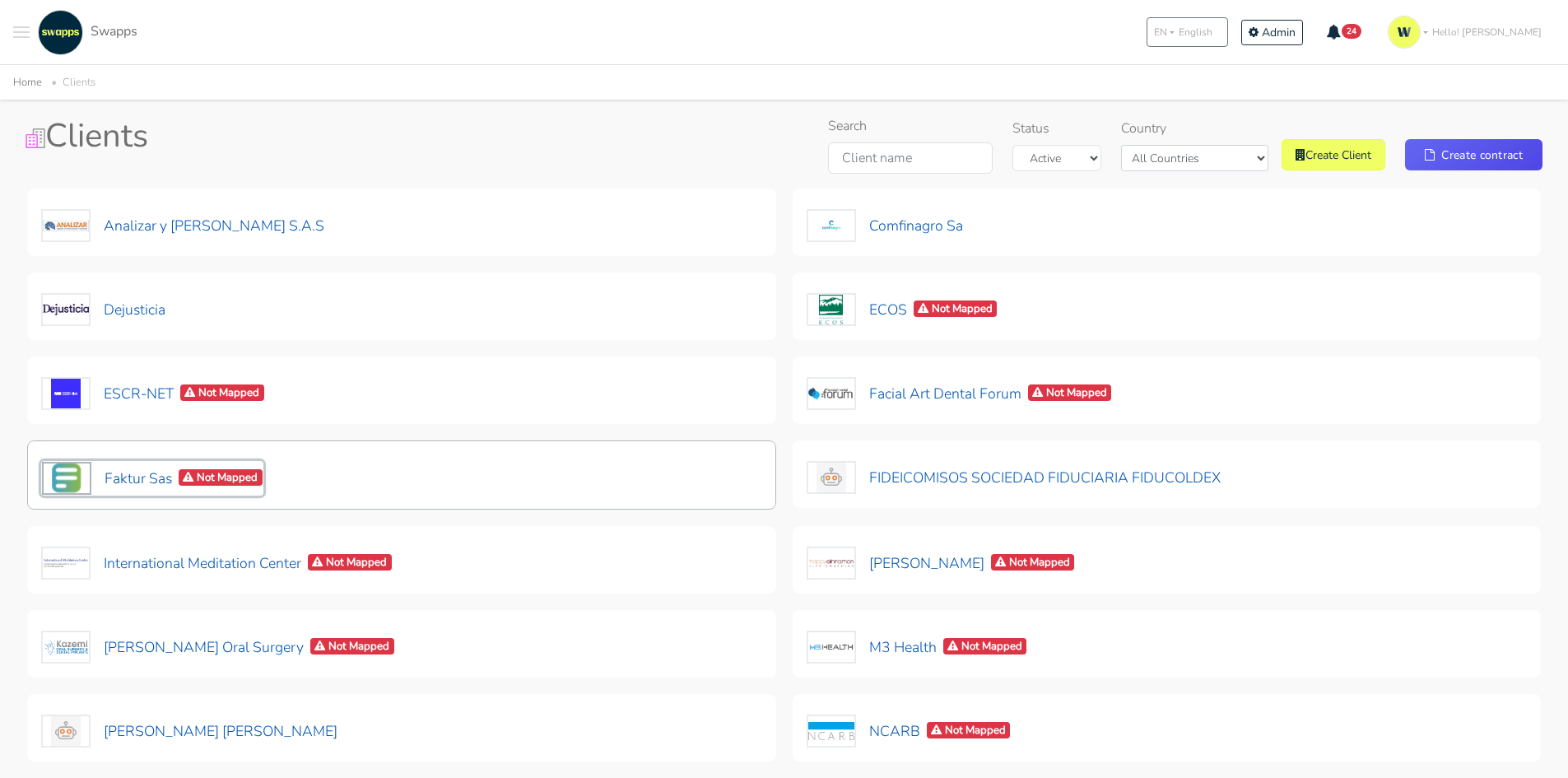
click at [127, 483] on button "Faktur Sas Not Mapped" at bounding box center [152, 478] width 222 height 35
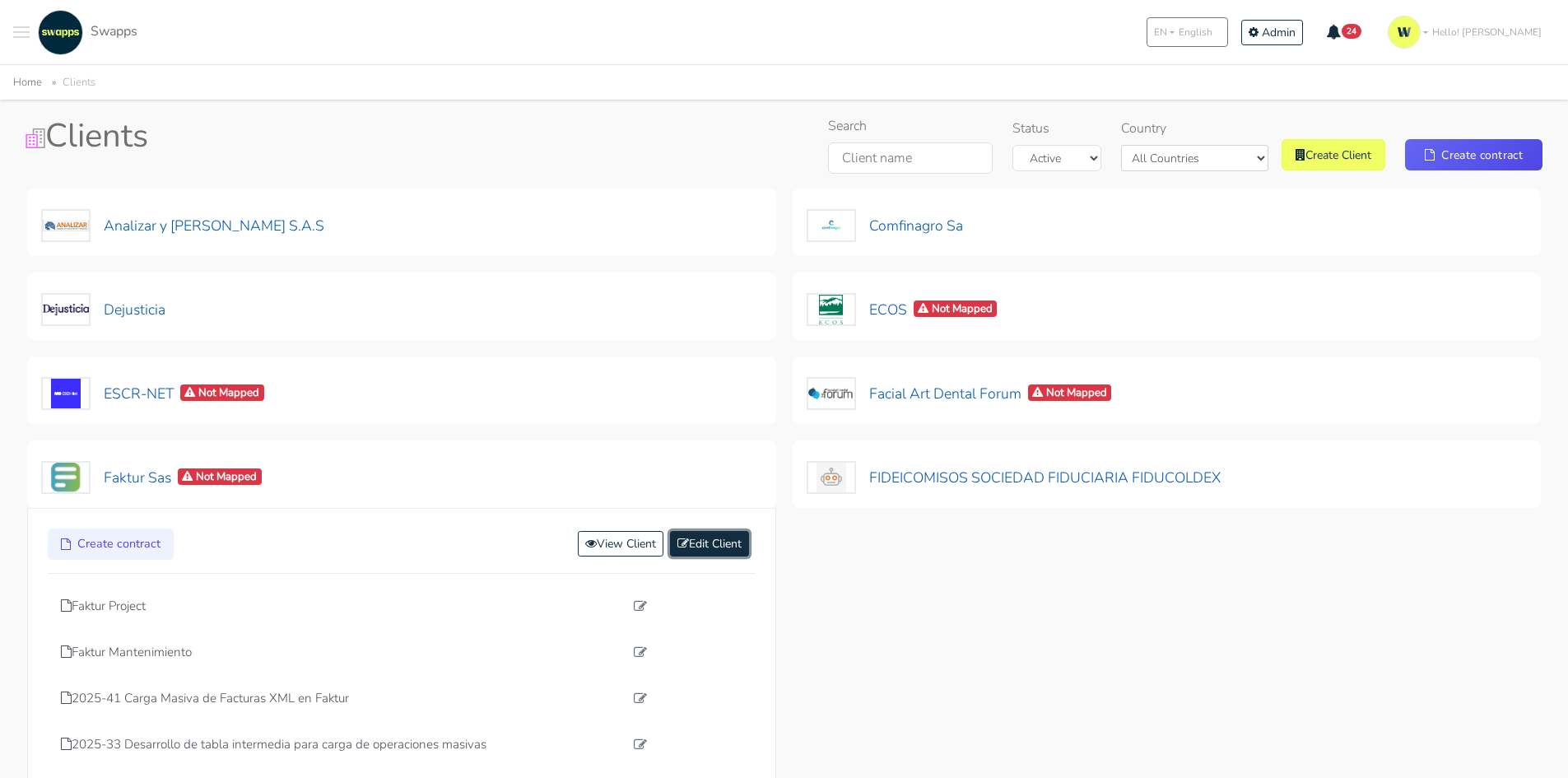
click at [707, 551] on link "Edit Client" at bounding box center [709, 544] width 79 height 26
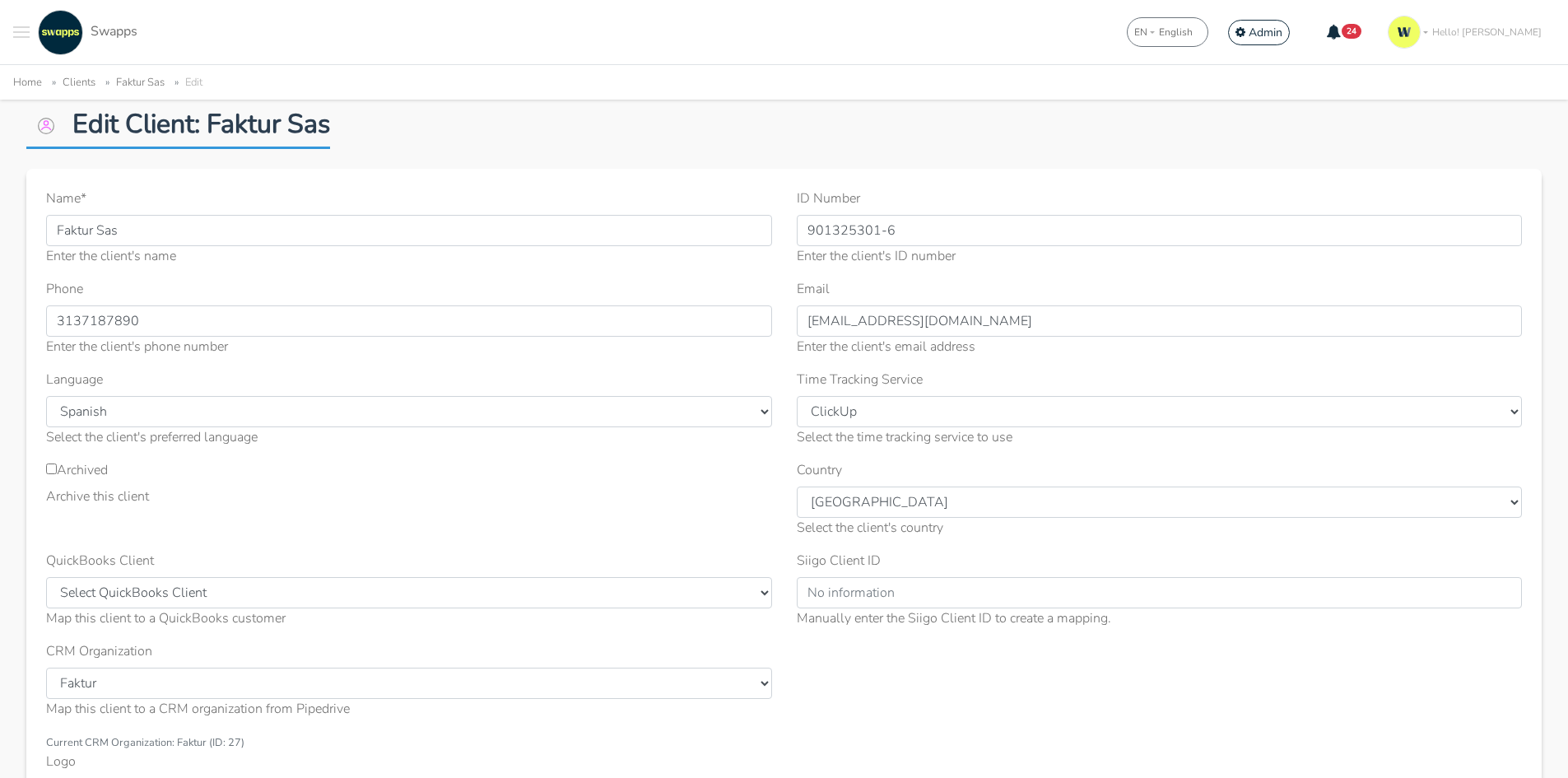
scroll to position [82, 0]
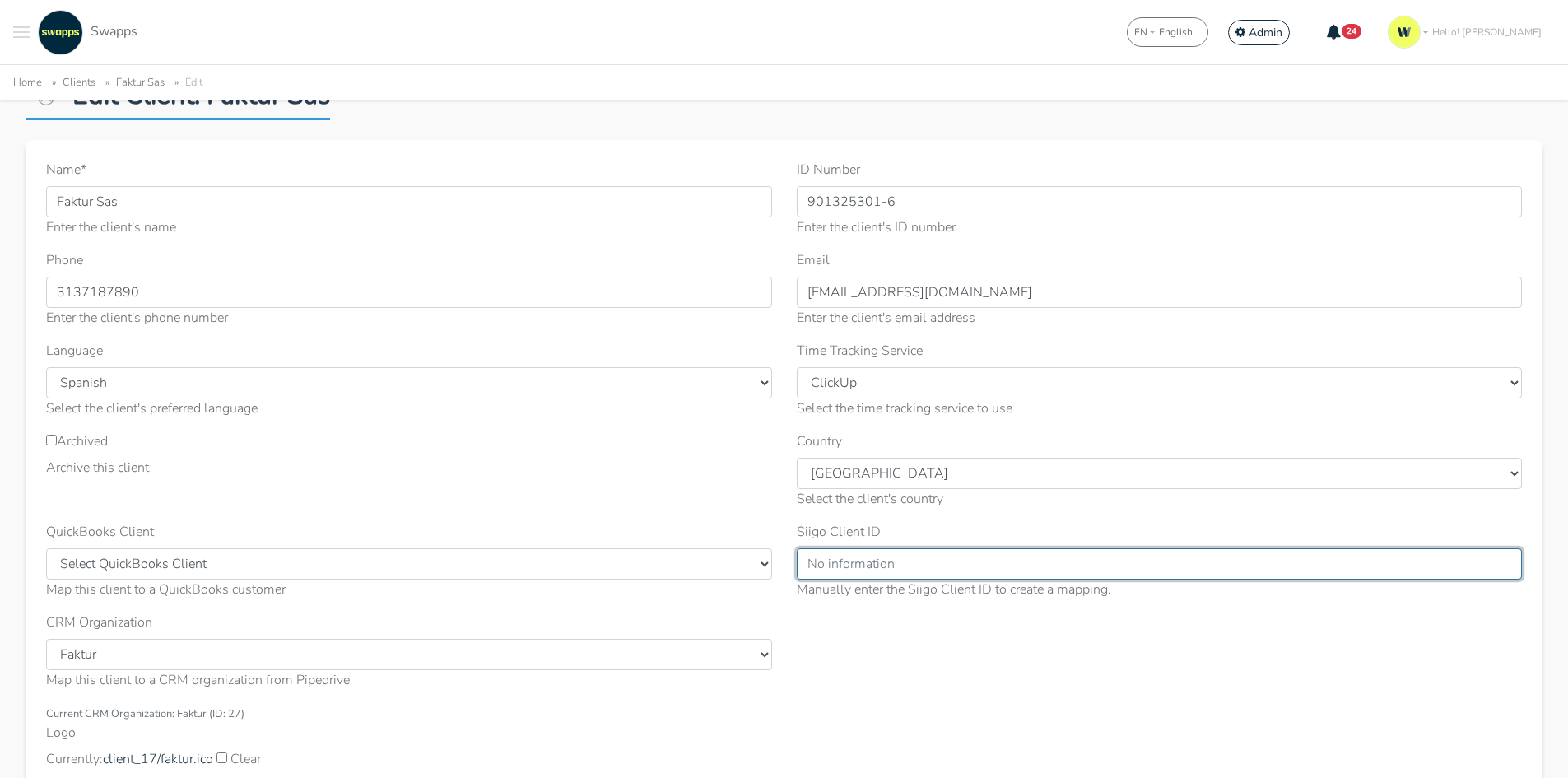
click at [856, 554] on input "Siigo Client ID" at bounding box center [1160, 564] width 726 height 31
paste input "938E45E9-1825-4AF6-9A13-653C4C9A5C54"
type input "938E45E9-1825-4AF6-9A13-653C4C9A5C54"
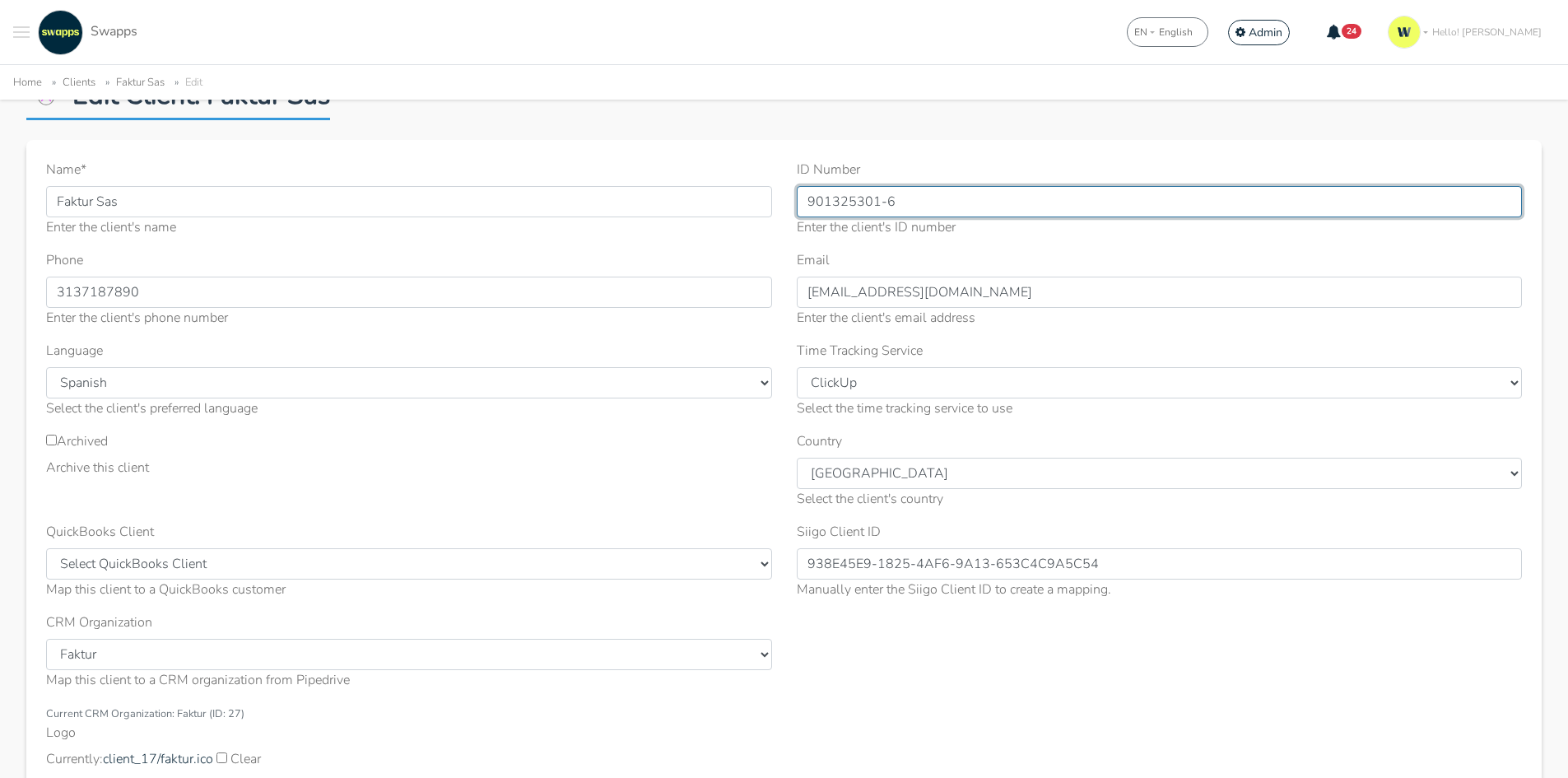
click at [898, 204] on input "901325301-6" at bounding box center [1160, 202] width 726 height 31
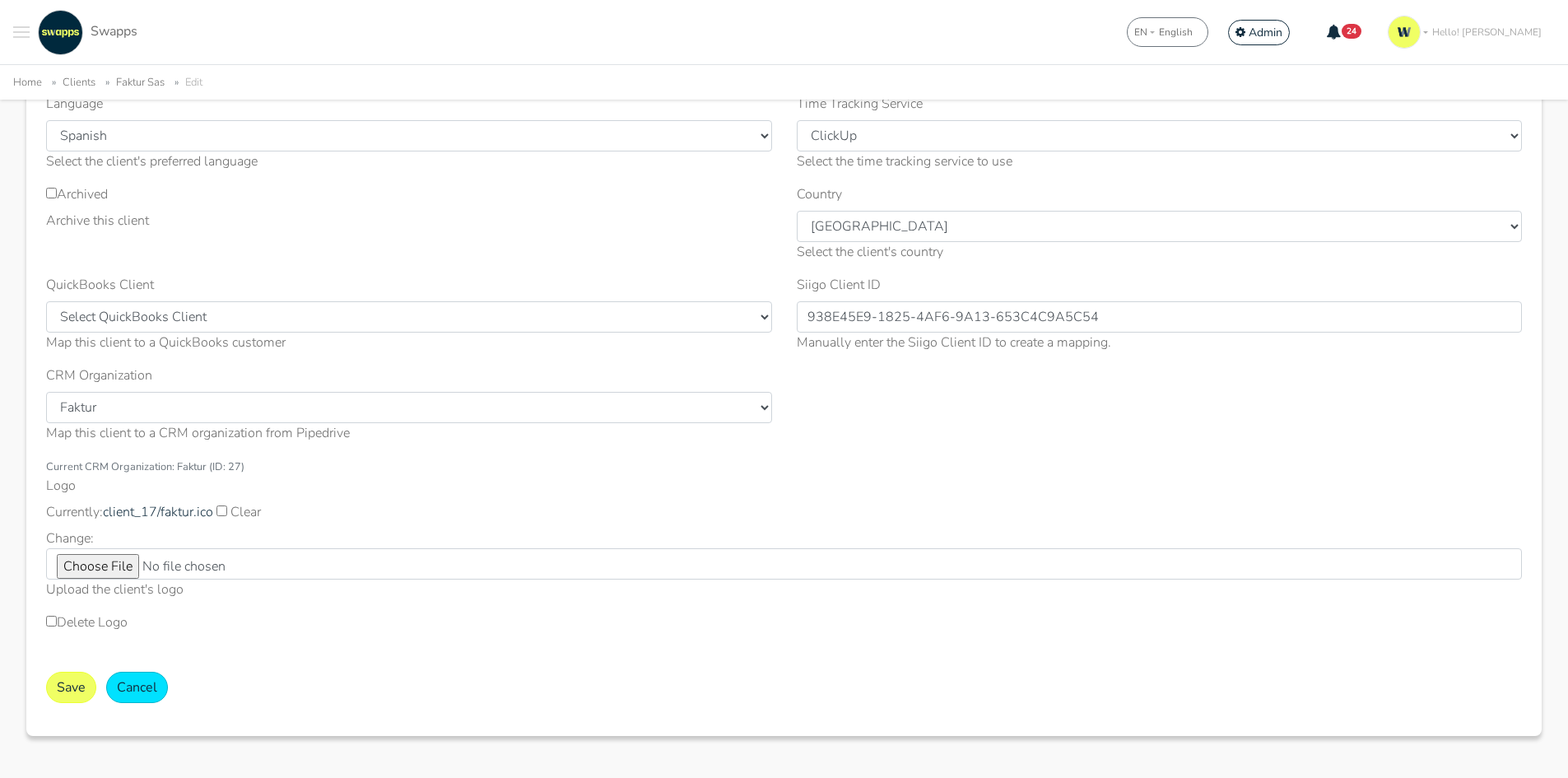
scroll to position [392, 0]
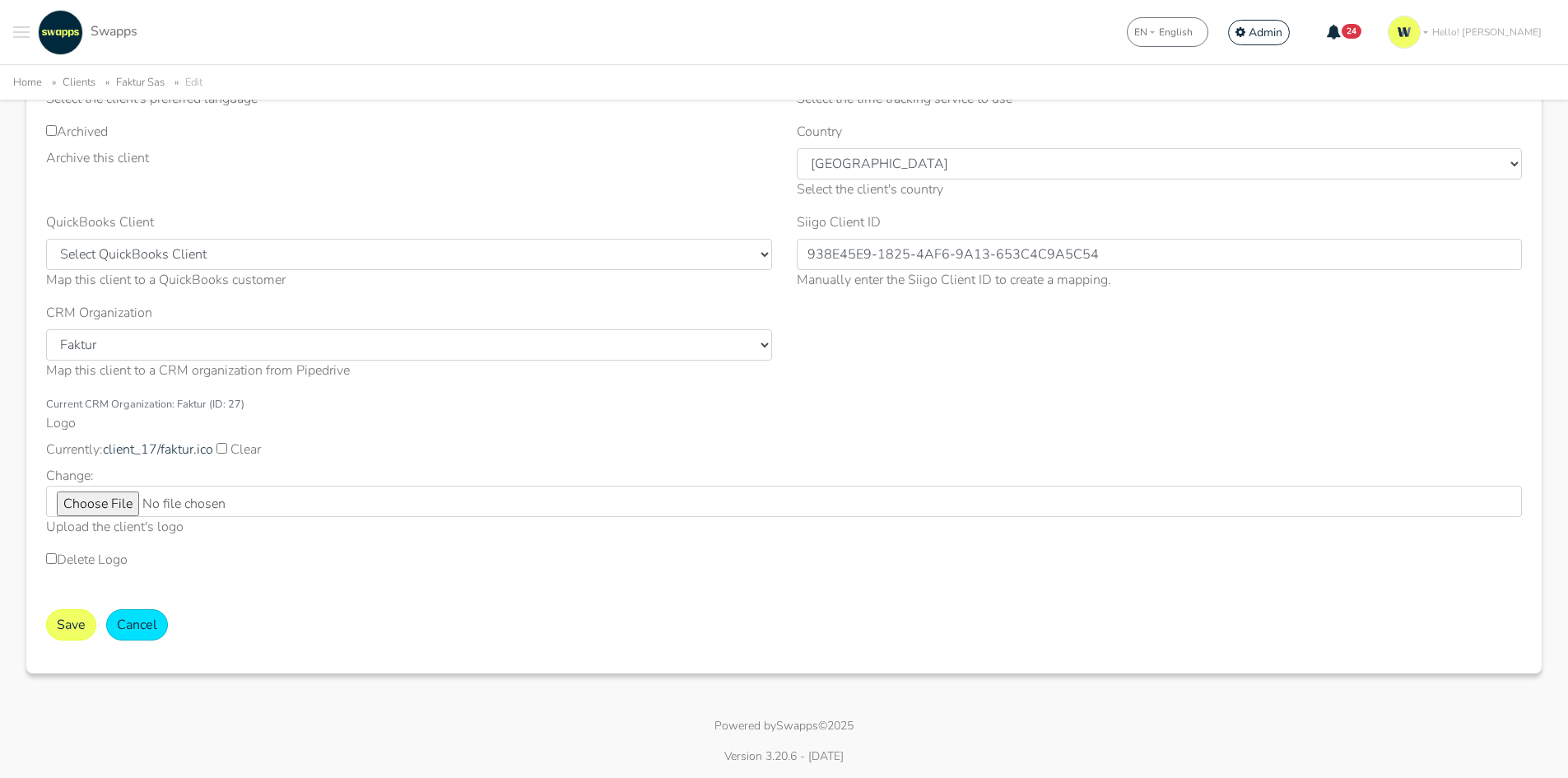
type input "901325301"
click at [62, 626] on button "Save" at bounding box center [70, 625] width 50 height 31
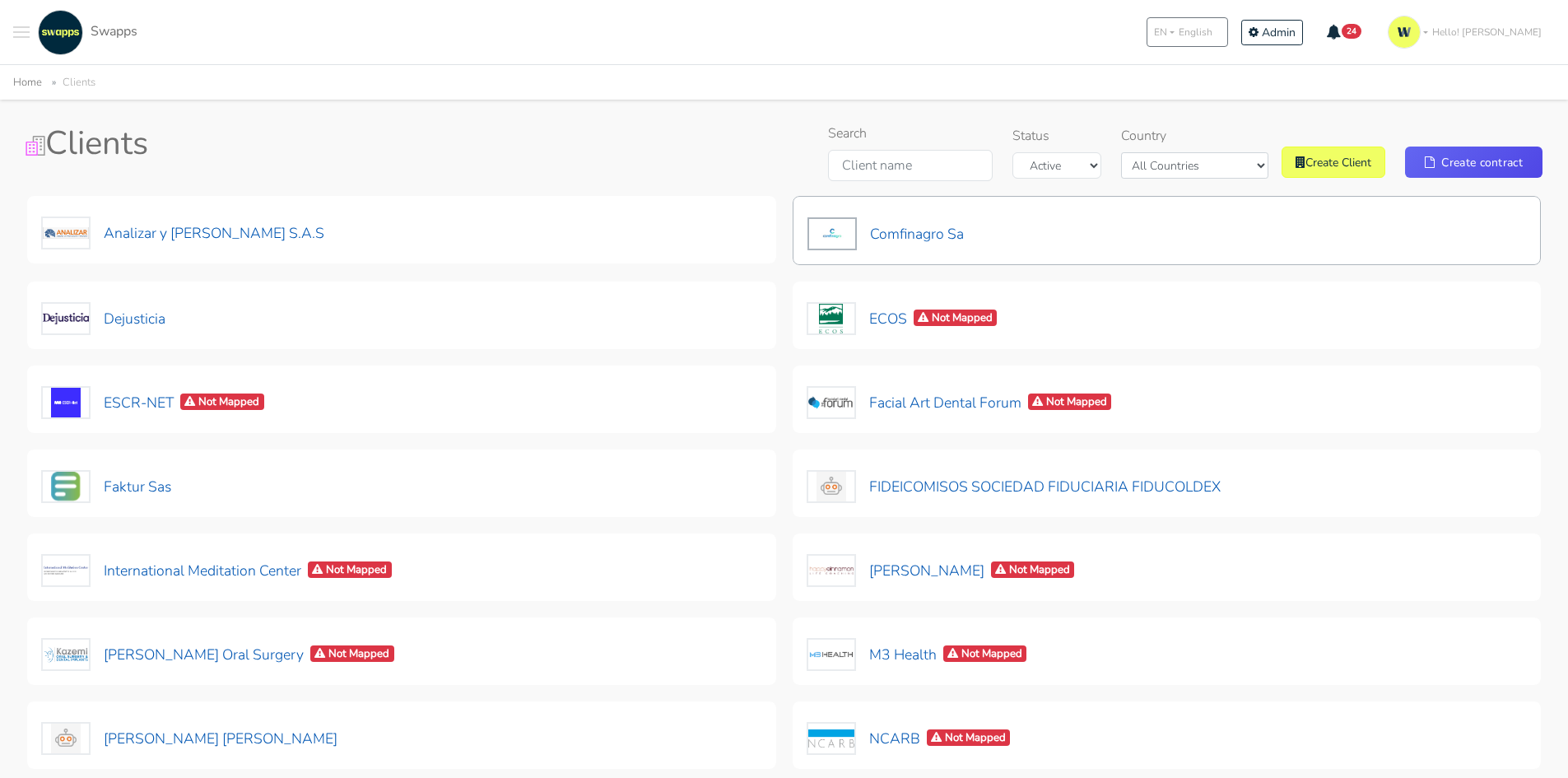
scroll to position [165, 0]
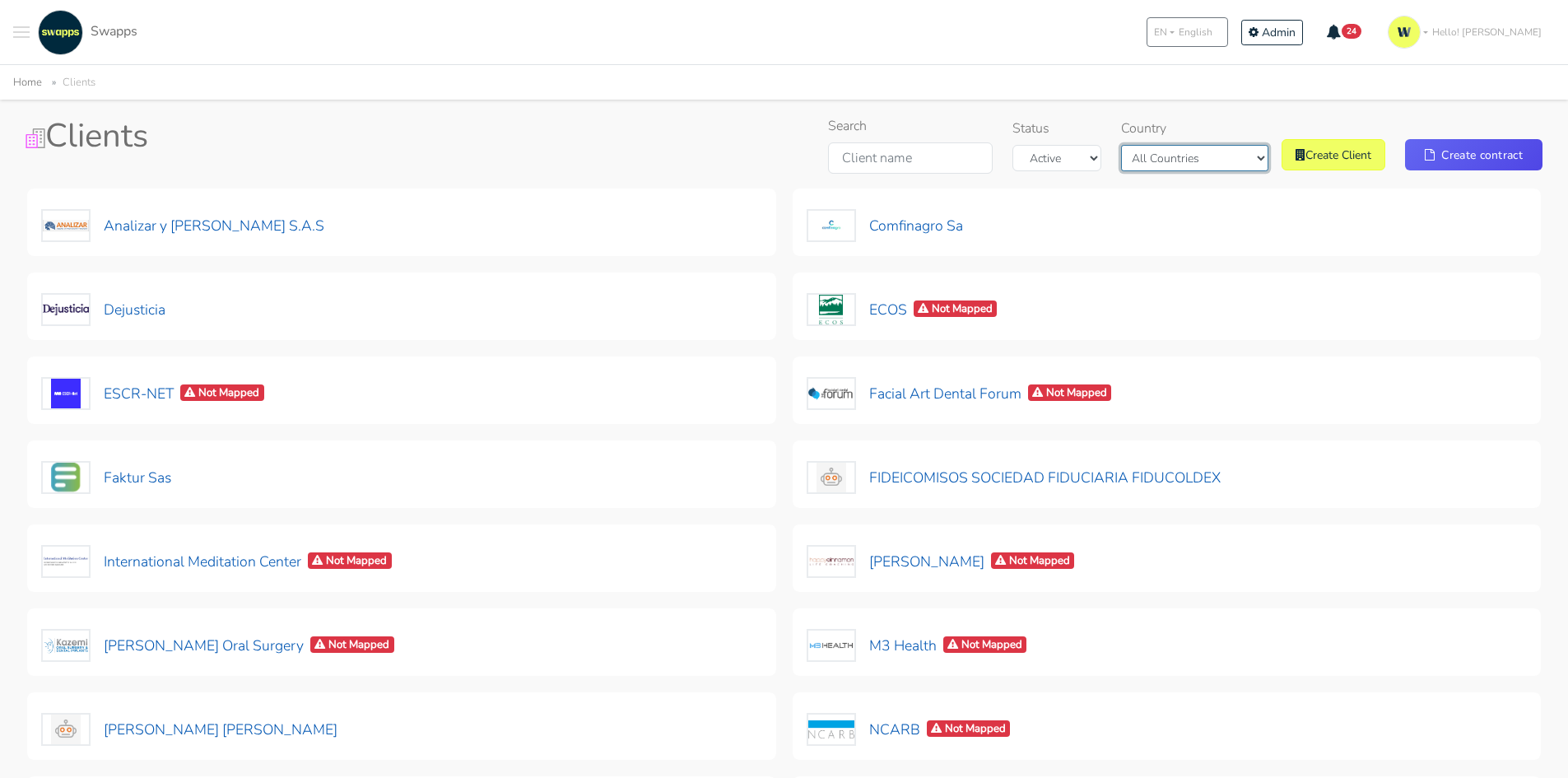
click at [1215, 162] on select "All Countries [GEOGRAPHIC_DATA] [GEOGRAPHIC_DATA]" at bounding box center [1194, 158] width 147 height 27
select select "[GEOGRAPHIC_DATA]"
click at [1160, 171] on select "All Countries [GEOGRAPHIC_DATA] [GEOGRAPHIC_DATA]" at bounding box center [1194, 158] width 147 height 27
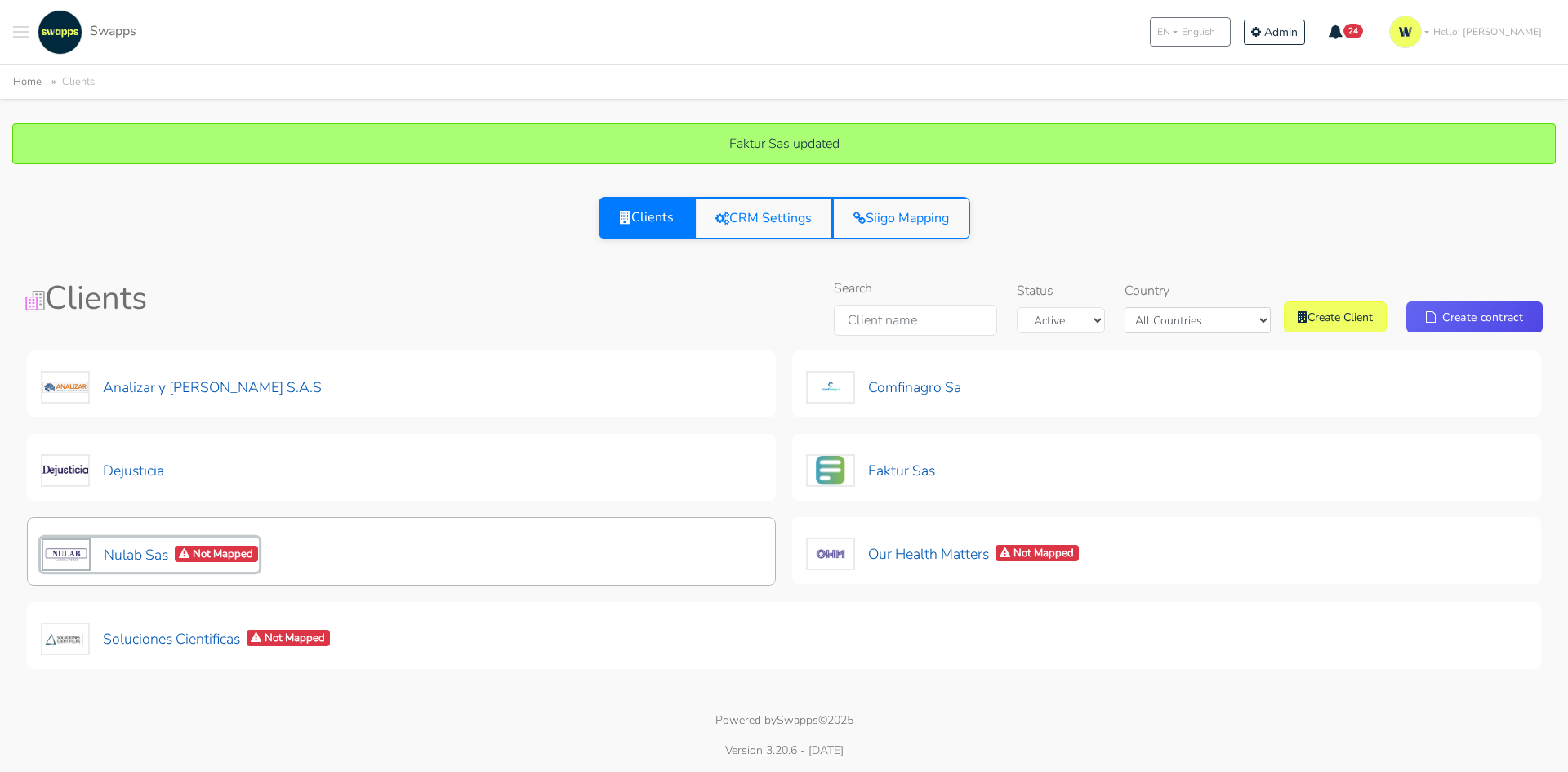
click at [127, 556] on button "Nulab Sas Not Mapped" at bounding box center [150, 555] width 219 height 34
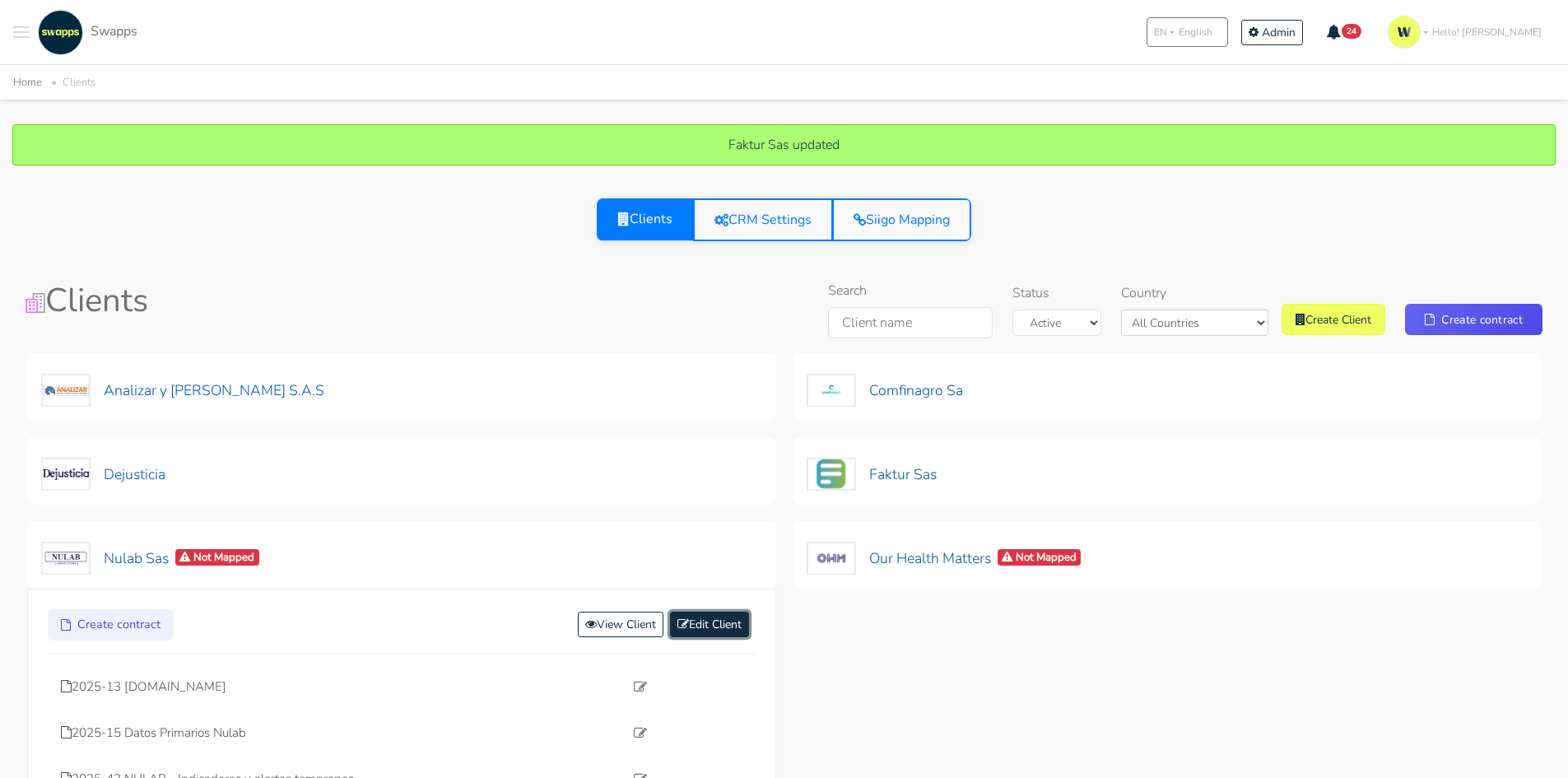
click at [709, 620] on link "Edit Client" at bounding box center [709, 624] width 79 height 26
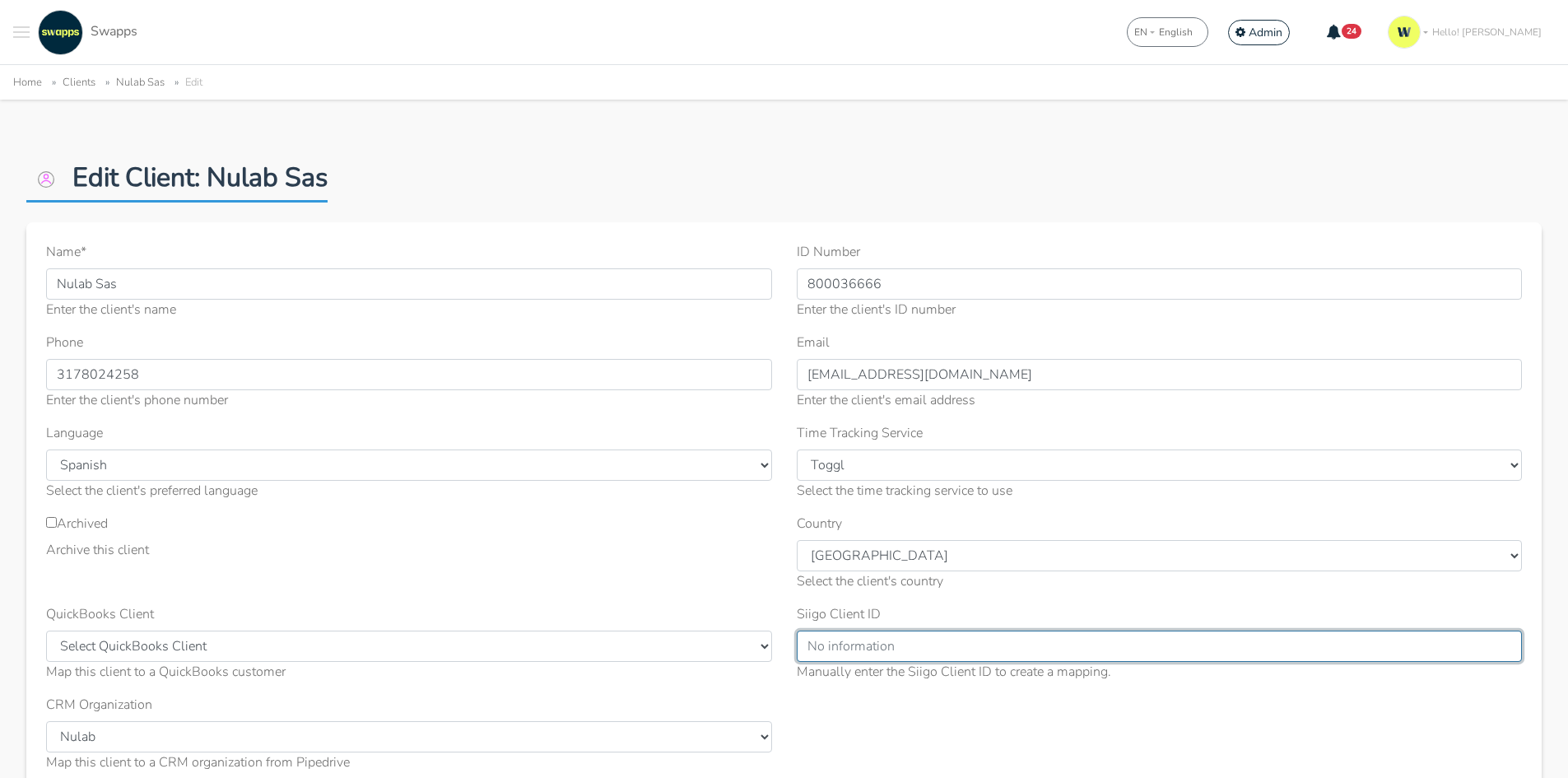
click at [859, 652] on input "Siigo Client ID" at bounding box center [1160, 646] width 726 height 31
paste input "97fabe79-7087-4123-8b90-0d16a5e4e3b6"
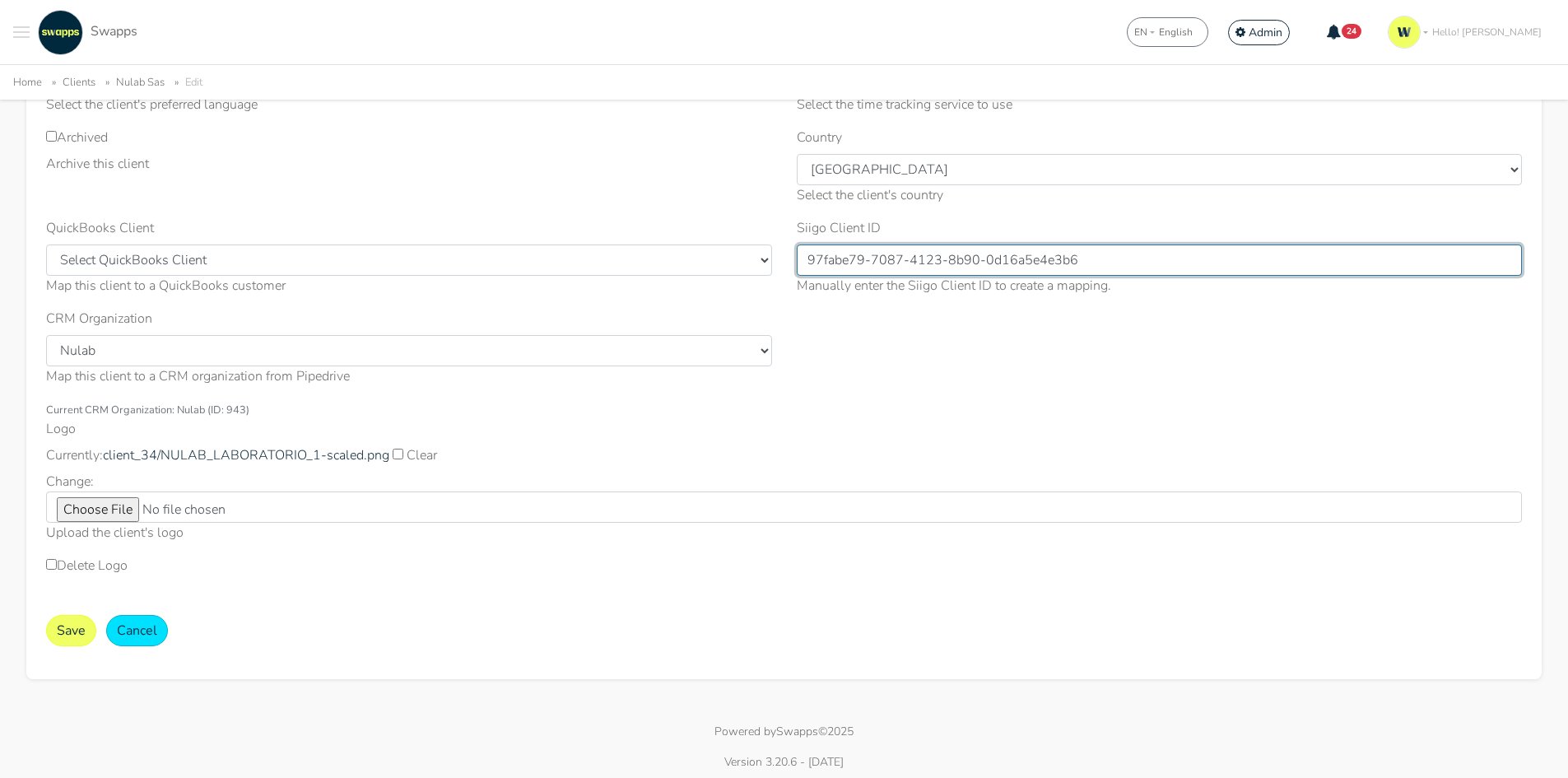
scroll to position [392, 0]
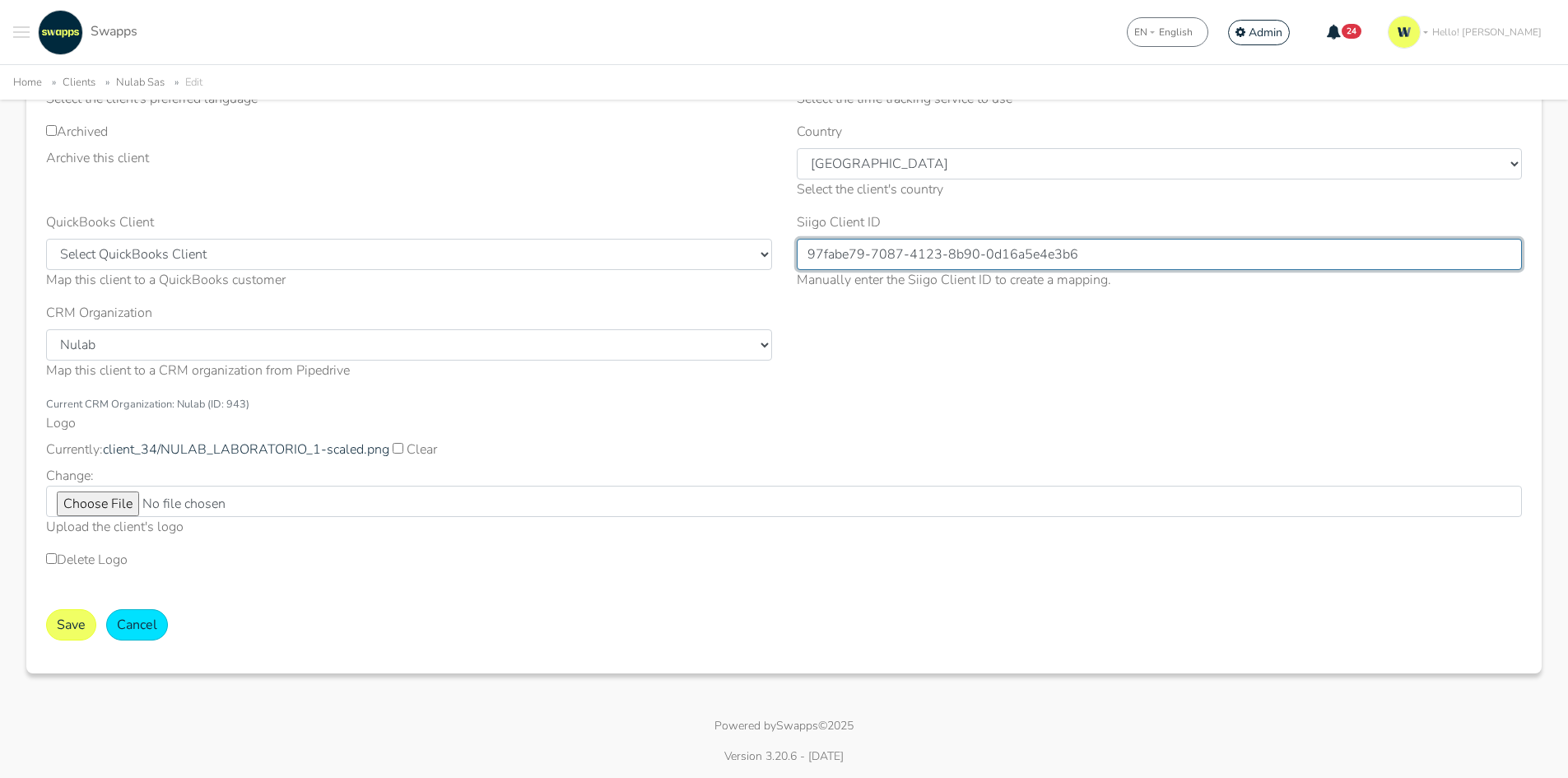
type input "97fabe79-7087-4123-8b90-0d16a5e4e3b6"
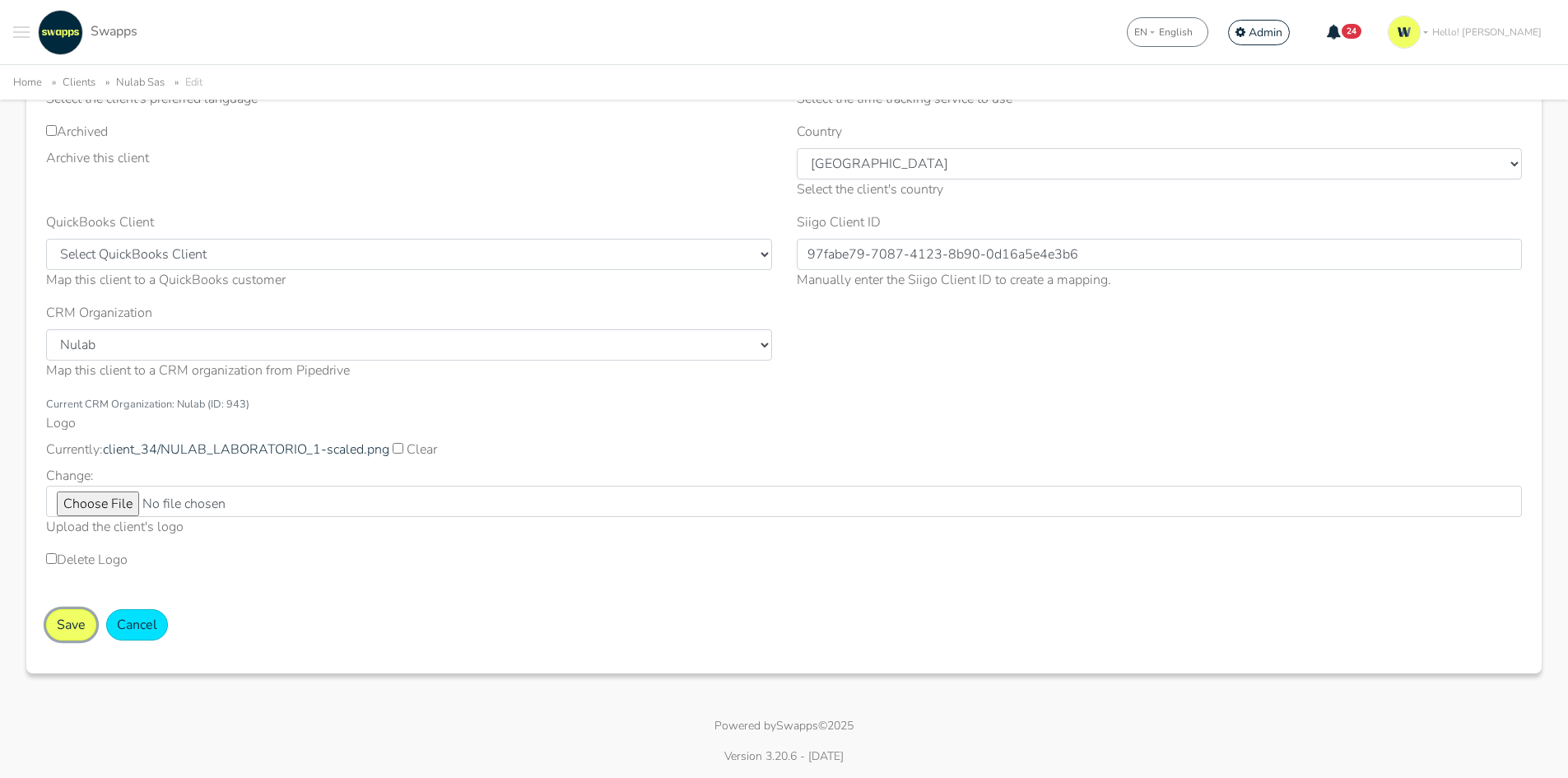
click at [72, 623] on button "Save" at bounding box center [70, 625] width 50 height 31
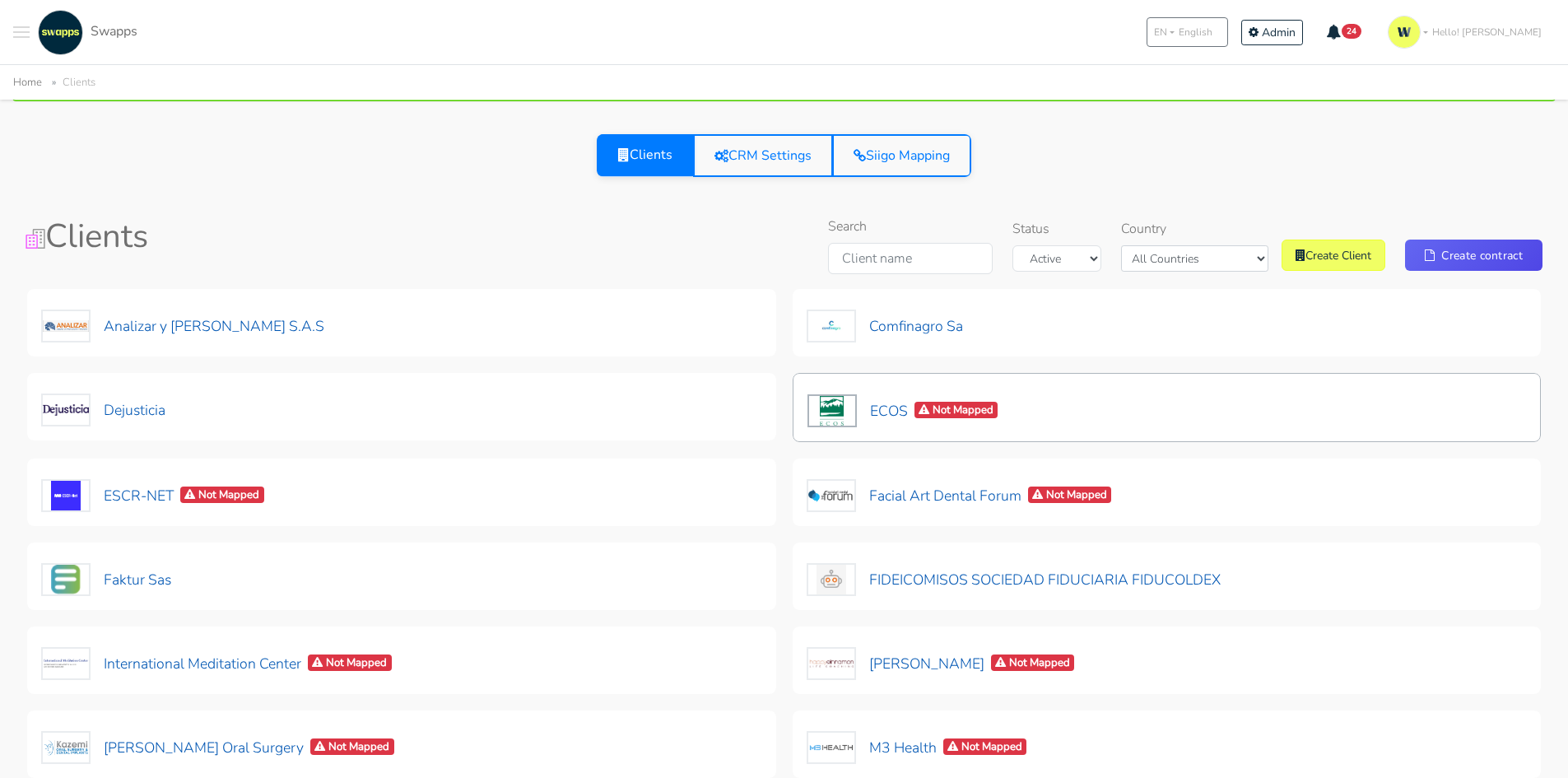
scroll to position [165, 0]
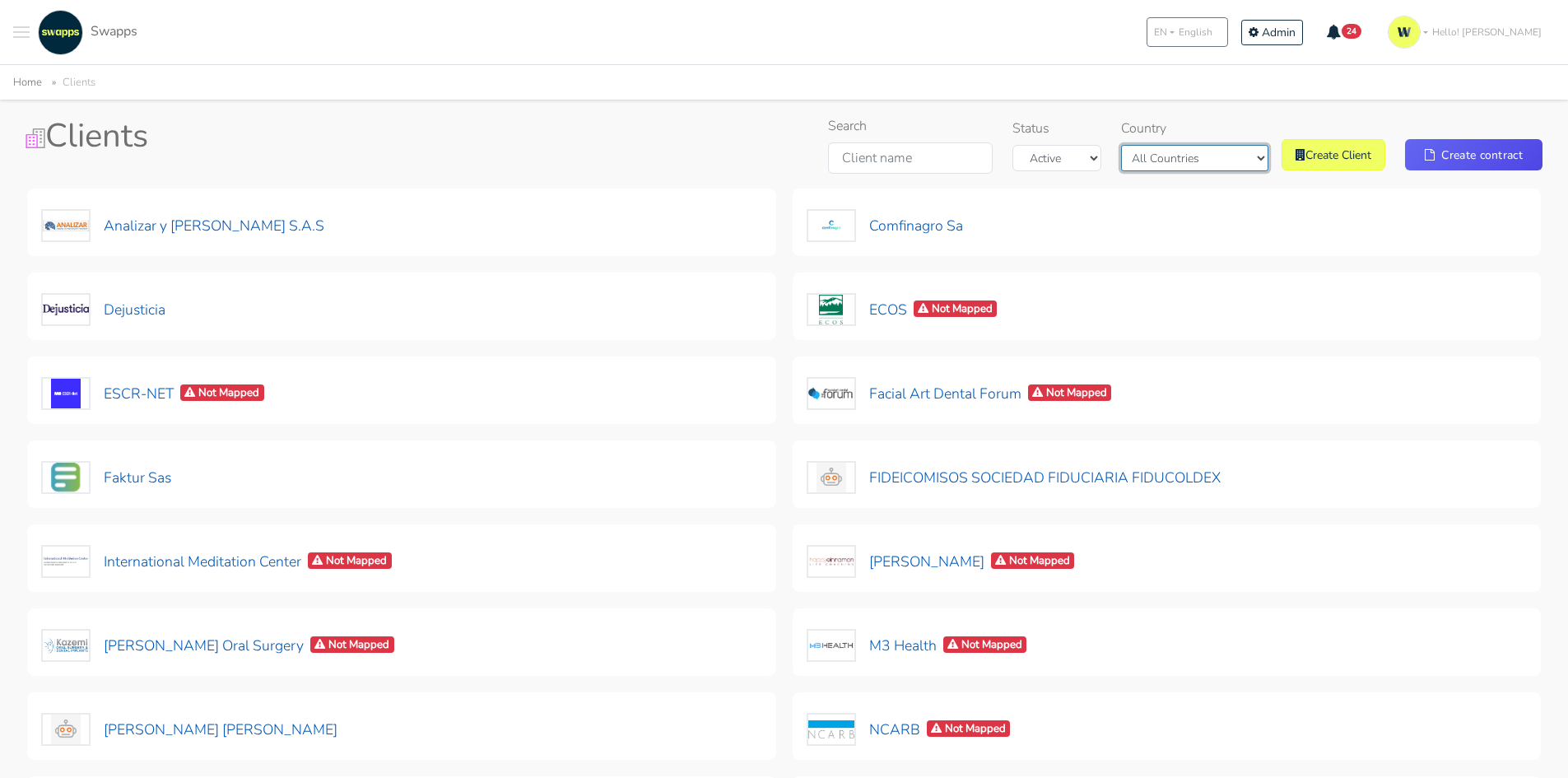
click at [1175, 161] on select "All Countries [GEOGRAPHIC_DATA] [GEOGRAPHIC_DATA]" at bounding box center [1194, 158] width 147 height 27
select select "[GEOGRAPHIC_DATA]"
click at [1160, 171] on select "All Countries [GEOGRAPHIC_DATA] [GEOGRAPHIC_DATA]" at bounding box center [1194, 158] width 147 height 27
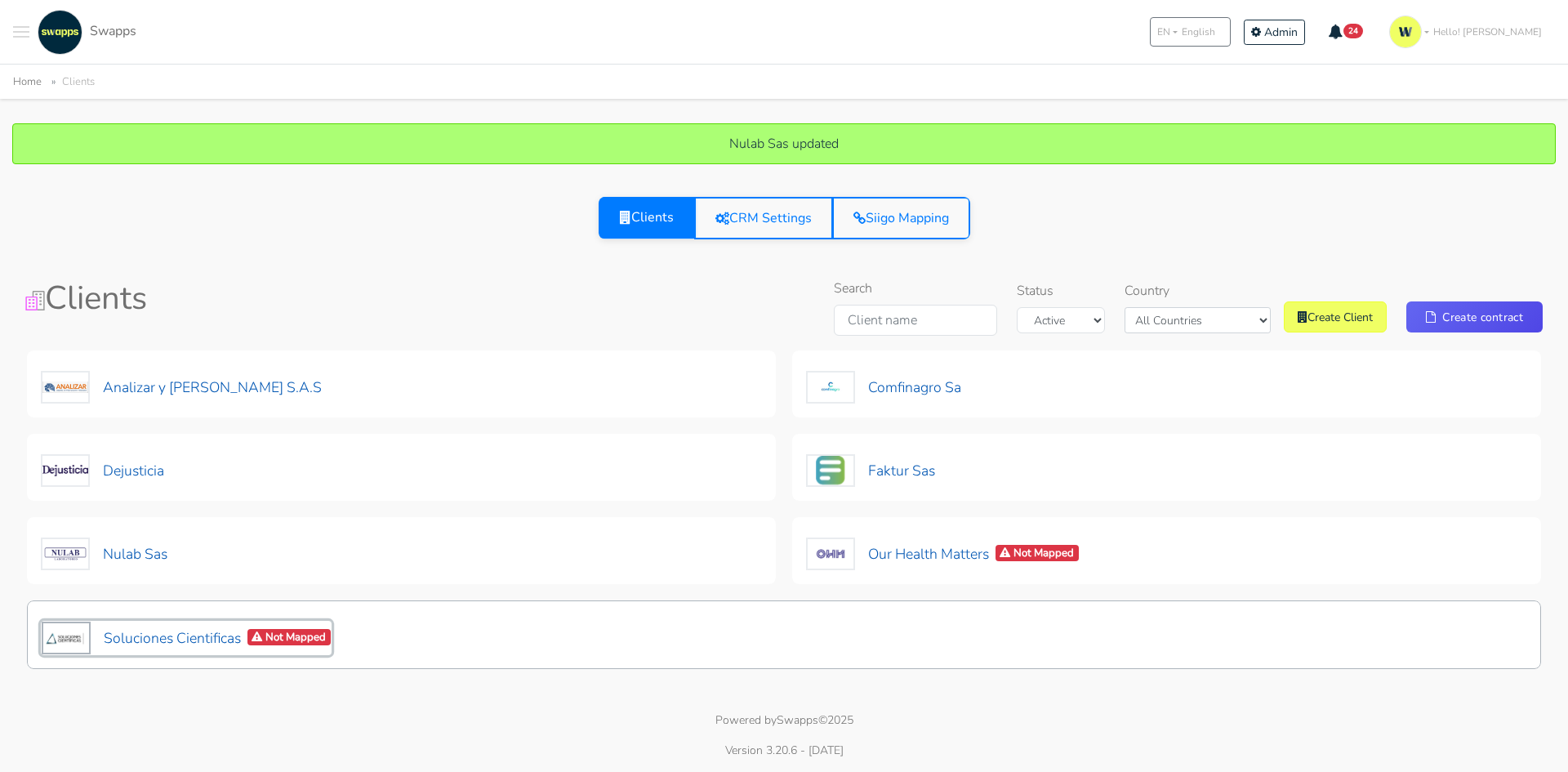
click at [213, 638] on button "Soluciones Cientificas Not Mapped" at bounding box center [186, 639] width 291 height 34
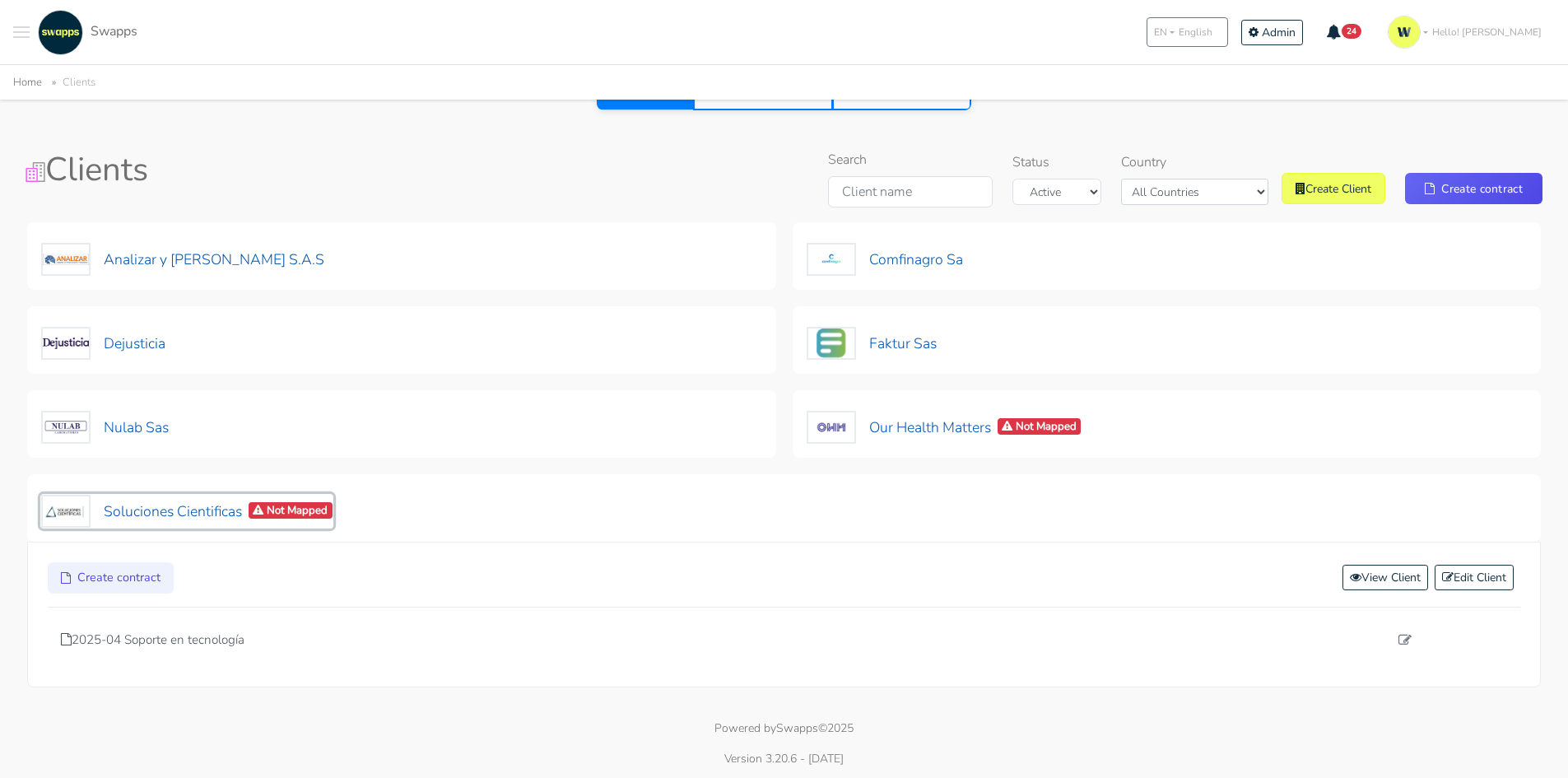
scroll to position [133, 0]
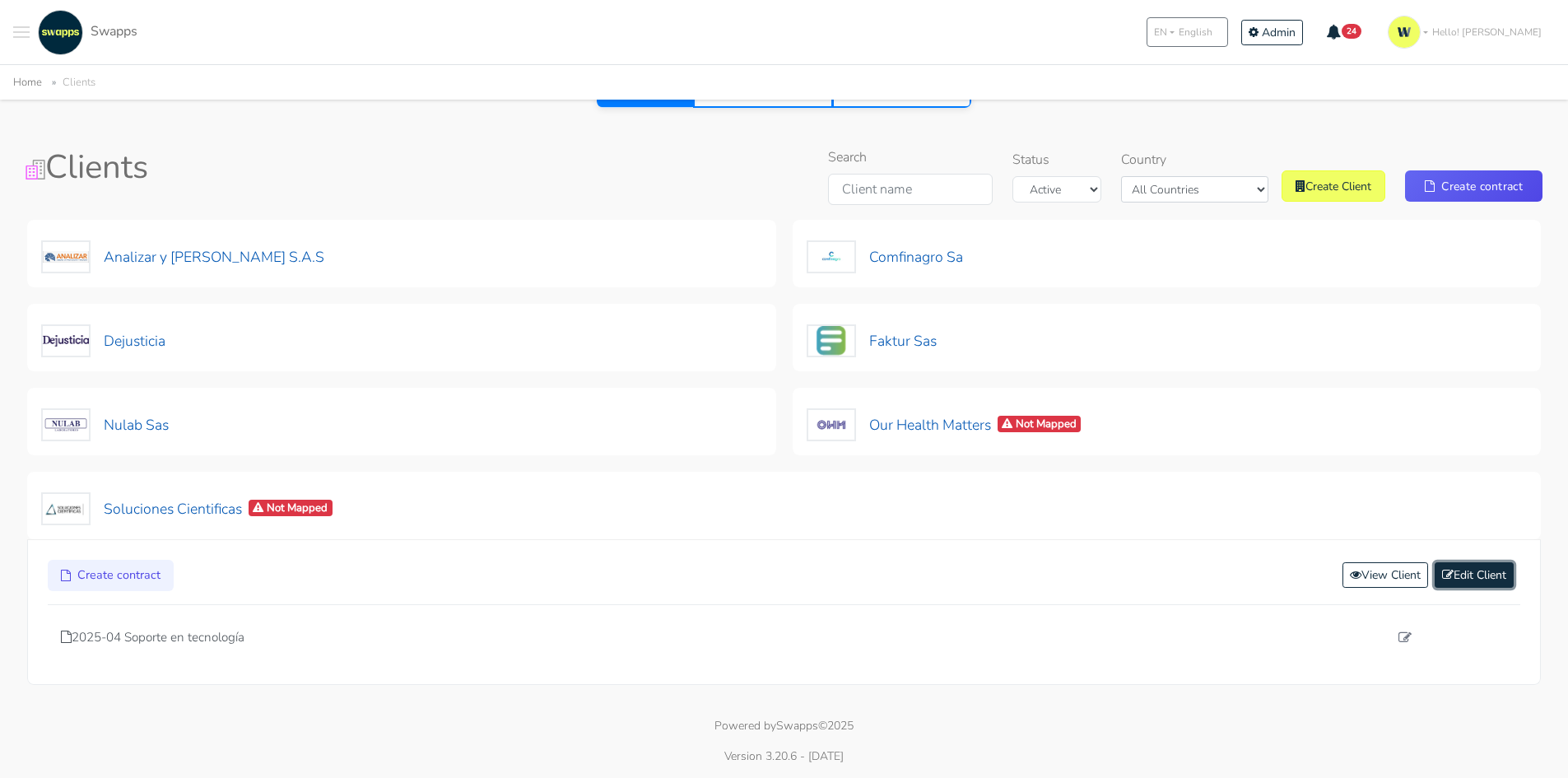
click at [1467, 580] on link "Edit Client" at bounding box center [1474, 575] width 79 height 26
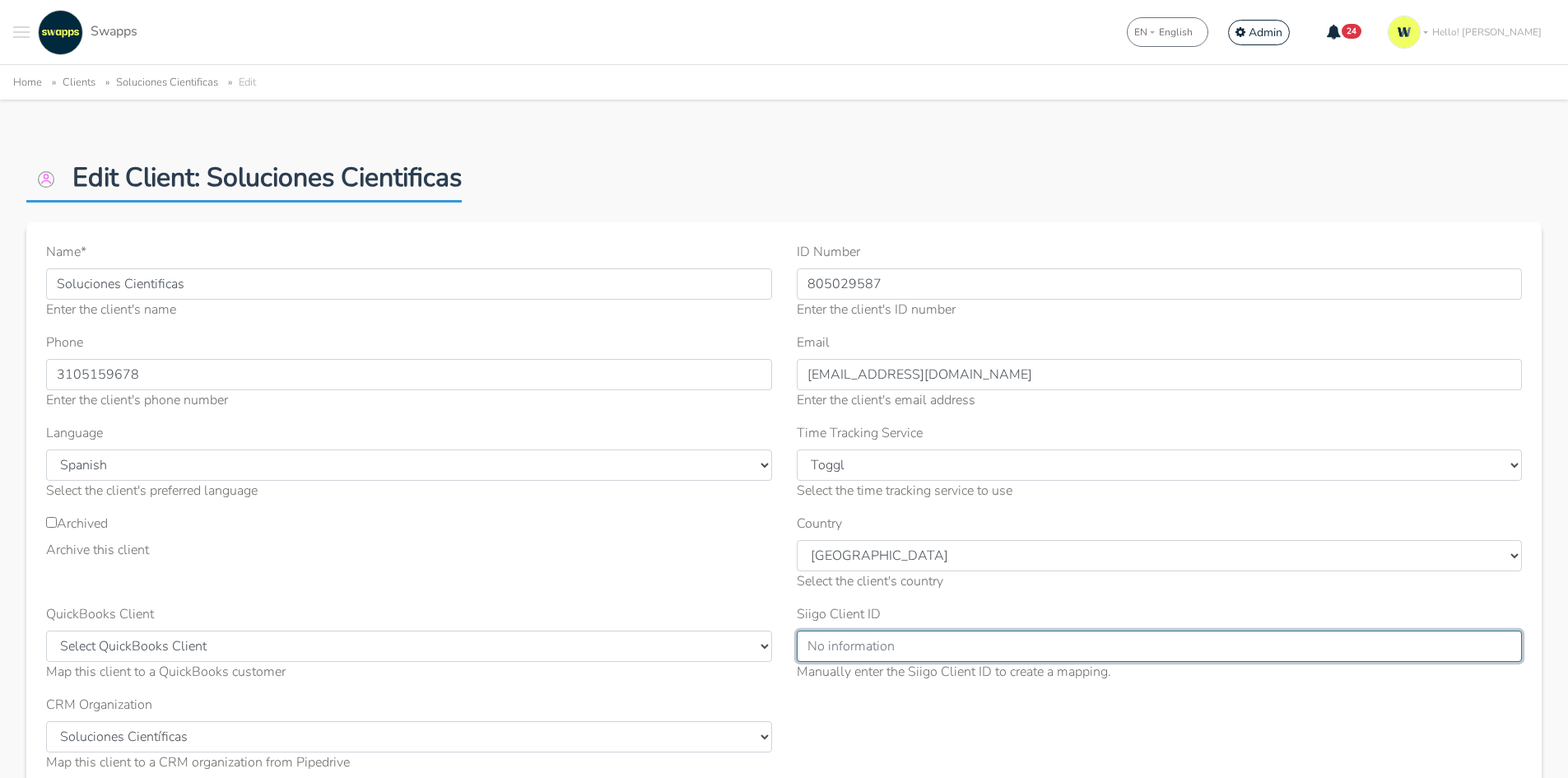
click at [898, 655] on input "Siigo Client ID" at bounding box center [1160, 646] width 726 height 31
paste input "ff95fecb-d59c-46f9-8f1d-f7a8663b5655"
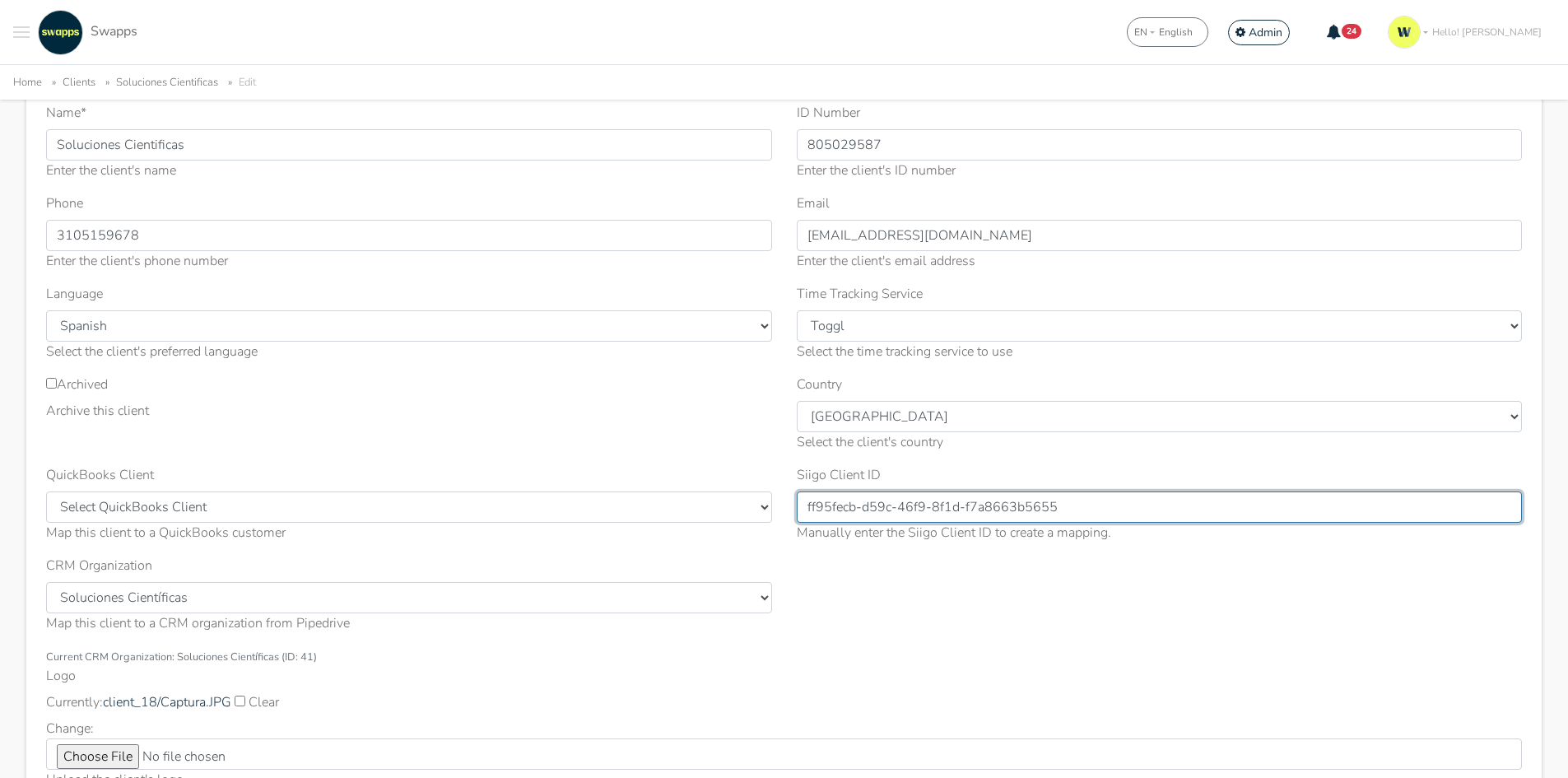
scroll to position [165, 0]
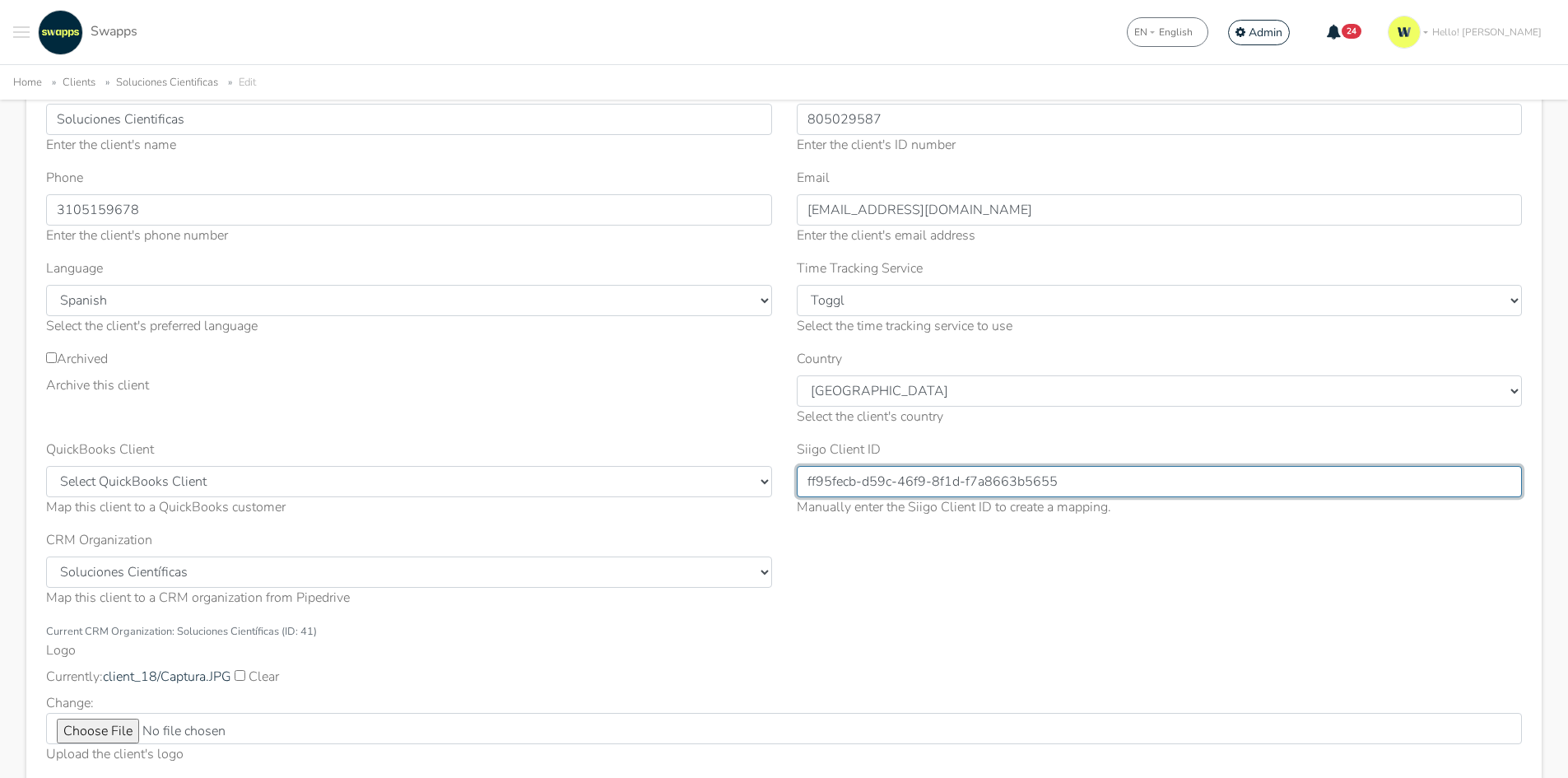
type input "ff95fecb-d59c-46f9-8f1d-f7a8663b5655"
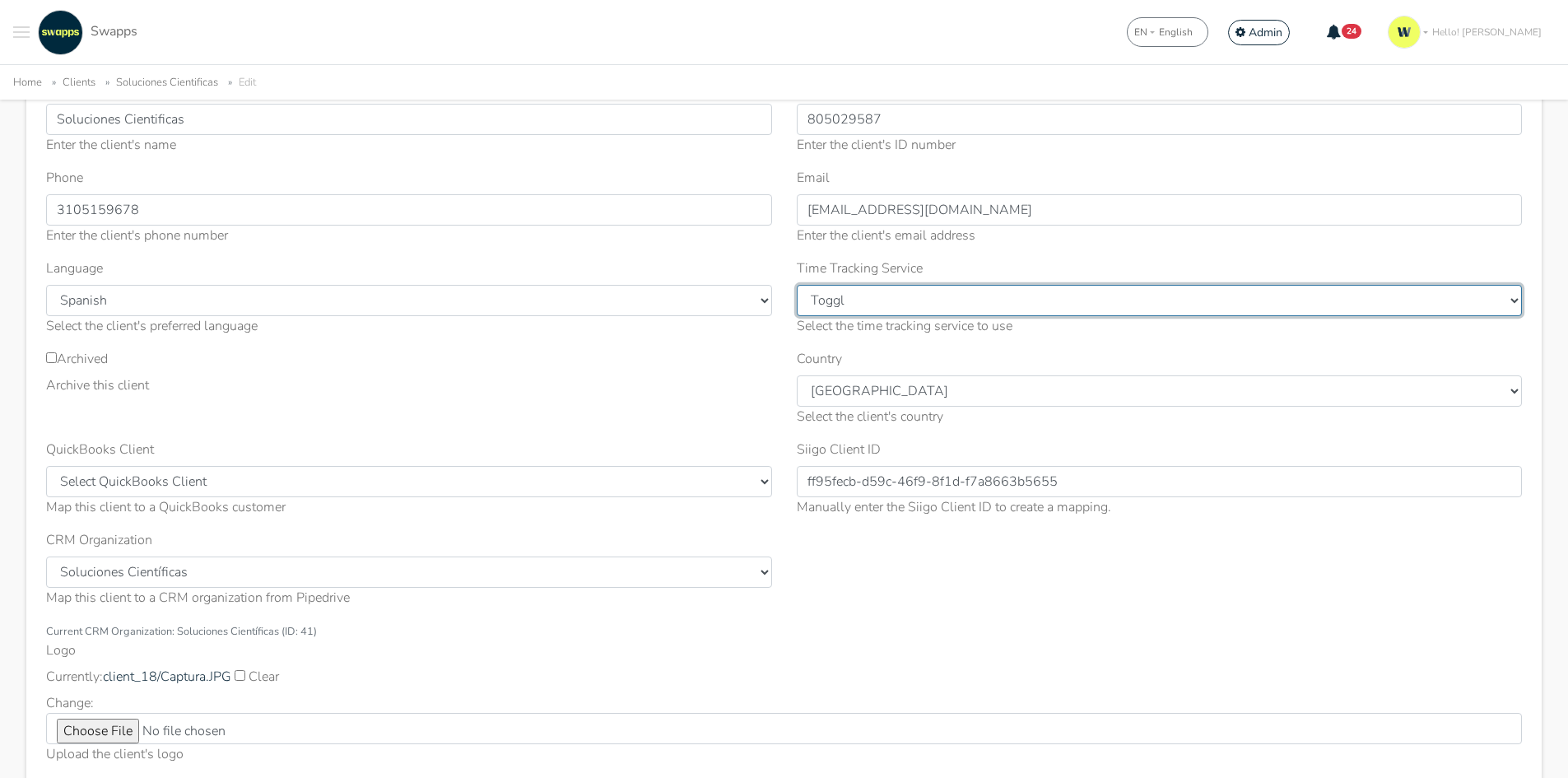
click at [845, 307] on select "--------- [GEOGRAPHIC_DATA] Toggl" at bounding box center [1160, 301] width 726 height 31
select select "CL"
click at [797, 285] on select "--------- ClickUp Toggl" at bounding box center [1160, 301] width 726 height 31
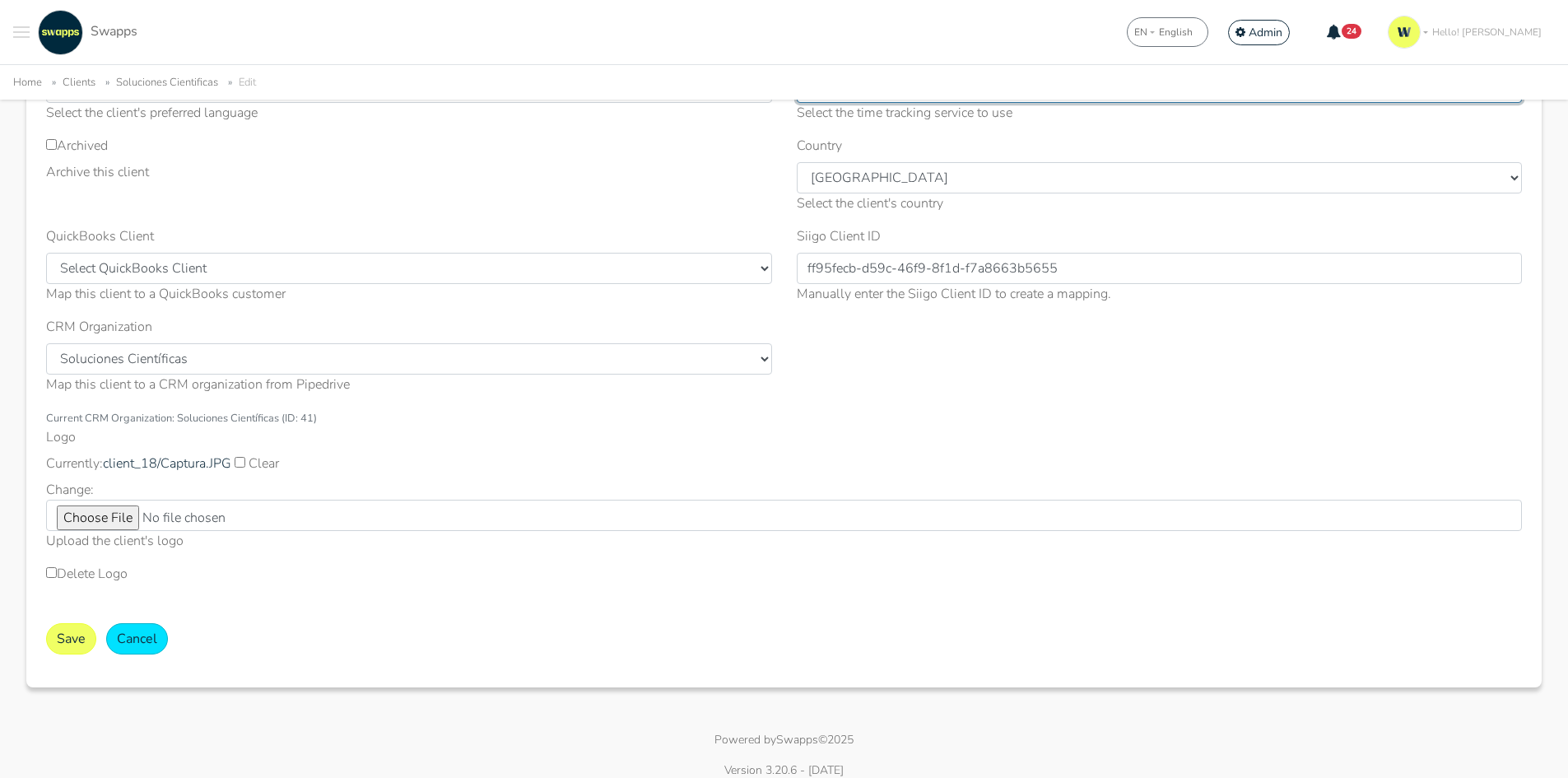
scroll to position [392, 0]
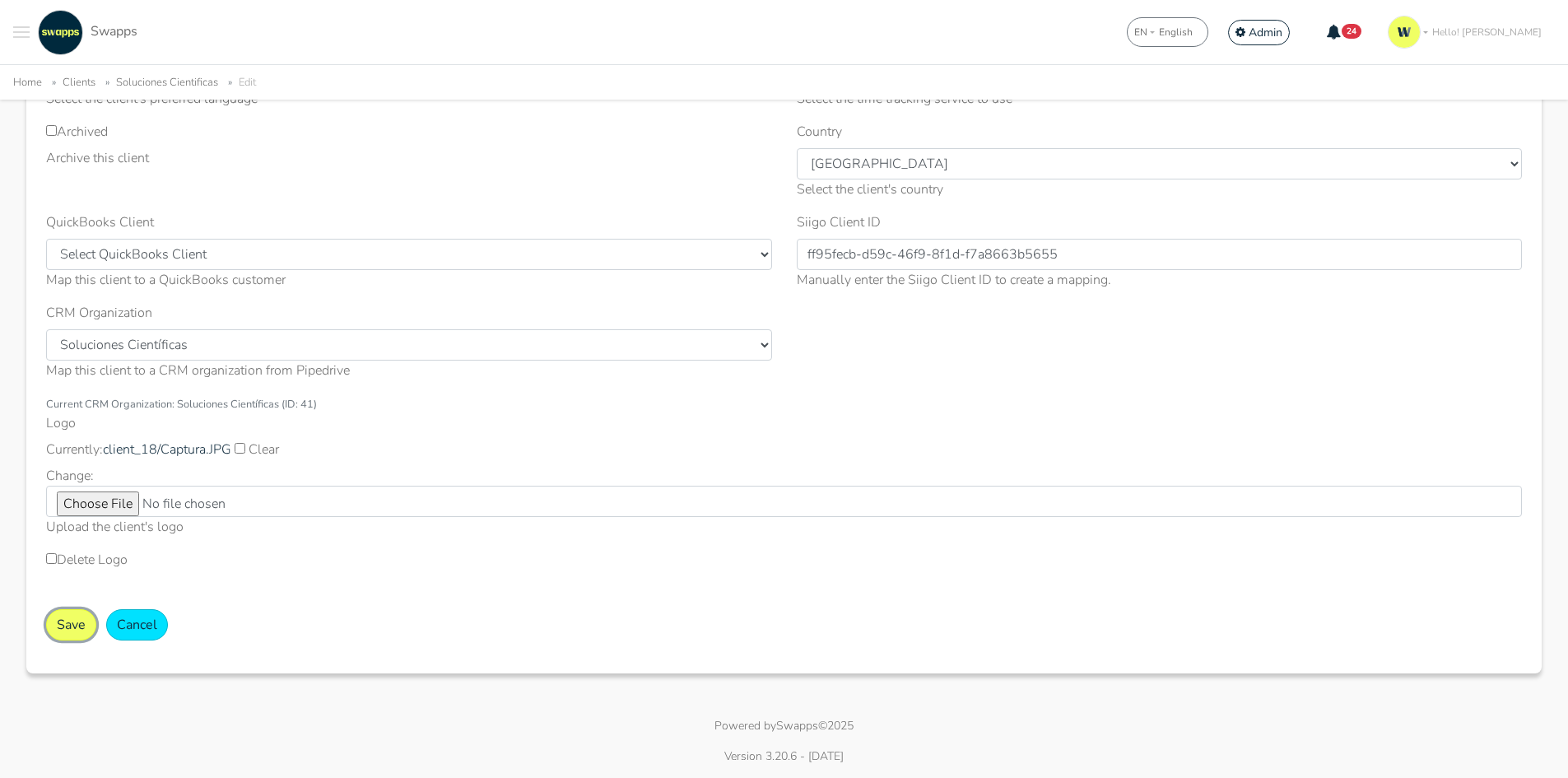
click at [78, 619] on button "Save" at bounding box center [70, 625] width 50 height 31
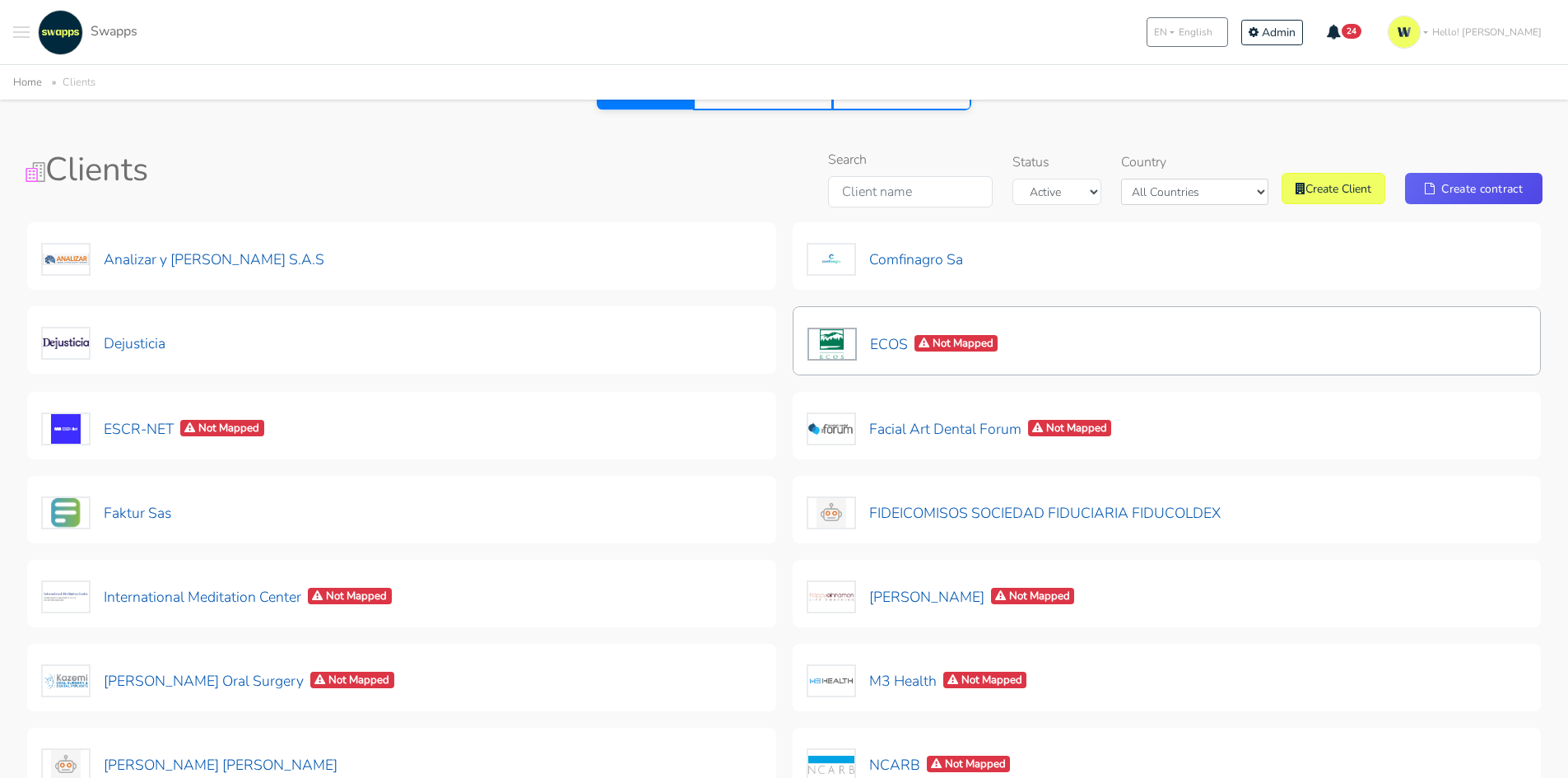
scroll to position [165, 0]
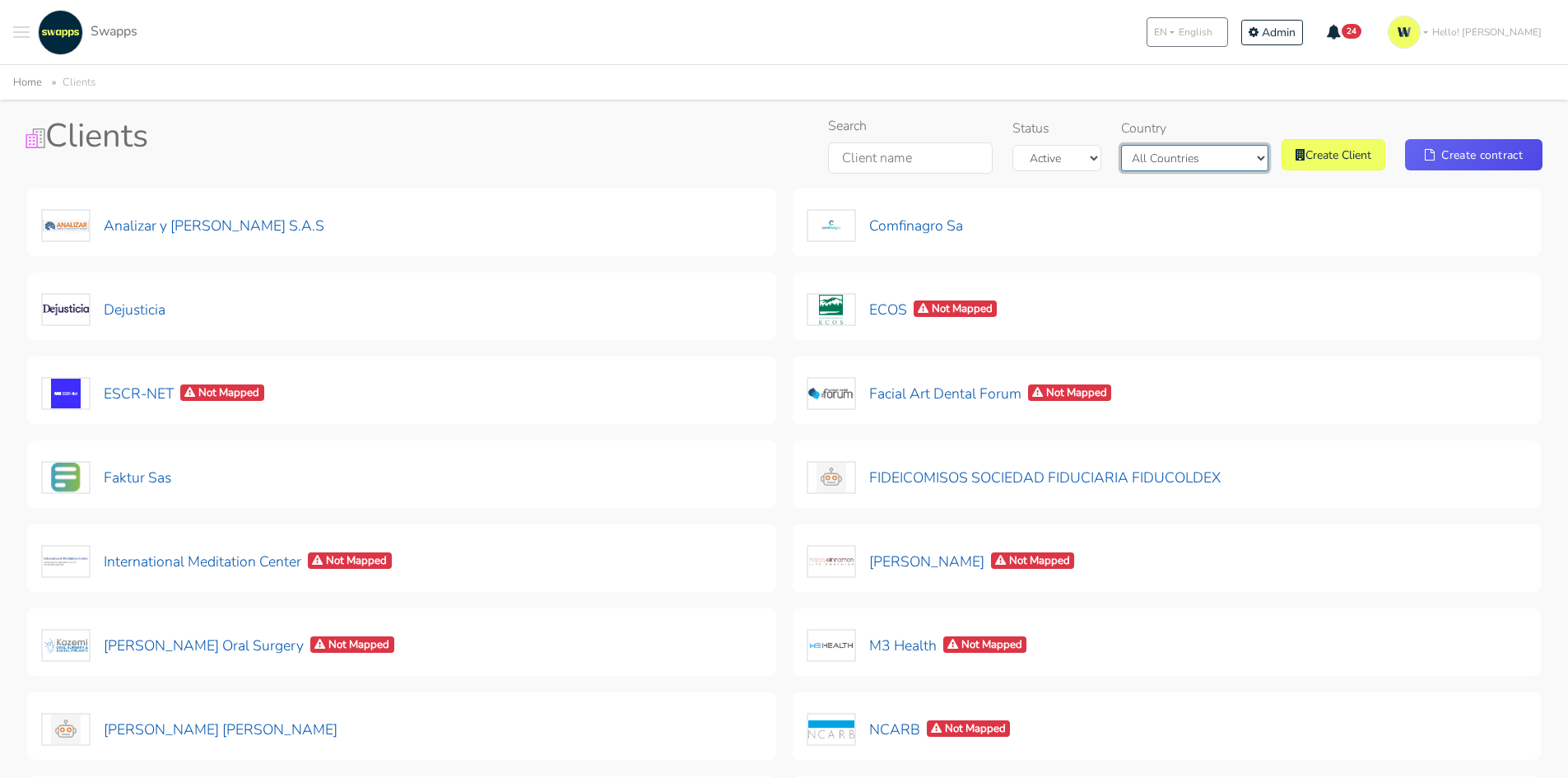
click at [1216, 162] on select "All Countries [GEOGRAPHIC_DATA] [GEOGRAPHIC_DATA]" at bounding box center [1194, 158] width 147 height 27
select select "[GEOGRAPHIC_DATA]"
click at [1160, 171] on select "All Countries [GEOGRAPHIC_DATA] [GEOGRAPHIC_DATA]" at bounding box center [1194, 158] width 147 height 27
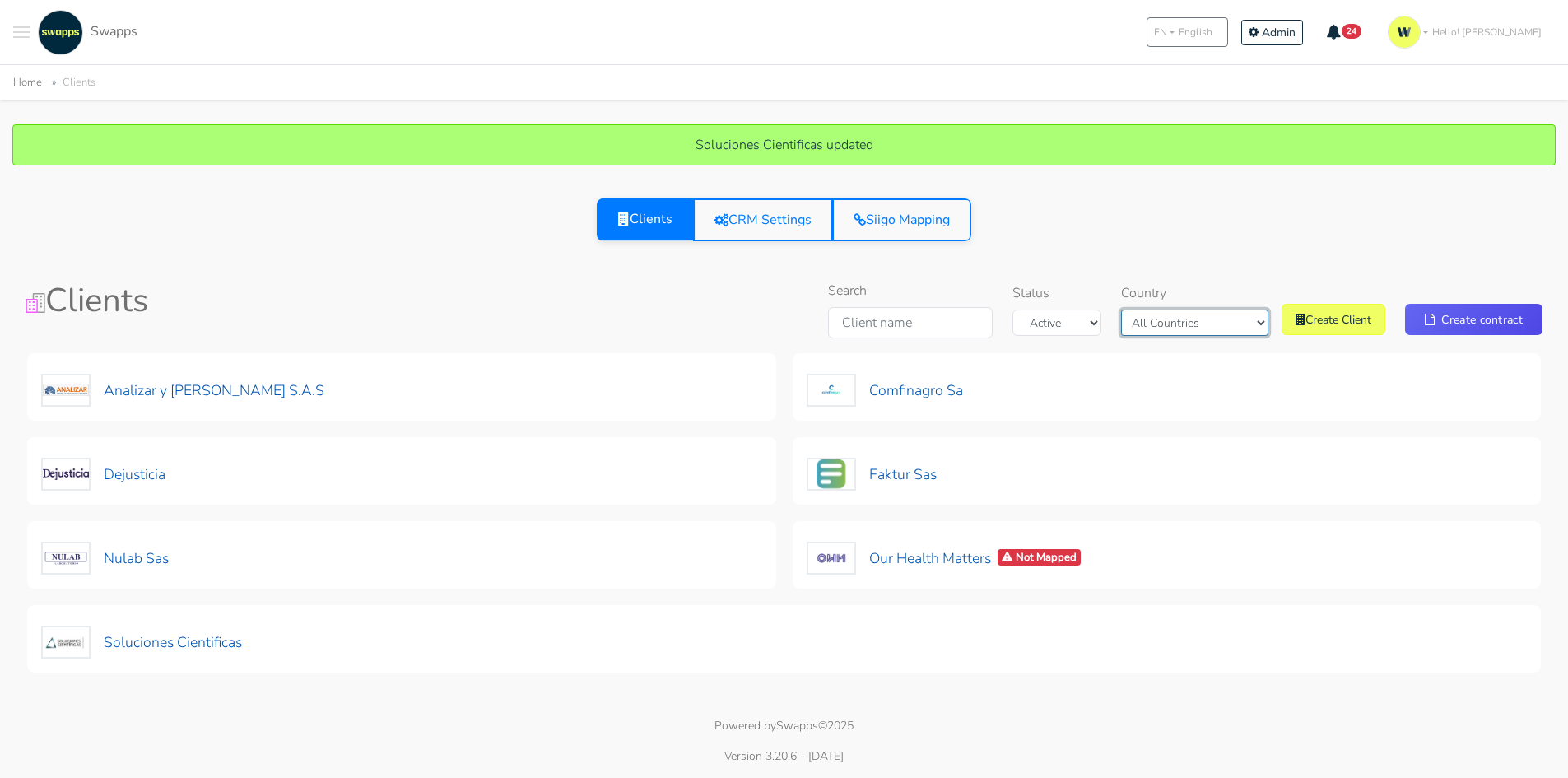
scroll to position [0, 0]
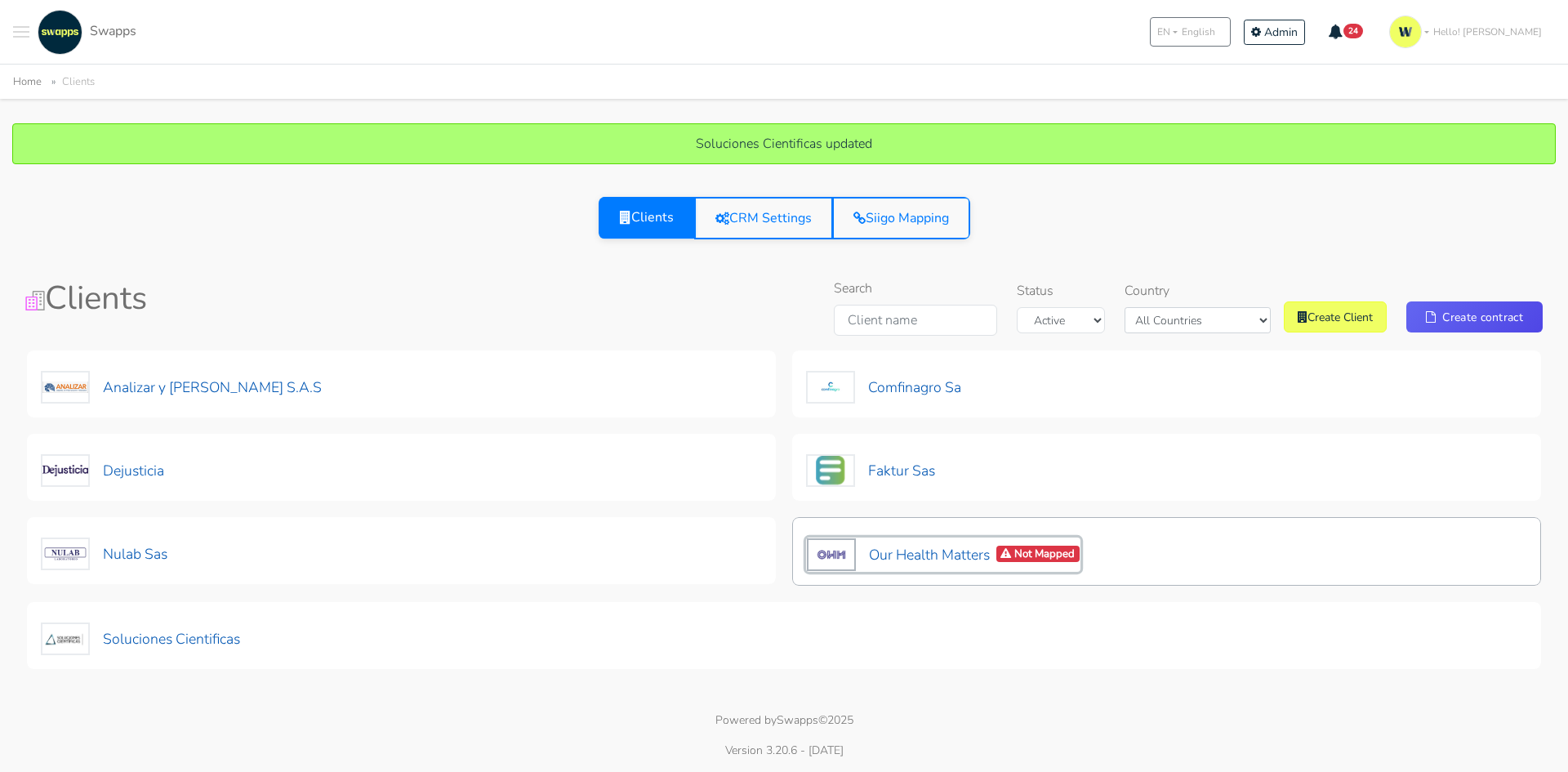
click at [923, 562] on button "Our Health Matters Not Mapped" at bounding box center [943, 555] width 275 height 34
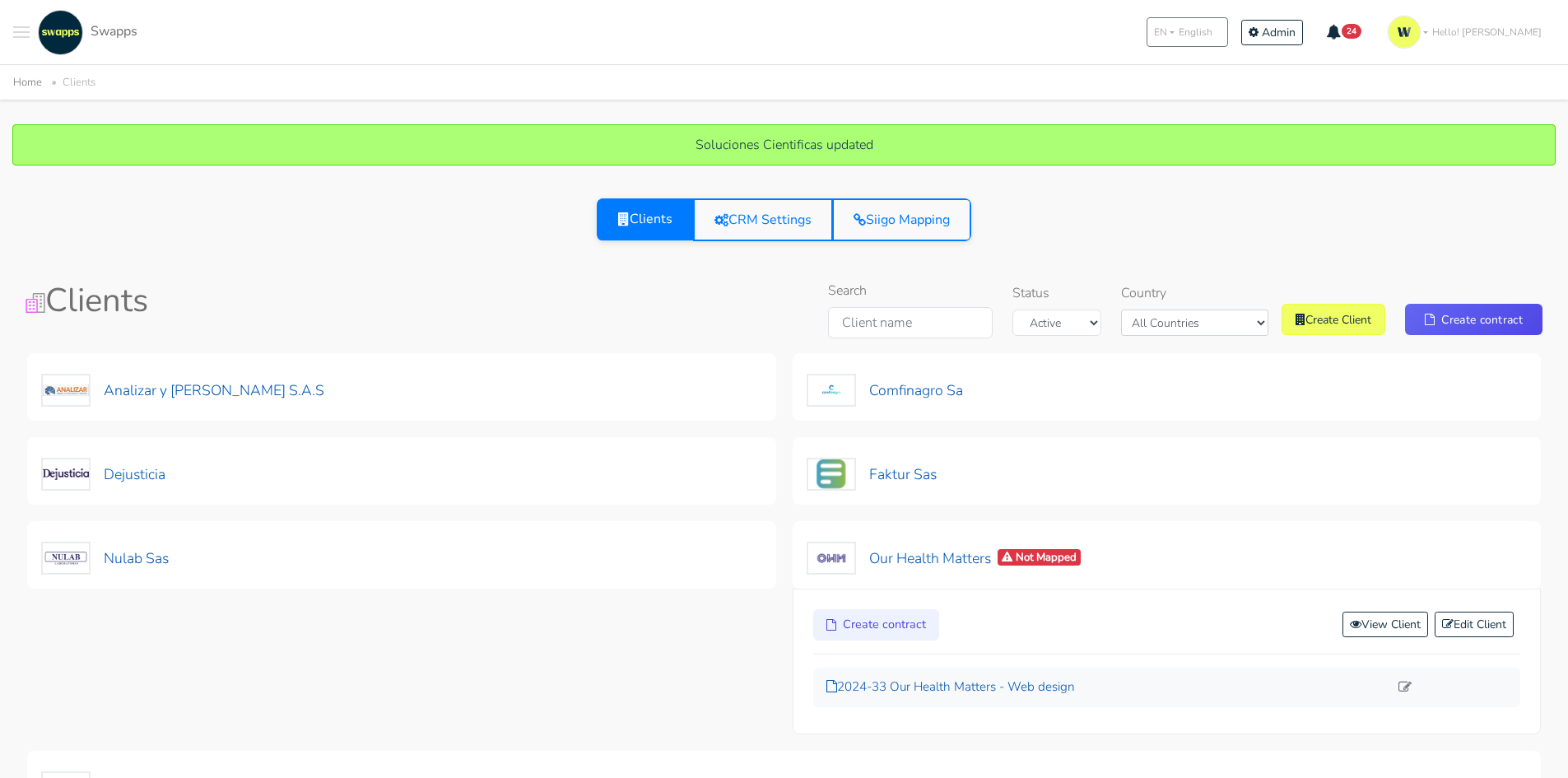
click at [1005, 692] on p "2024-33 Our Health Matters - Web design" at bounding box center [1107, 687] width 563 height 19
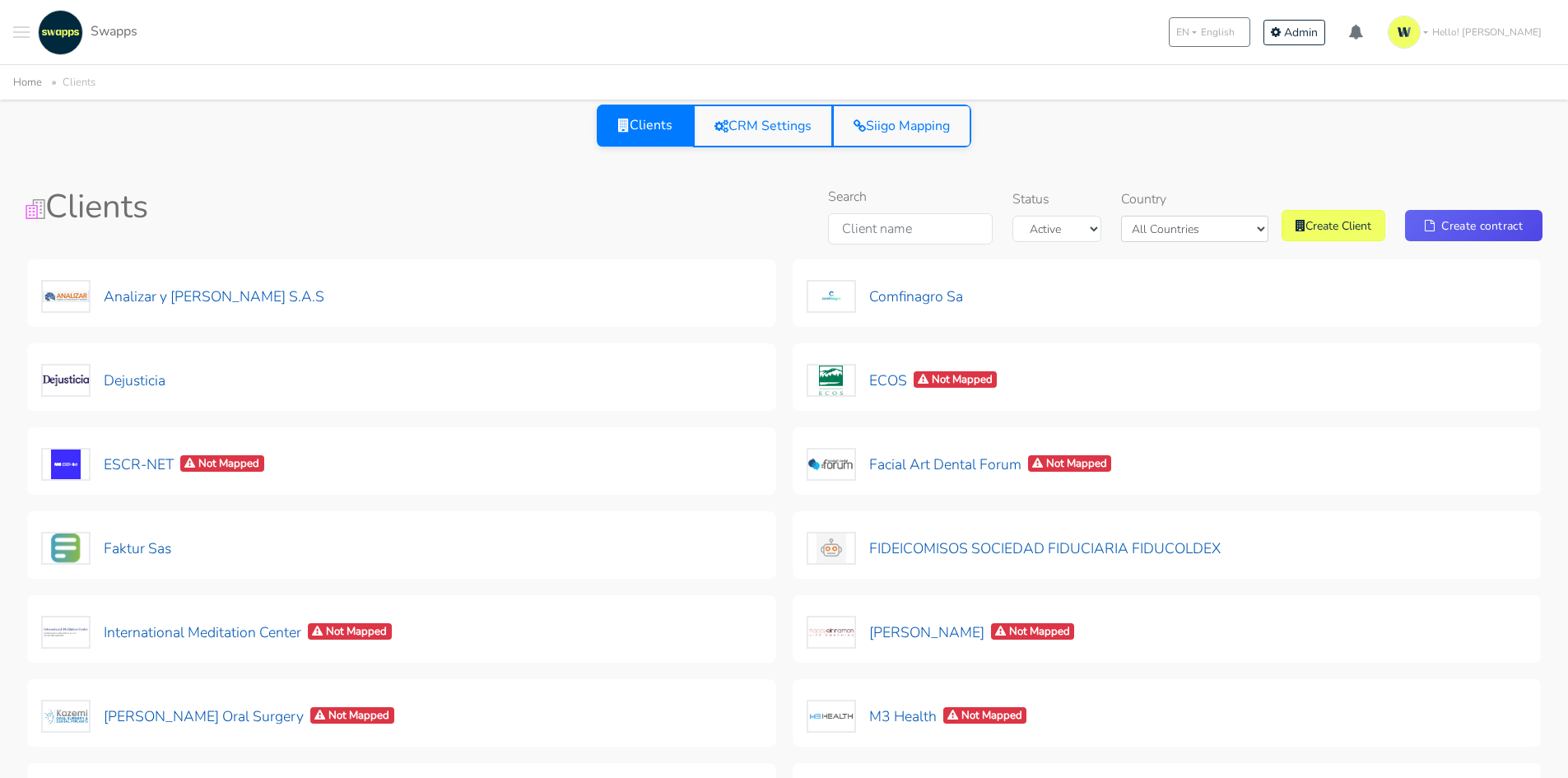
select select "[GEOGRAPHIC_DATA]"
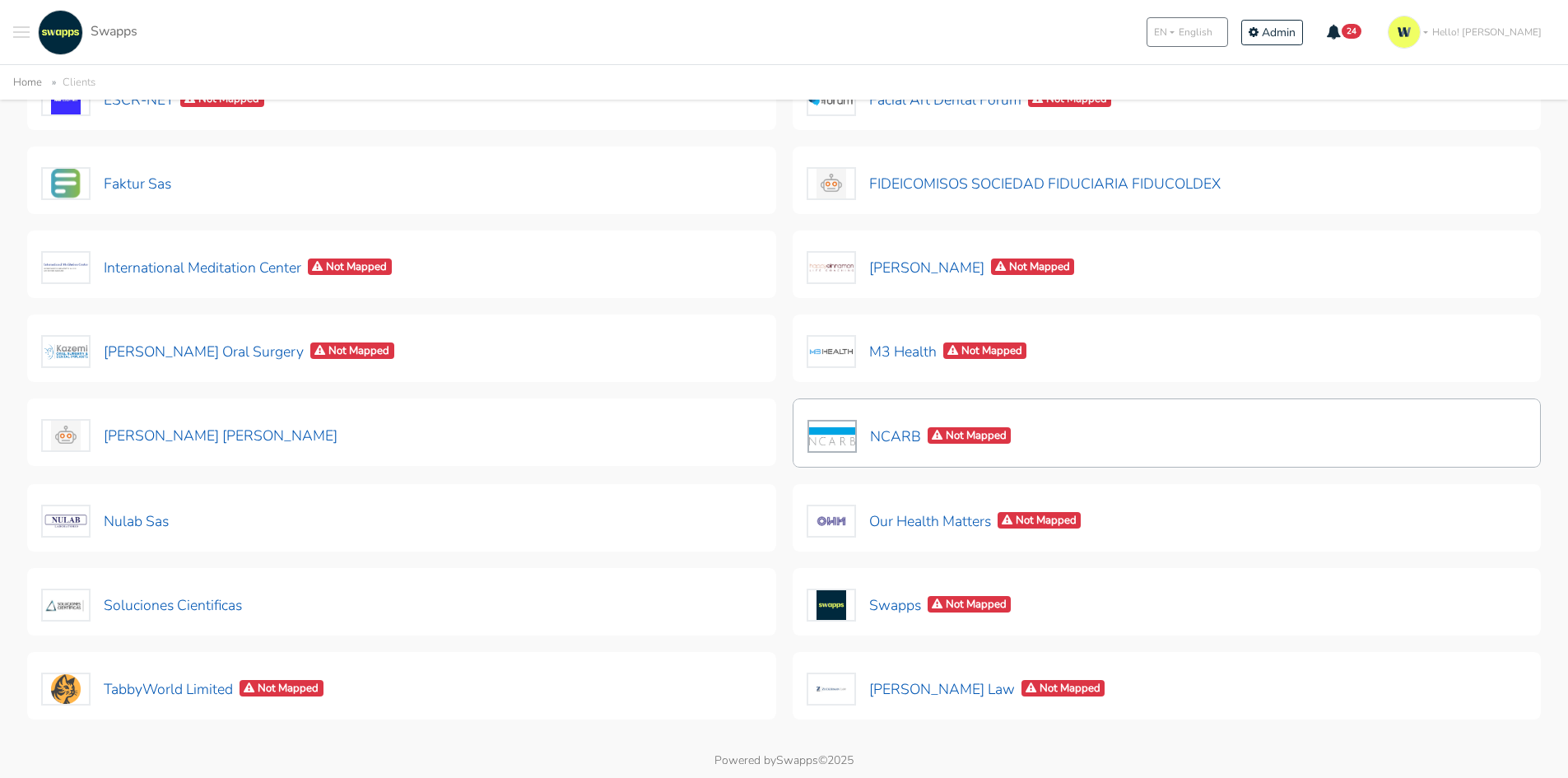
scroll to position [398, 0]
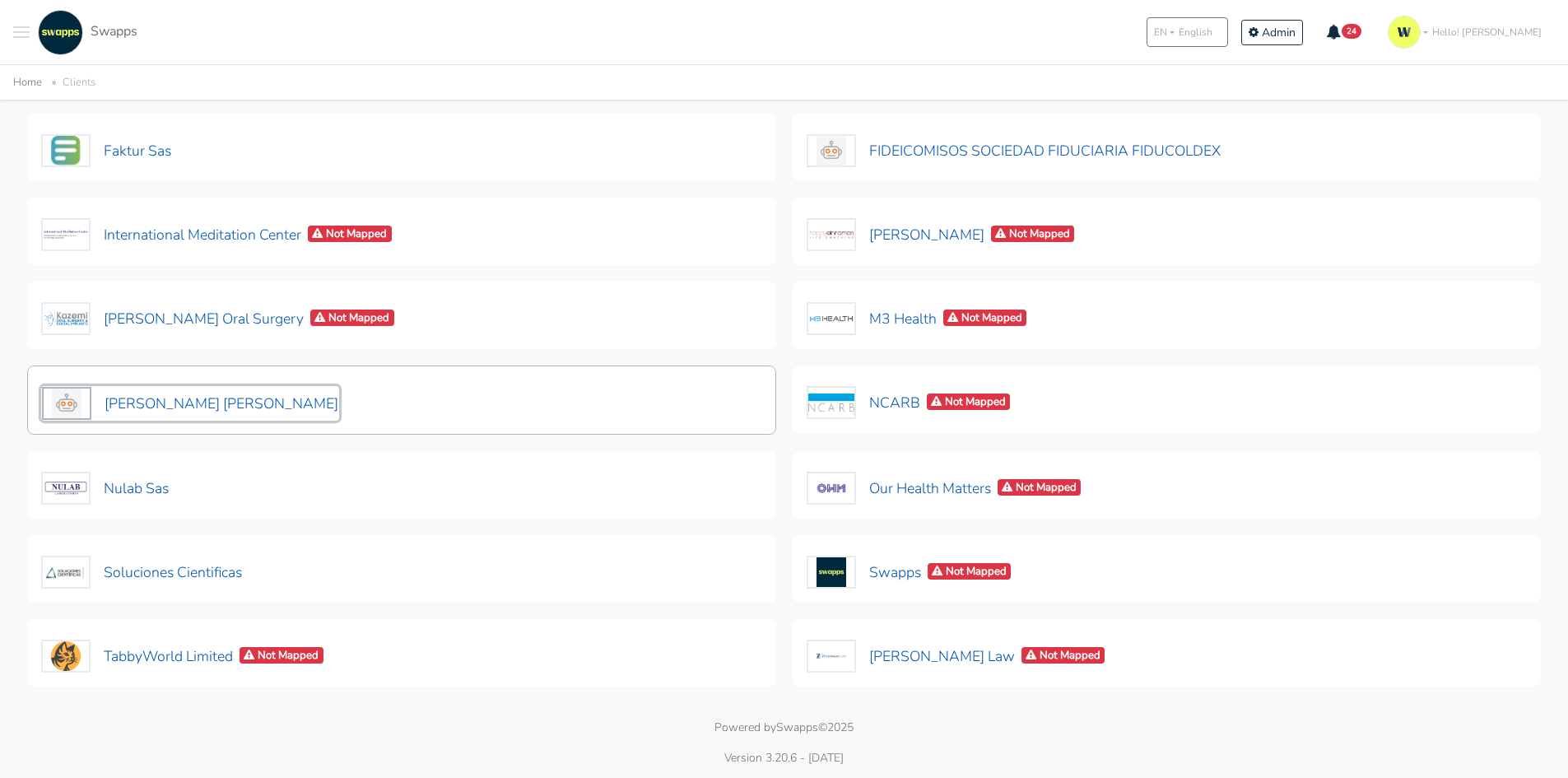
click at [132, 403] on button "[PERSON_NAME] [PERSON_NAME]" at bounding box center [190, 403] width 298 height 35
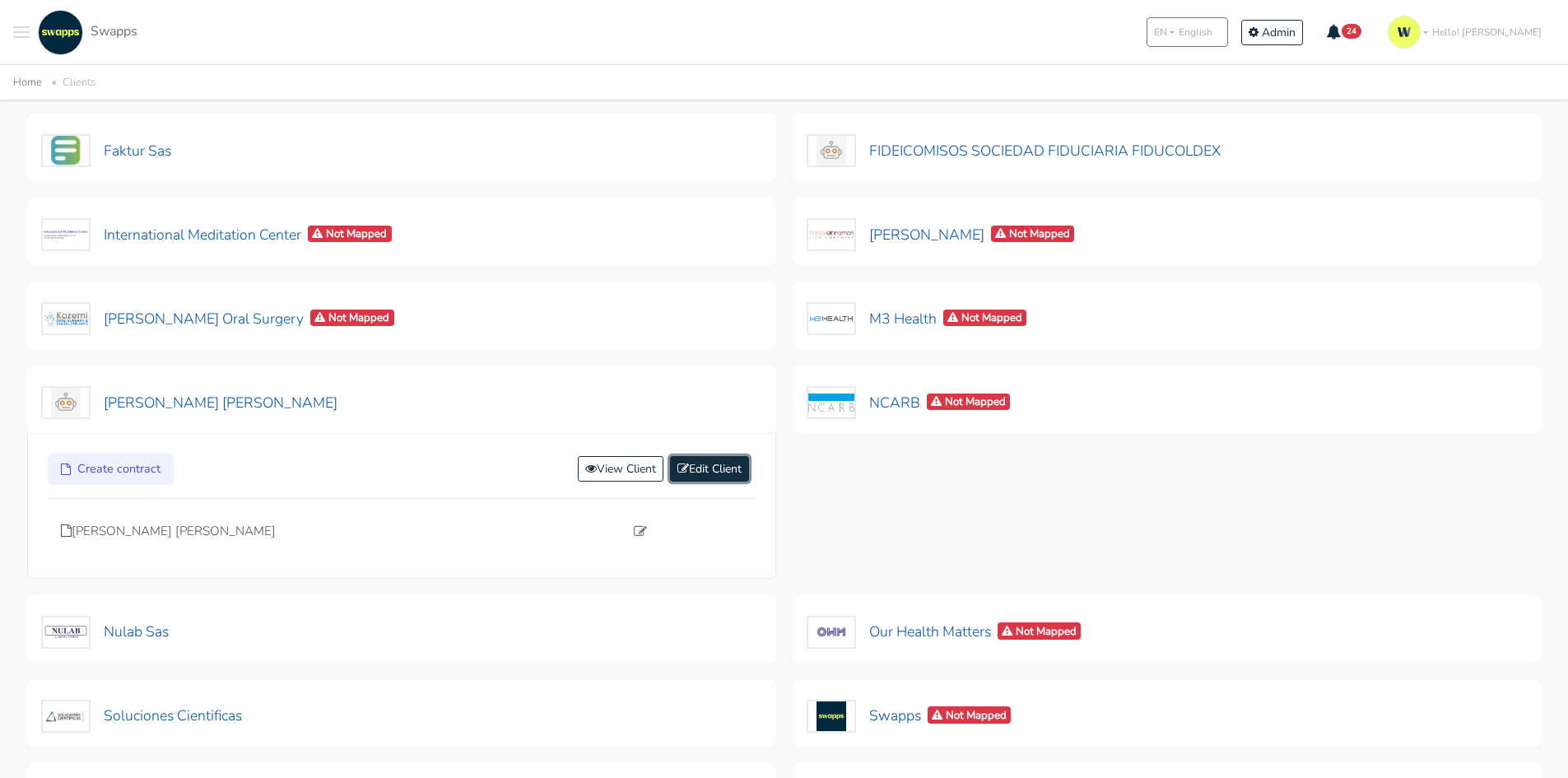
click at [695, 480] on link "Edit Client" at bounding box center [709, 469] width 79 height 26
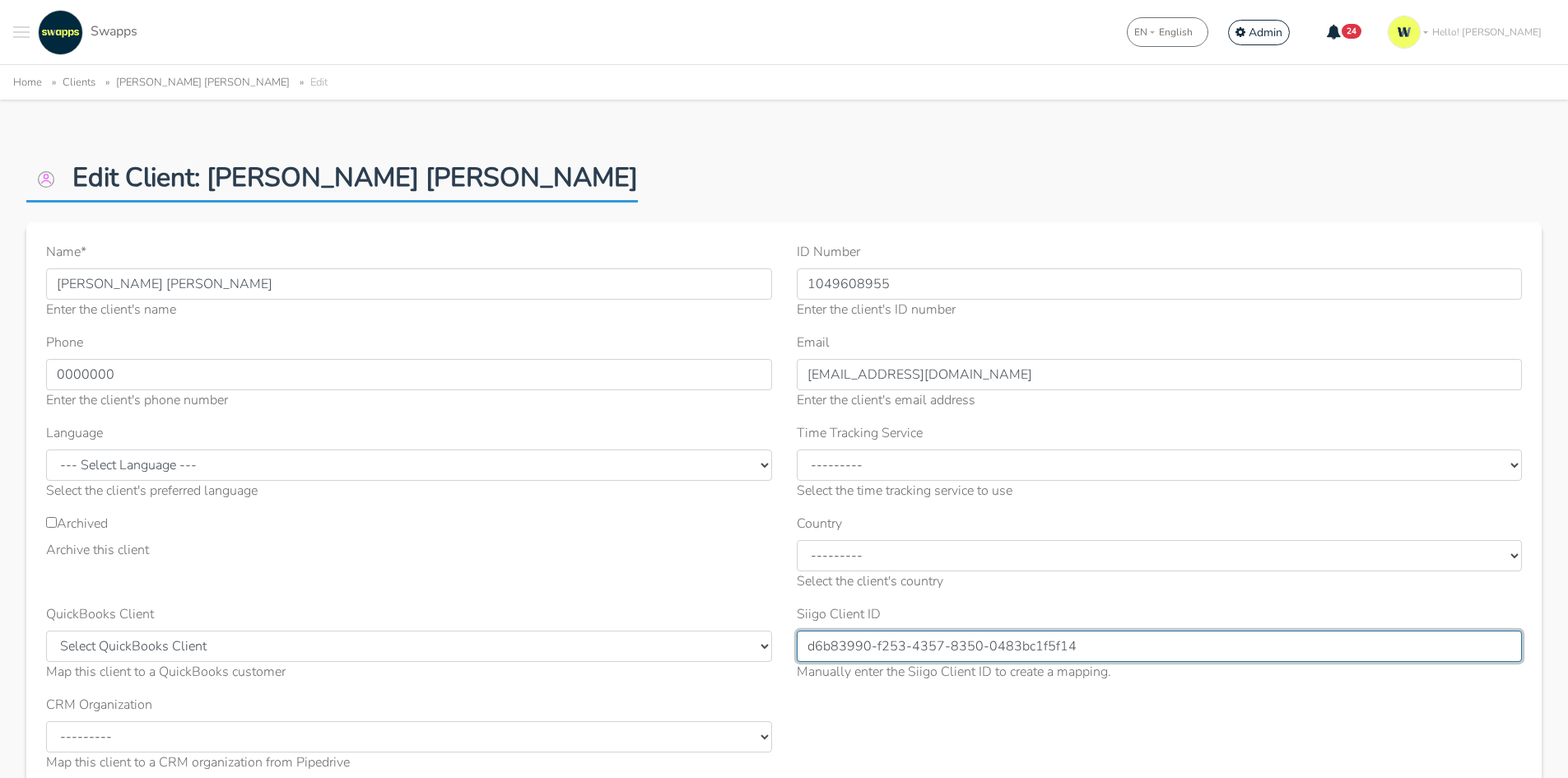
drag, startPoint x: 1104, startPoint y: 642, endPoint x: 787, endPoint y: 633, distance: 317.1
click at [787, 633] on div "Siigo Client ID d6b83990-f253-4357-8350-0483bc1f5f14 Manually enter the Siigo C…" at bounding box center [1160, 649] width 751 height 91
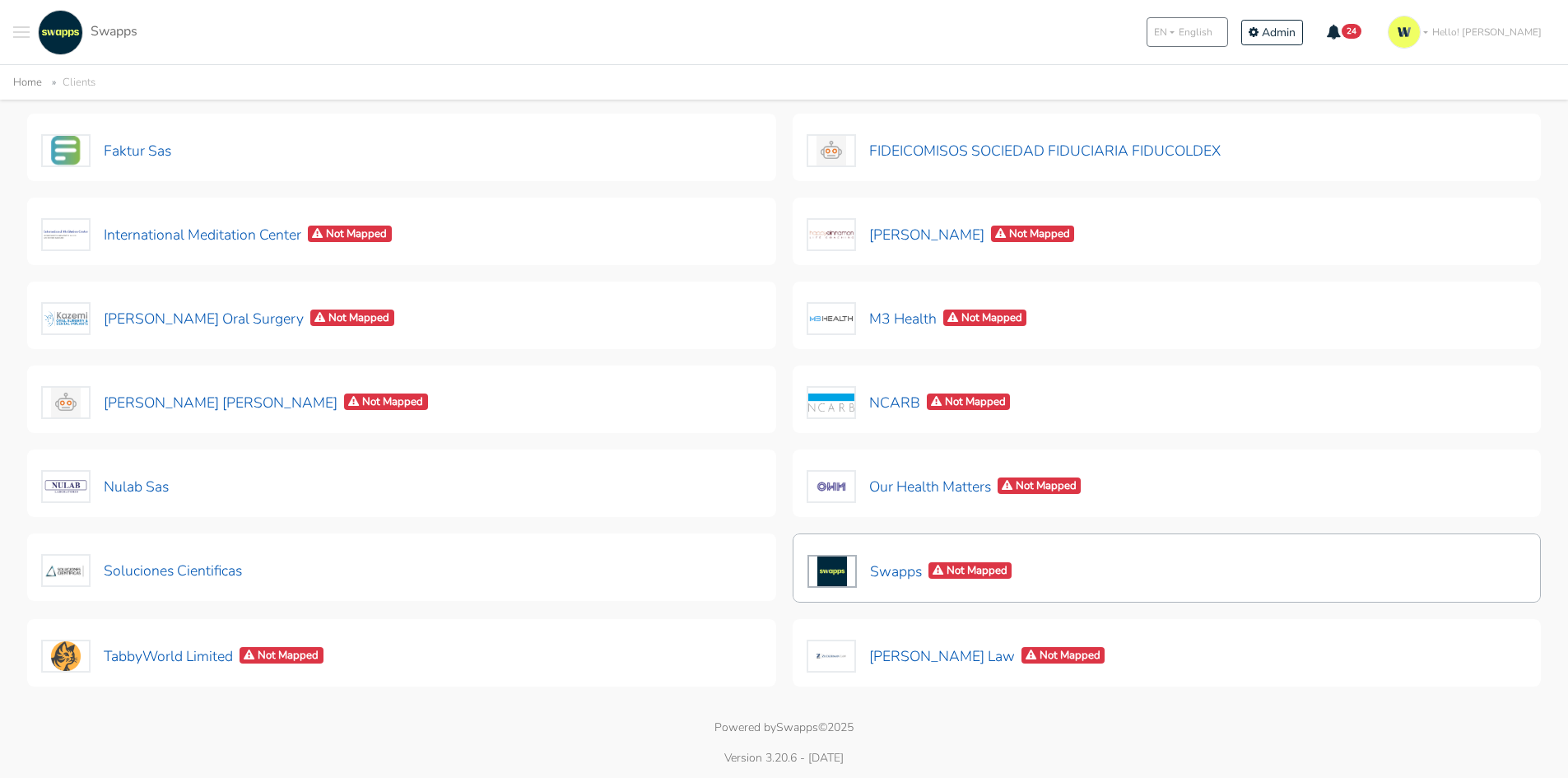
scroll to position [494, 0]
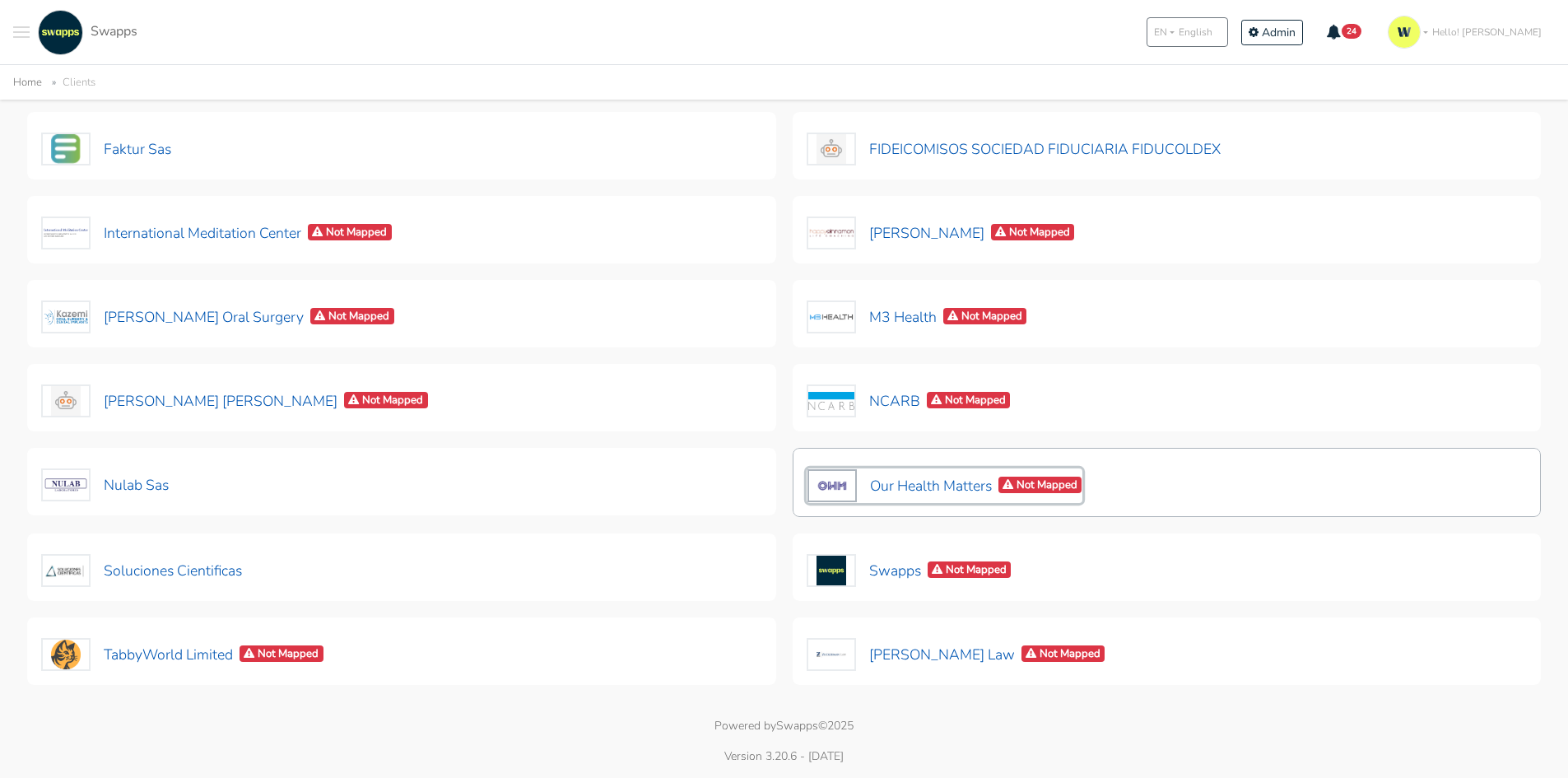
click at [947, 481] on button "Our Health Matters Not Mapped" at bounding box center [945, 486] width 277 height 35
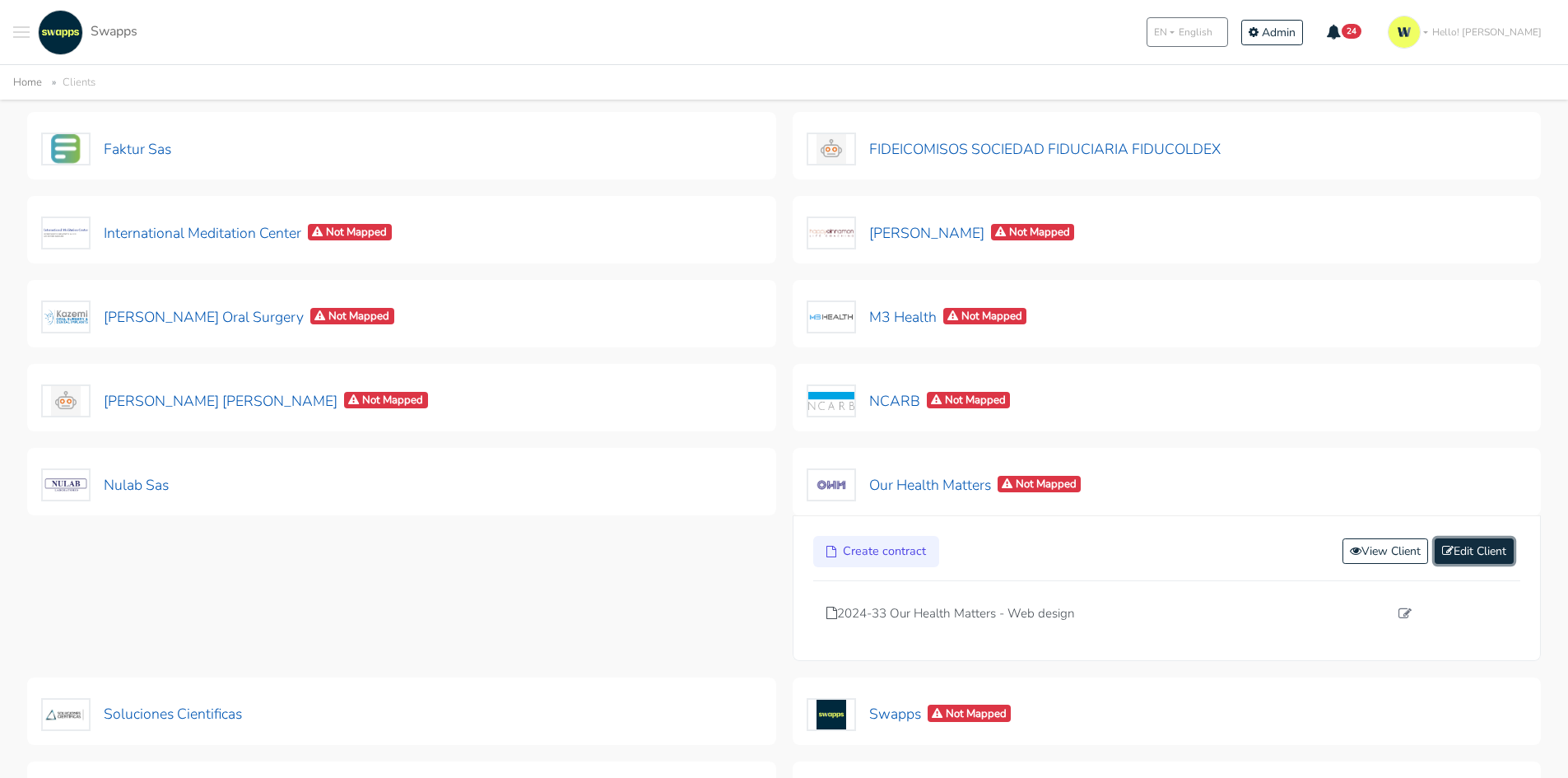
click at [1489, 548] on link "Edit Client" at bounding box center [1474, 551] width 79 height 26
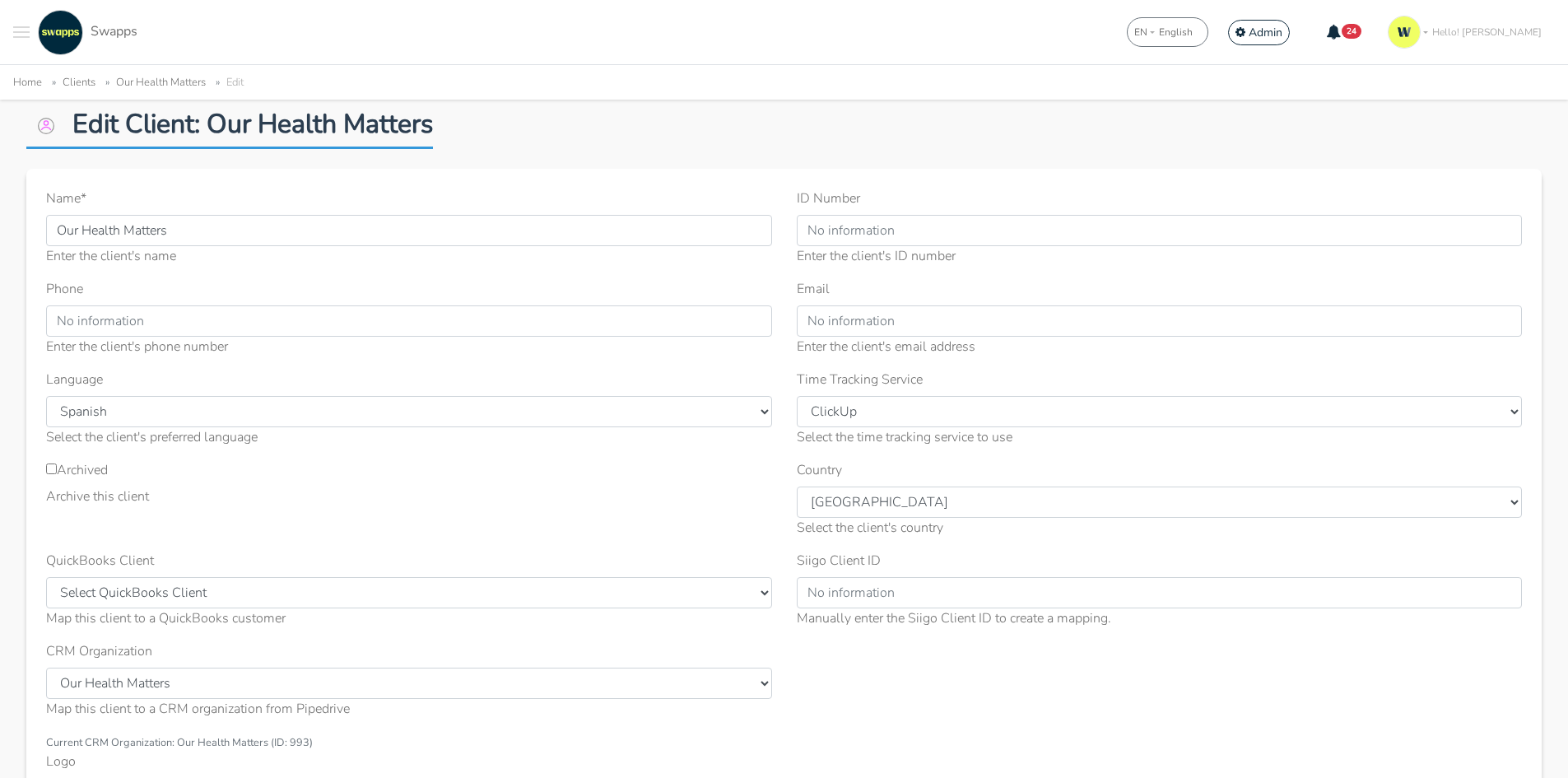
scroll to position [82, 0]
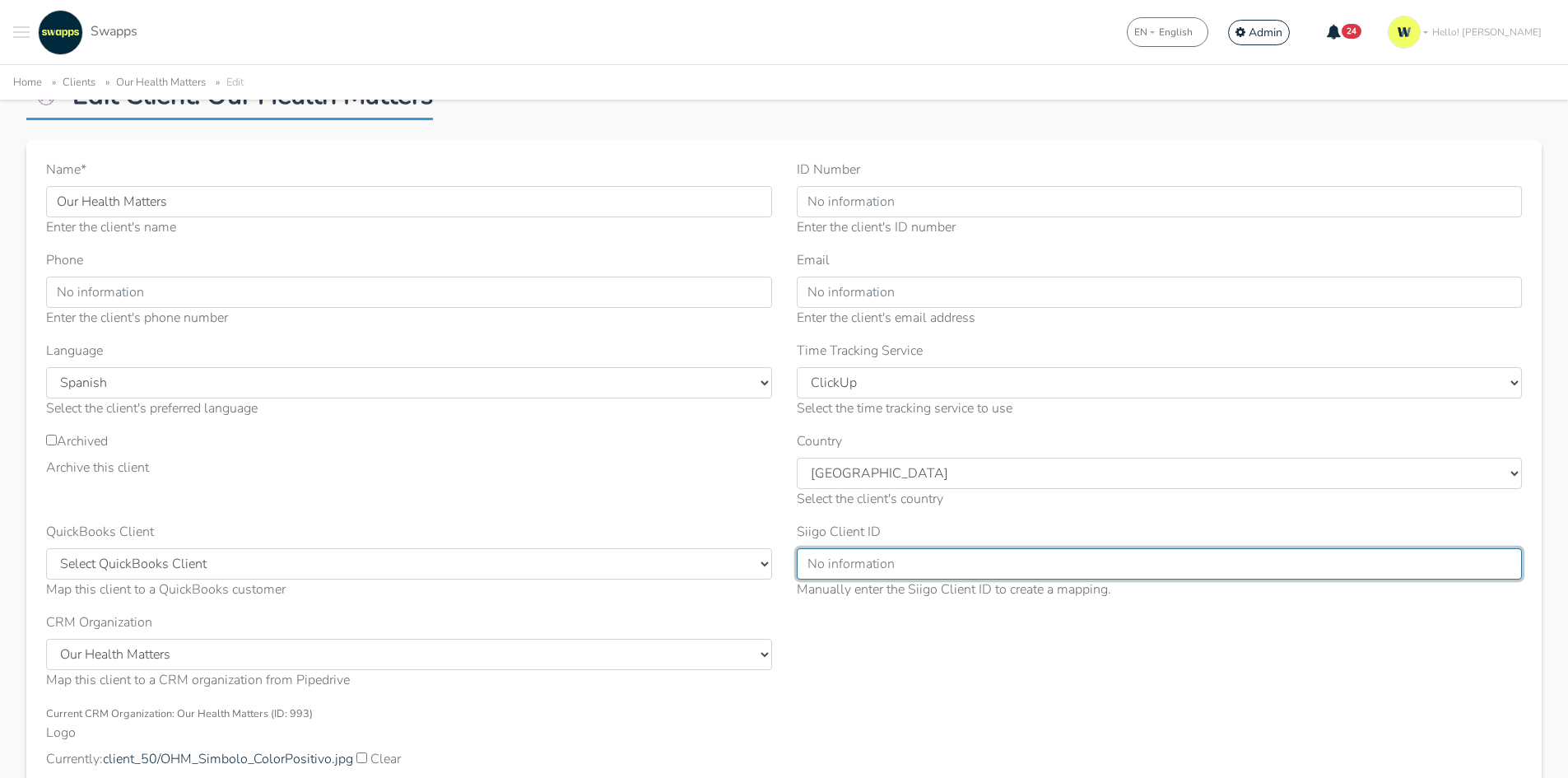
click at [895, 564] on input "Siigo Client ID" at bounding box center [1160, 564] width 726 height 31
paste input "d6b83990-f253-4357-8350-0483bc1f5f14"
type input "d6b83990-f253-4357-8350-0483bc1f5f14"
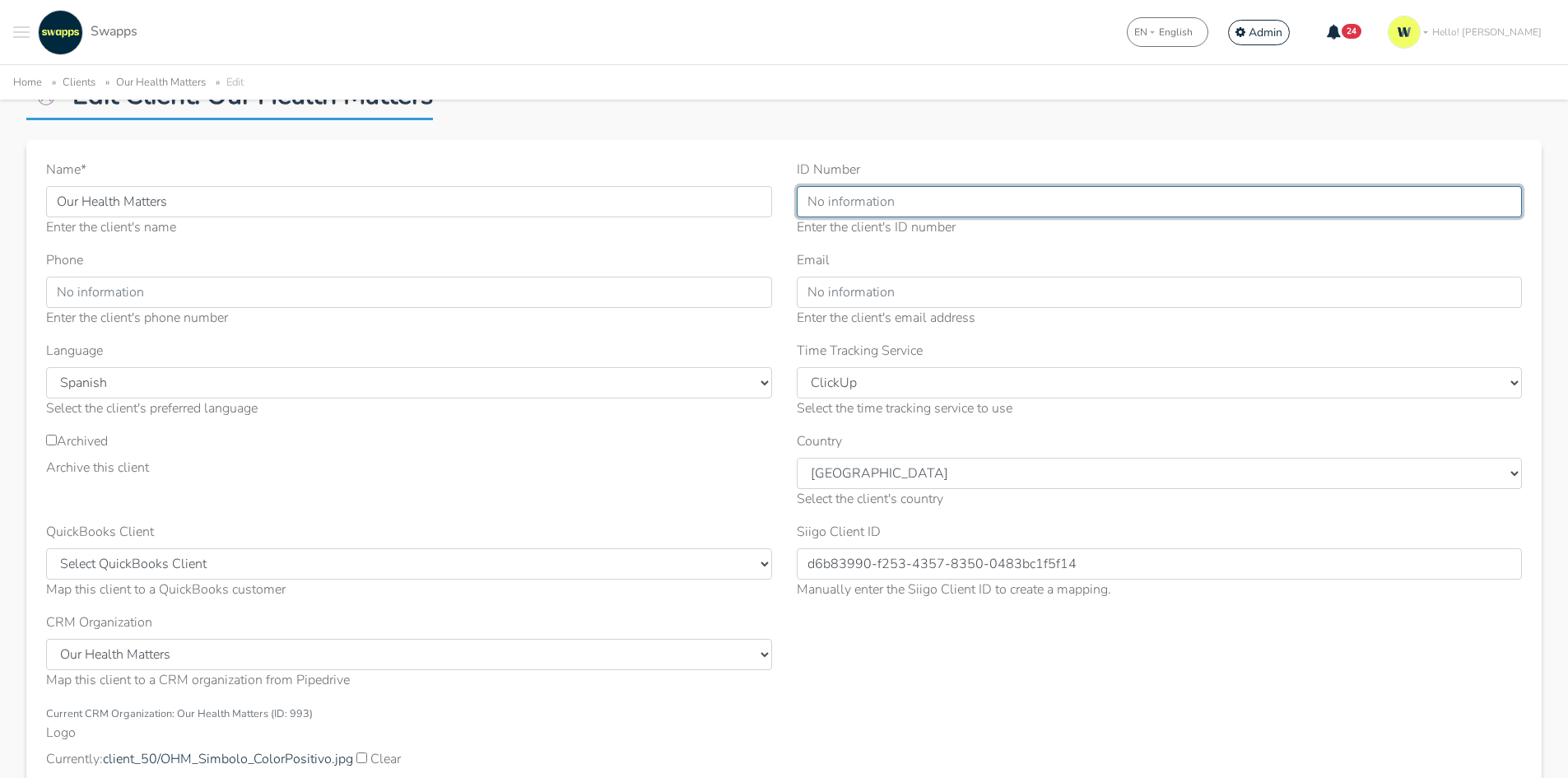
click at [853, 208] on input "ID Number" at bounding box center [1160, 202] width 726 height 31
paste input "1049608955"
type input "1049608955"
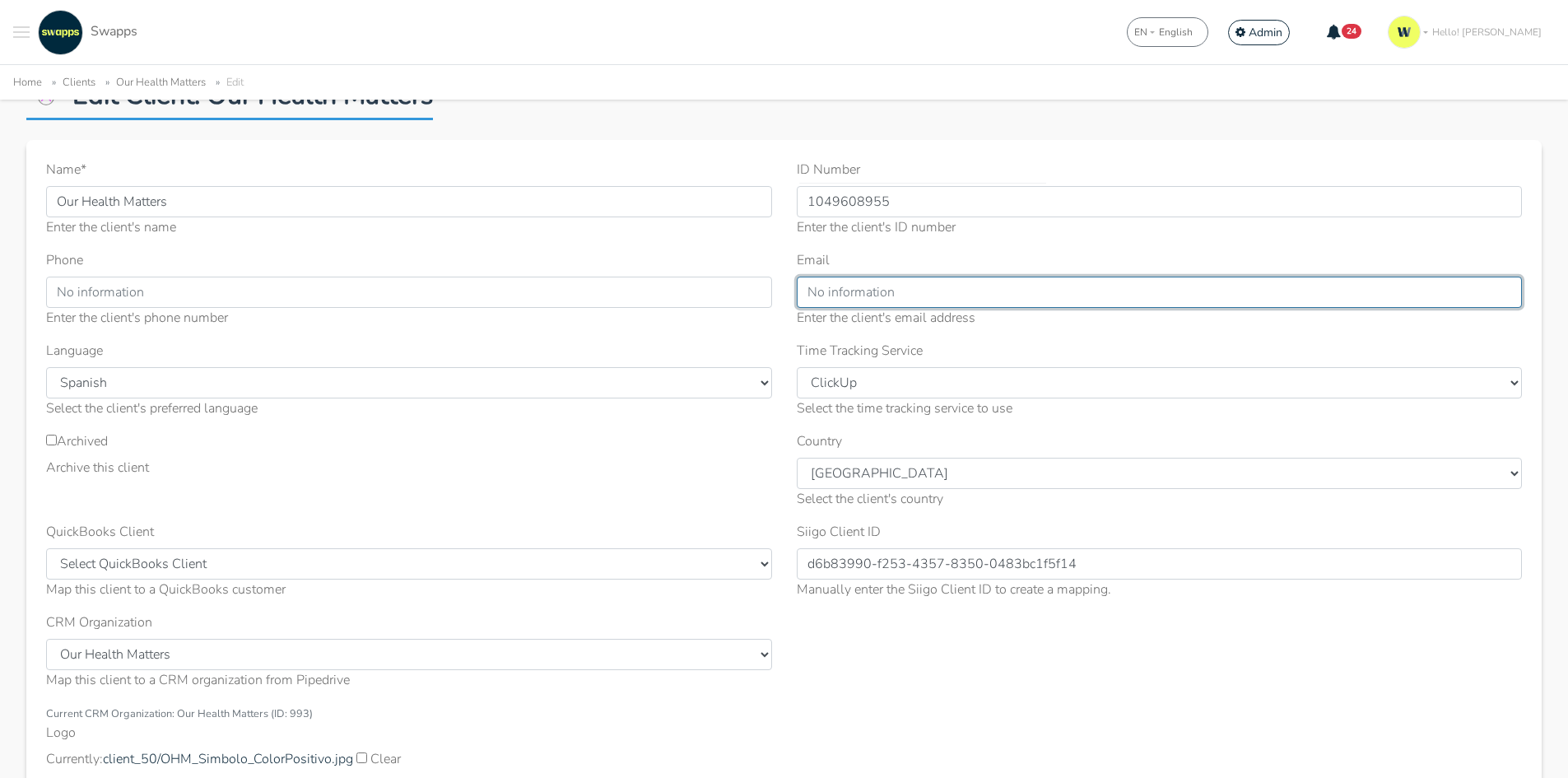
click at [865, 285] on input "Email" at bounding box center [1160, 293] width 726 height 31
paste input "[EMAIL_ADDRESS][DOMAIN_NAME]"
type input "[EMAIL_ADDRESS][DOMAIN_NAME]"
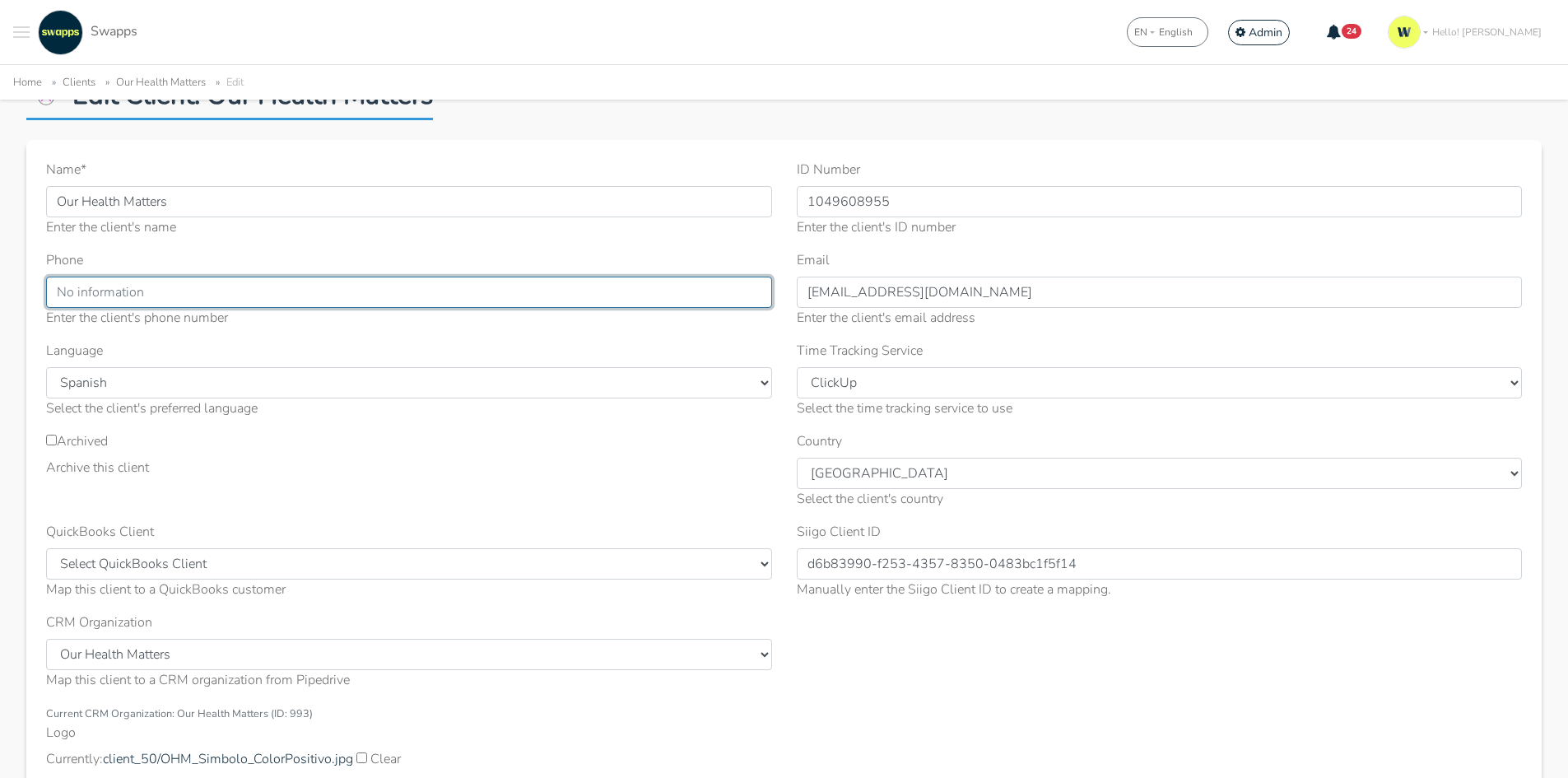
click at [171, 298] on input "Phone" at bounding box center [408, 293] width 726 height 31
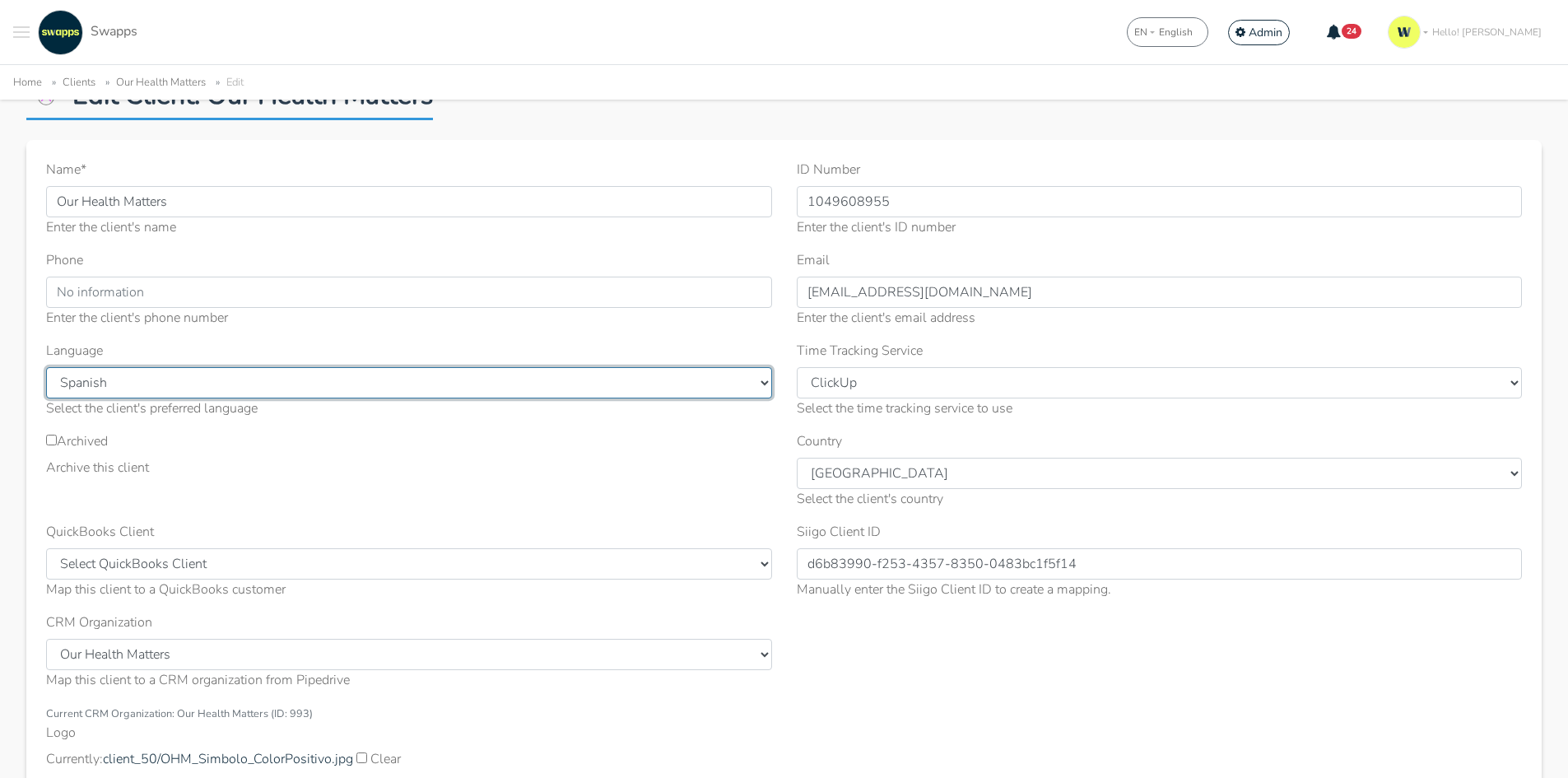
click at [191, 386] on select "--- Select Language --- English Spanish" at bounding box center [408, 383] width 726 height 31
click at [219, 382] on select "--- Select Language --- English Spanish" at bounding box center [408, 383] width 726 height 31
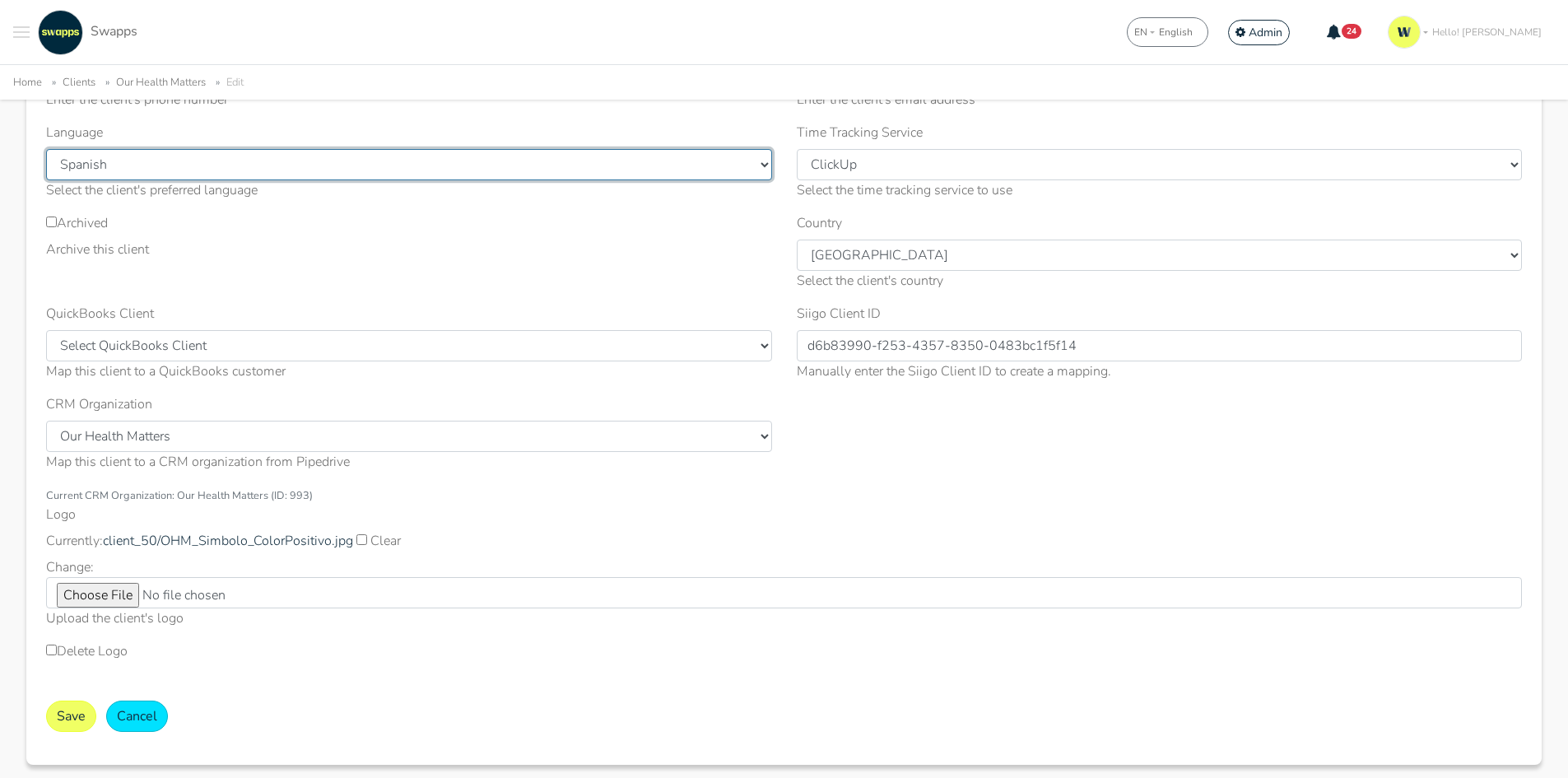
scroll to position [329, 0]
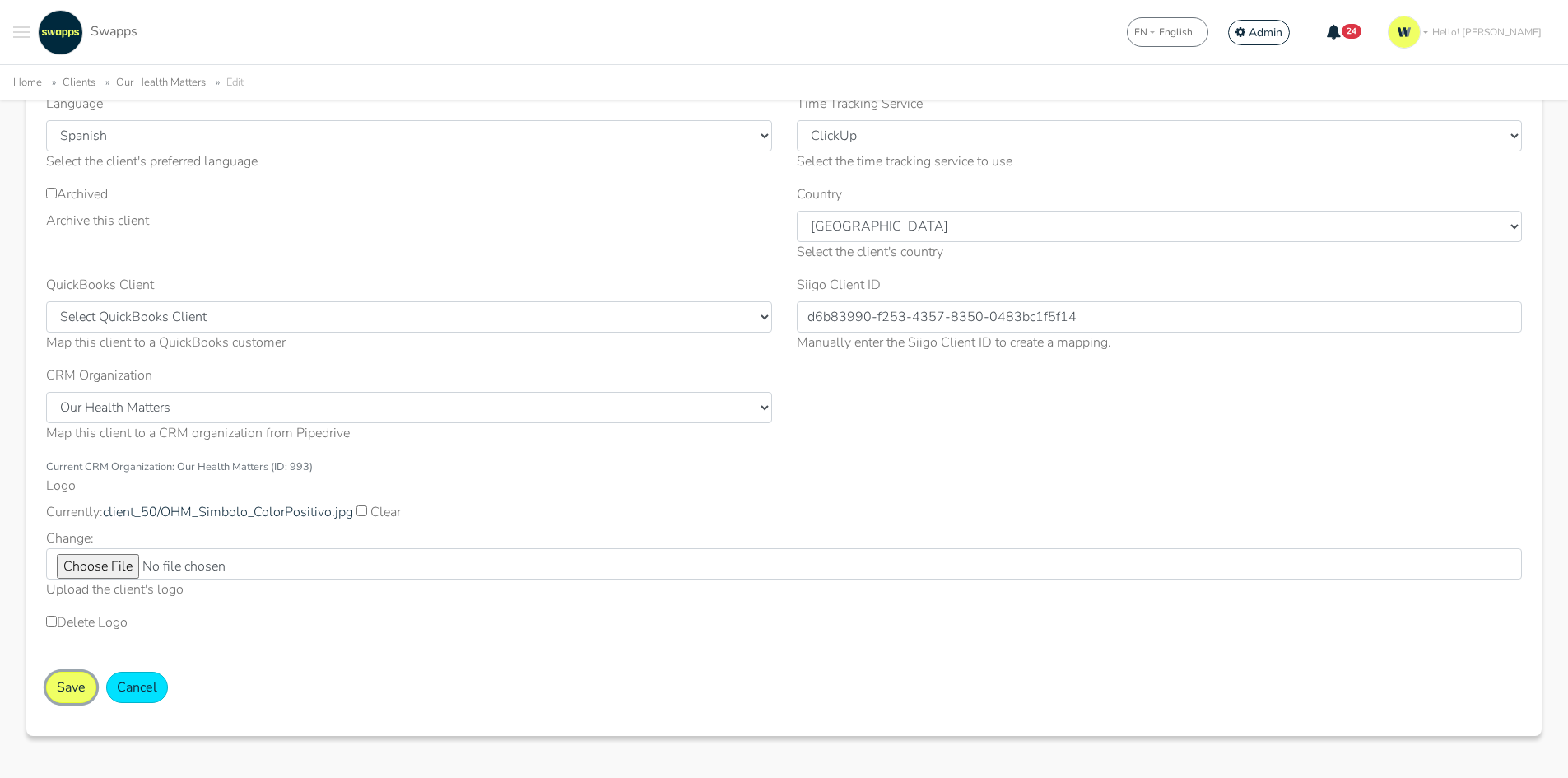
click at [54, 688] on button "Save" at bounding box center [70, 687] width 50 height 31
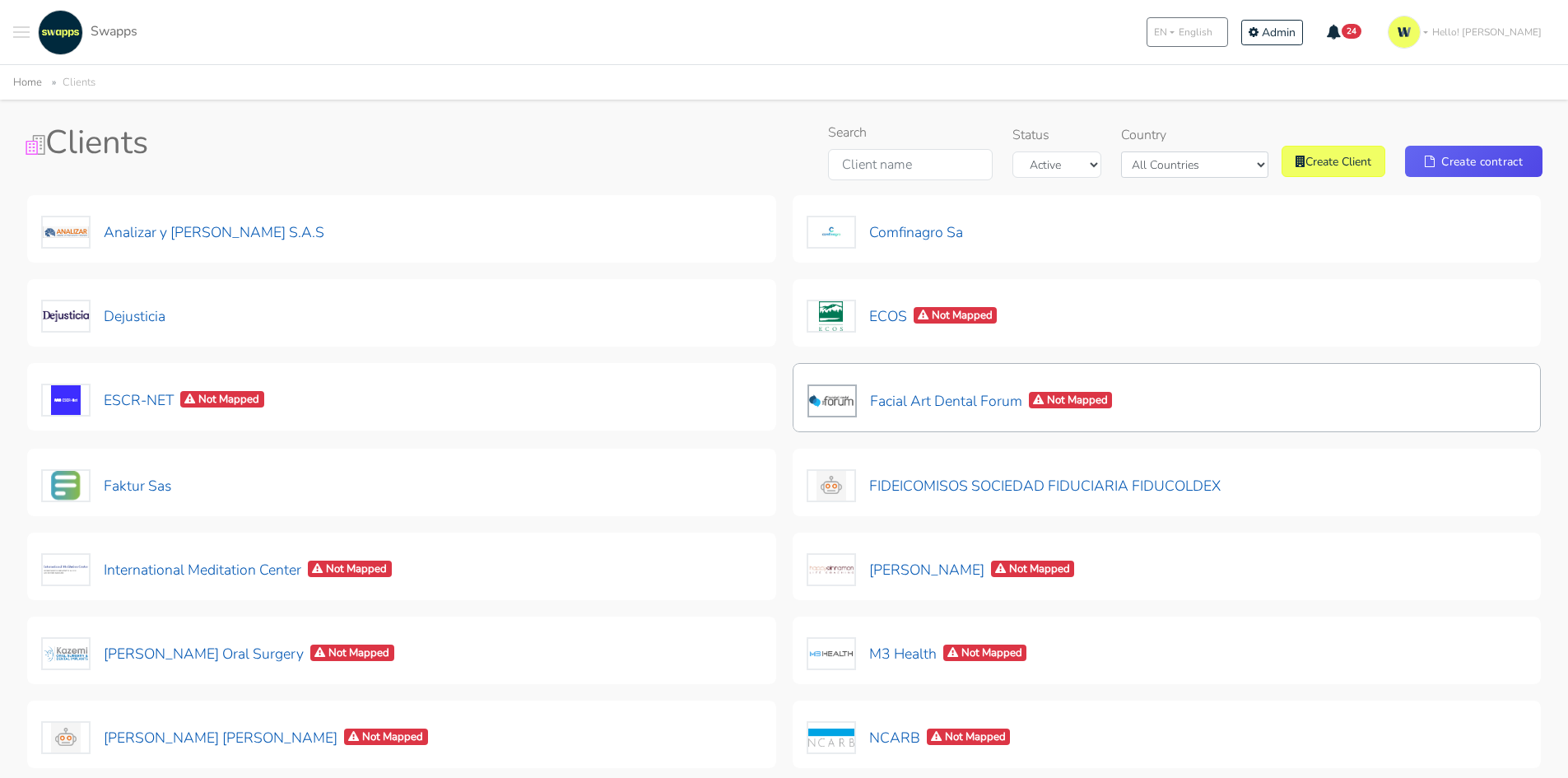
scroll to position [165, 0]
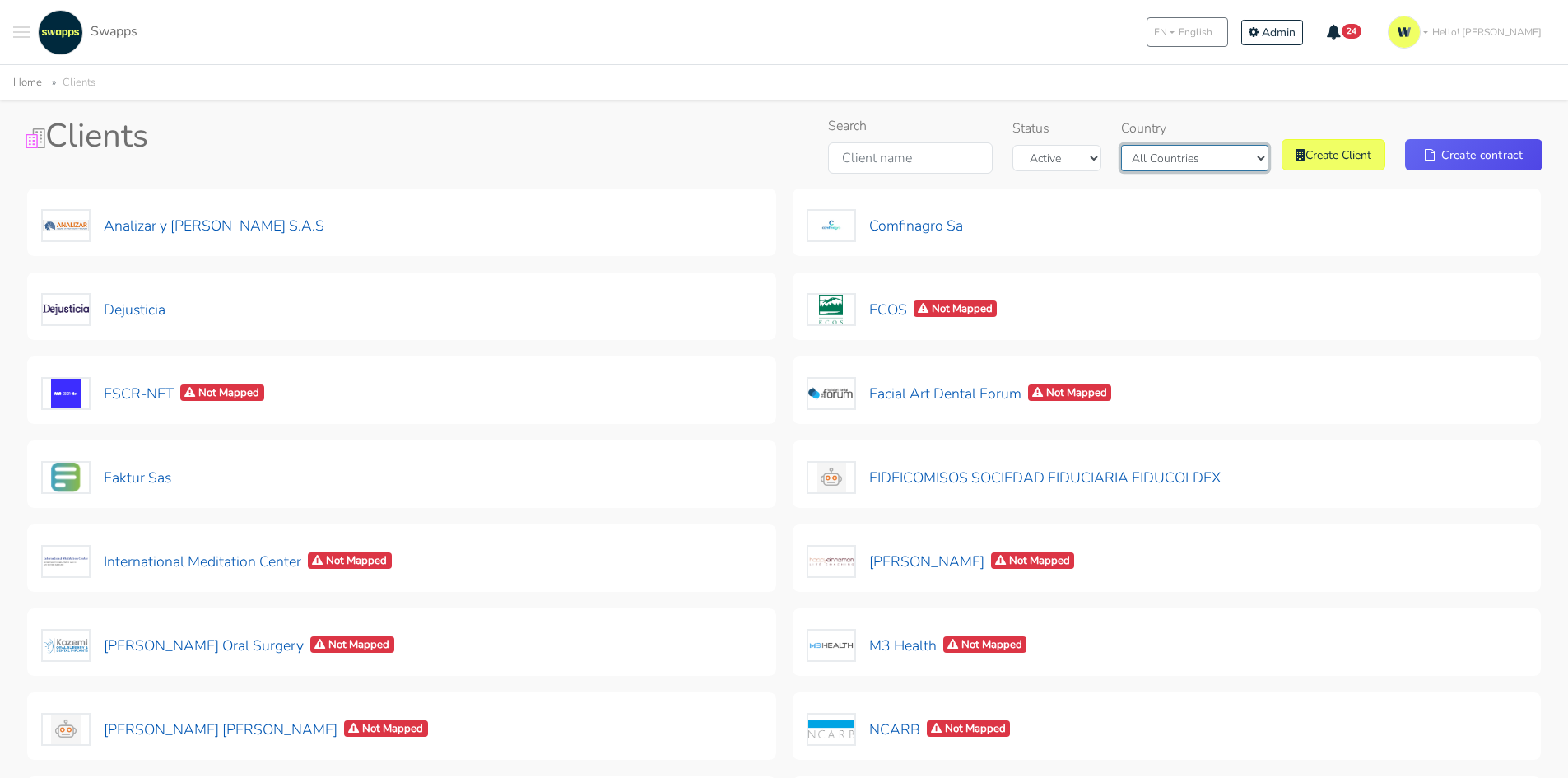
click at [1197, 170] on select "All Countries Colombia USA" at bounding box center [1194, 158] width 147 height 27
click at [1160, 171] on select "All Countries Colombia USA" at bounding box center [1194, 158] width 147 height 27
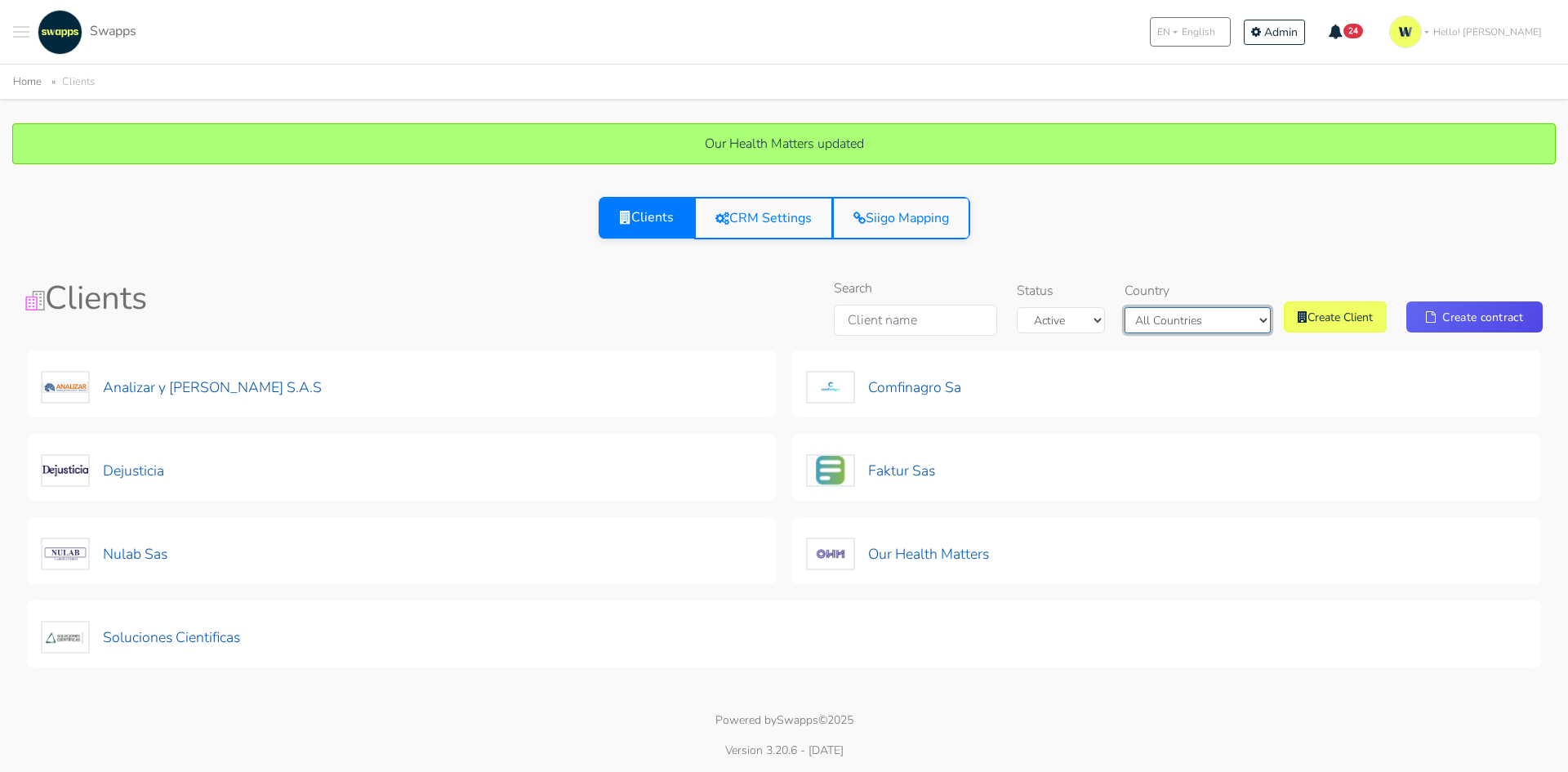
click at [1156, 327] on select "All Countries Colombia USA" at bounding box center [1197, 320] width 146 height 26
select select "USA"
click at [1140, 308] on select "All Countries Colombia USA" at bounding box center [1197, 320] width 146 height 26
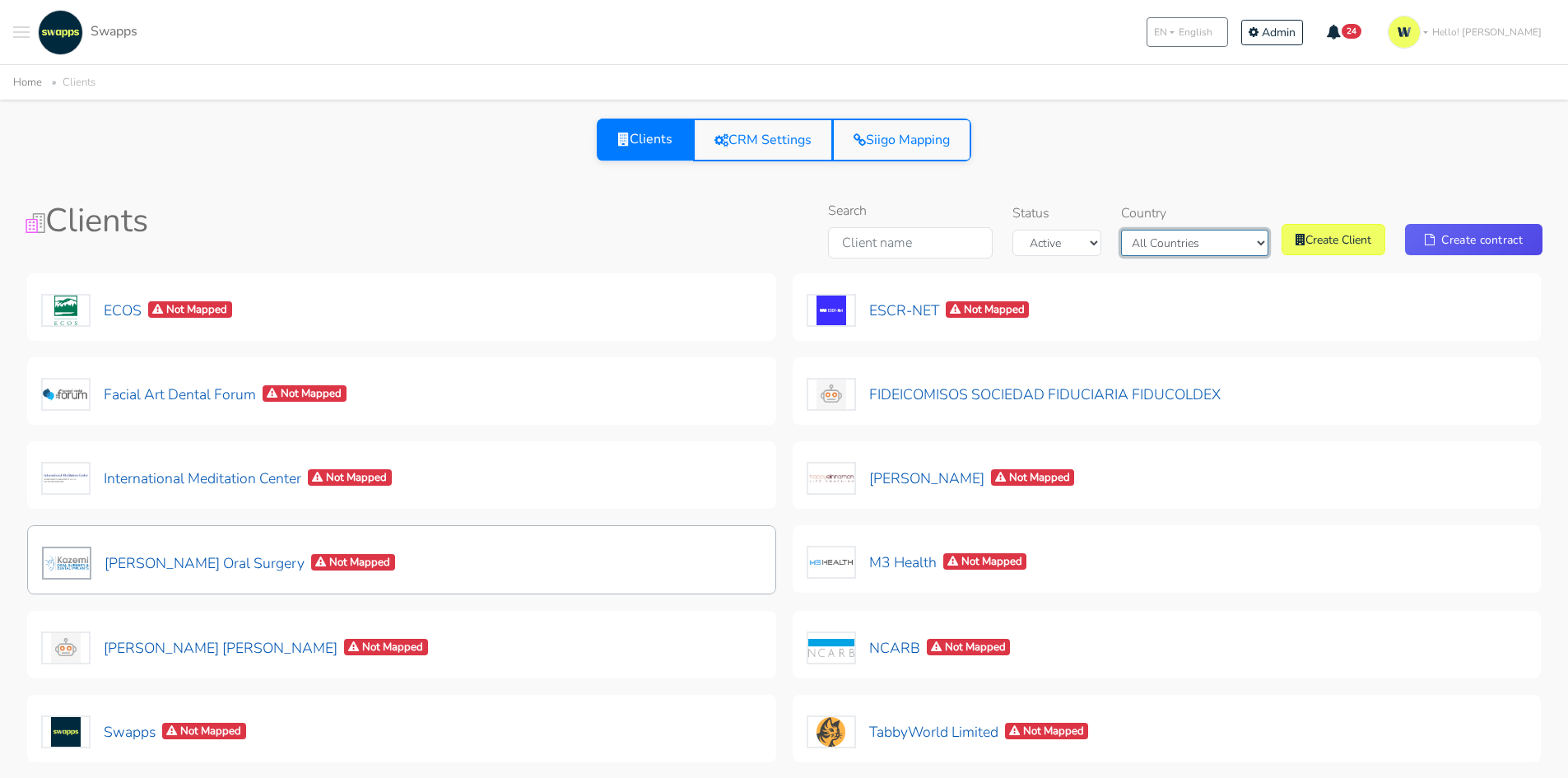
scroll to position [165, 0]
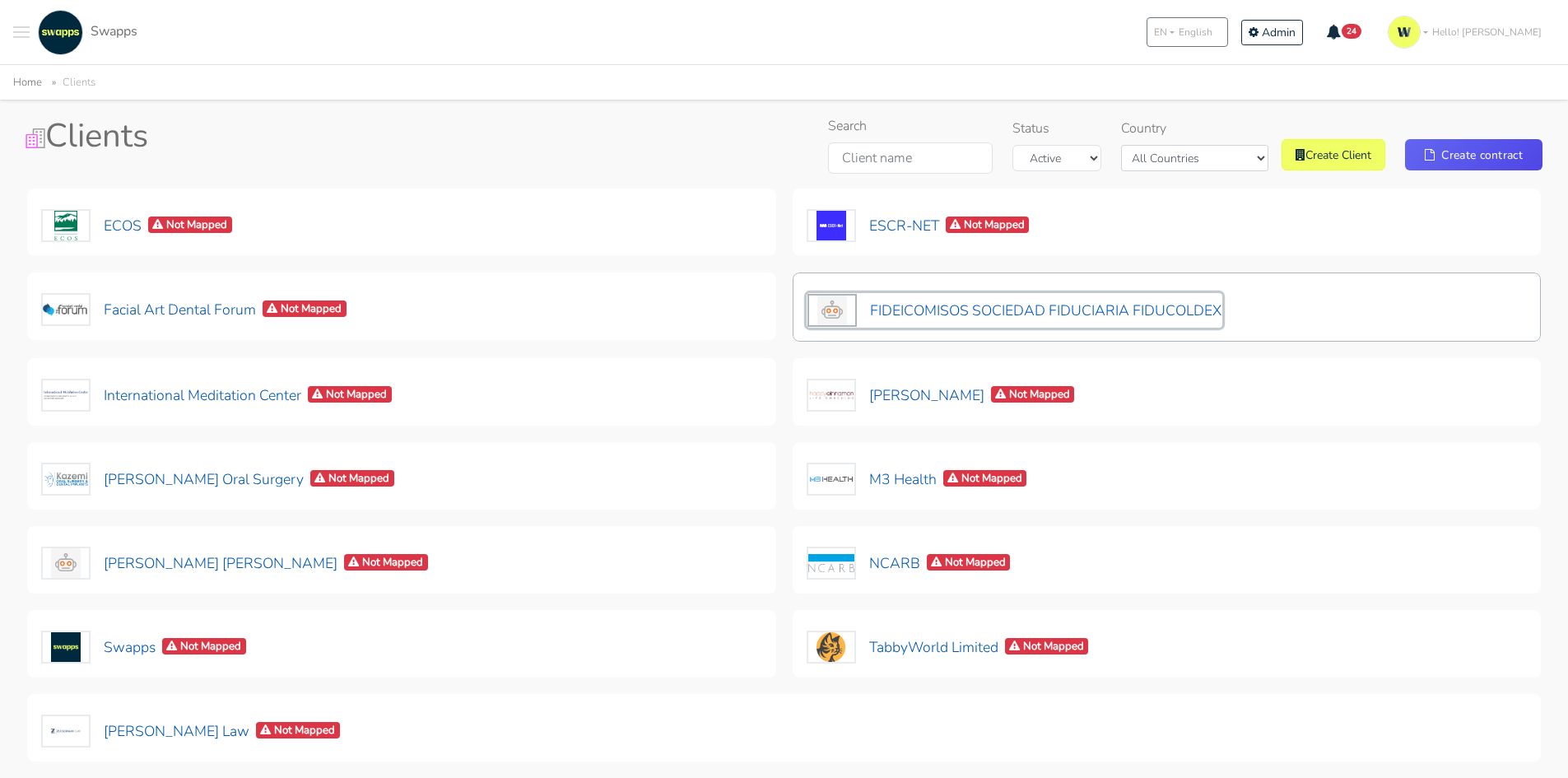
click at [1202, 309] on button "FIDEICOMISOS SOCIEDAD FIDUCIARIA FIDUCOLDEX" at bounding box center [1014, 311] width 416 height 35
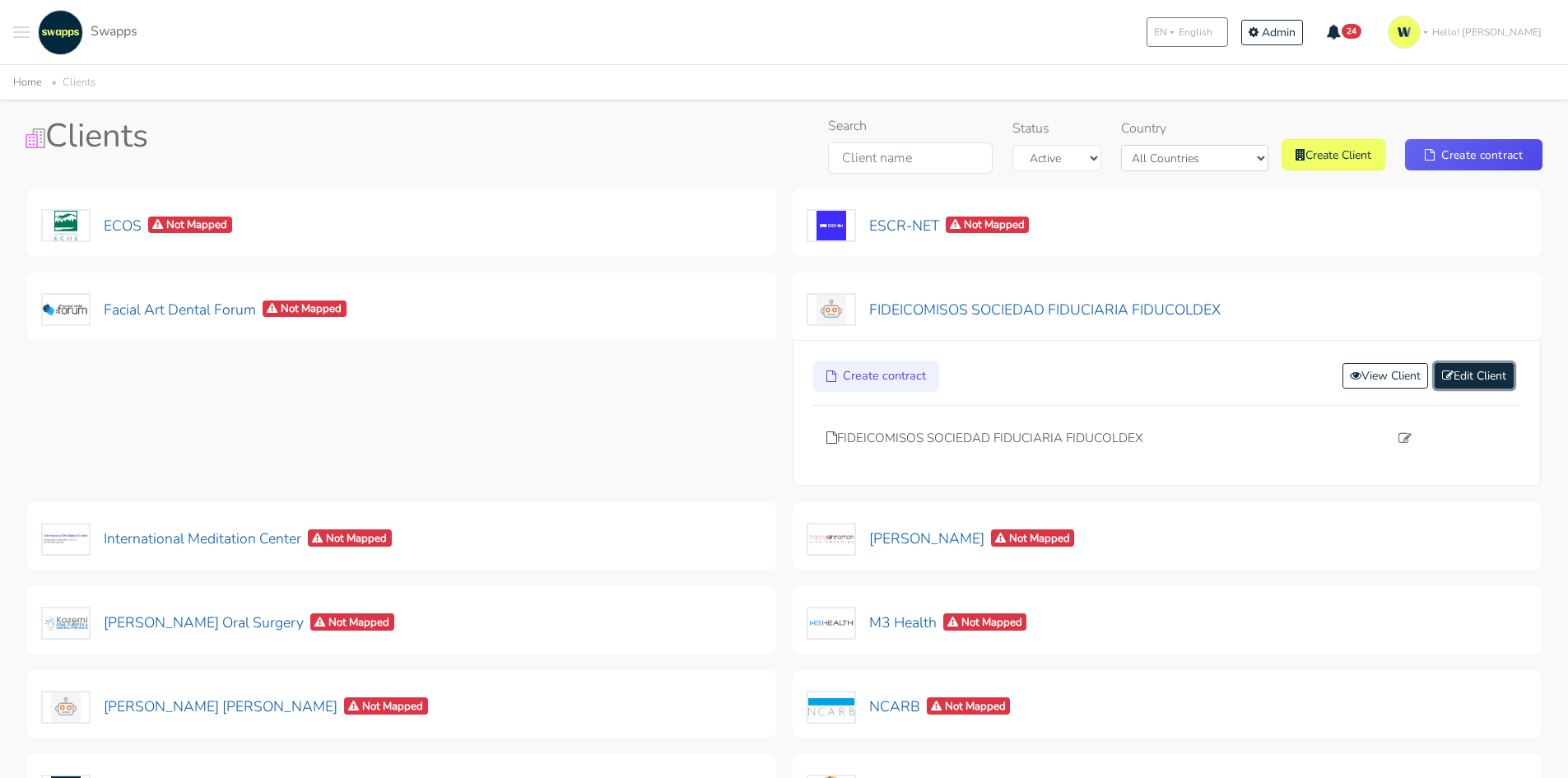
click at [1463, 377] on link "Edit Client" at bounding box center [1474, 376] width 79 height 26
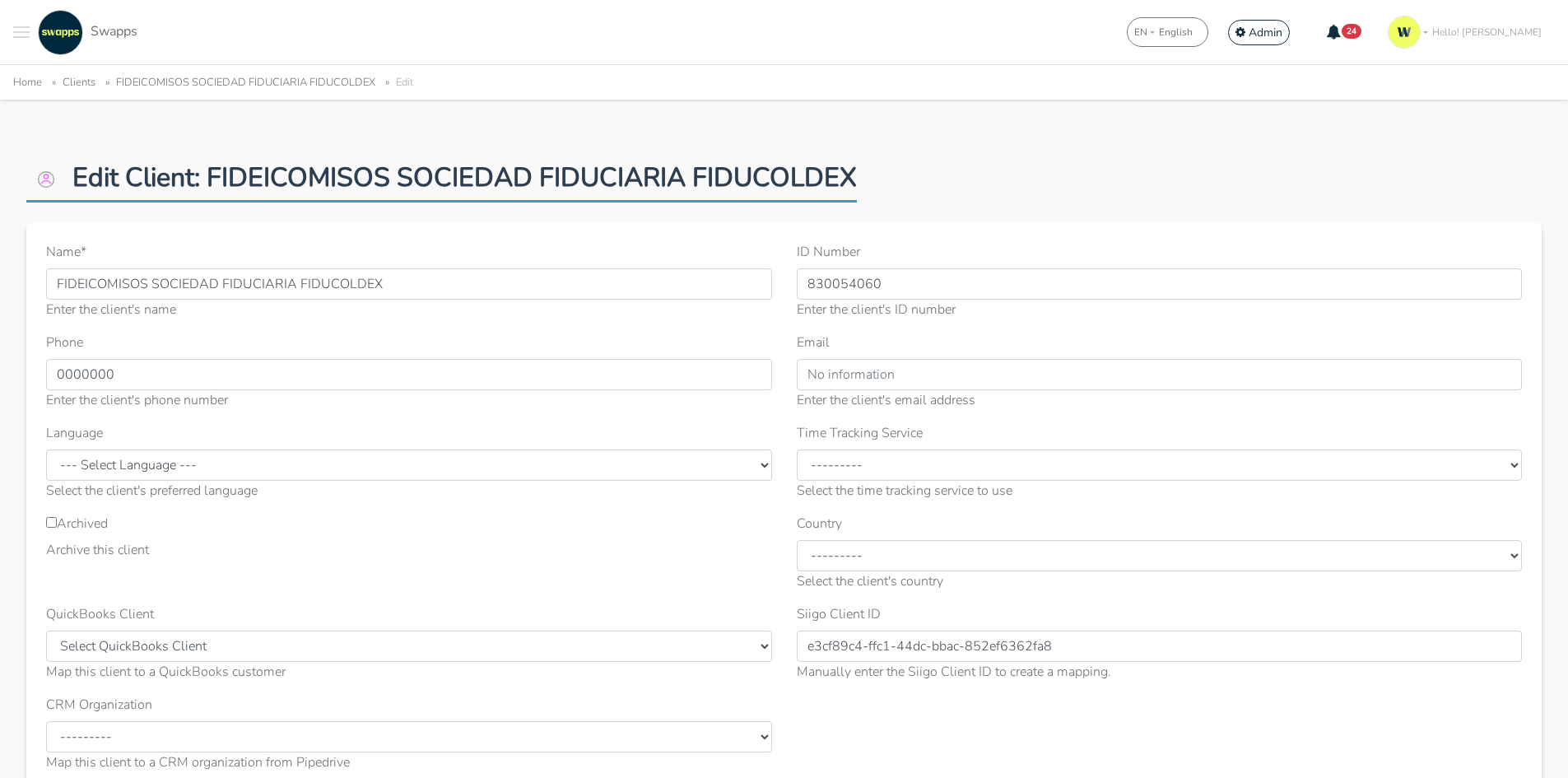
scroll to position [82, 0]
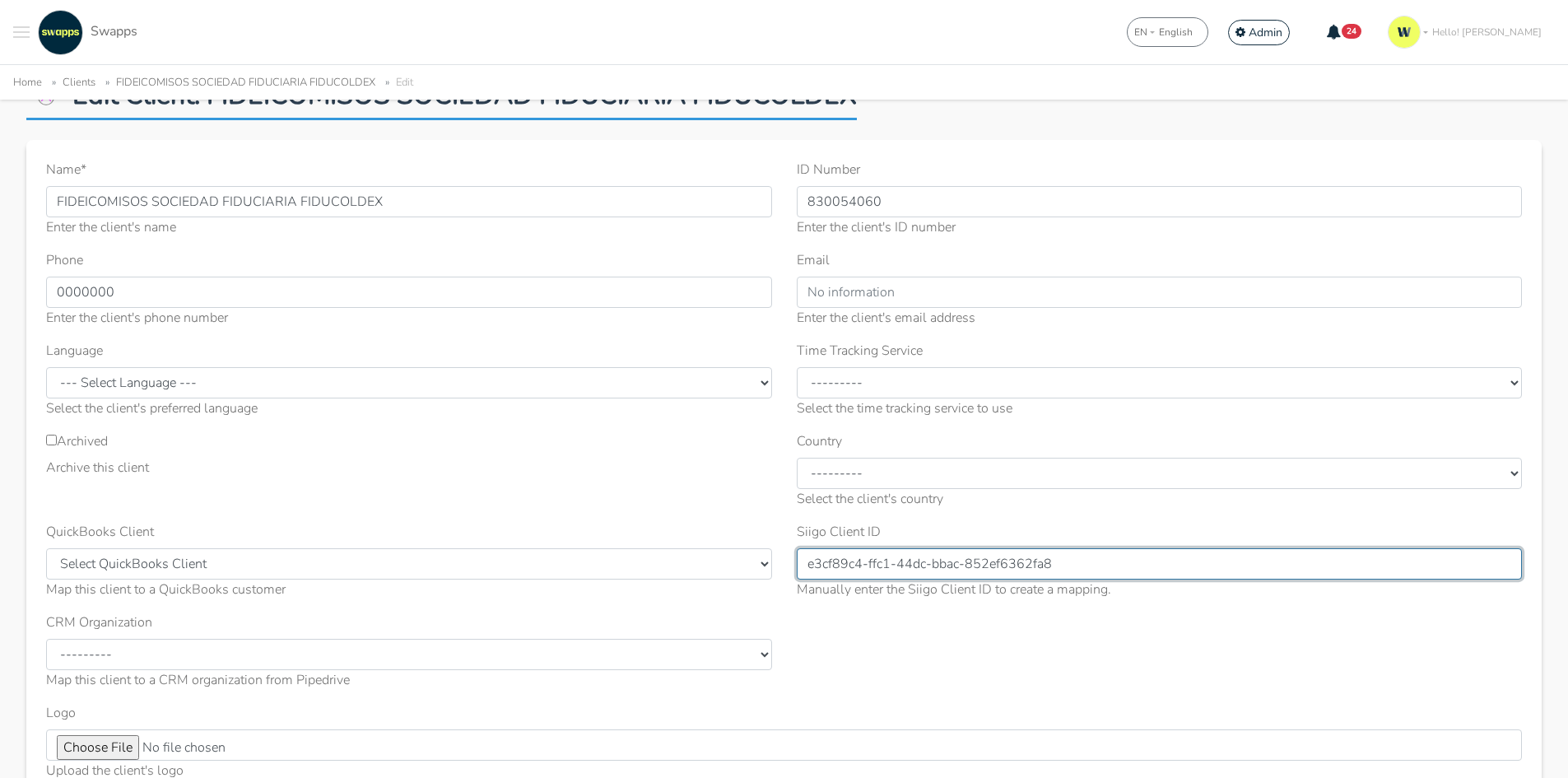
drag, startPoint x: 1102, startPoint y: 560, endPoint x: 569, endPoint y: 552, distance: 533.1
click at [570, 553] on div "Name * FIDEICOMISOS SOCIEDAD FIDUCIARIA FIDUCOLDEX Enter the client's name ID N…" at bounding box center [784, 496] width 1500 height 674
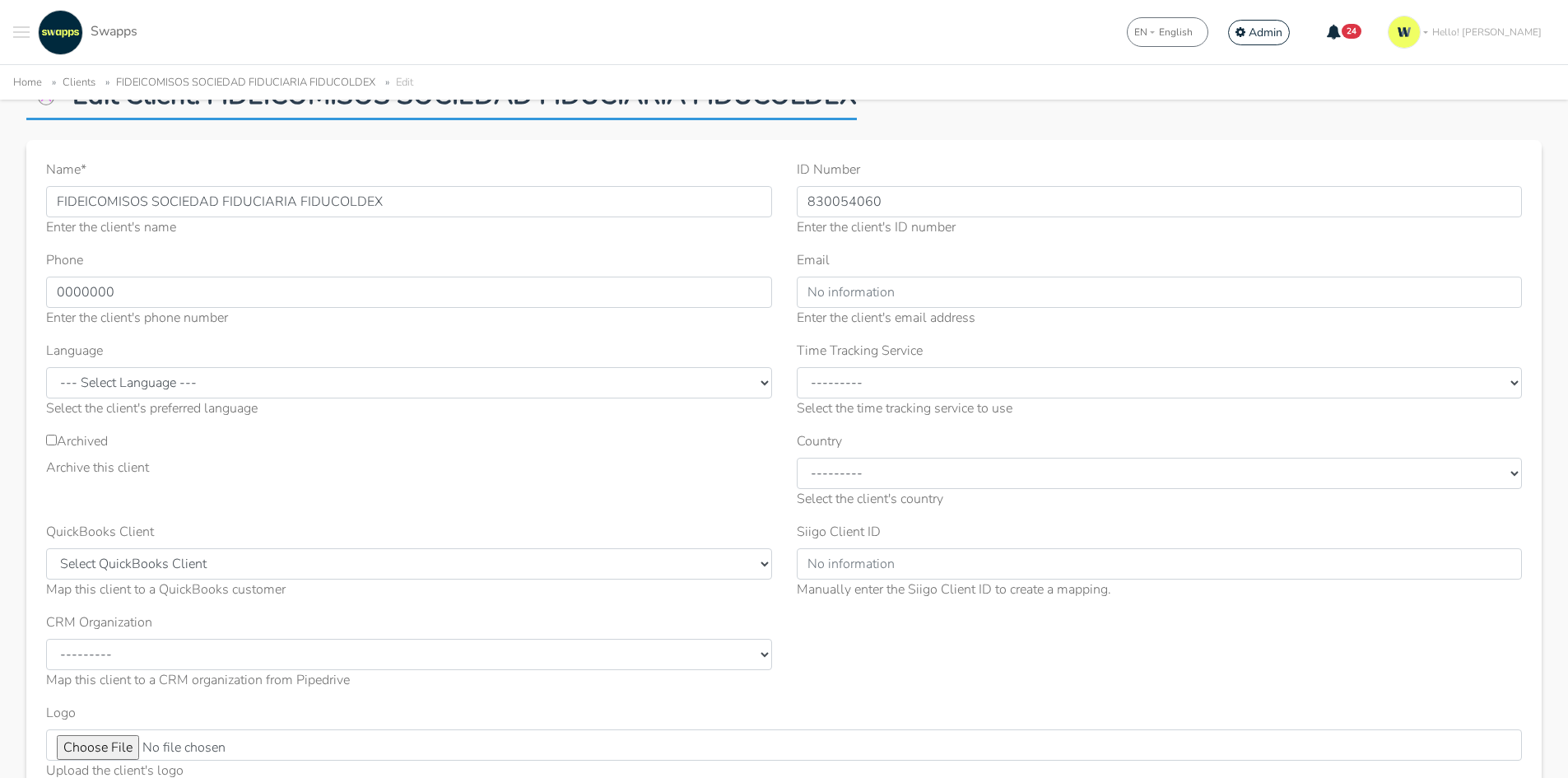
click at [701, 490] on div "Archived Archive this client" at bounding box center [409, 476] width 751 height 91
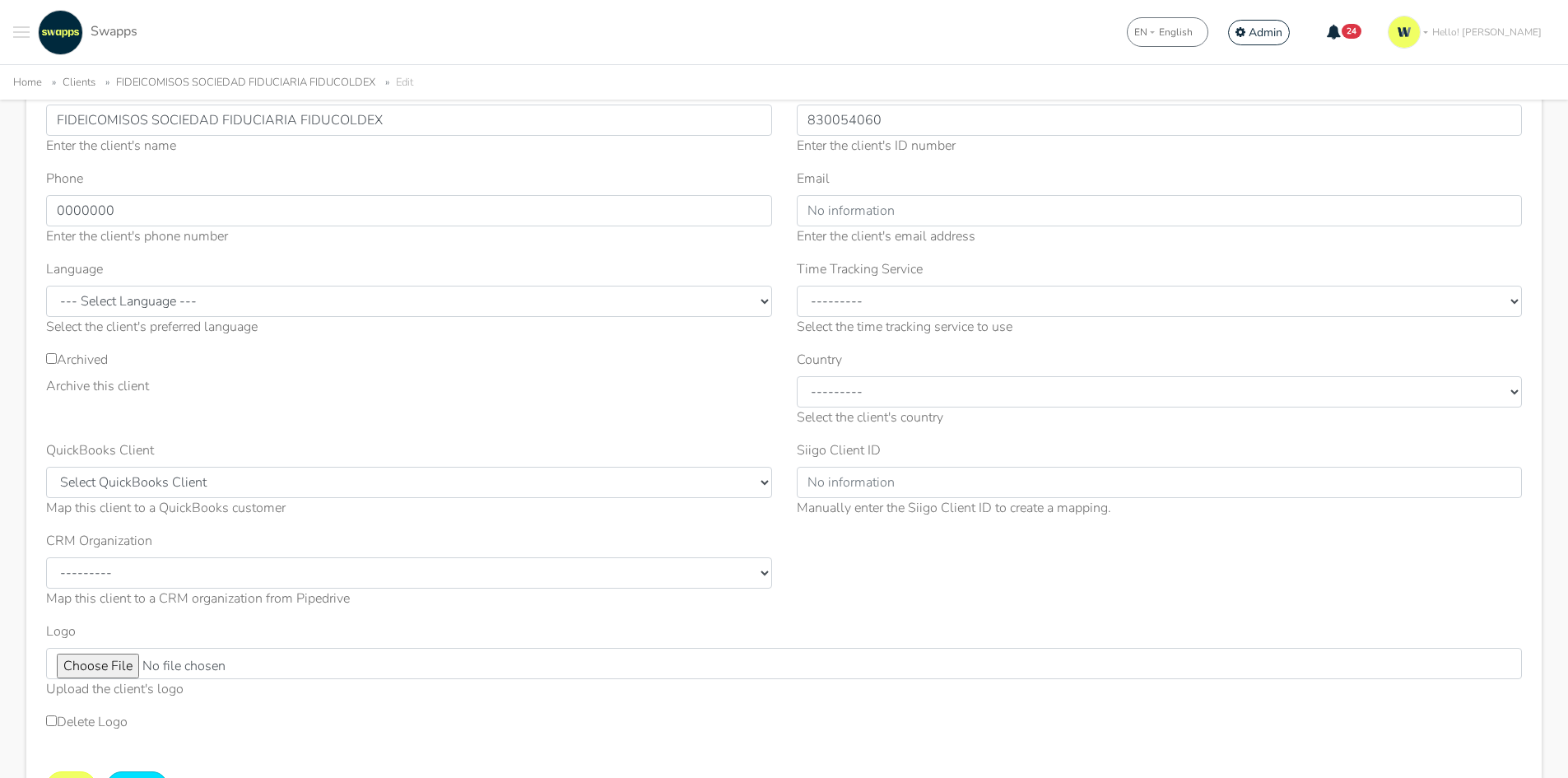
scroll to position [165, 0]
click at [85, 357] on label "Archived" at bounding box center [77, 359] width 62 height 20
click at [57, 357] on input "Archived" at bounding box center [51, 358] width 11 height 11
checkbox input "true"
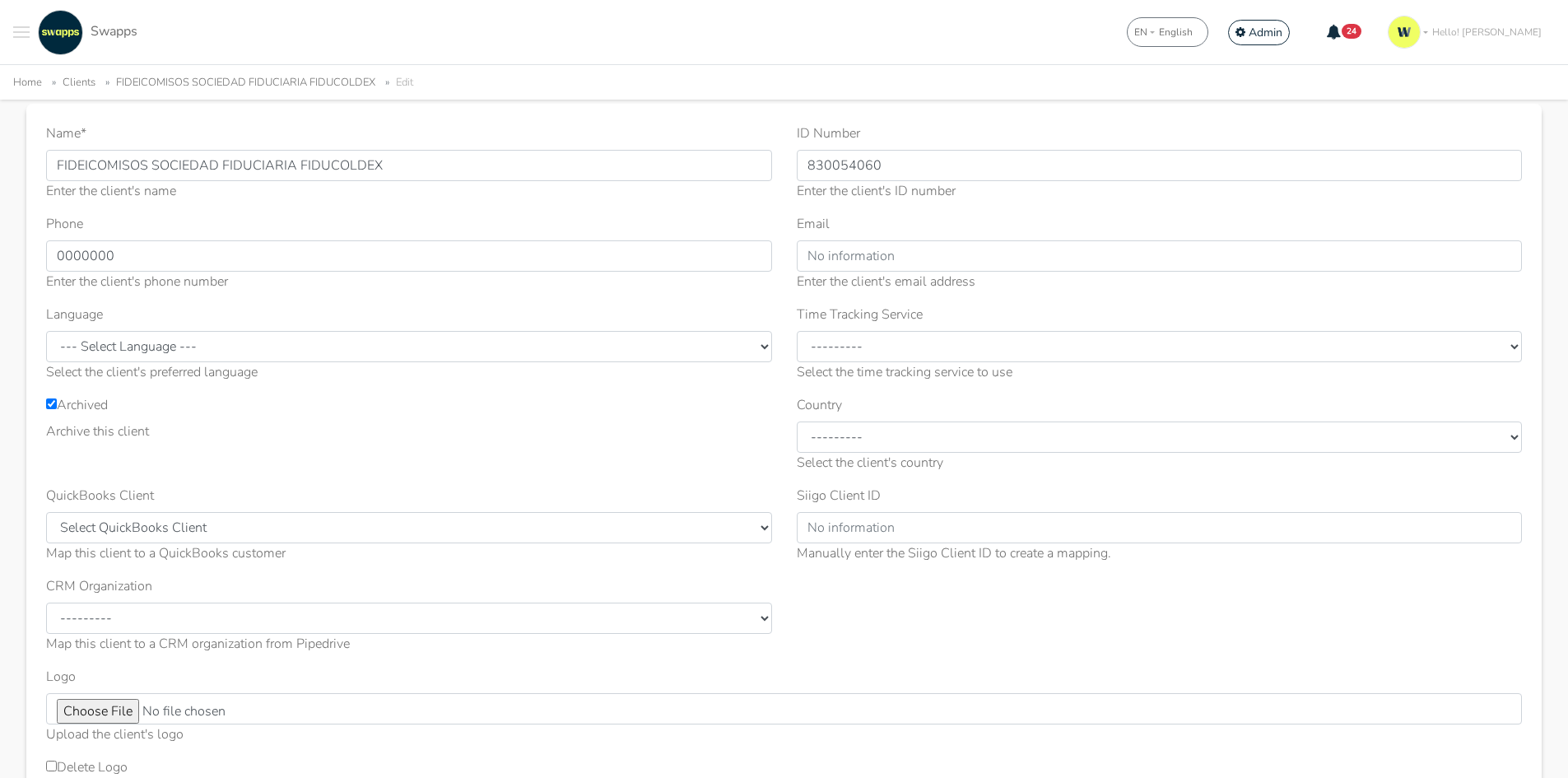
scroll to position [247, 0]
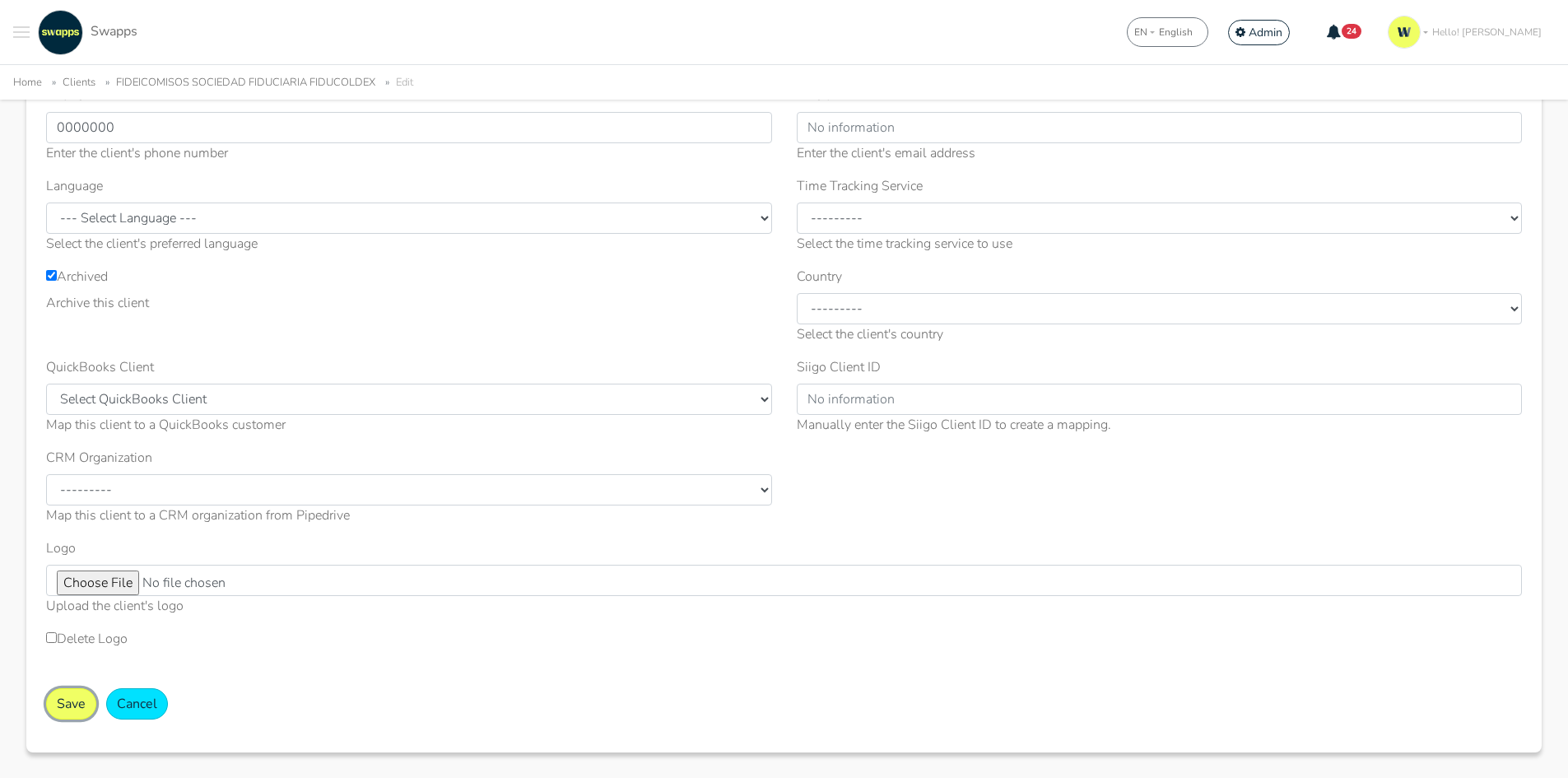
click at [73, 709] on button "Save" at bounding box center [70, 704] width 50 height 31
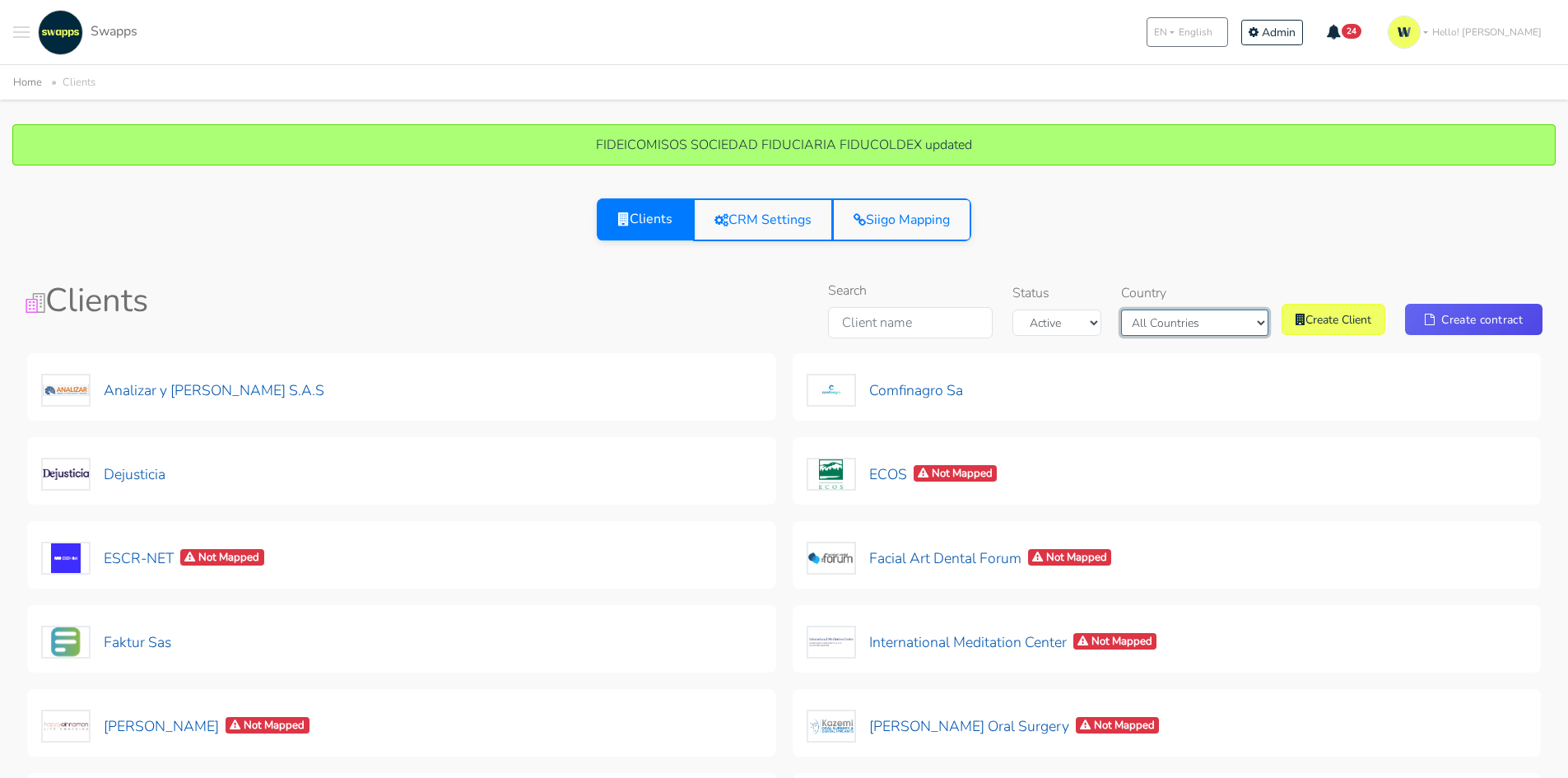
click at [1216, 322] on select "All Countries [GEOGRAPHIC_DATA] [GEOGRAPHIC_DATA]" at bounding box center [1194, 323] width 147 height 27
select select "[GEOGRAPHIC_DATA]"
click at [1149, 310] on select "All Countries [GEOGRAPHIC_DATA] [GEOGRAPHIC_DATA]" at bounding box center [1194, 323] width 147 height 27
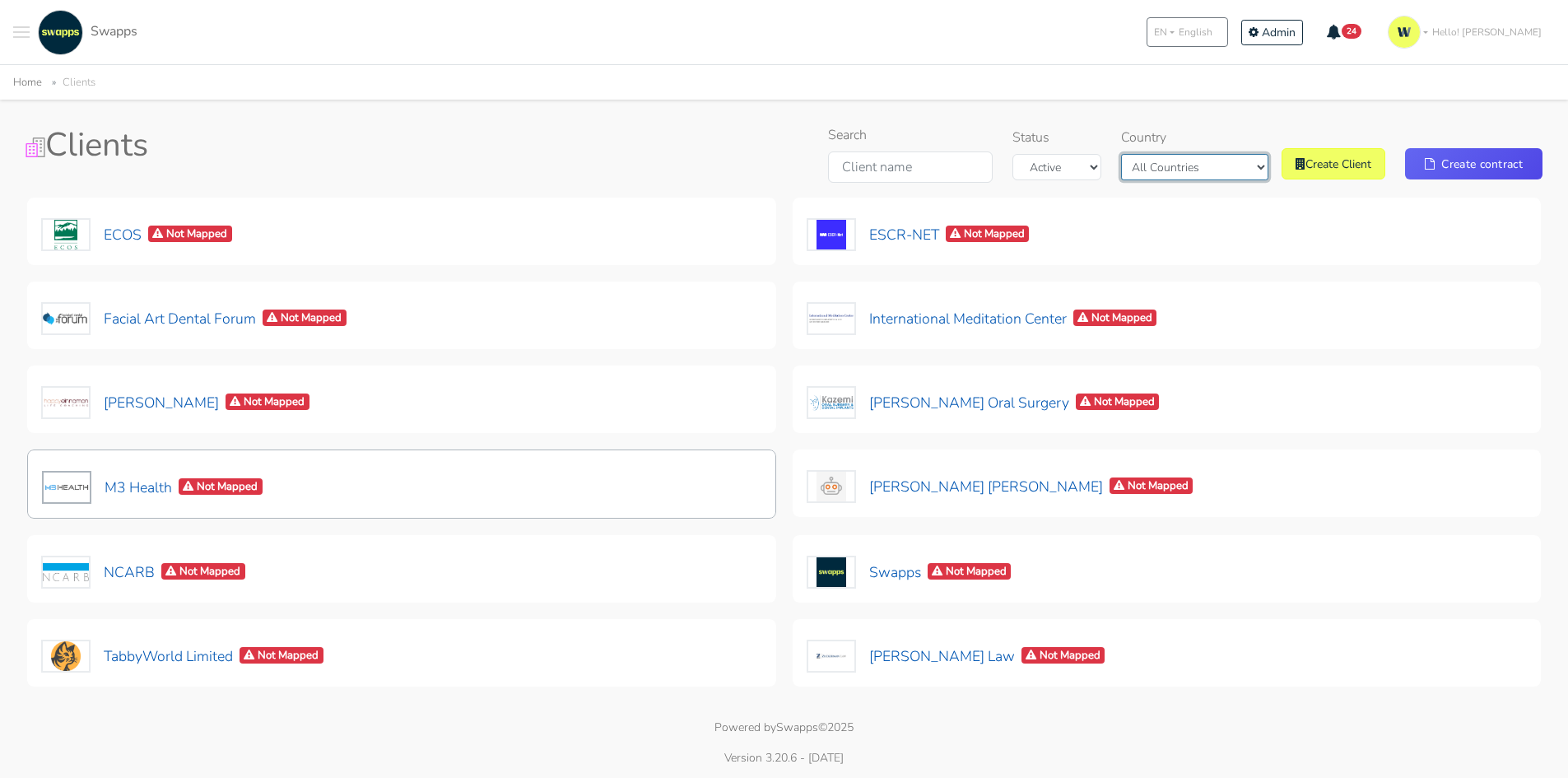
scroll to position [157, 0]
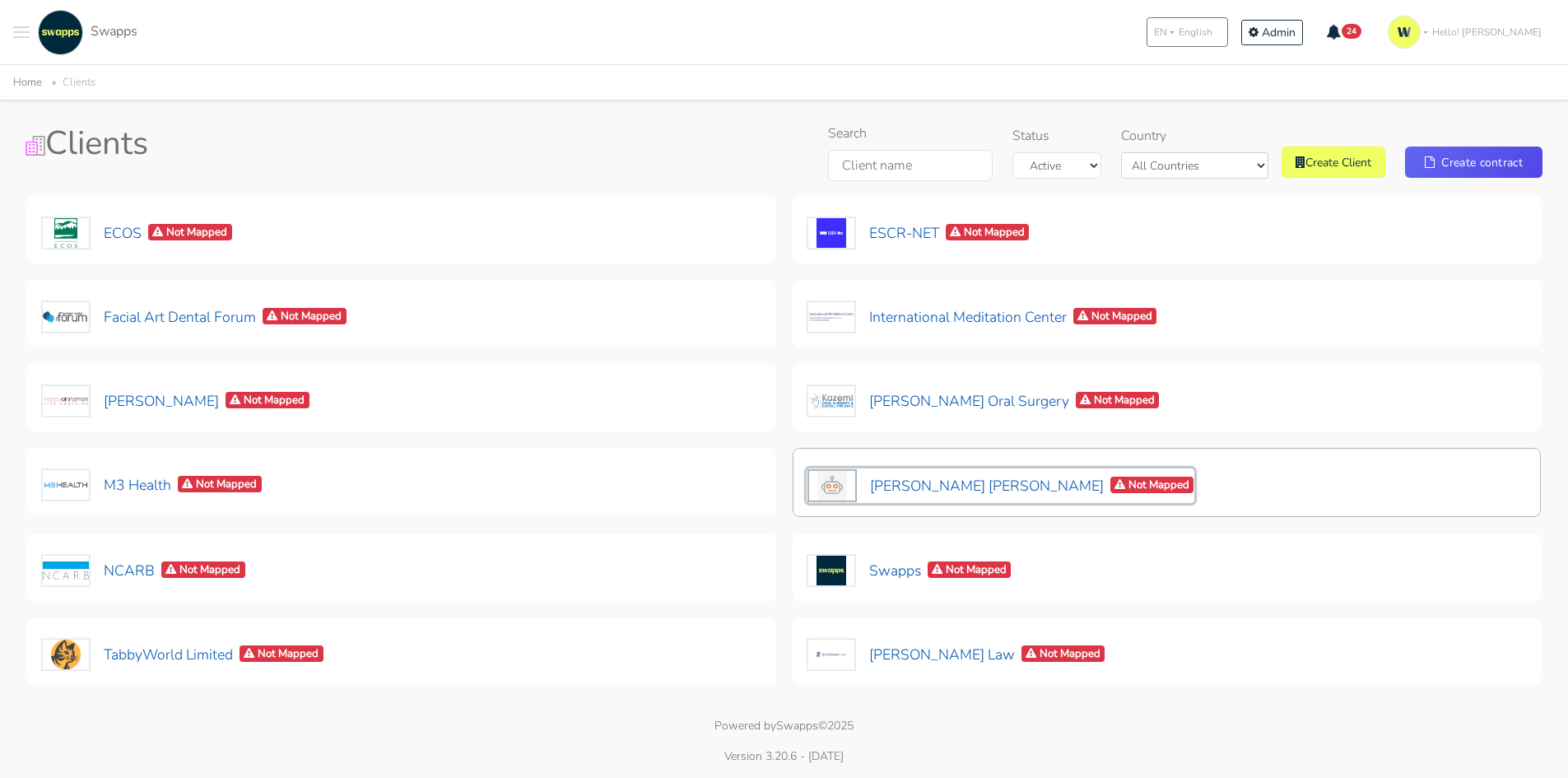
click at [971, 492] on button "Maria Alejandra Orjuela Ramirez Not Mapped" at bounding box center [1001, 486] width 388 height 35
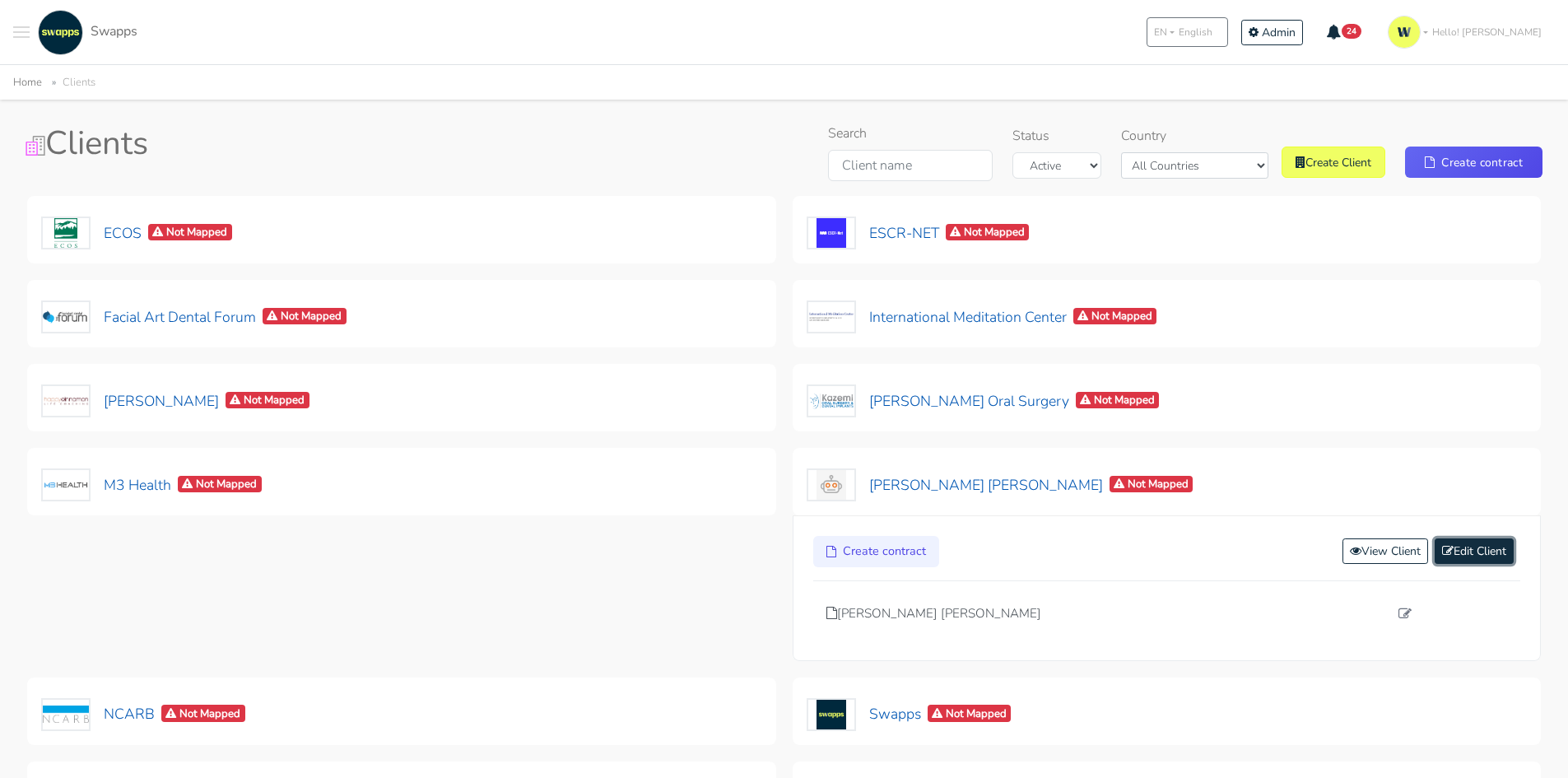
click at [1476, 555] on link "Edit Client" at bounding box center [1474, 551] width 79 height 26
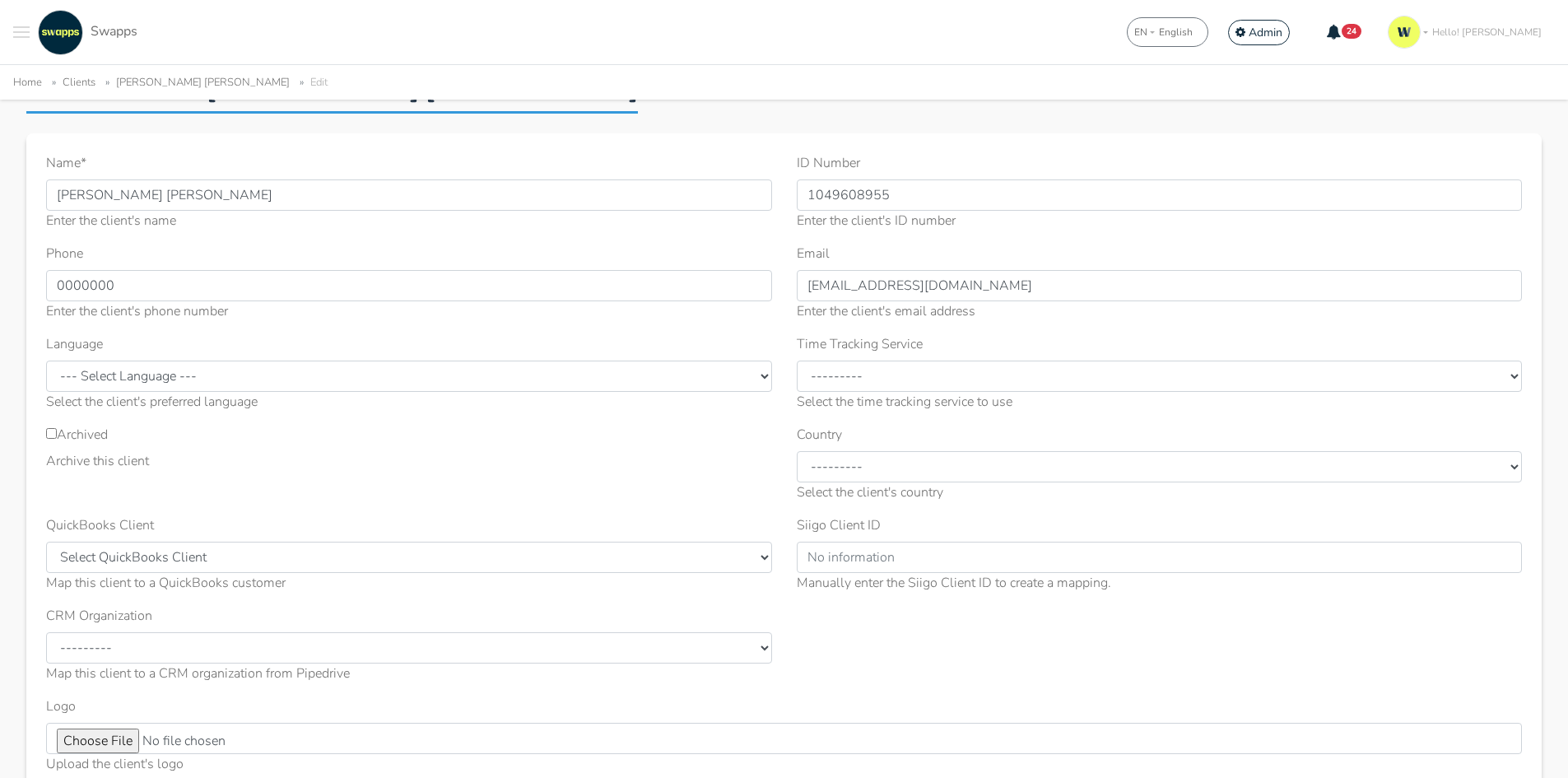
scroll to position [247, 0]
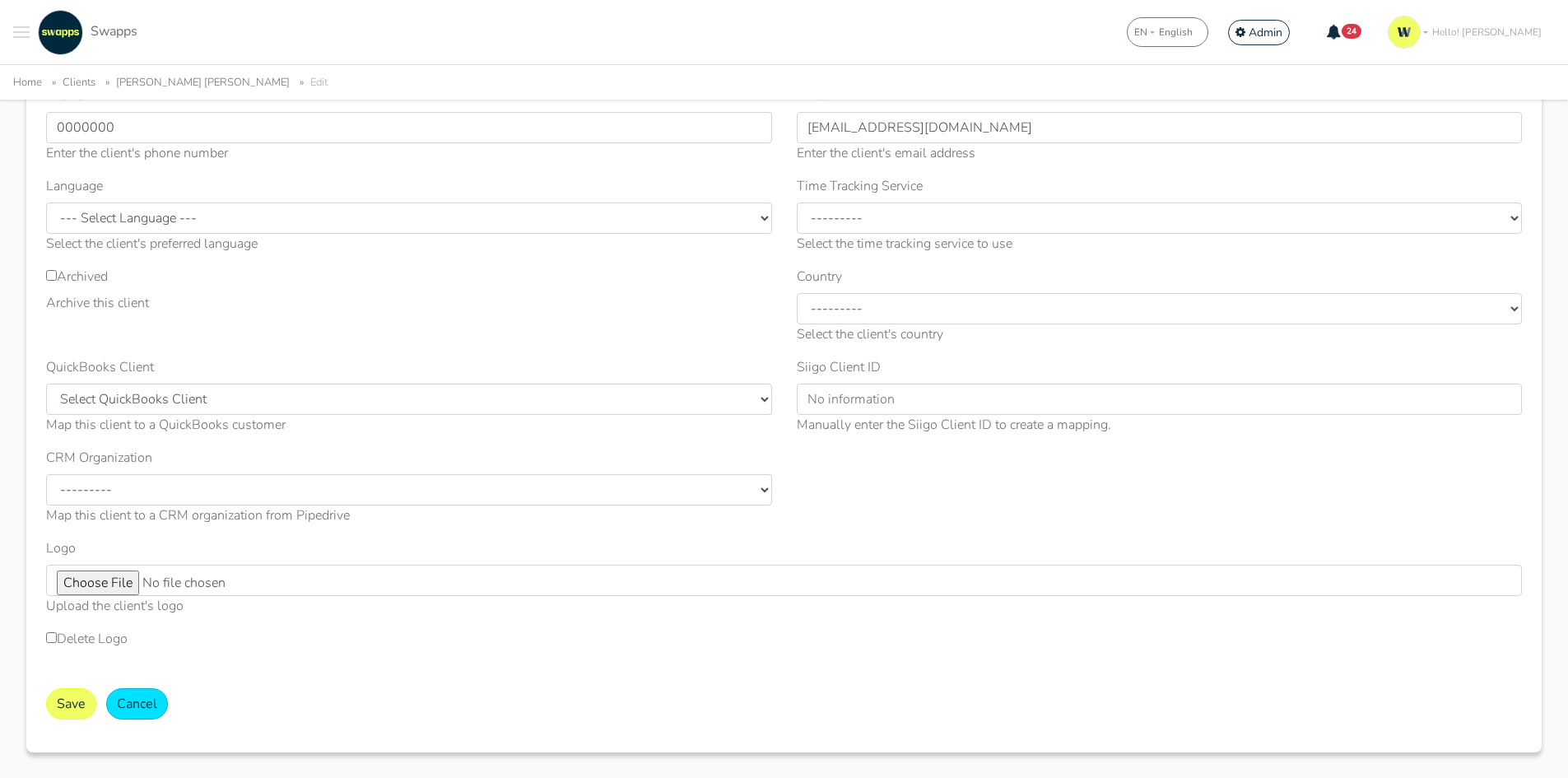
click at [62, 271] on label "Archived" at bounding box center [77, 277] width 62 height 20
click at [57, 271] on input "Archived" at bounding box center [51, 275] width 11 height 11
checkbox input "true"
click at [62, 700] on button "Save" at bounding box center [70, 704] width 50 height 31
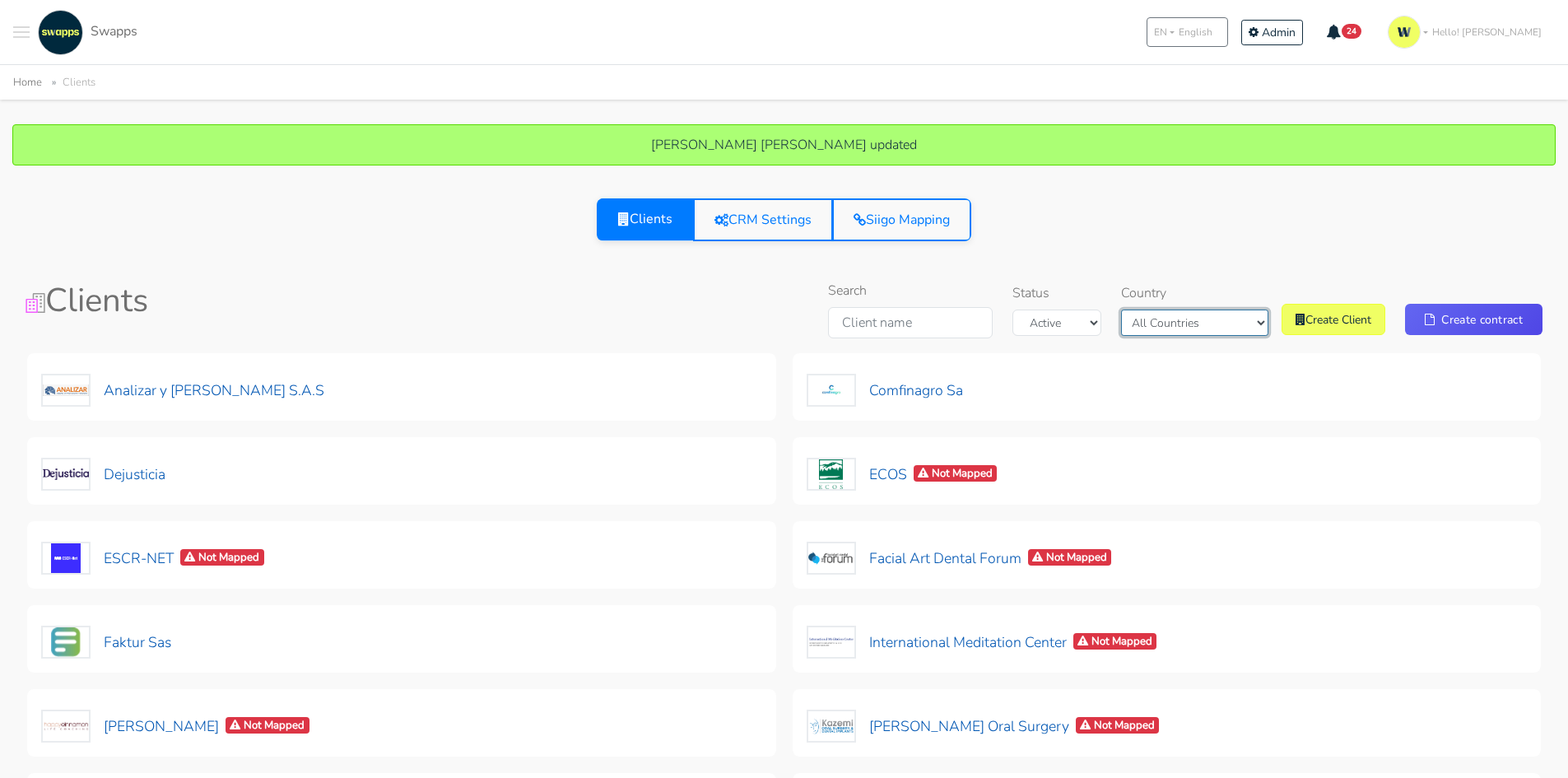
click at [1199, 332] on select "All Countries Colombia USA" at bounding box center [1194, 323] width 147 height 27
click at [1160, 310] on select "All Countries Colombia USA" at bounding box center [1194, 323] width 147 height 27
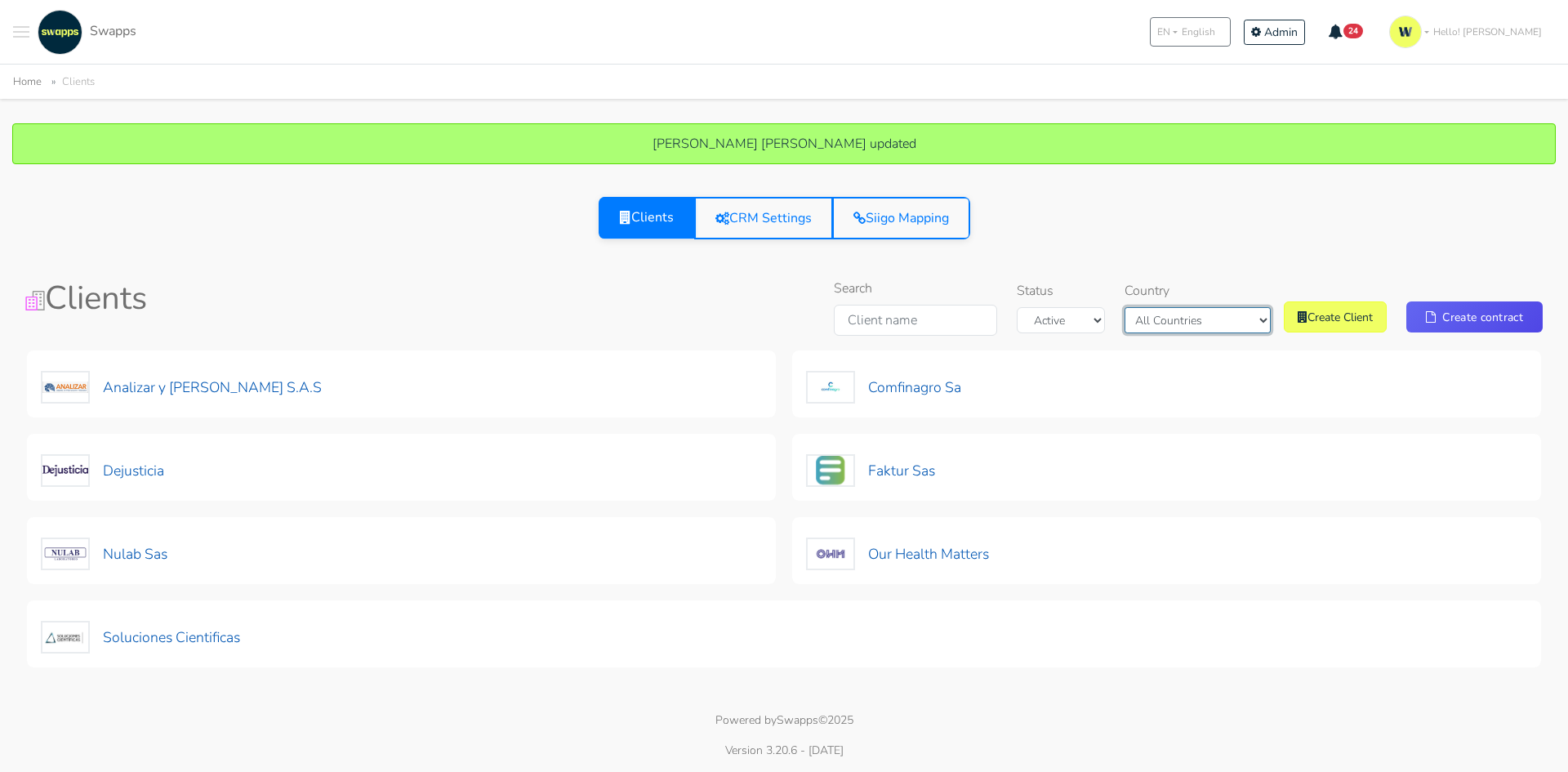
click at [1223, 322] on select "All Countries Colombia USA" at bounding box center [1197, 320] width 146 height 26
select select "USA"
click at [1140, 308] on select "All Countries Colombia USA" at bounding box center [1197, 320] width 146 height 26
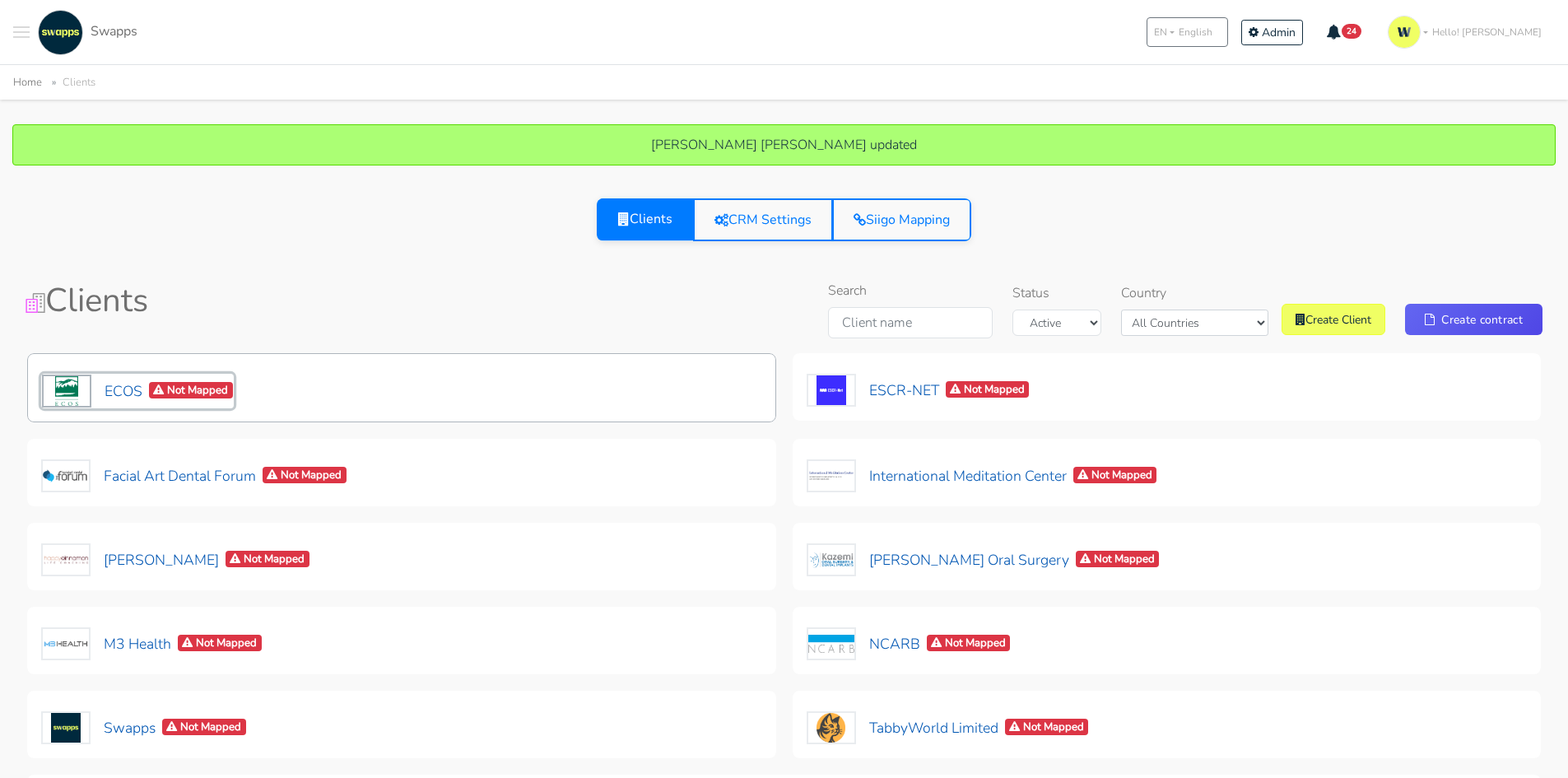
click at [143, 396] on button "ECOS Not Mapped" at bounding box center [137, 391] width 193 height 35
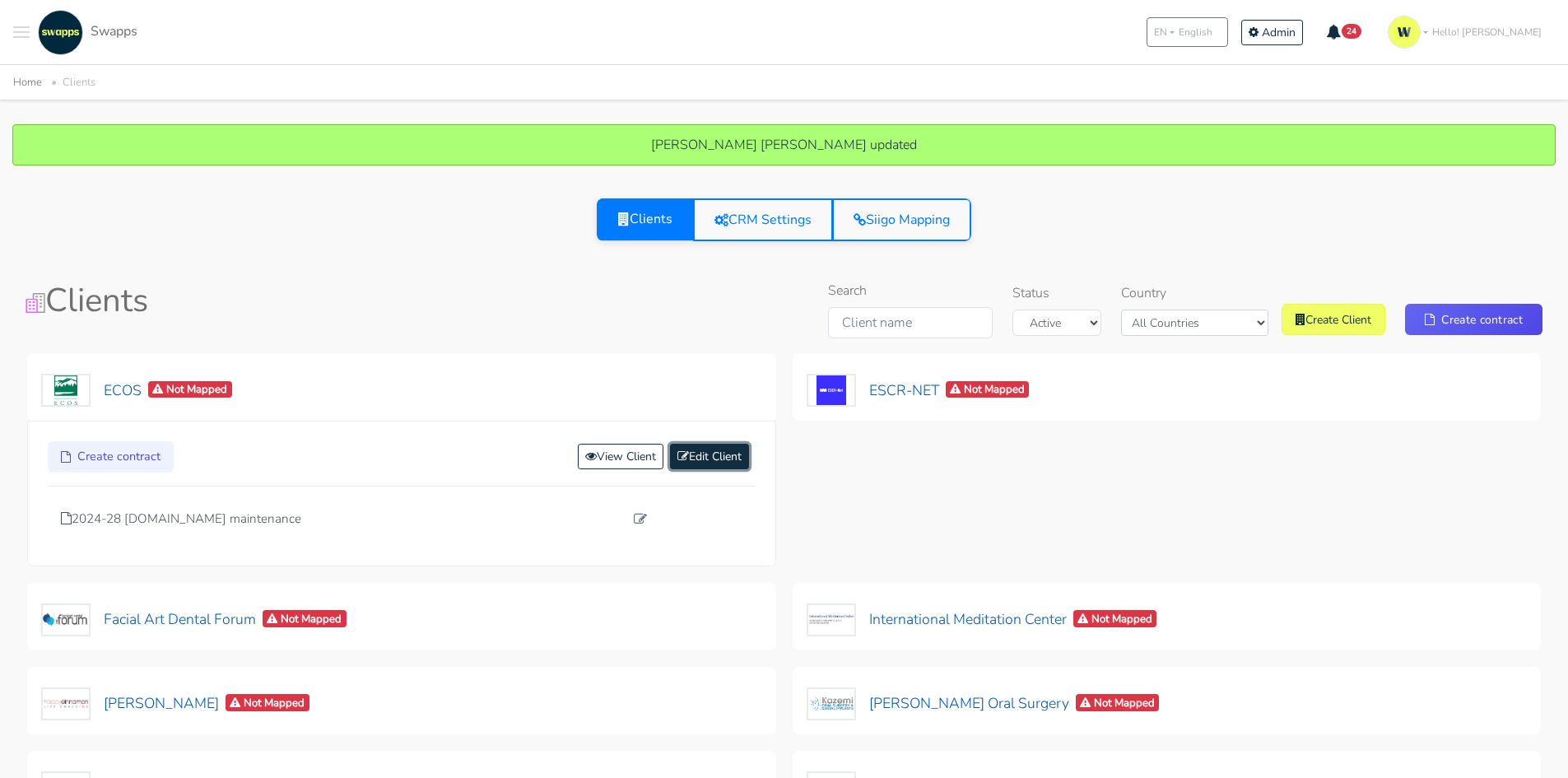
click at [698, 459] on link "Edit Client" at bounding box center [709, 457] width 79 height 26
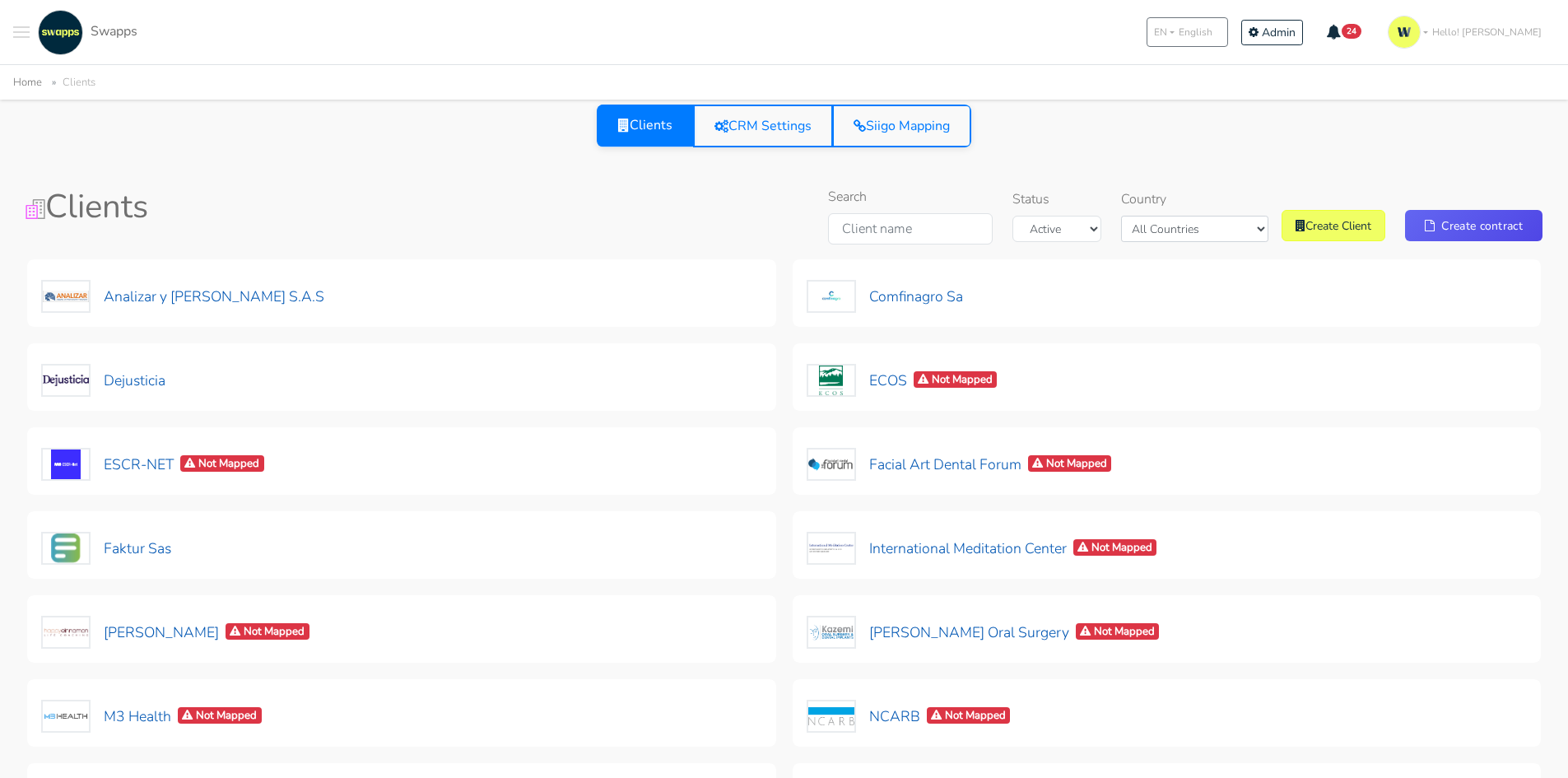
click at [1233, 212] on div "Country All Countries [GEOGRAPHIC_DATA] [GEOGRAPHIC_DATA]" at bounding box center [1194, 216] width 147 height 53
click at [1216, 238] on select "All Countries [GEOGRAPHIC_DATA] [GEOGRAPHIC_DATA]" at bounding box center [1194, 229] width 147 height 27
click at [1160, 216] on select "All Countries [GEOGRAPHIC_DATA] [GEOGRAPHIC_DATA]" at bounding box center [1194, 229] width 147 height 27
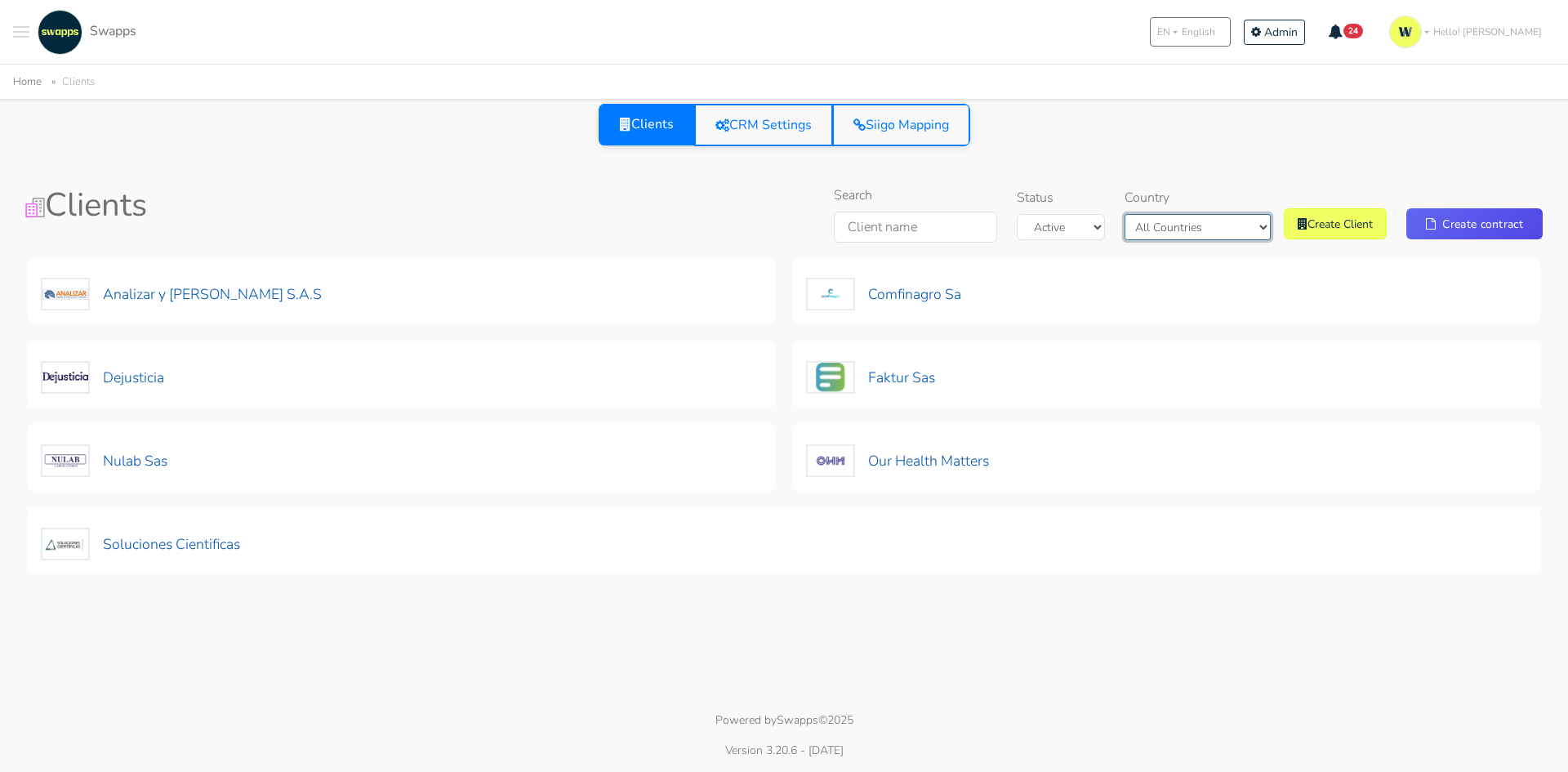
click at [1201, 227] on select "All Countries [GEOGRAPHIC_DATA] [GEOGRAPHIC_DATA]" at bounding box center [1197, 227] width 146 height 26
select select "[GEOGRAPHIC_DATA]"
click at [1140, 214] on select "All Countries [GEOGRAPHIC_DATA] [GEOGRAPHIC_DATA]" at bounding box center [1197, 227] width 146 height 26
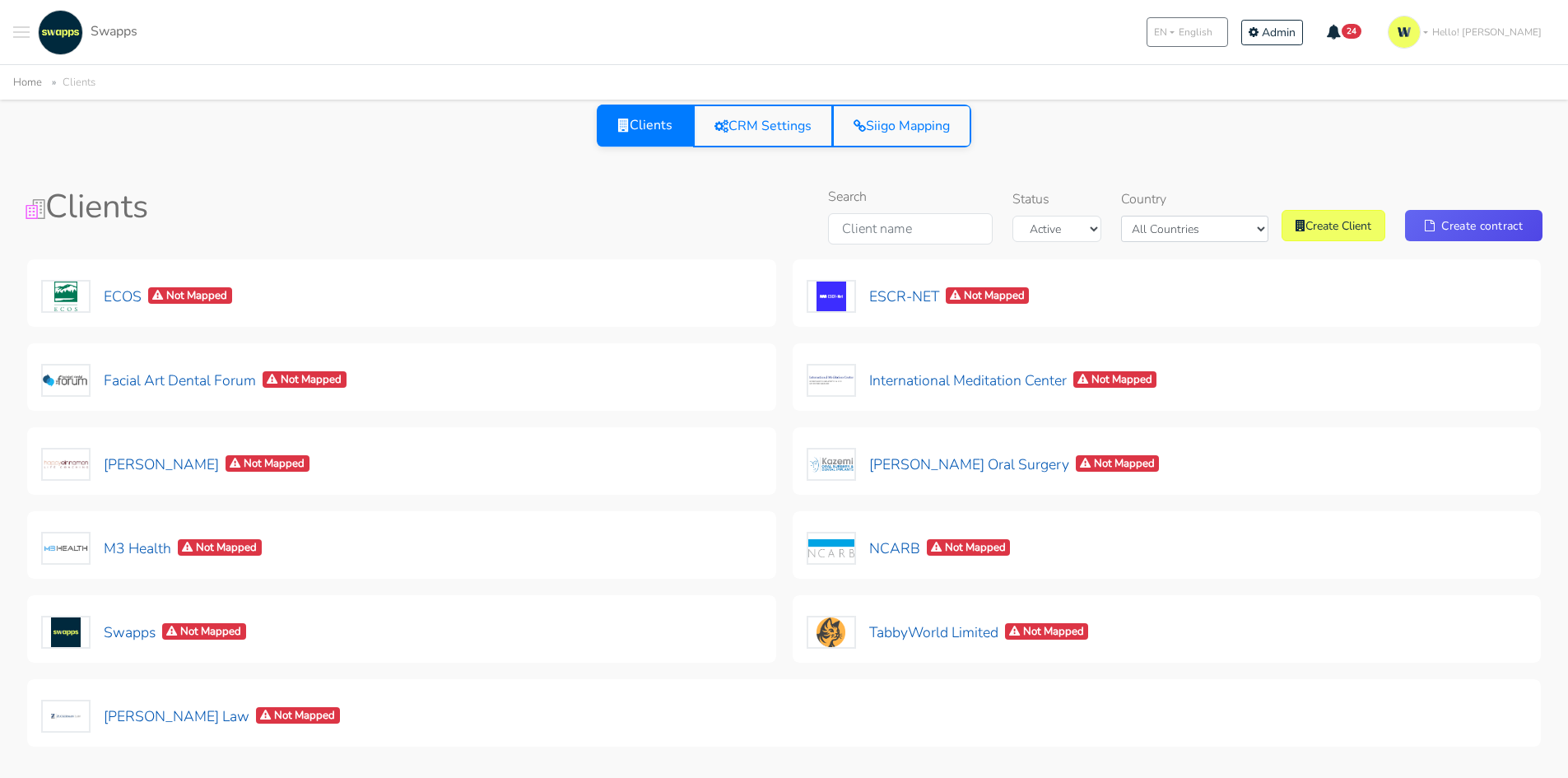
click at [1524, 33] on span "Hello! [PERSON_NAME]" at bounding box center [1487, 32] width 110 height 15
click at [1480, 208] on link "Log out" at bounding box center [1489, 197] width 133 height 30
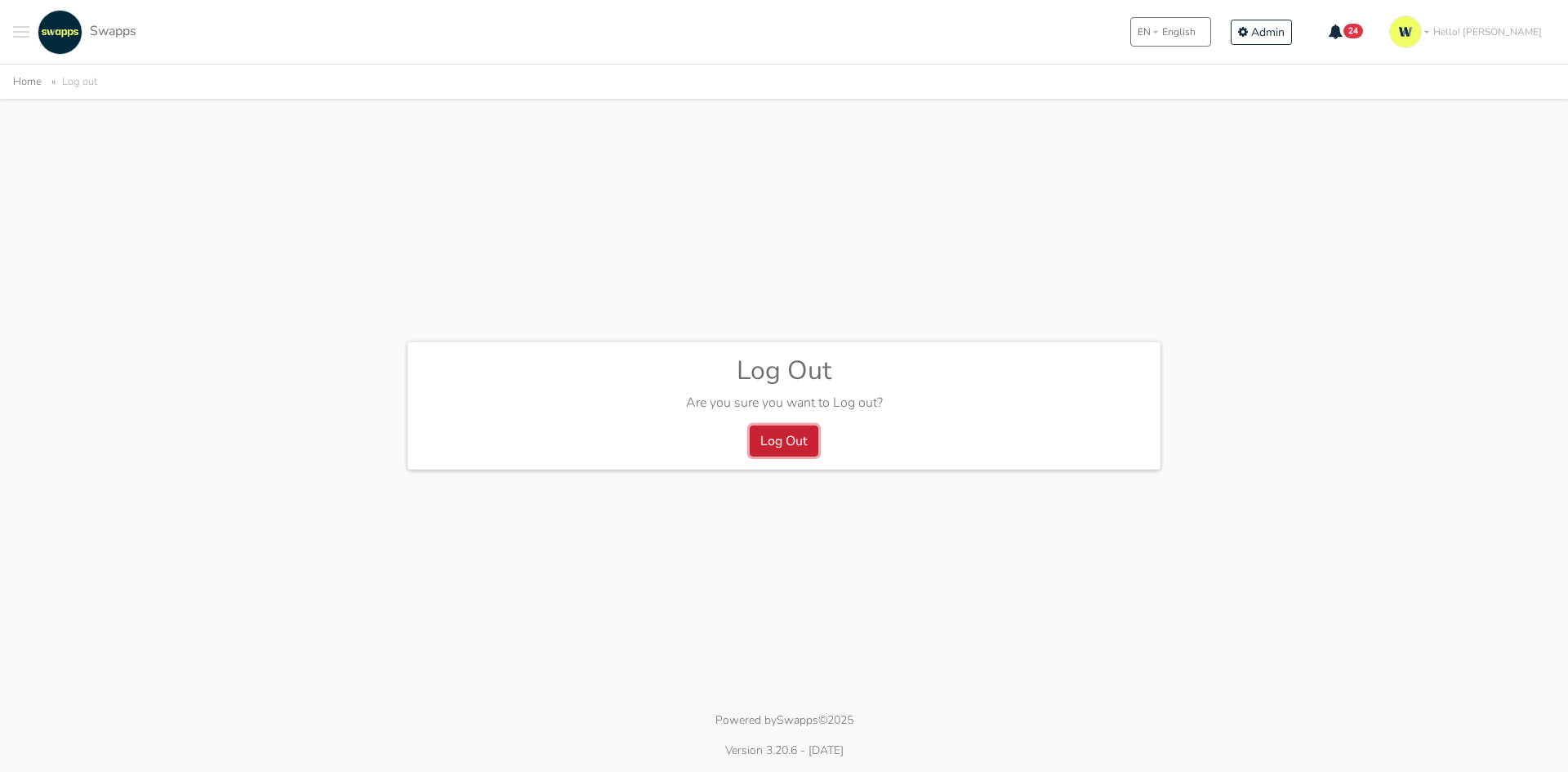
click at [794, 429] on button "Log Out" at bounding box center [784, 441] width 69 height 31
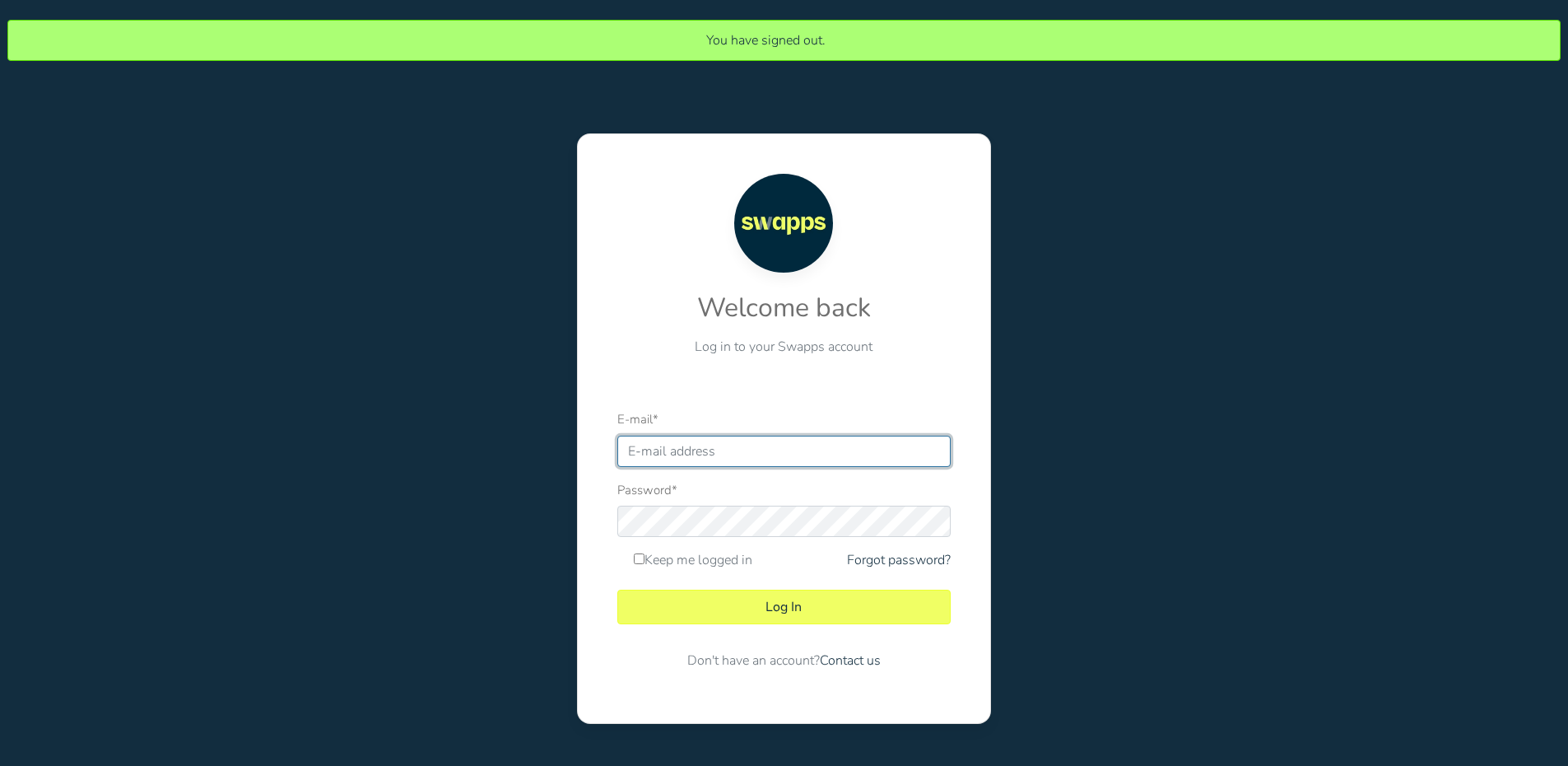
type input "[EMAIL_ADDRESS][DOMAIN_NAME]"
